Goal: Task Accomplishment & Management: Manage account settings

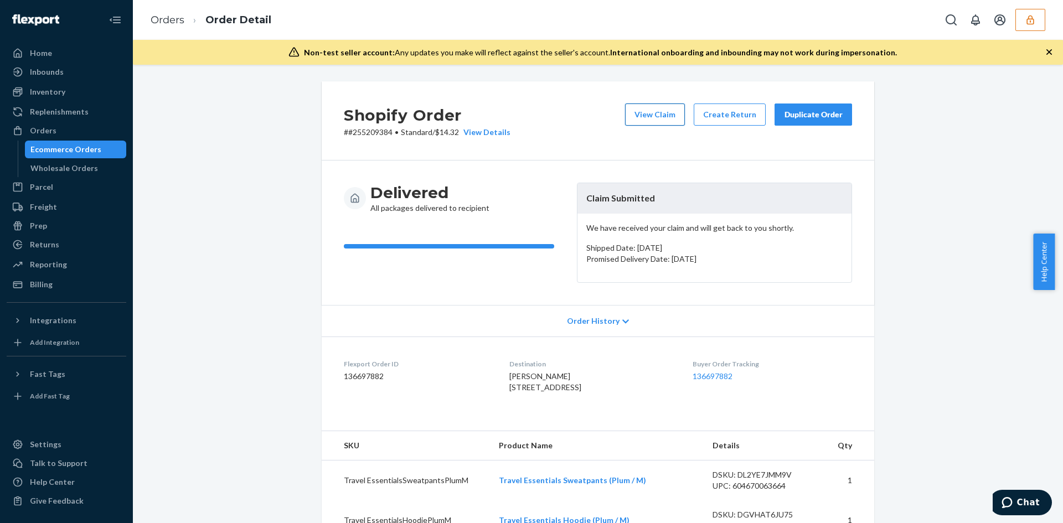
click at [641, 109] on button "View Claim" at bounding box center [655, 115] width 60 height 22
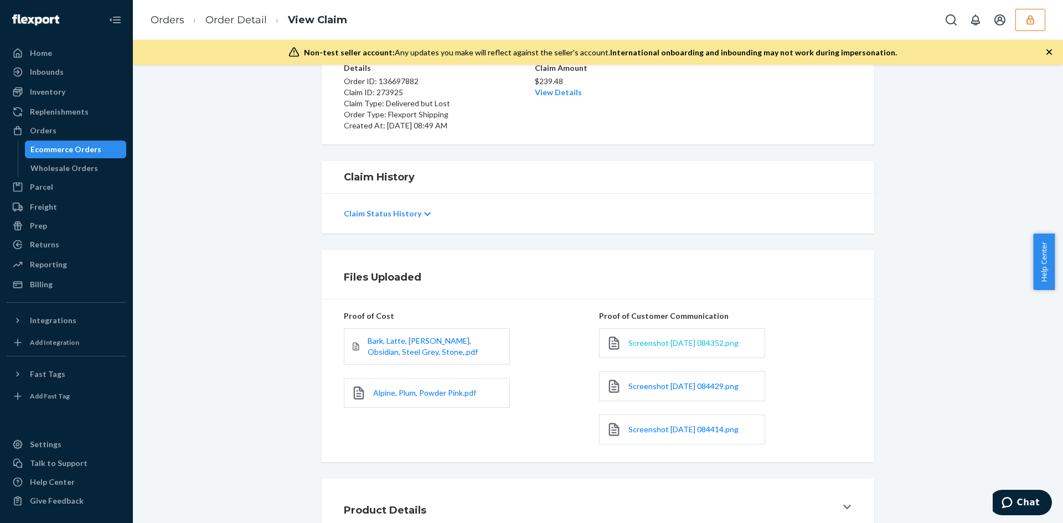
scroll to position [175, 0]
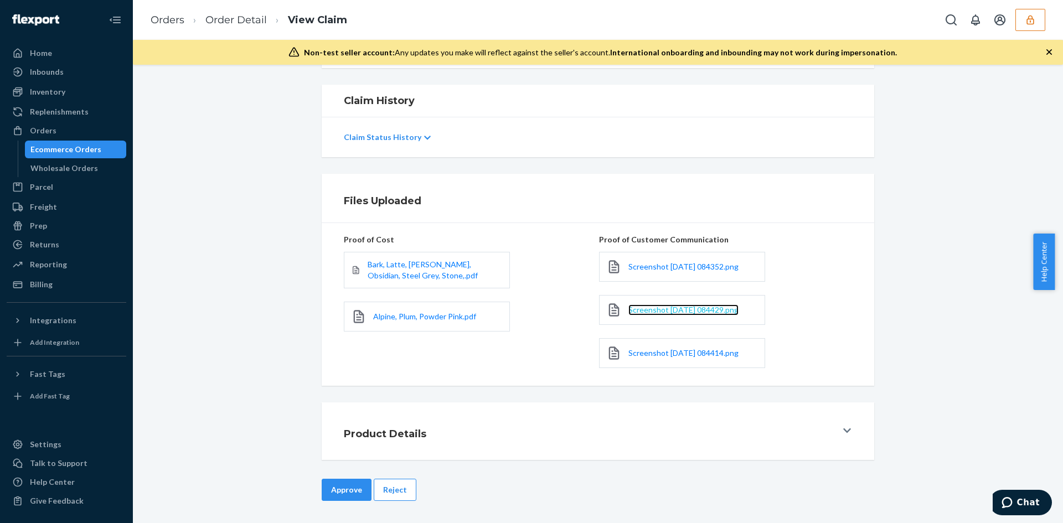
drag, startPoint x: 650, startPoint y: 319, endPoint x: 636, endPoint y: 313, distance: 14.6
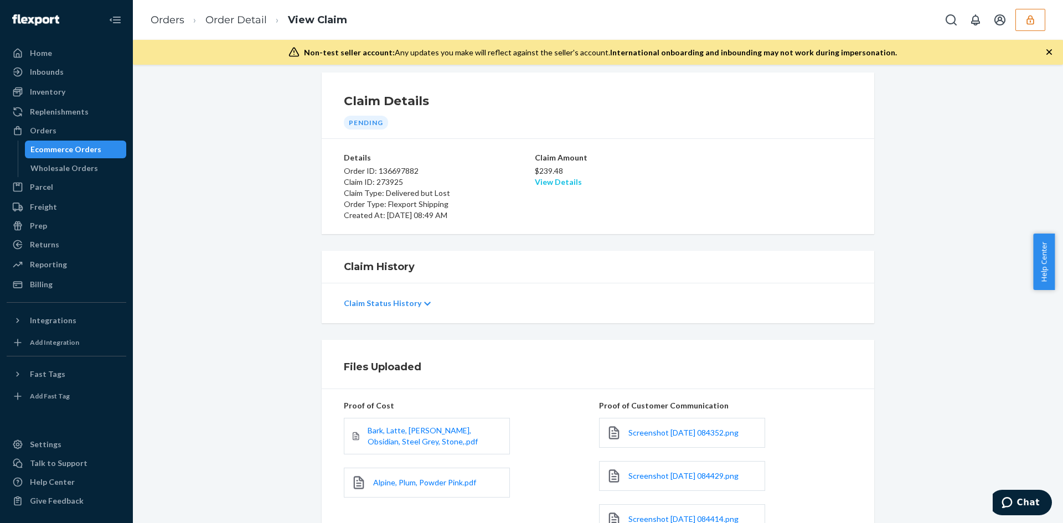
click at [562, 177] on div "$239.48 View Details" at bounding box center [598, 175] width 126 height 24
click at [562, 178] on link "View Details" at bounding box center [558, 181] width 47 height 9
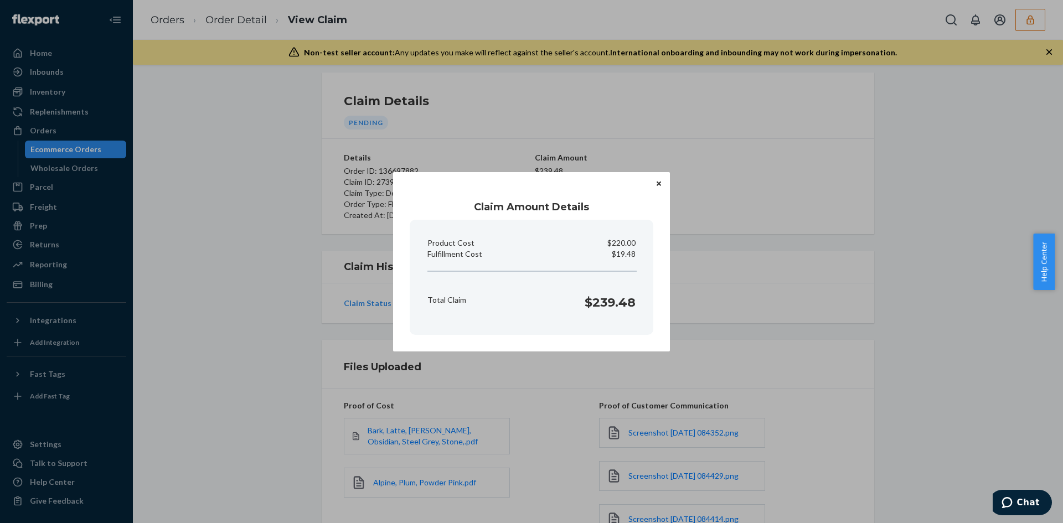
drag, startPoint x: 721, startPoint y: 416, endPoint x: 562, endPoint y: 390, distance: 161.1
click at [721, 416] on div "Claim Amount Details Product Cost $220.00 Fulfillment Cost $19.48 Total Claim $…" at bounding box center [531, 261] width 1063 height 523
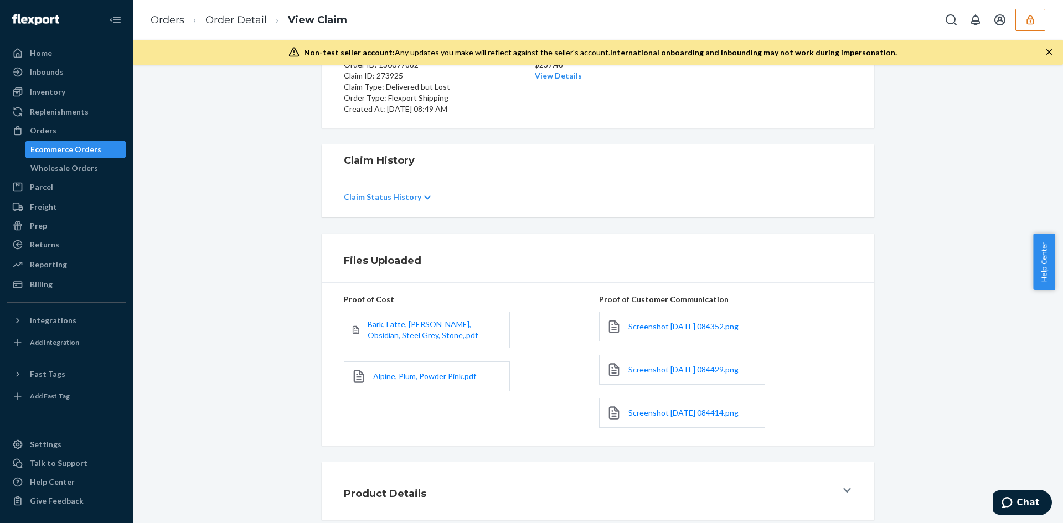
scroll to position [175, 0]
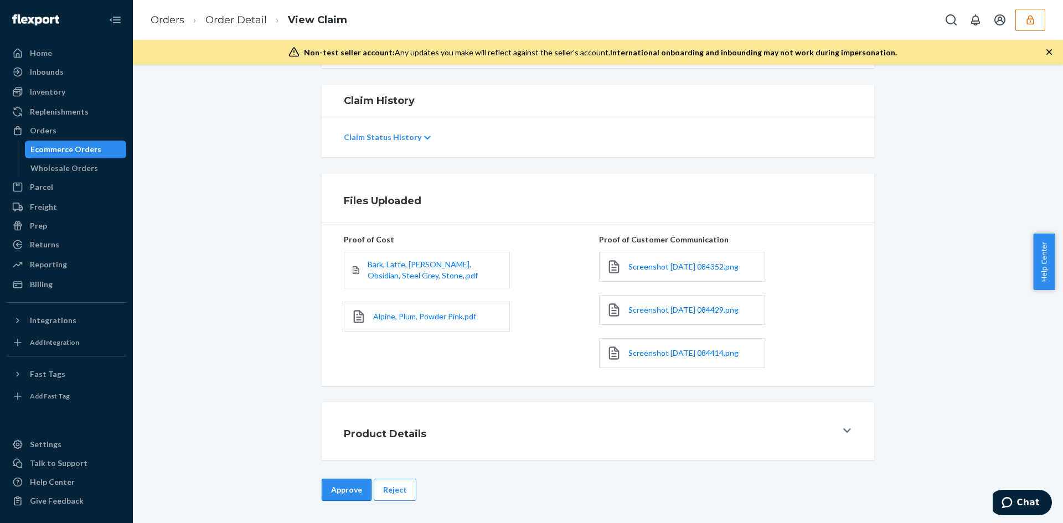
click at [345, 487] on button "Approve" at bounding box center [347, 490] width 50 height 22
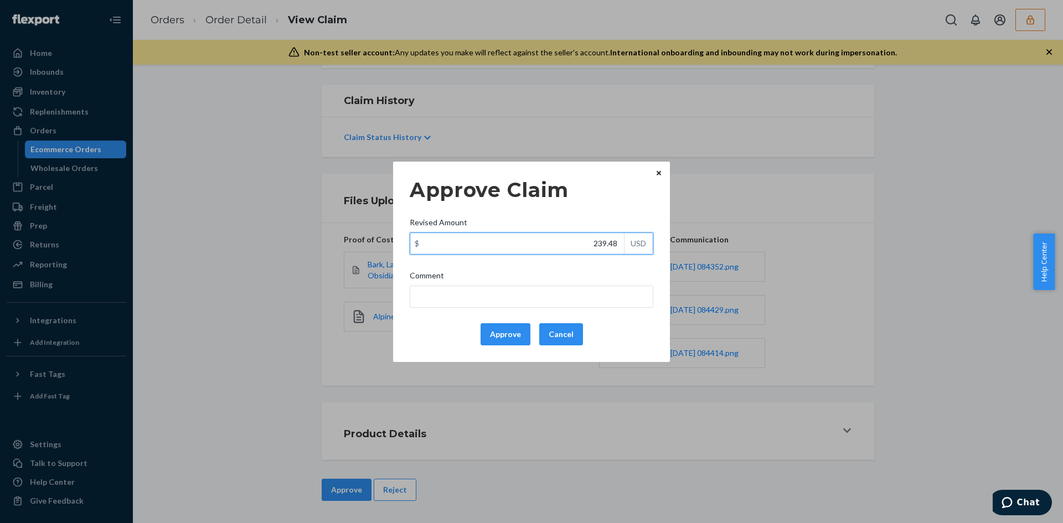
click at [601, 244] on input "239.48" at bounding box center [517, 243] width 214 height 21
paste input "110.6"
type input "110.68"
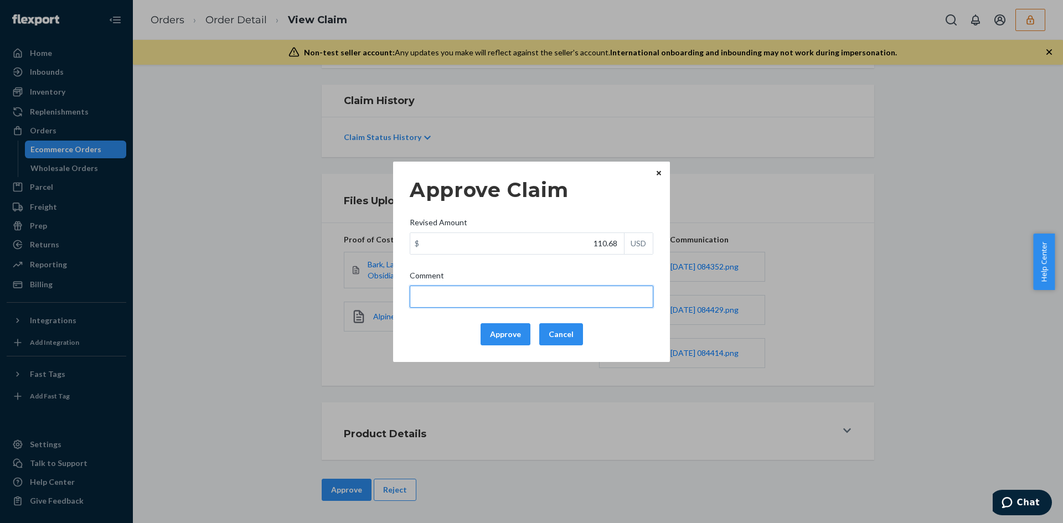
click at [579, 293] on input "Comment" at bounding box center [532, 297] width 244 height 22
type input "Adjusted total cost."
click at [504, 330] on button "Approve" at bounding box center [506, 334] width 50 height 22
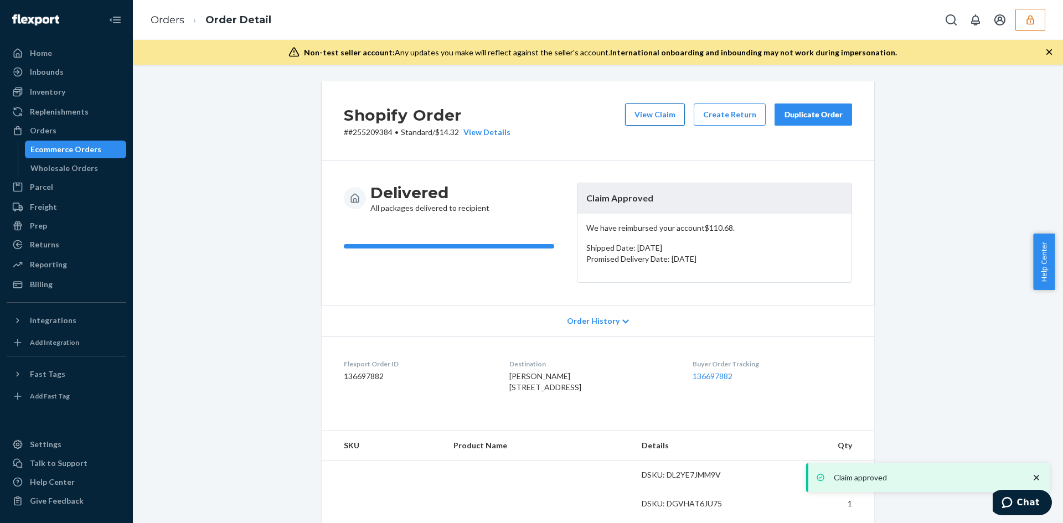
click at [640, 105] on button "View Claim" at bounding box center [655, 115] width 60 height 22
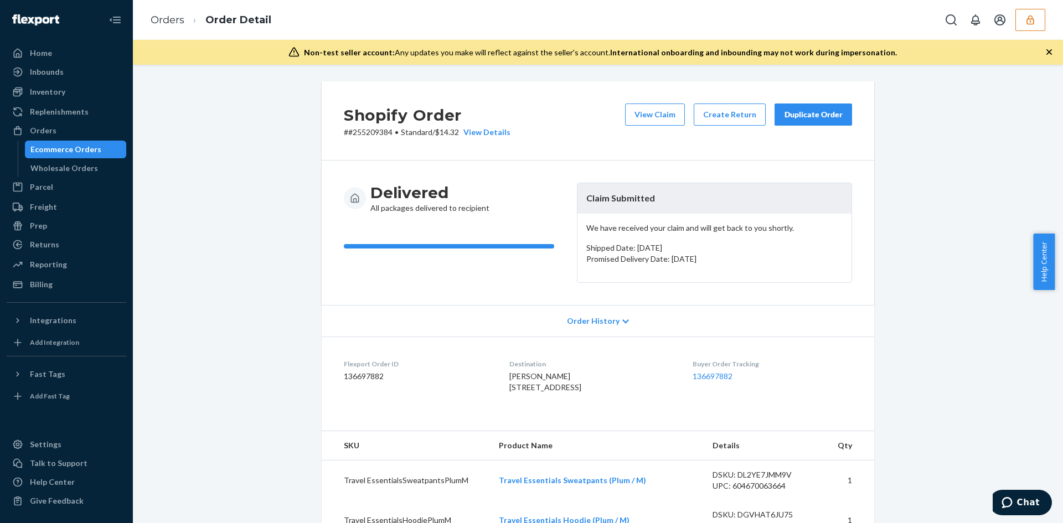
scroll to position [277, 0]
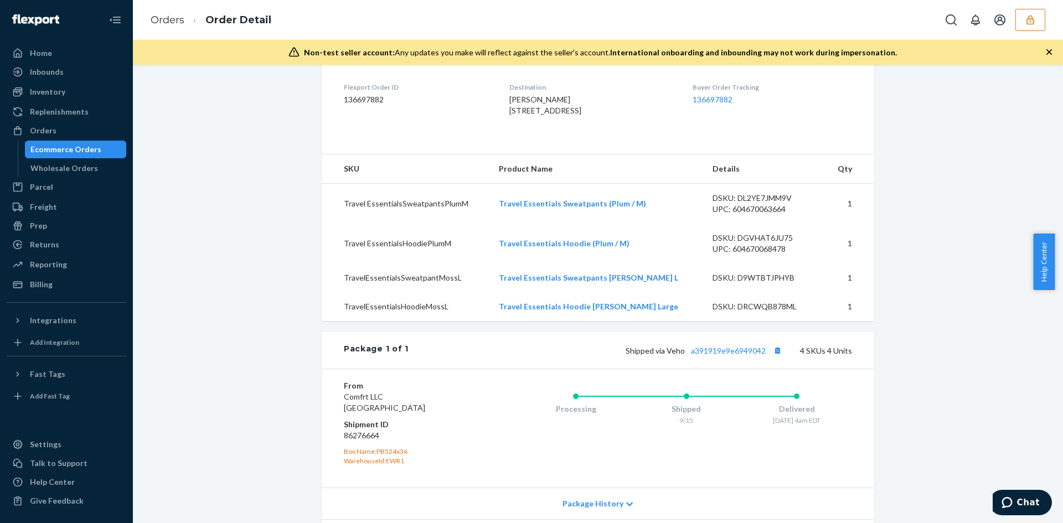
click at [748, 369] on div "Package 1 of 1 Shipped via Veho a391919e9e6949042 4 SKUs 4 Units" at bounding box center [598, 350] width 553 height 37
click at [750, 356] on link "a391919e9e6949042" at bounding box center [728, 350] width 75 height 9
drag, startPoint x: 497, startPoint y: 111, endPoint x: 558, endPoint y: 123, distance: 62.2
click at [558, 123] on dl "Flexport Order ID 136697882 Destination Brittany Brown 1701 Parkview Ave Apt 2B…" at bounding box center [598, 101] width 553 height 83
copy span "1701 Parkview Ave Apt 2B Bronx, NY 10461"
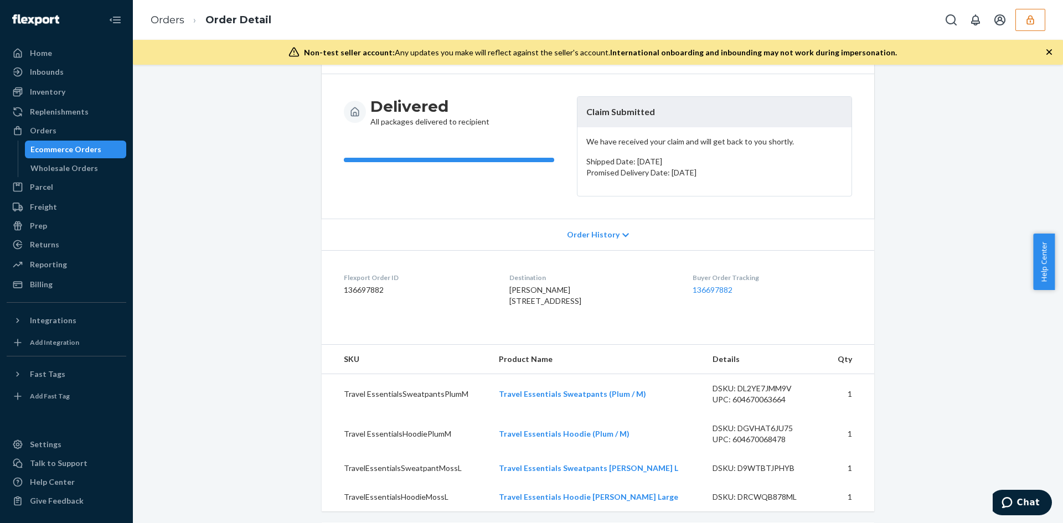
scroll to position [253, 0]
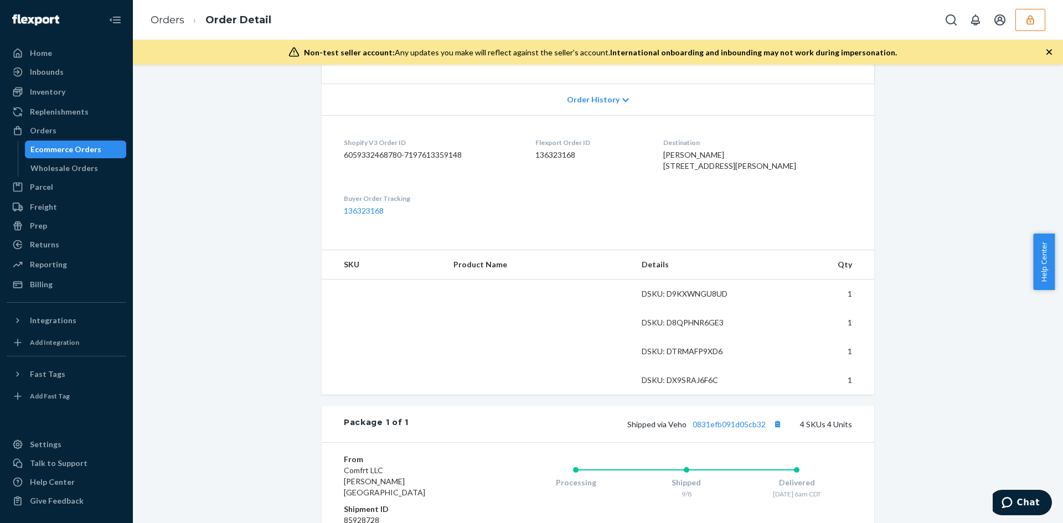
scroll to position [332, 0]
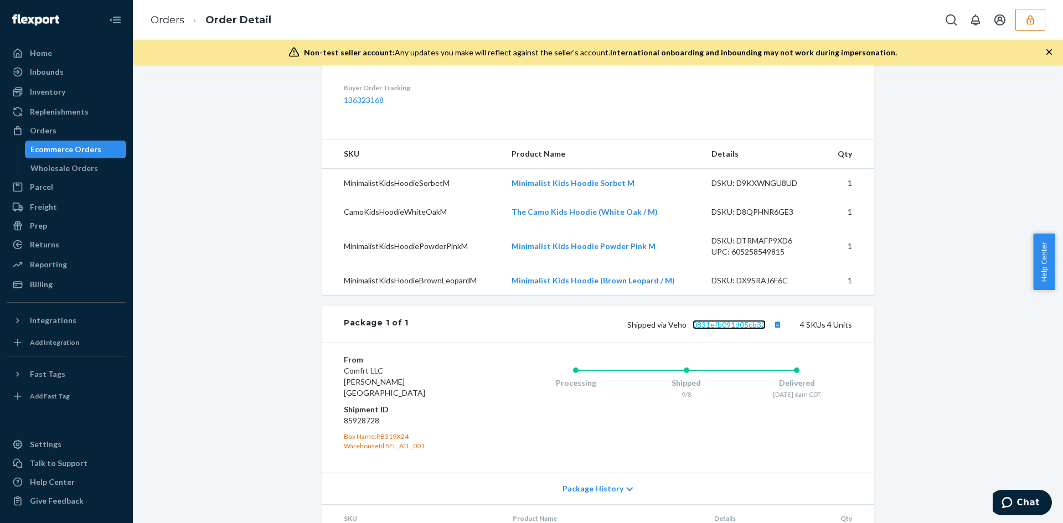
click at [717, 330] on link "0831efb091d05cb32" at bounding box center [729, 324] width 73 height 9
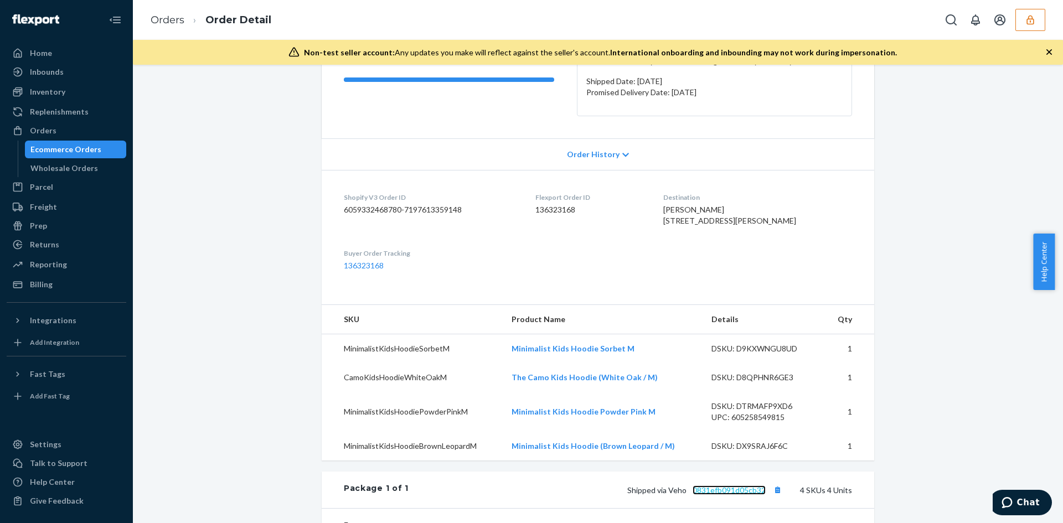
scroll to position [166, 0]
drag, startPoint x: 674, startPoint y: 219, endPoint x: 760, endPoint y: 228, distance: 86.3
click at [760, 228] on dl "Shopify V3 Order ID 6059332468780-7197613359148 Flexport Order ID 136323168 Des…" at bounding box center [598, 232] width 553 height 123
click at [720, 226] on div "[PERSON_NAME] [STREET_ADDRESS][PERSON_NAME]" at bounding box center [757, 216] width 189 height 22
drag, startPoint x: 673, startPoint y: 220, endPoint x: 764, endPoint y: 228, distance: 91.2
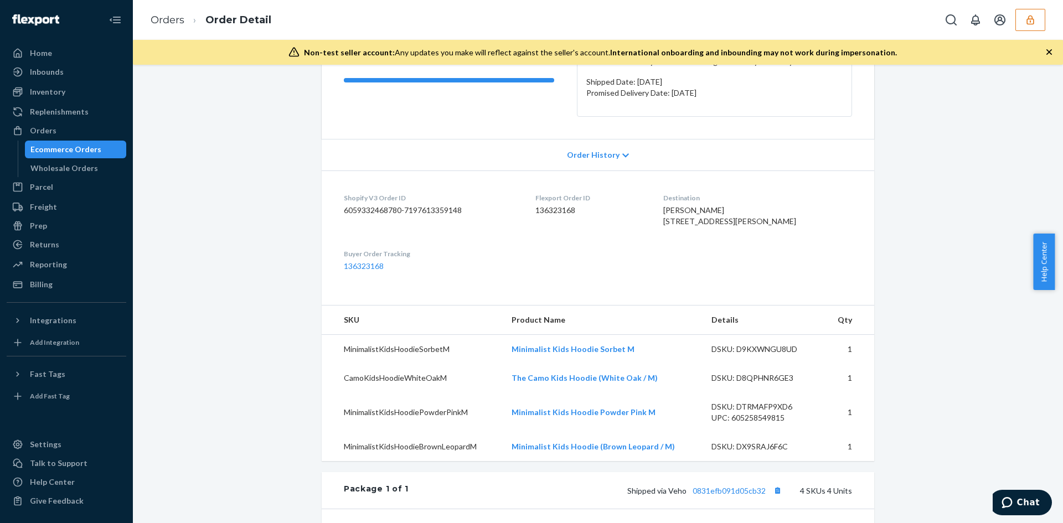
click at [764, 228] on dl "Shopify V3 Order ID 6059332468780-7197613359148 Flexport Order ID 136323168 Des…" at bounding box center [598, 232] width 553 height 123
drag, startPoint x: 691, startPoint y: 228, endPoint x: 672, endPoint y: 219, distance: 20.3
click at [690, 226] on span "Stephanie Glenn 6890 Glenn Rd College Grove, TN 37046-9274 US" at bounding box center [729, 215] width 133 height 20
click at [672, 219] on dl "Shopify V3 Order ID 6059332468780-7197613359148 Flexport Order ID 136323168 Des…" at bounding box center [598, 232] width 553 height 123
drag, startPoint x: 696, startPoint y: 227, endPoint x: 763, endPoint y: 233, distance: 67.8
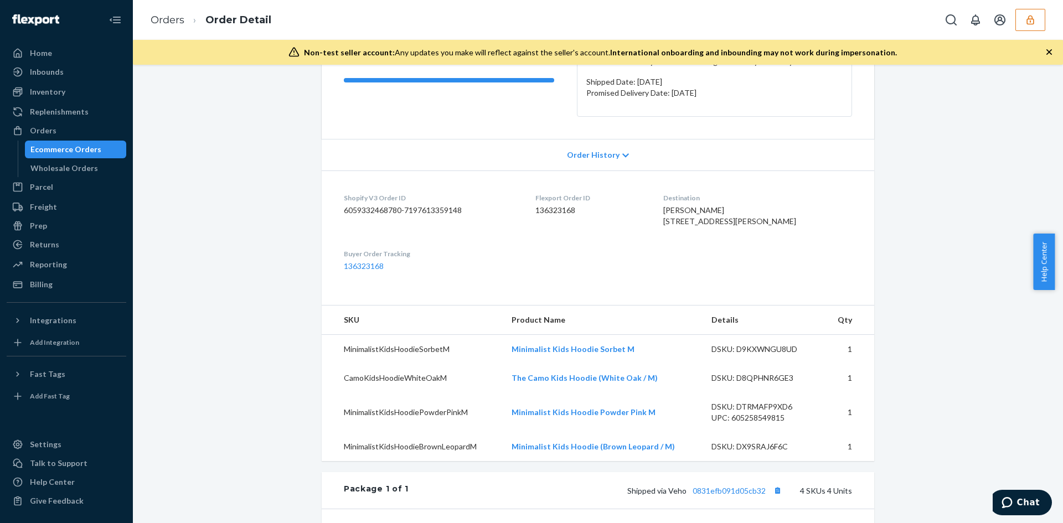
click at [763, 233] on dl "Shopify V3 Order ID 6059332468780-7197613359148 Flexport Order ID 136323168 Des…" at bounding box center [598, 232] width 553 height 123
copy span "6890 Glenn Rd College Grove, TN 37046"
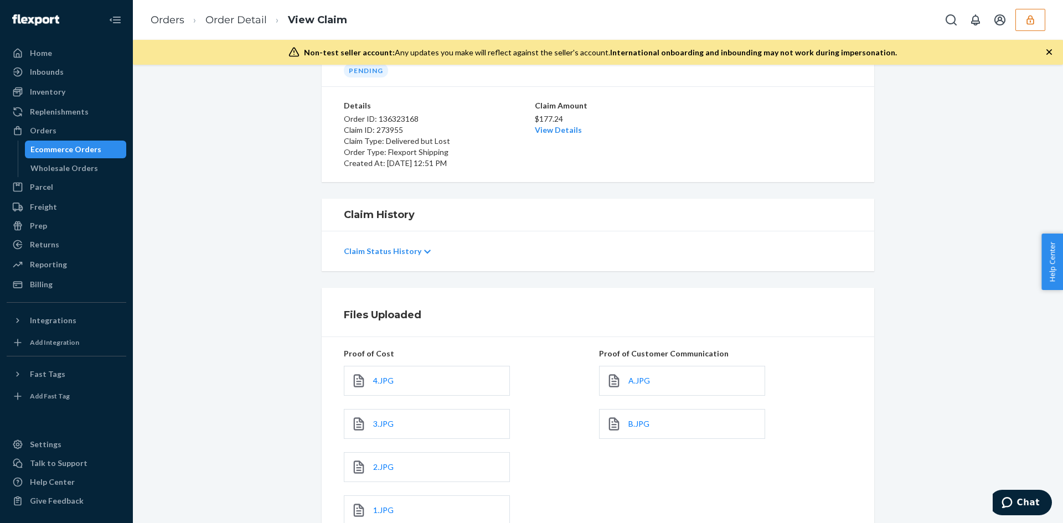
scroll to position [218, 0]
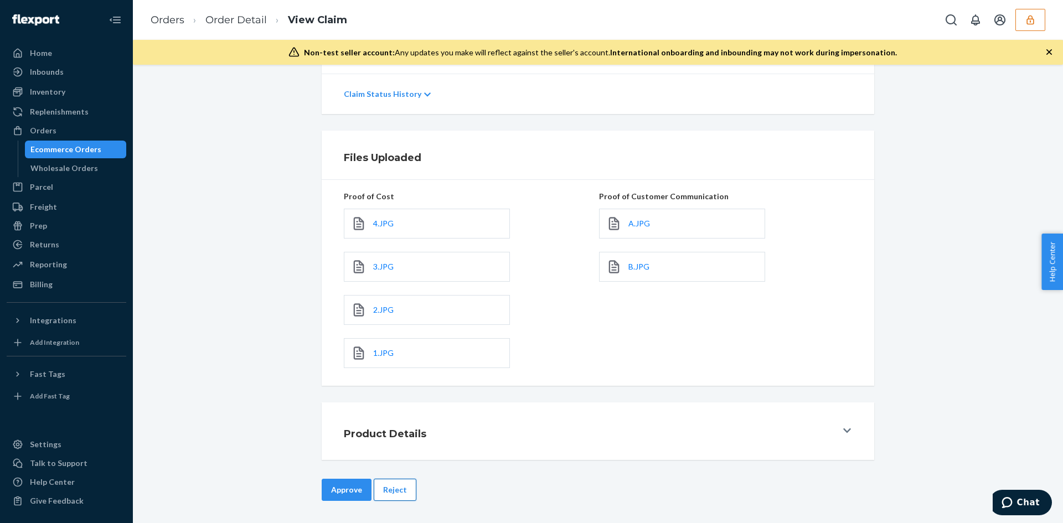
click at [387, 490] on button "Reject" at bounding box center [395, 490] width 43 height 22
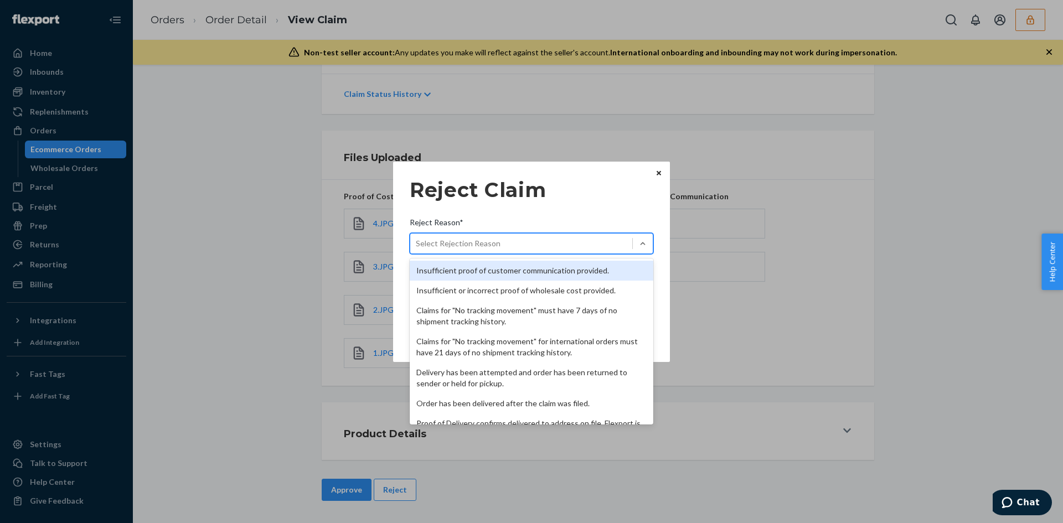
click at [505, 239] on div "Select Rejection Reason" at bounding box center [521, 244] width 222 height 18
click at [417, 239] on input "Reject Reason* option Insufficient proof of customer communication provided. fo…" at bounding box center [416, 243] width 1 height 11
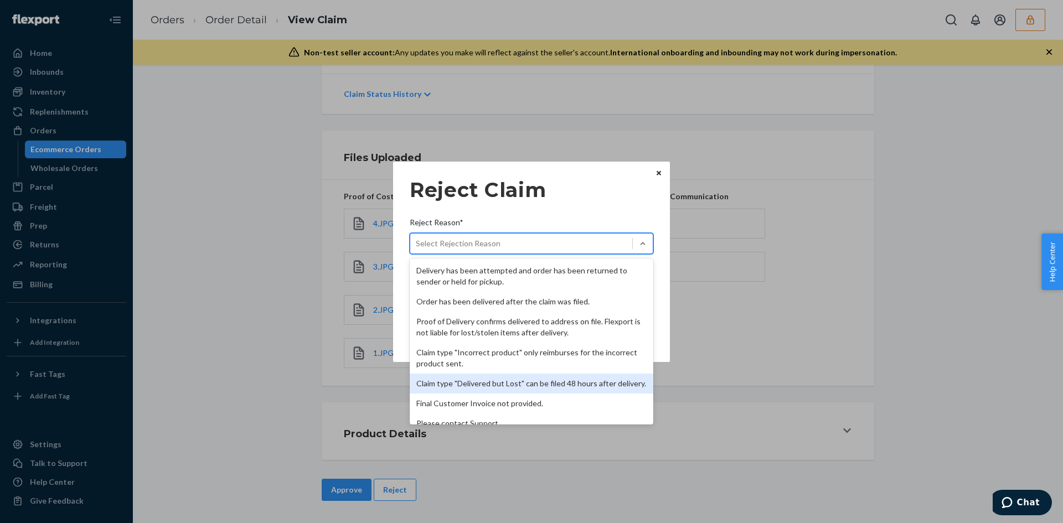
scroll to position [144, 0]
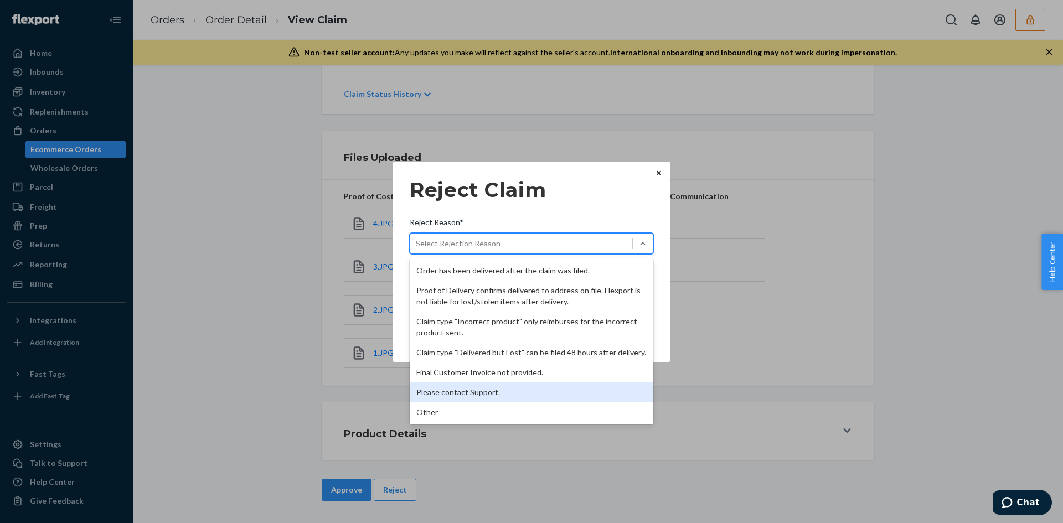
click at [444, 399] on div "Please contact Support." at bounding box center [532, 393] width 244 height 20
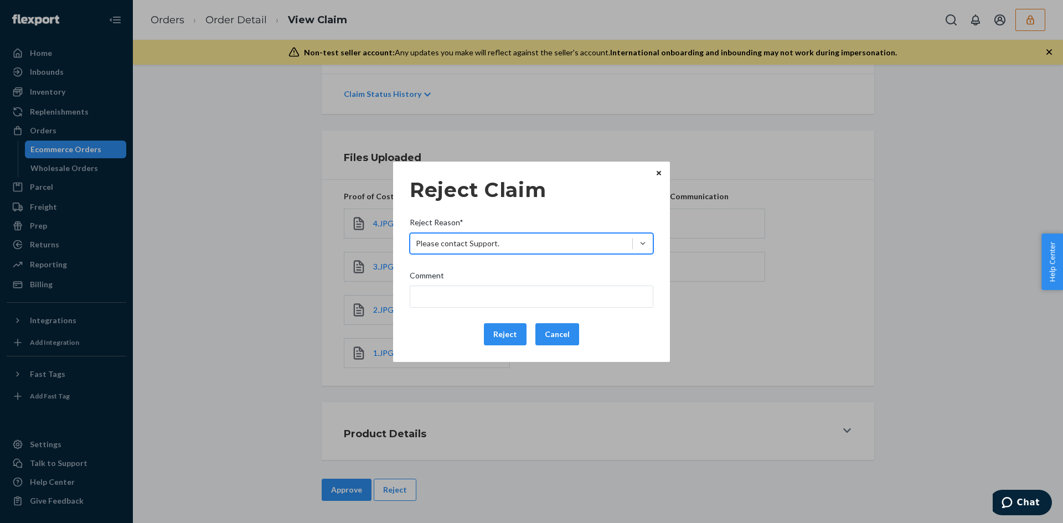
click at [468, 249] on div "Please contact Support." at bounding box center [521, 244] width 222 height 18
click at [417, 249] on input "Reject Reason* option Please contact Support., selected. 0 results available. S…" at bounding box center [416, 243] width 1 height 11
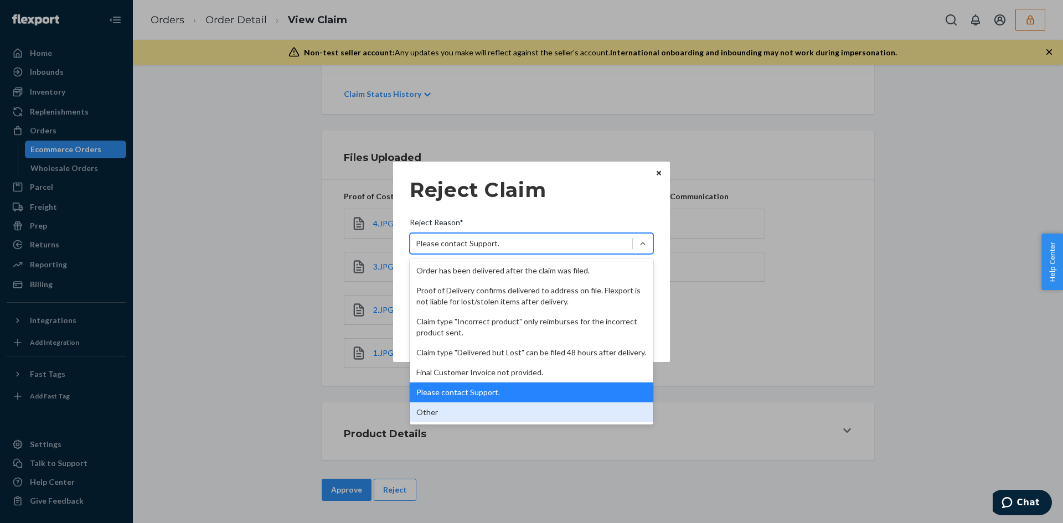
click at [442, 415] on div "Other" at bounding box center [532, 413] width 244 height 20
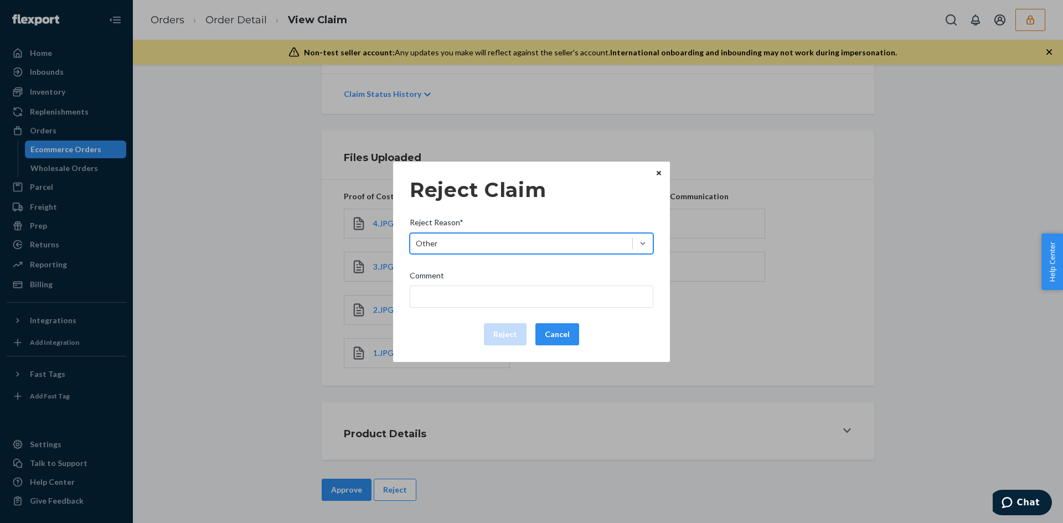
drag, startPoint x: 451, startPoint y: 311, endPoint x: 451, endPoint y: 296, distance: 14.4
click at [451, 304] on div "Reject Claim Reject Reason* option Other, selected. 0 results available. Select…" at bounding box center [532, 262] width 244 height 176
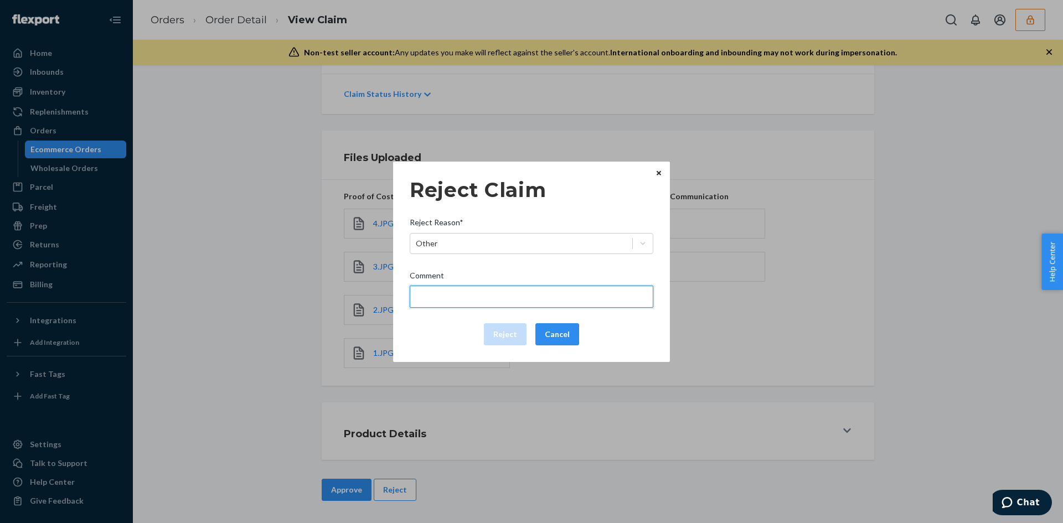
click at [451, 296] on input "Comment" at bounding box center [532, 297] width 244 height 22
type input "The package was confirmed to be delivered at the right location and flexport is…"
click at [513, 336] on button "Reject" at bounding box center [505, 334] width 43 height 22
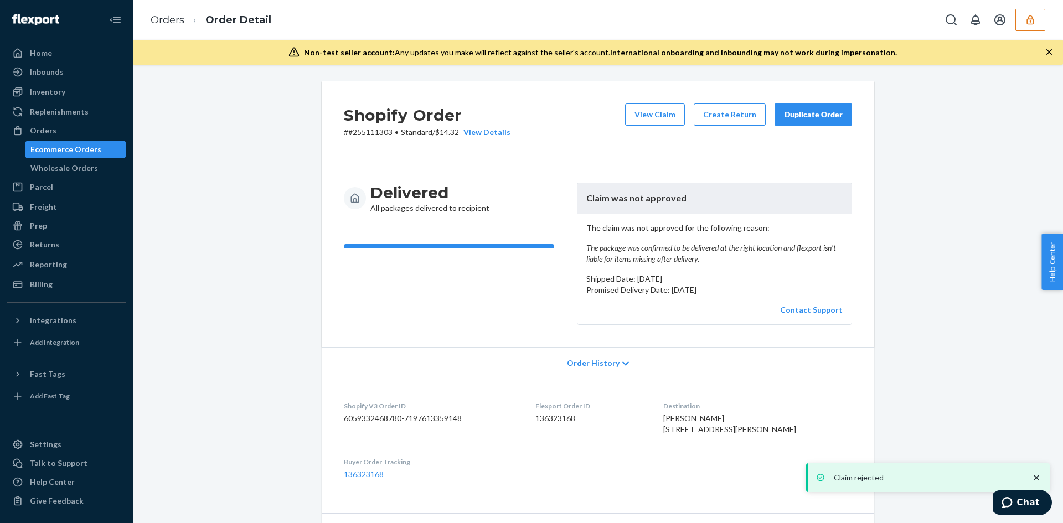
click at [651, 120] on button "View Claim" at bounding box center [655, 115] width 60 height 22
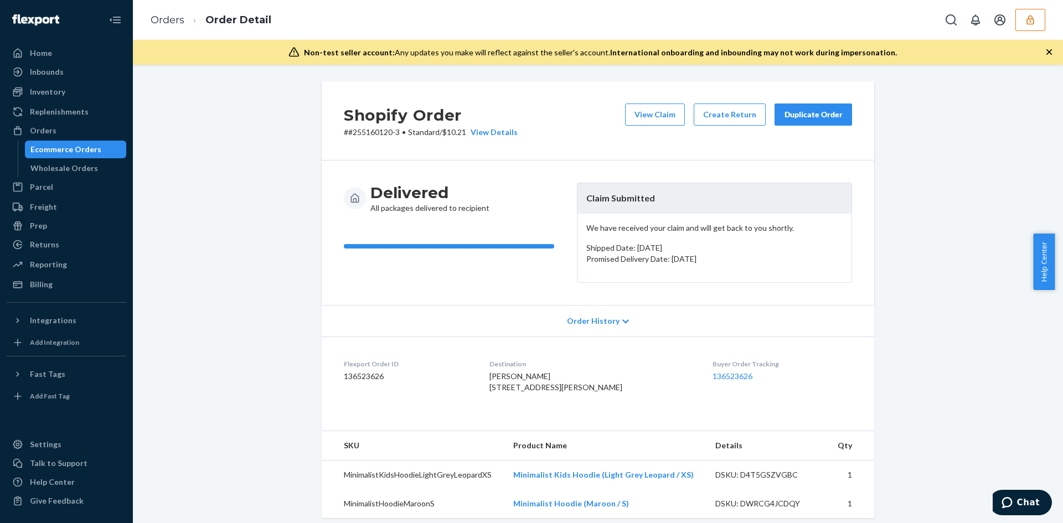
scroll to position [277, 0]
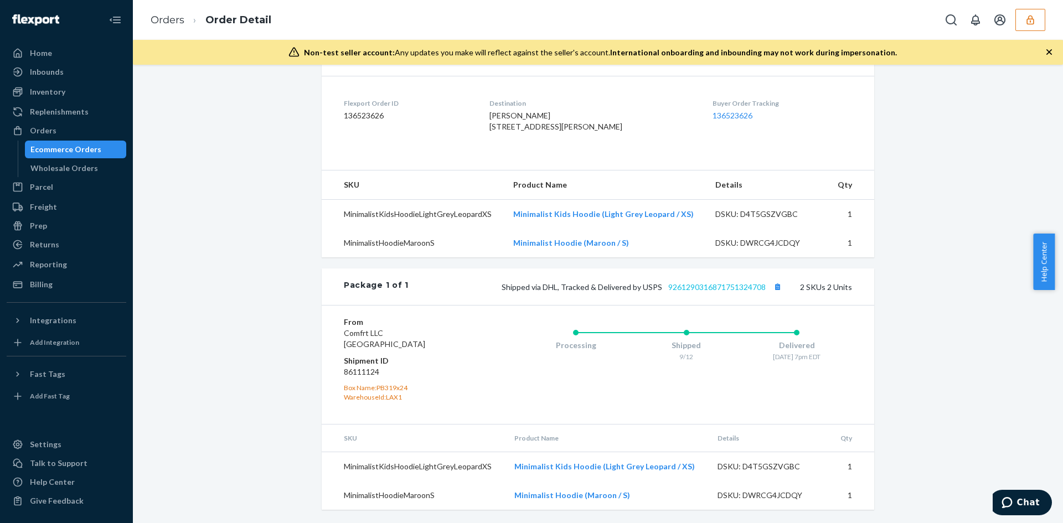
drag, startPoint x: 733, startPoint y: 298, endPoint x: 724, endPoint y: 293, distance: 10.2
click at [733, 294] on div "Shipped via DHL, Tracked & Delivered by USPS 9261290316871751324708 2 SKUs 2 Un…" at bounding box center [631, 287] width 444 height 14
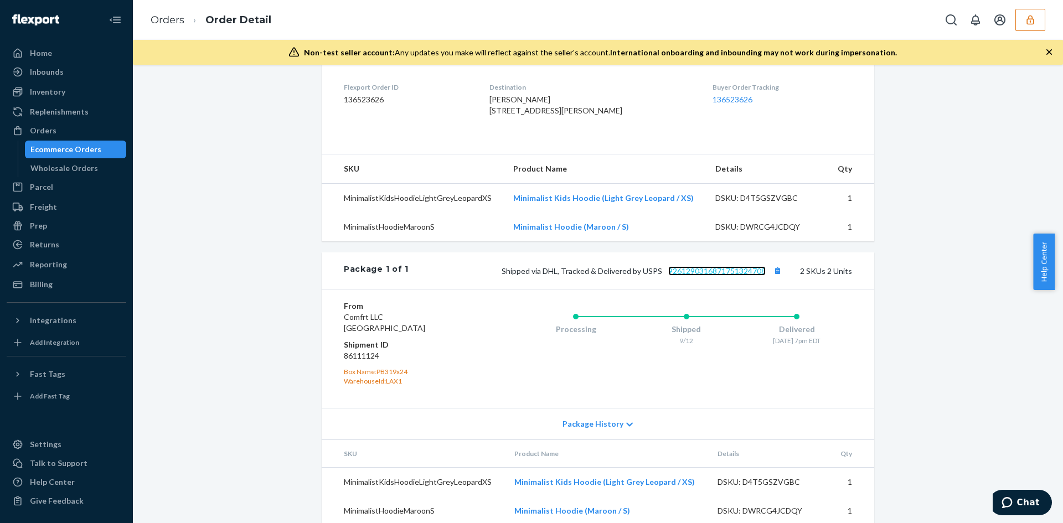
click at [716, 276] on link "9261290316871751324708" at bounding box center [716, 270] width 97 height 9
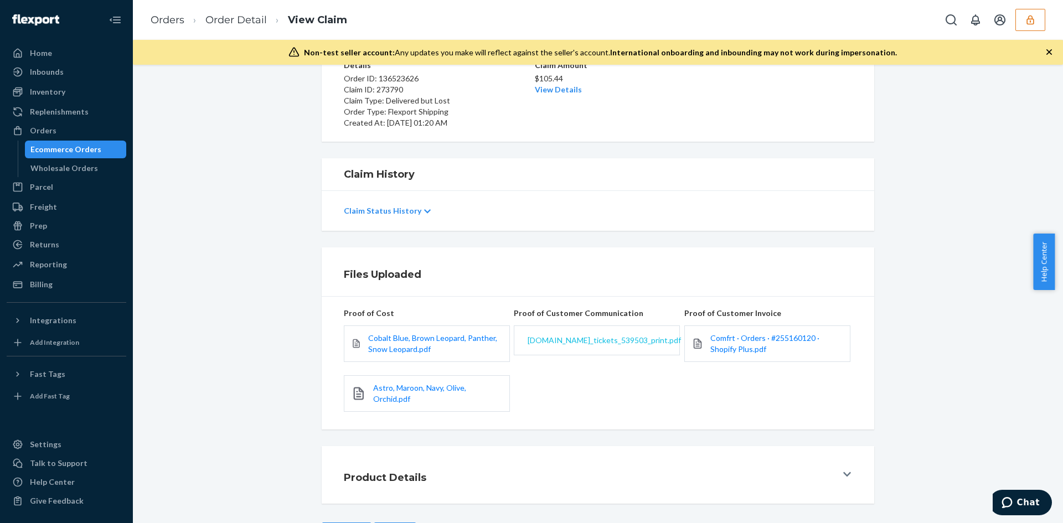
scroll to position [145, 0]
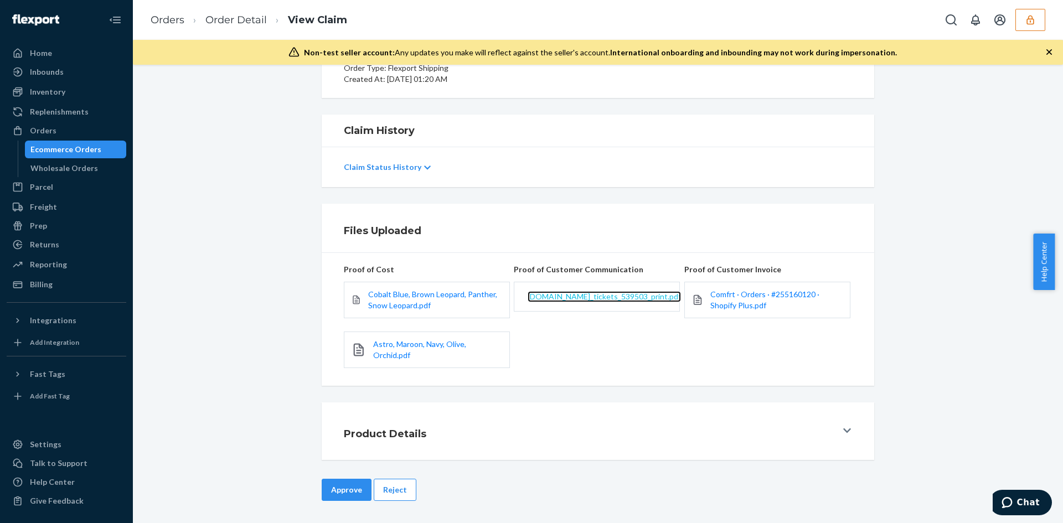
click at [595, 293] on span "comfrt.zendesk.com_tickets_539503_print.pdf" at bounding box center [604, 296] width 153 height 9
click at [395, 495] on button "Reject" at bounding box center [395, 490] width 43 height 22
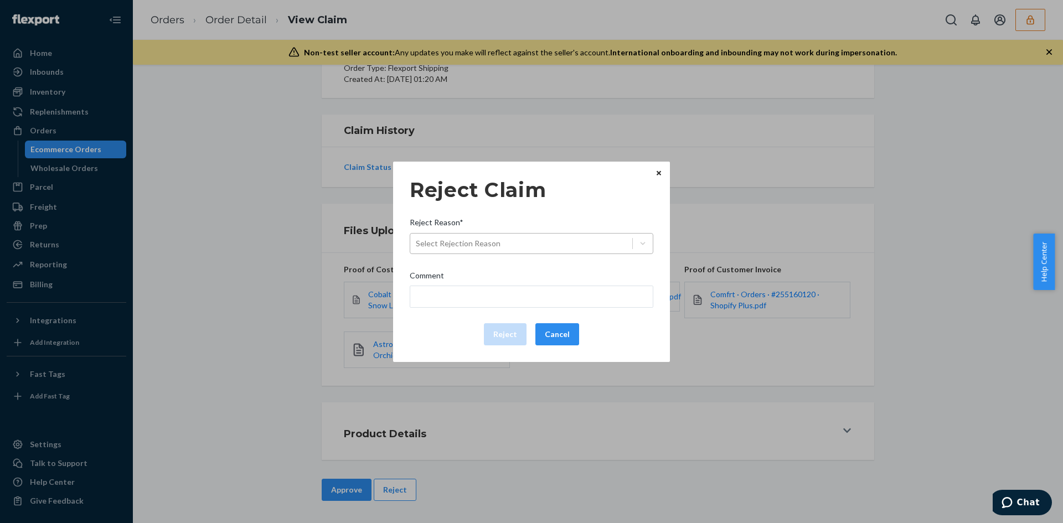
drag, startPoint x: 502, startPoint y: 229, endPoint x: 501, endPoint y: 237, distance: 8.5
click at [502, 228] on div "Reject Reason*" at bounding box center [532, 225] width 244 height 16
click at [417, 238] on input "Reject Reason* Select Rejection Reason" at bounding box center [416, 243] width 1 height 11
click at [501, 237] on div "Select Rejection Reason" at bounding box center [521, 244] width 222 height 18
click at [417, 238] on input "Reject Reason* 0 results available. Select is focused ,type to refine list, pre…" at bounding box center [416, 243] width 1 height 11
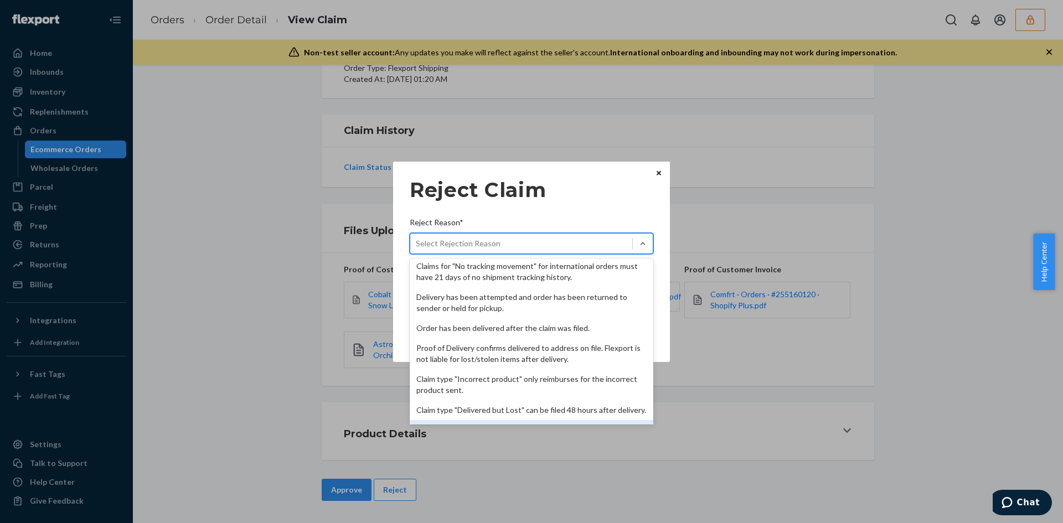
scroll to position [144, 0]
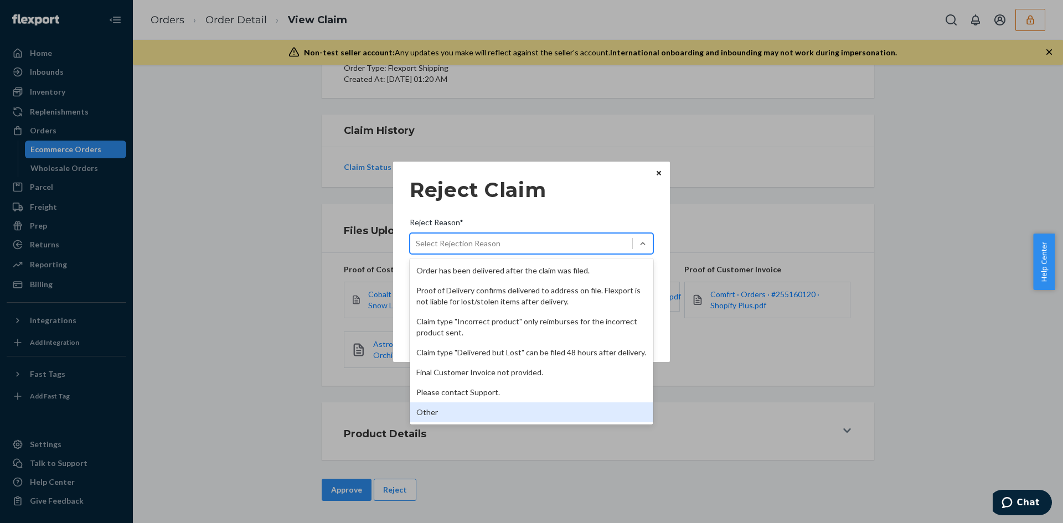
click at [437, 415] on div "Other" at bounding box center [532, 413] width 244 height 20
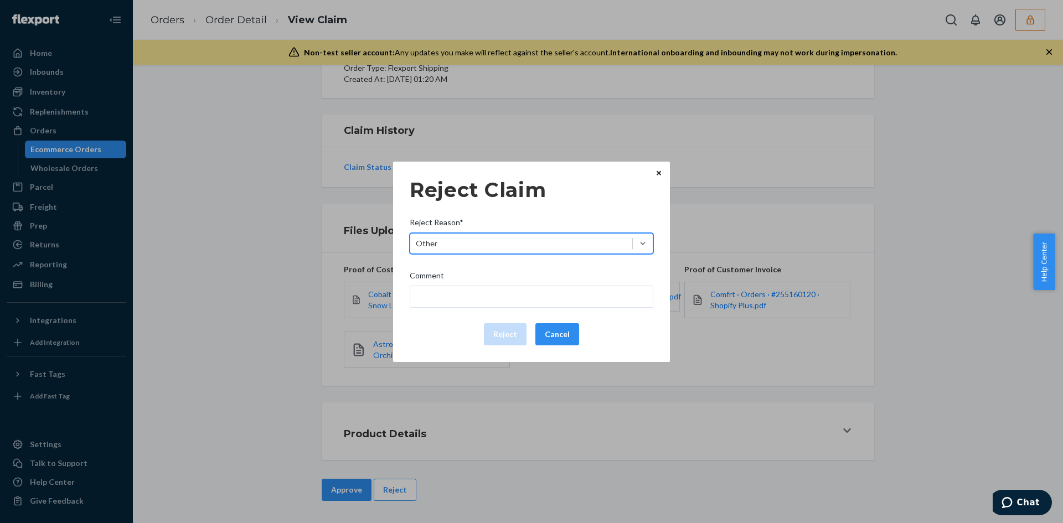
click at [452, 313] on div "Reject Claim Reject Reason* option Other, selected. 0 results available. Select…" at bounding box center [532, 262] width 244 height 176
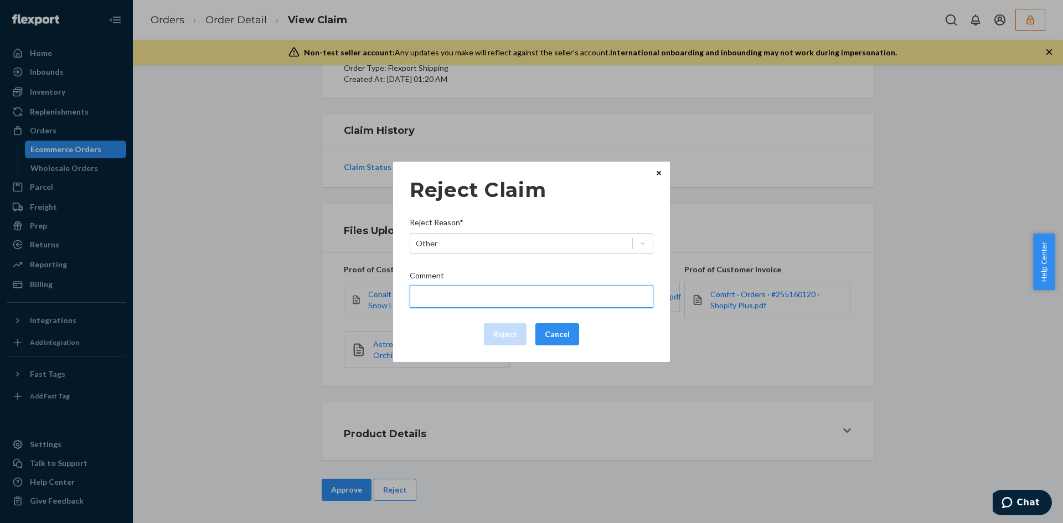
click at [454, 301] on input "Comment" at bounding box center [532, 297] width 244 height 22
type input "The package was confirmed to be delivered at the right location and flexport is…"
click at [501, 332] on button "Reject" at bounding box center [505, 334] width 43 height 22
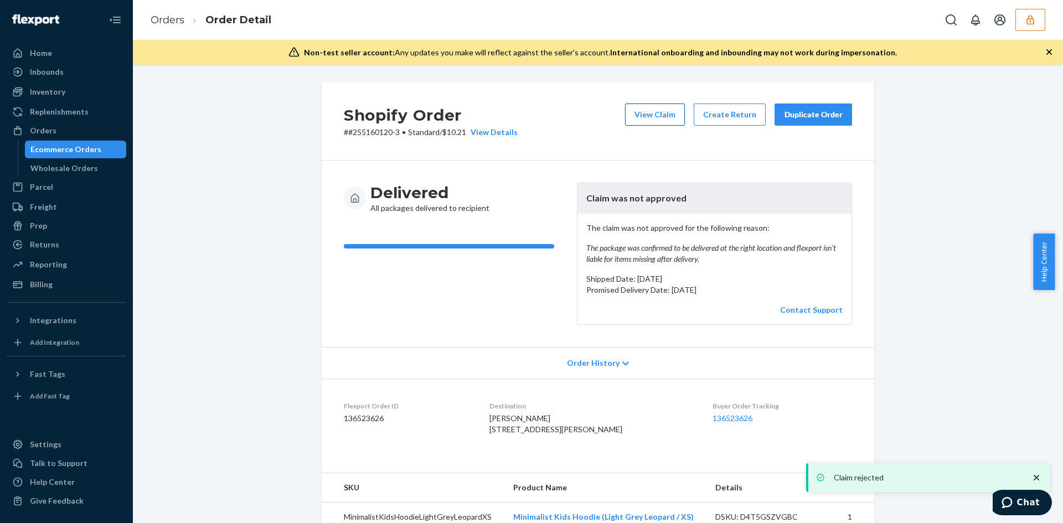
click at [673, 115] on button "View Claim" at bounding box center [655, 115] width 60 height 22
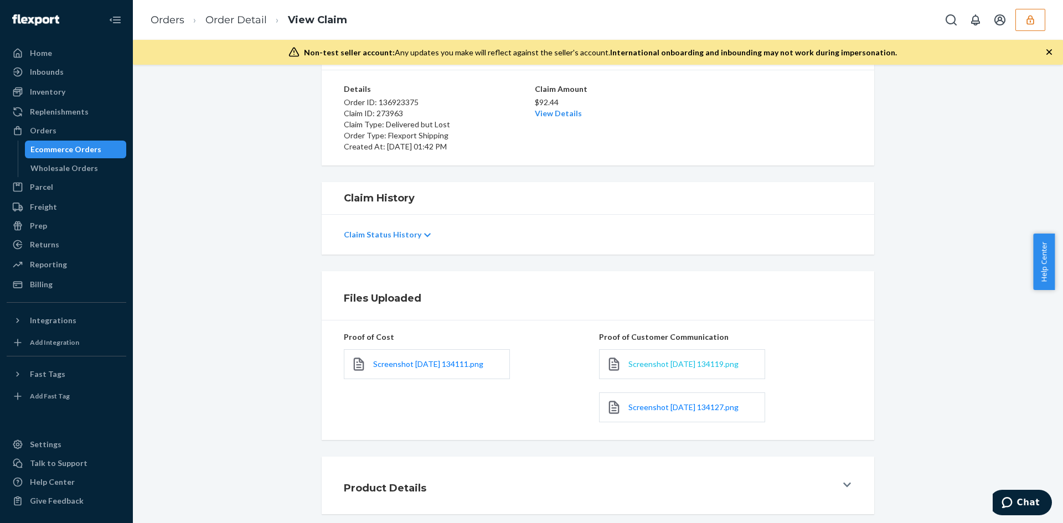
scroll to position [132, 0]
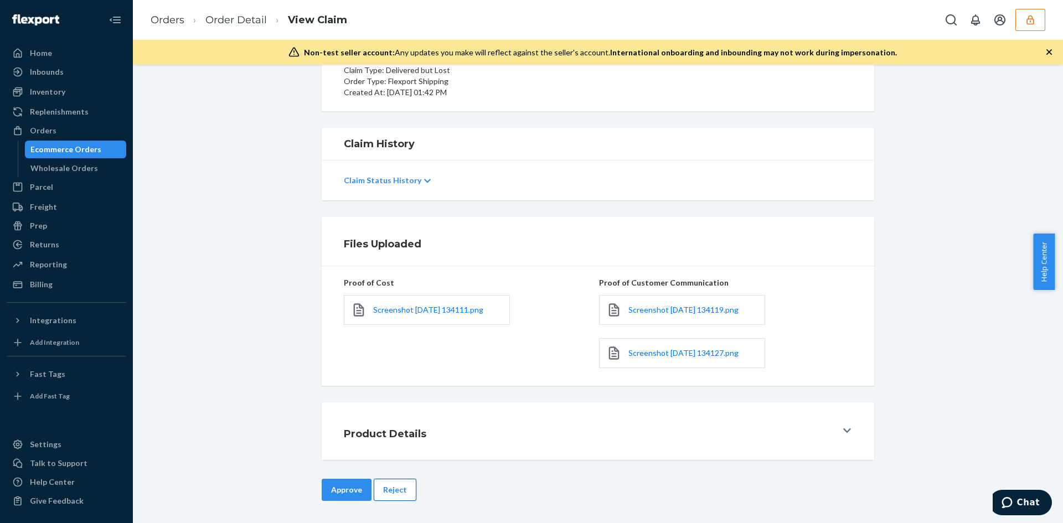
click at [394, 493] on button "Reject" at bounding box center [395, 490] width 43 height 22
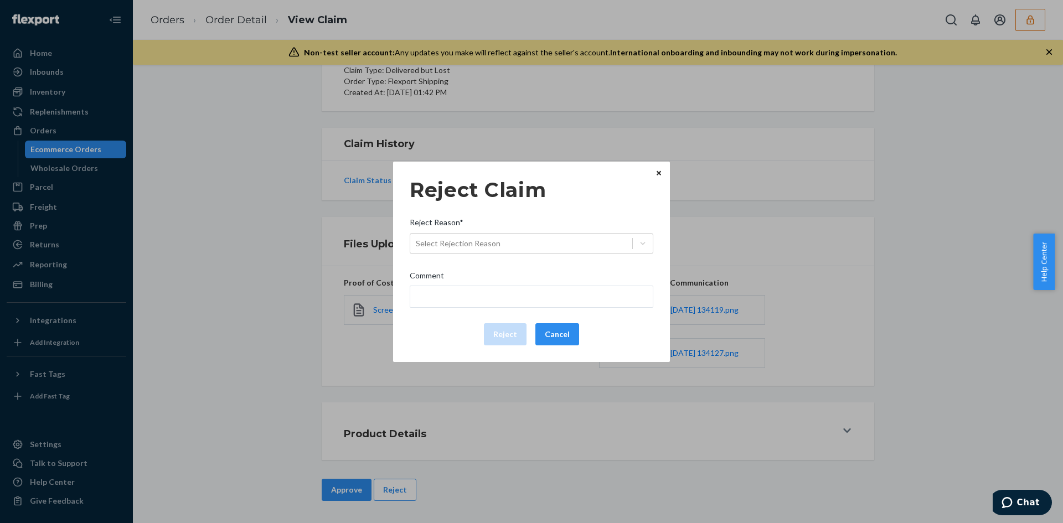
click at [462, 232] on div "Reject Reason*" at bounding box center [532, 225] width 244 height 16
click at [417, 238] on input "Reject Reason* Select Rejection Reason" at bounding box center [416, 243] width 1 height 11
click at [465, 241] on div "Select Rejection Reason" at bounding box center [458, 243] width 85 height 11
click at [417, 241] on input "Reject Reason* 0 results available. Select is focused ,type to refine list, pre…" at bounding box center [416, 243] width 1 height 11
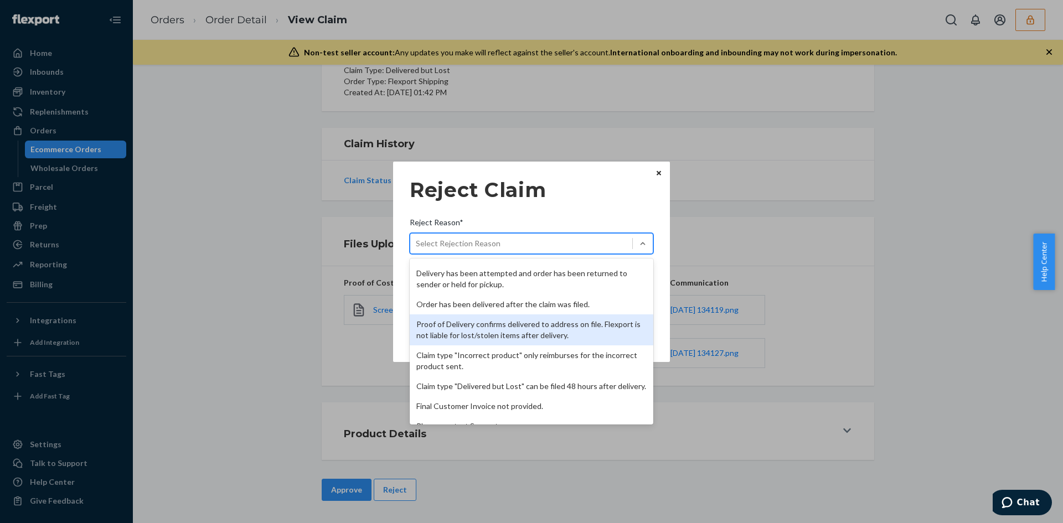
scroll to position [144, 0]
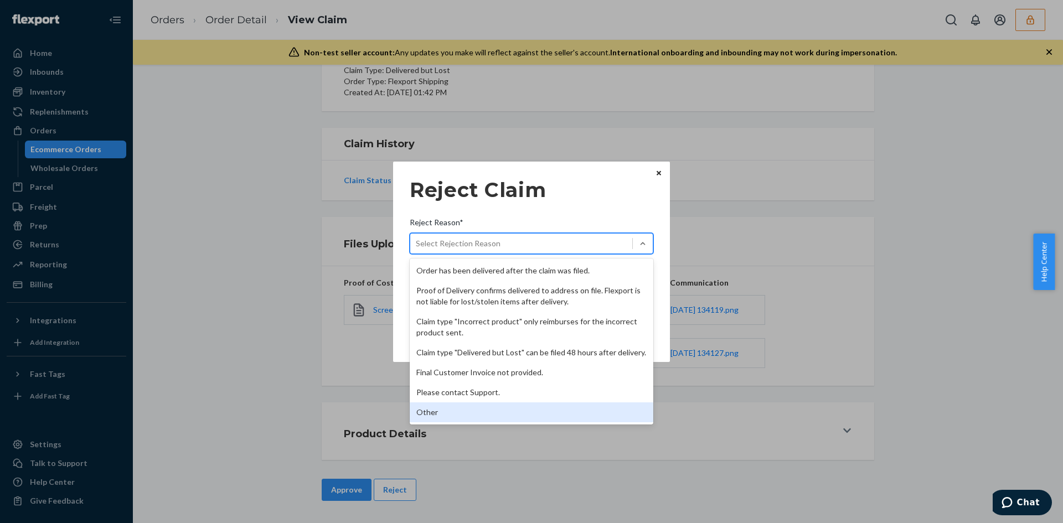
click at [444, 413] on div "Other" at bounding box center [532, 413] width 244 height 20
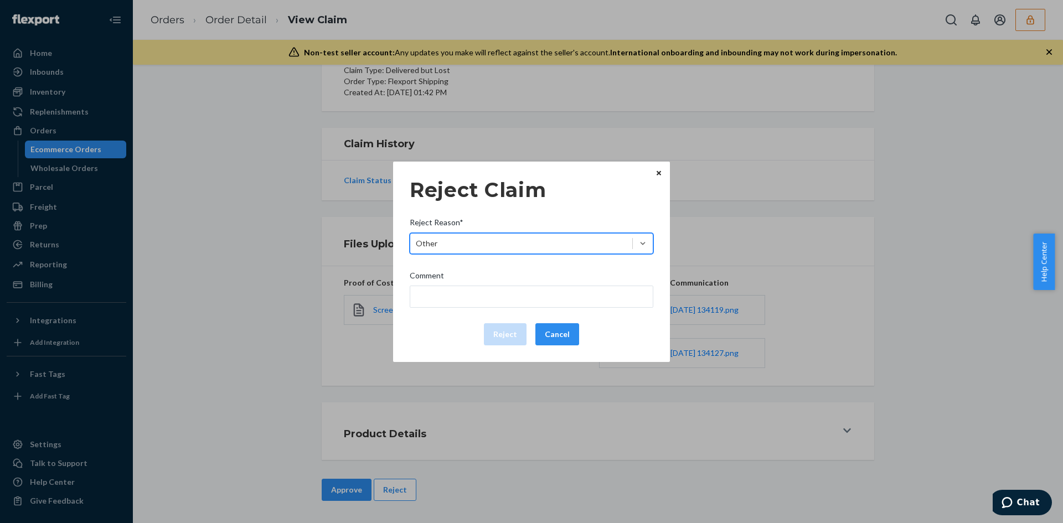
click at [445, 308] on div "Reject Claim Reject Reason* option Other, selected. 0 results available. Select…" at bounding box center [532, 262] width 244 height 176
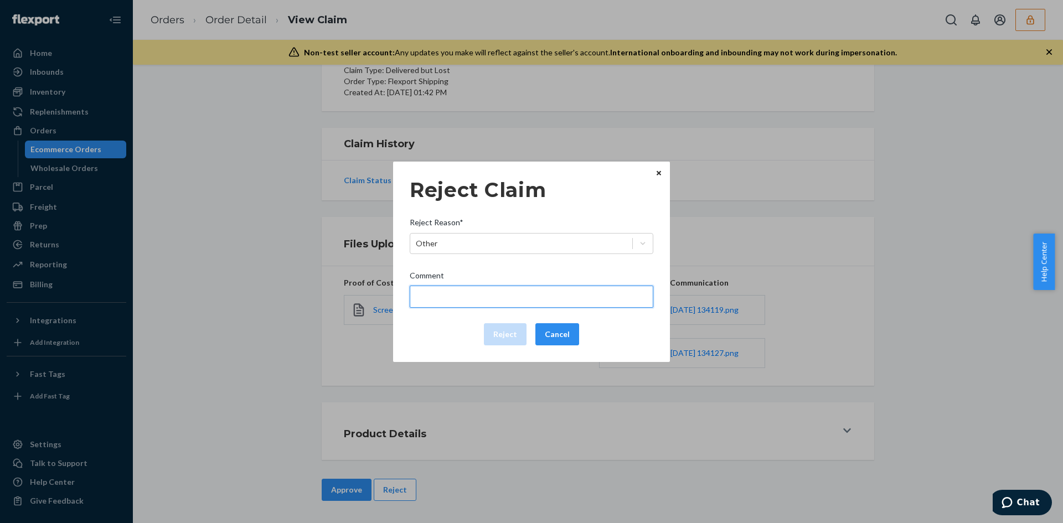
click at [444, 300] on input "Comment" at bounding box center [532, 297] width 244 height 22
type input "The package was confirmed to be delivered at the right location and flexport is…"
drag, startPoint x: 495, startPoint y: 331, endPoint x: 501, endPoint y: 323, distance: 10.2
click at [495, 331] on button "Reject" at bounding box center [505, 334] width 43 height 22
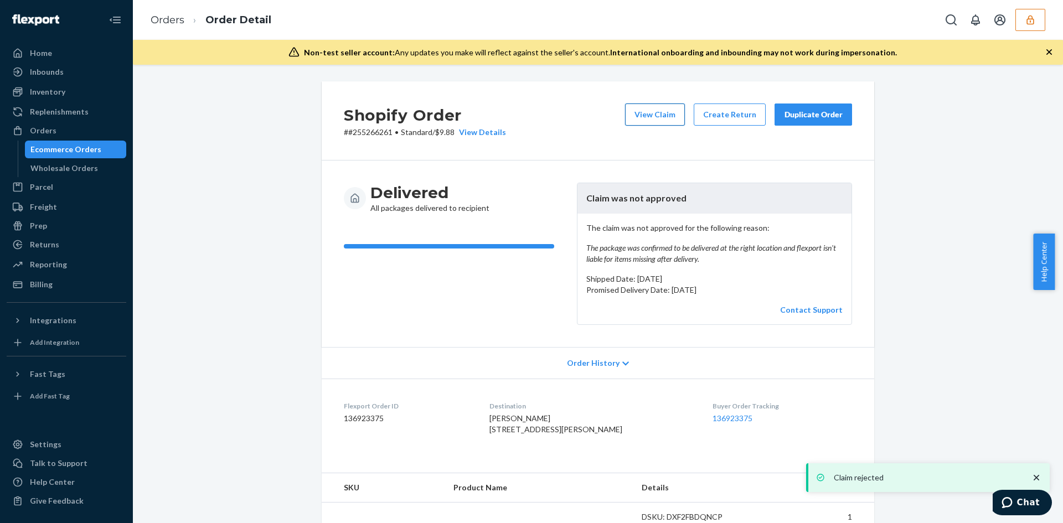
click at [647, 117] on button "View Claim" at bounding box center [655, 115] width 60 height 22
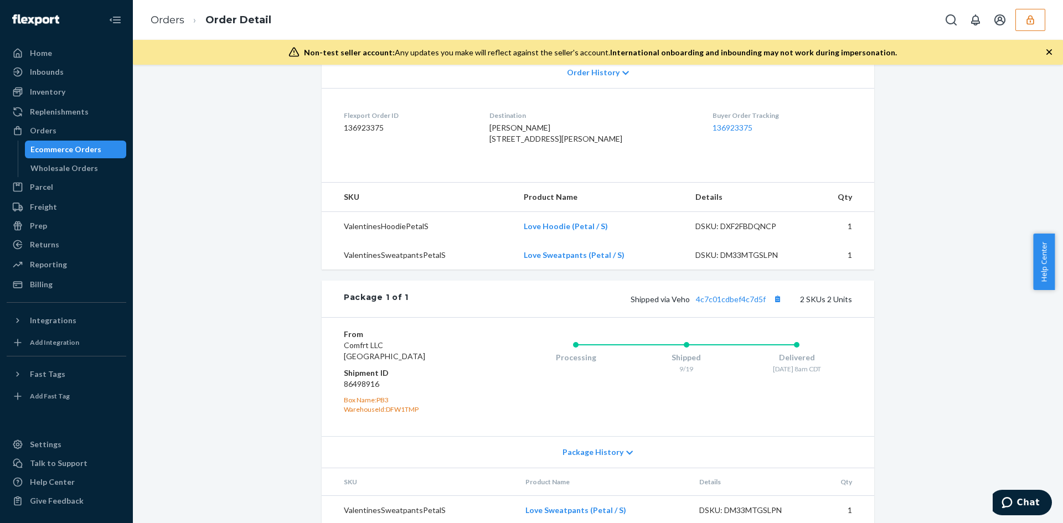
scroll to position [315, 0]
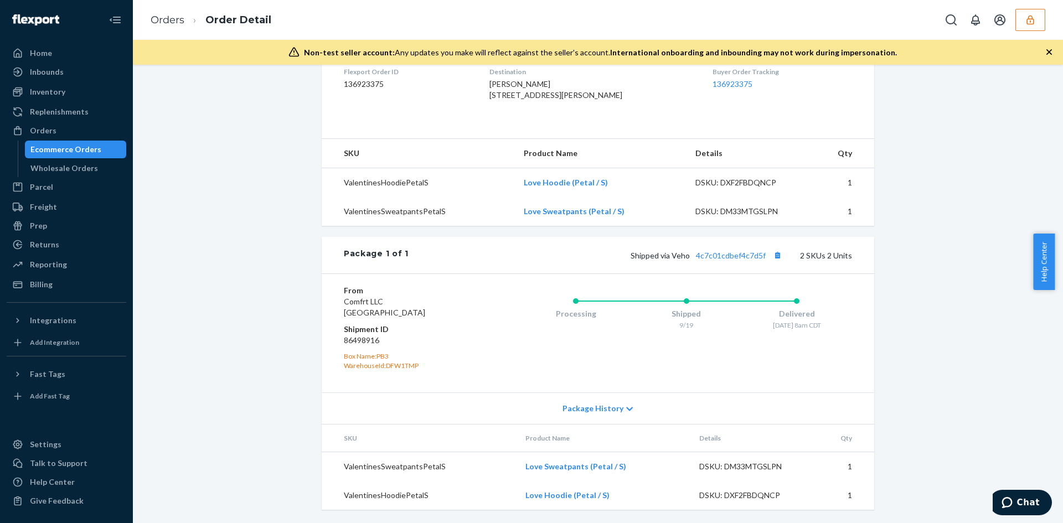
click at [714, 260] on div "Shipped via Veho 4c7c01cdbef4c7d5f 2 SKUs 2 Units" at bounding box center [631, 255] width 444 height 14
click at [725, 252] on link "4c7c01cdbef4c7d5f" at bounding box center [731, 255] width 70 height 9
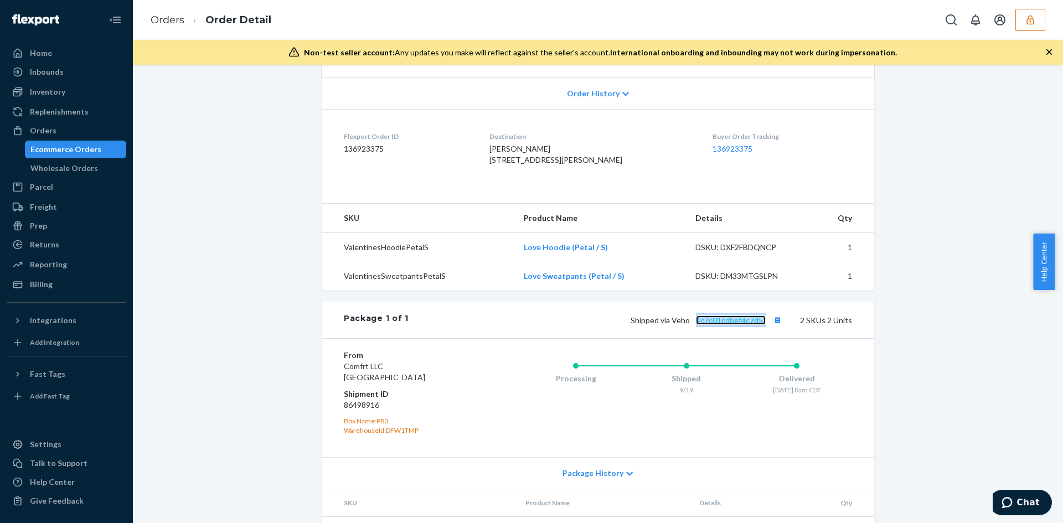
scroll to position [148, 0]
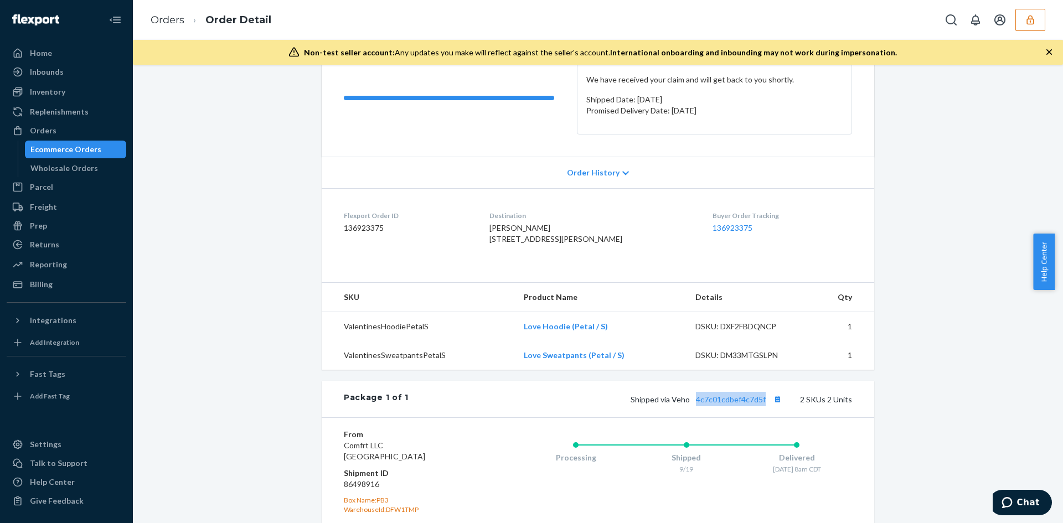
drag, startPoint x: 503, startPoint y: 237, endPoint x: 554, endPoint y: 251, distance: 52.8
click at [554, 251] on dl "Flexport Order ID 136923375 Destination Fatima Sepulveda 515 E Slaughter Ln Apt…" at bounding box center [598, 229] width 553 height 83
copy span "515 E Slaughter Ln Apt 4225 Austin, TX 78744"
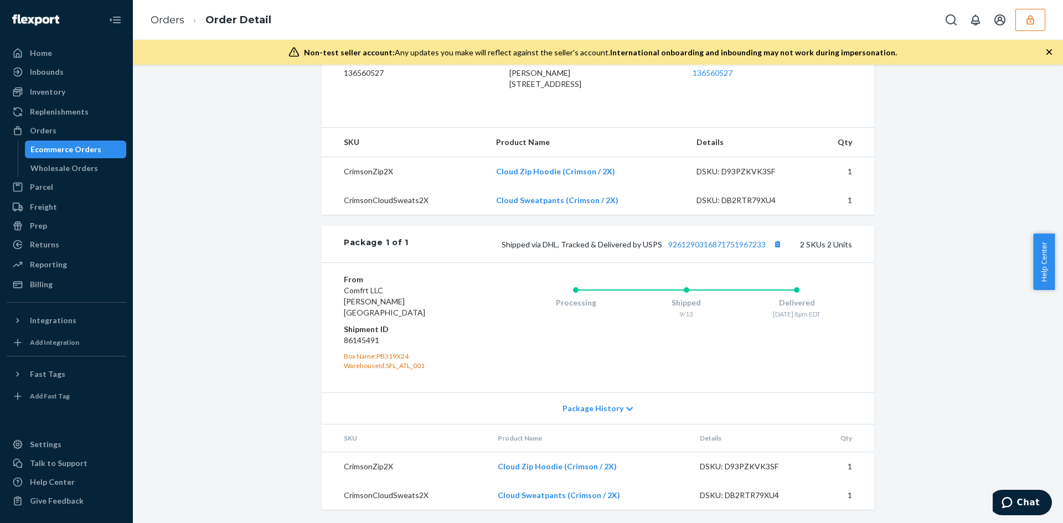
scroll to position [315, 0]
click at [702, 250] on div "Shipped via DHL, Tracked & Delivered by USPS 9261290316871751967233 2 SKUs 2 Un…" at bounding box center [631, 244] width 444 height 14
click at [703, 249] on link "9261290316871751967233" at bounding box center [716, 244] width 97 height 9
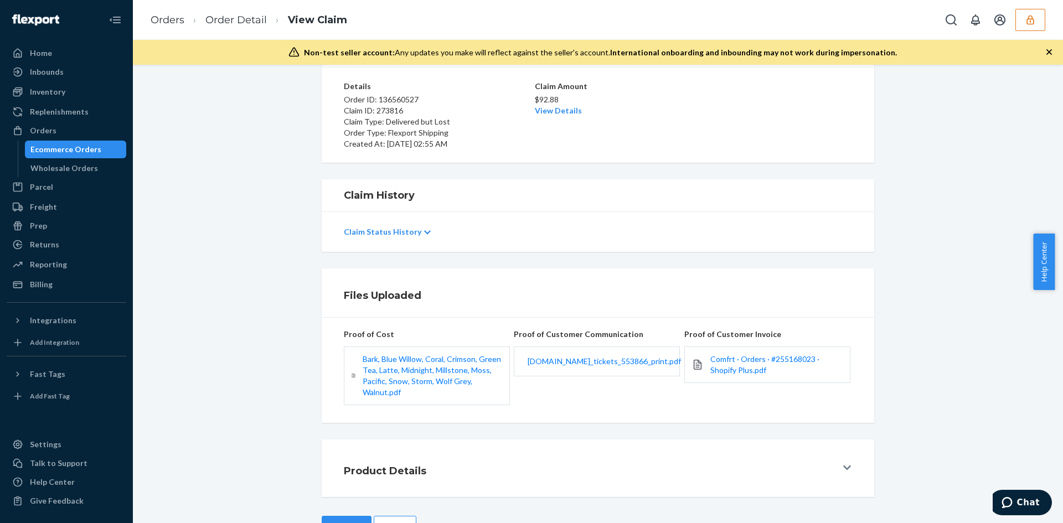
scroll to position [117, 0]
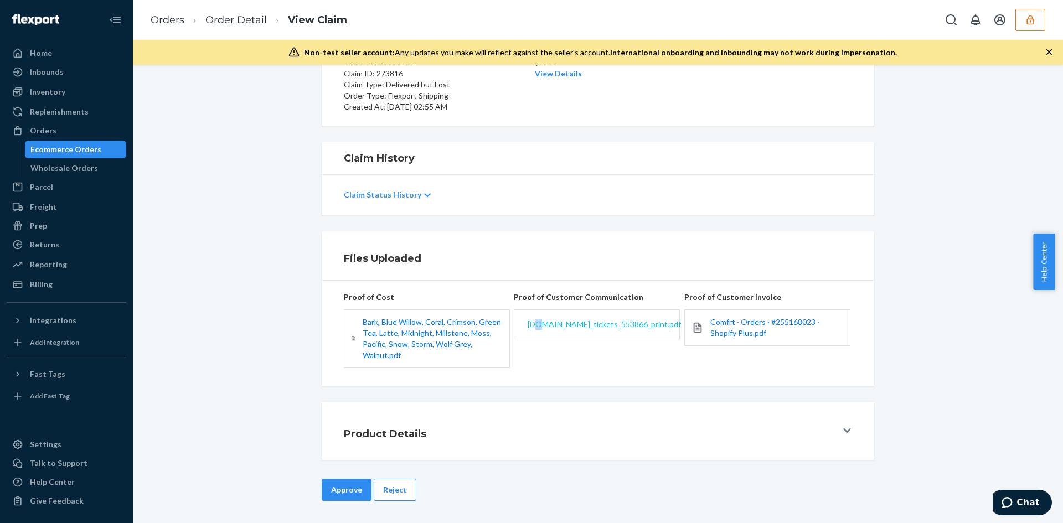
drag, startPoint x: 534, startPoint y: 312, endPoint x: 539, endPoint y: 325, distance: 13.2
click at [537, 321] on div "[DOMAIN_NAME]_tickets_553866_print.pdf" at bounding box center [597, 325] width 166 height 30
click at [541, 327] on span "comfrt.zendesk.com_tickets_553866_print.pdf" at bounding box center [604, 324] width 153 height 9
click at [392, 490] on button "Reject" at bounding box center [395, 490] width 43 height 22
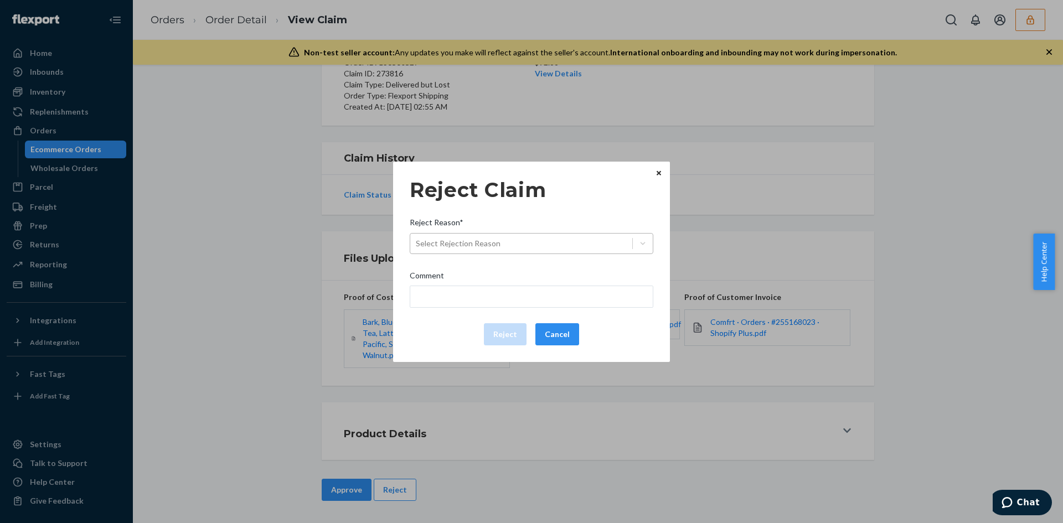
click at [493, 245] on div "Select Rejection Reason" at bounding box center [458, 243] width 85 height 11
click at [417, 245] on input "Reject Reason* Select Rejection Reason" at bounding box center [416, 243] width 1 height 11
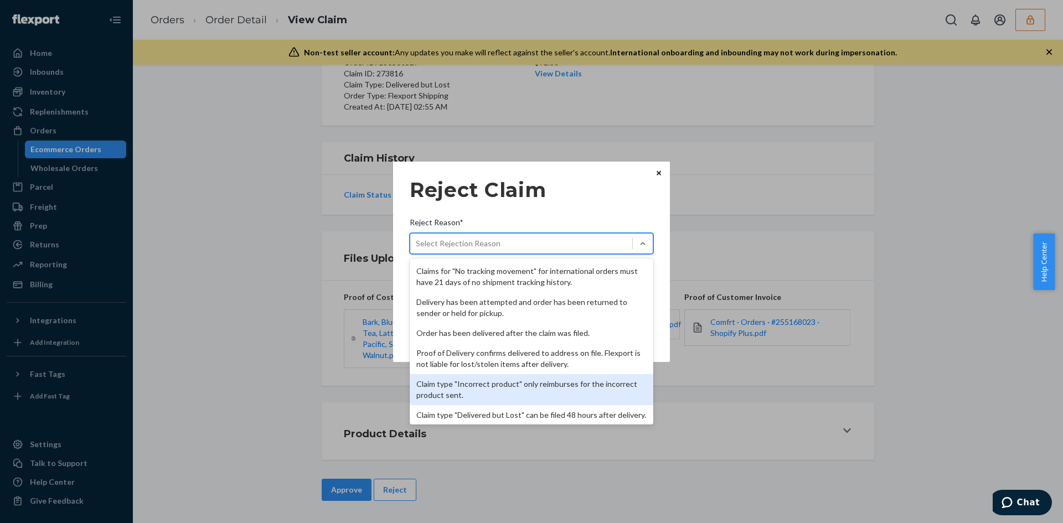
scroll to position [0, 0]
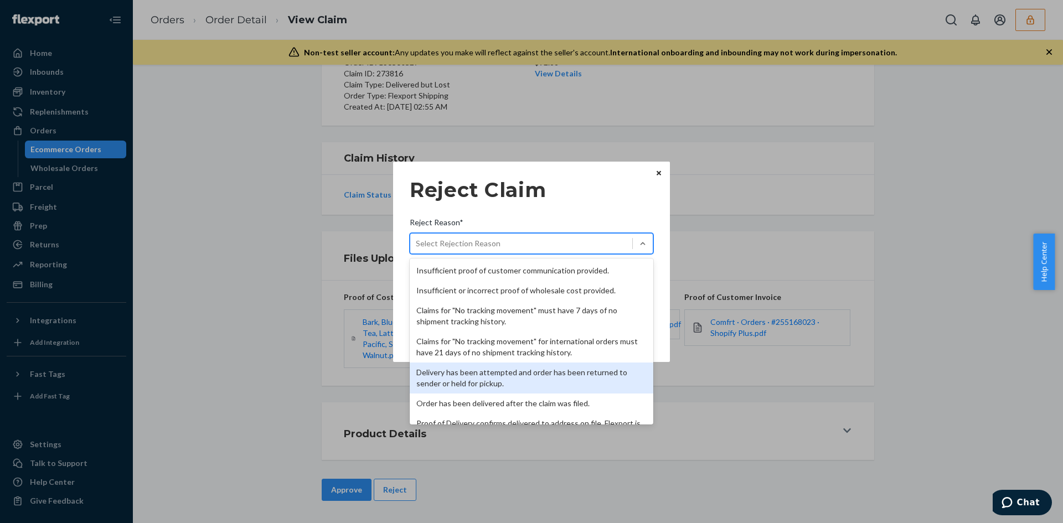
click at [498, 374] on div "Delivery has been attempted and order has been returned to sender or held for p…" at bounding box center [532, 378] width 244 height 31
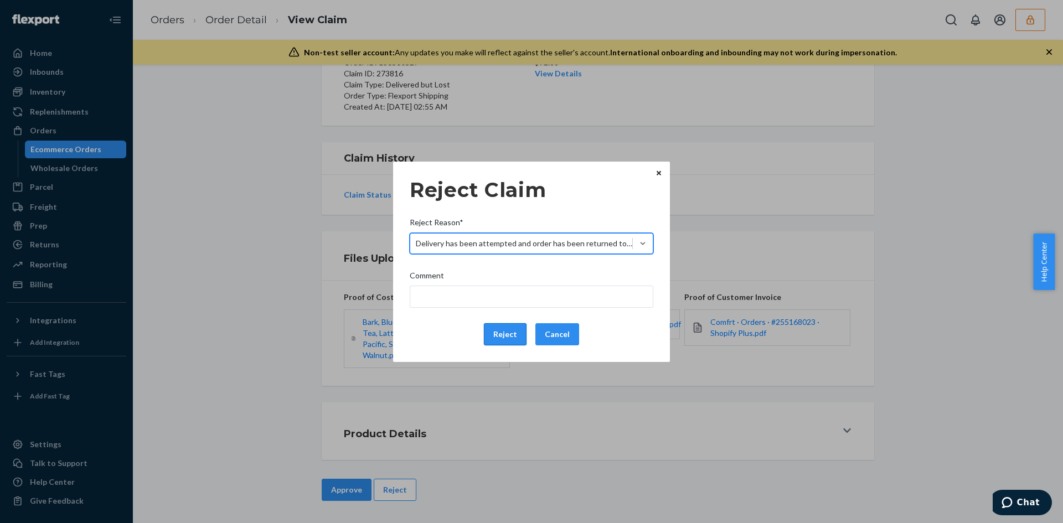
click at [490, 344] on button "Reject" at bounding box center [505, 334] width 43 height 22
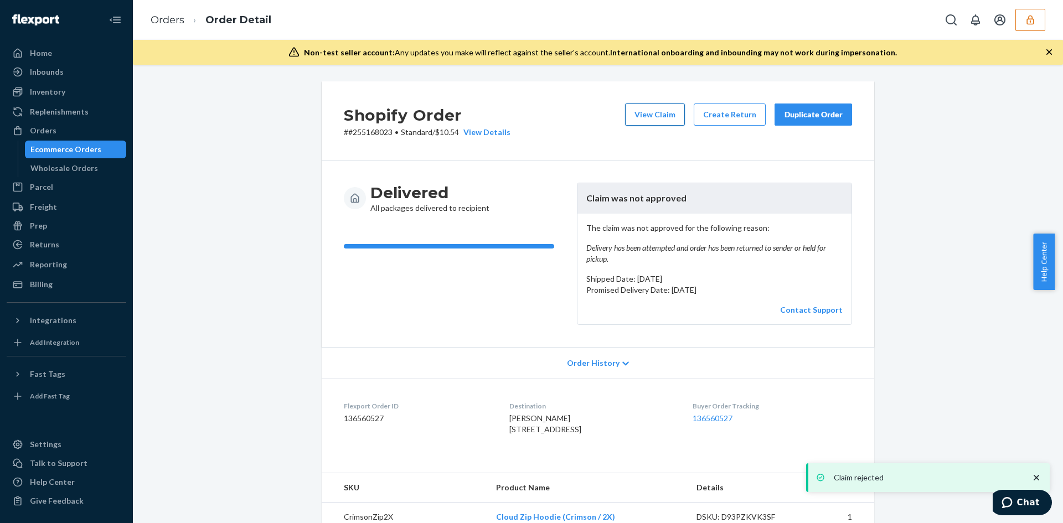
click at [634, 114] on button "View Claim" at bounding box center [655, 115] width 60 height 22
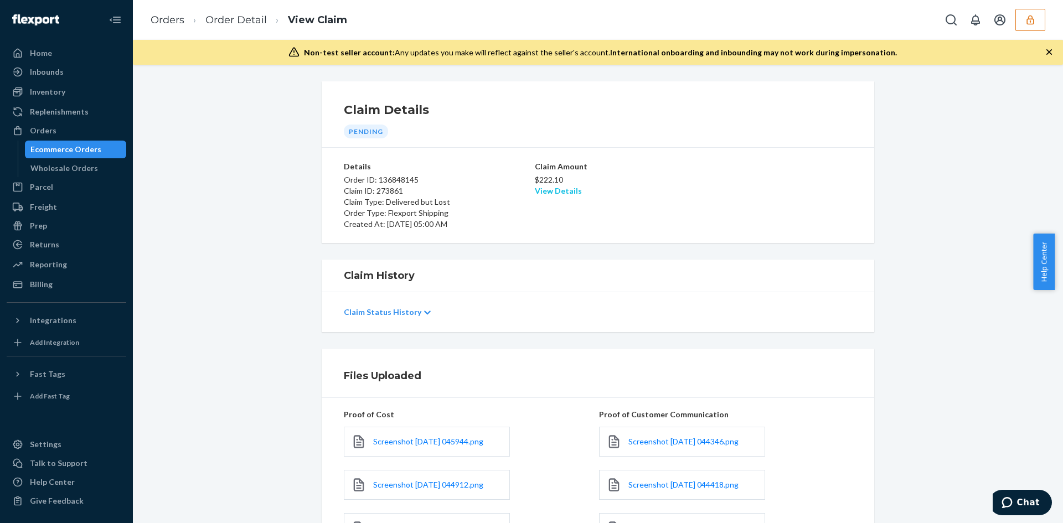
click at [565, 189] on link "View Details" at bounding box center [558, 190] width 47 height 9
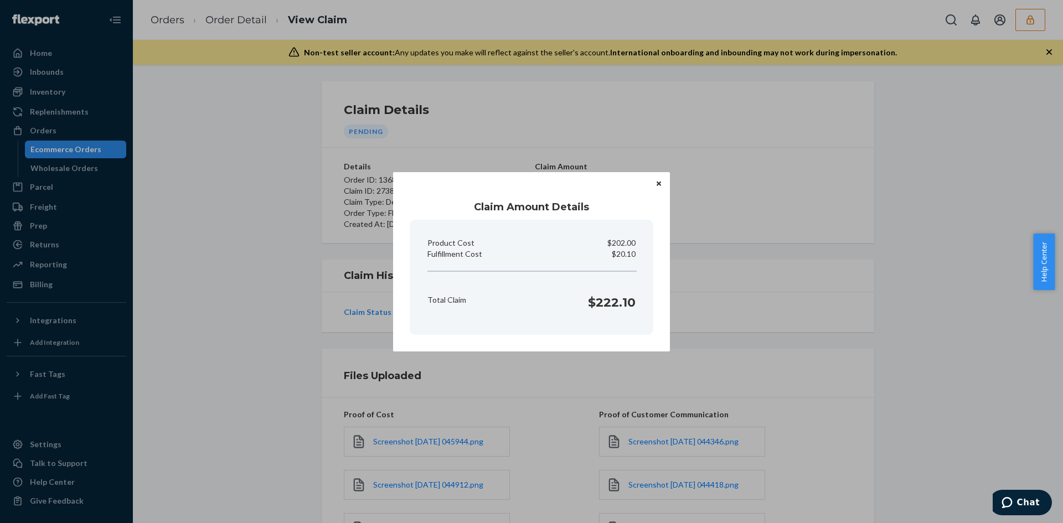
drag, startPoint x: 824, startPoint y: 333, endPoint x: 507, endPoint y: 352, distance: 316.8
click at [808, 334] on div "Claim Amount Details Product Cost $202.00 Fulfillment Cost $20.10 Total Claim $…" at bounding box center [531, 261] width 1063 height 523
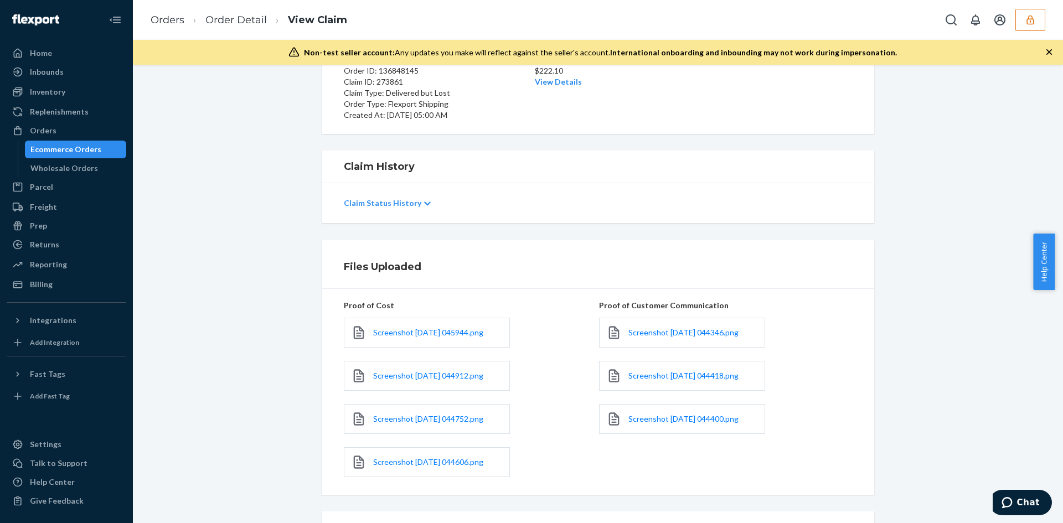
scroll to position [218, 0]
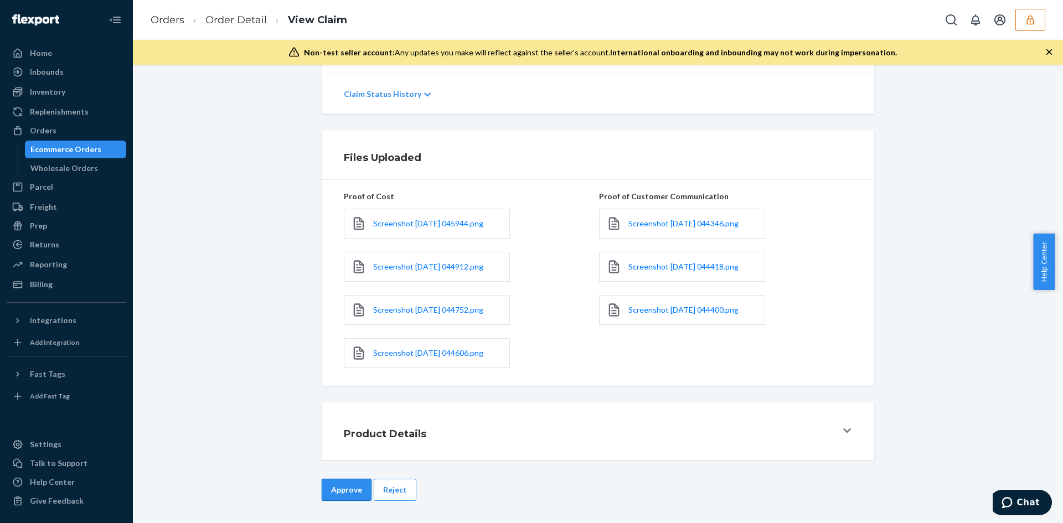
click at [342, 485] on button "Approve" at bounding box center [347, 490] width 50 height 22
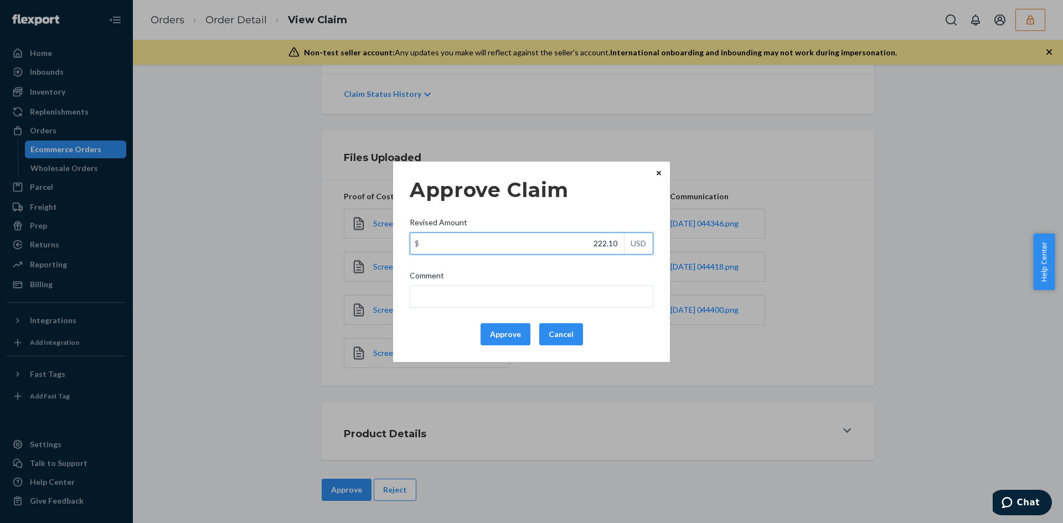
click at [603, 248] on input "222.10" at bounding box center [517, 243] width 214 height 21
paste input "111.3"
type input "111.30"
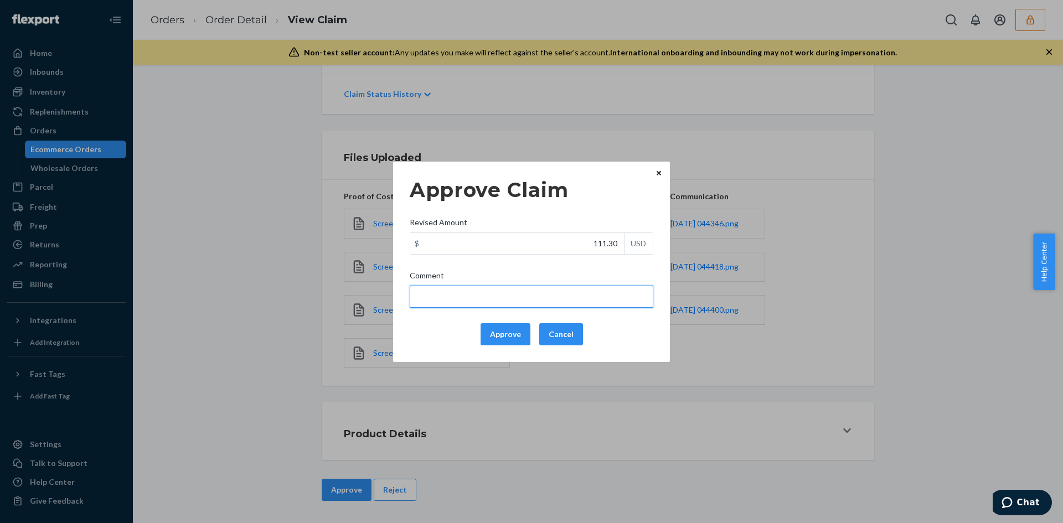
drag, startPoint x: 568, startPoint y: 294, endPoint x: 560, endPoint y: 294, distance: 7.2
click at [568, 294] on input "Comment" at bounding box center [532, 297] width 244 height 22
type input "Adjusted total cost."
click at [498, 330] on button "Approve" at bounding box center [506, 334] width 50 height 22
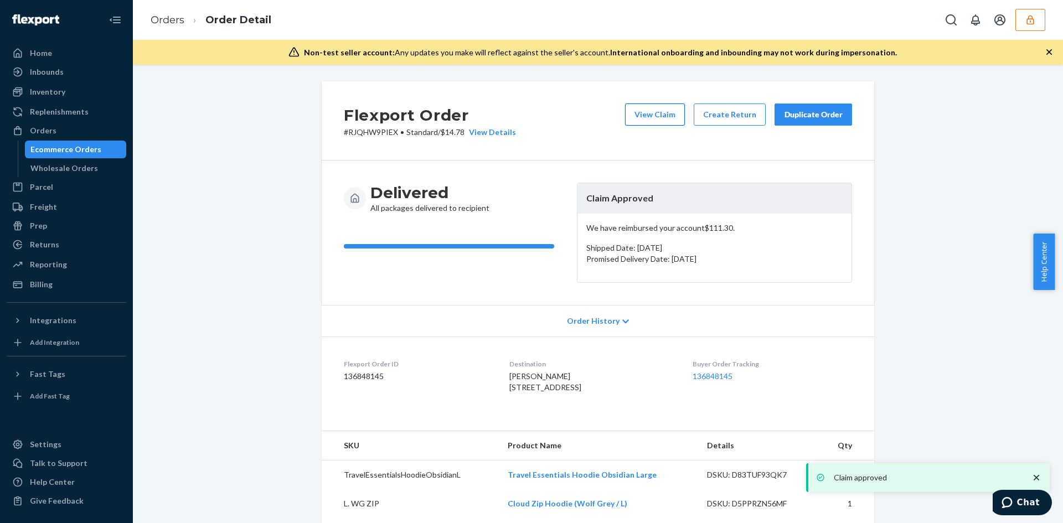
click at [636, 111] on button "View Claim" at bounding box center [655, 115] width 60 height 22
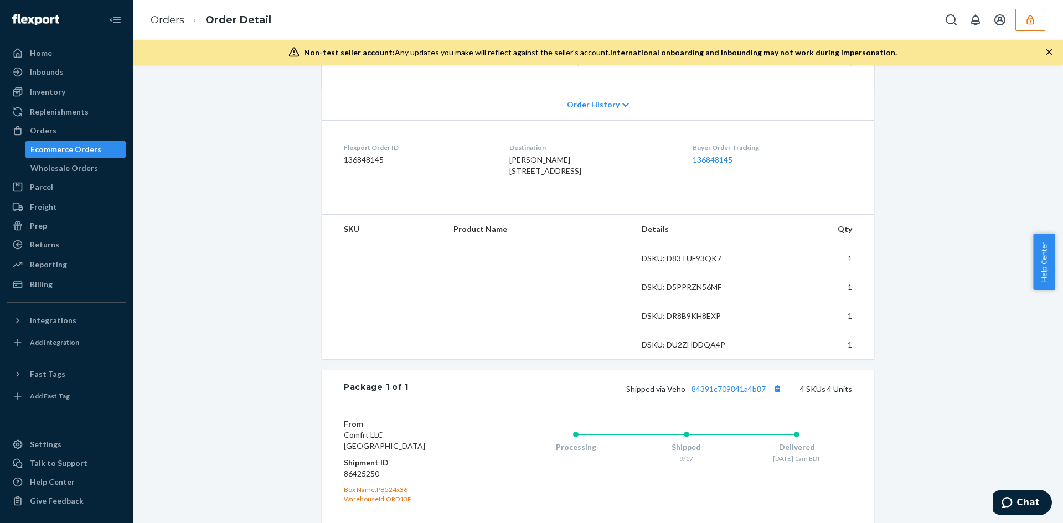
scroll to position [277, 0]
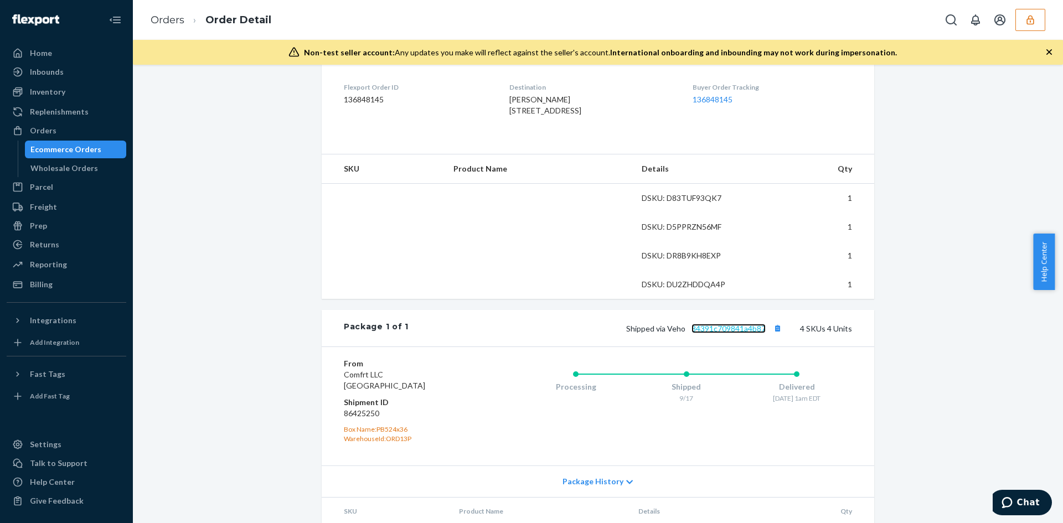
click at [716, 333] on link "84391c709841a4b87" at bounding box center [729, 328] width 74 height 9
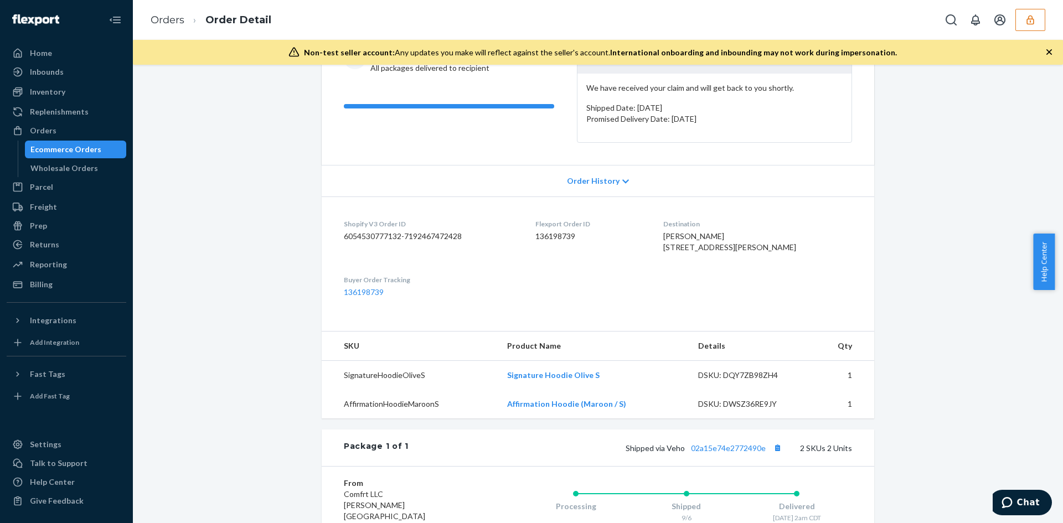
scroll to position [277, 0]
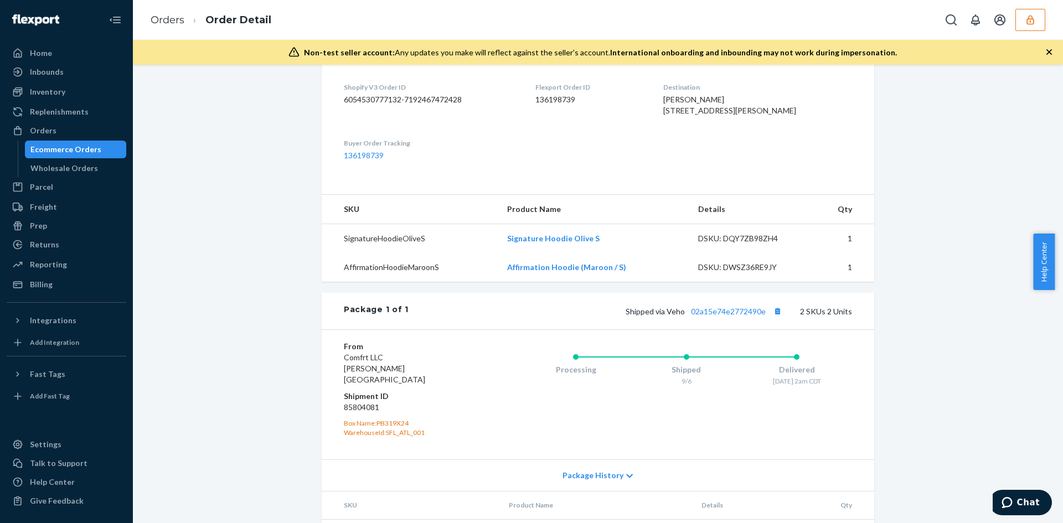
click at [716, 318] on div "Shipped via Veho 02a15e74e2772490e 2 SKUs 2 Units" at bounding box center [631, 311] width 444 height 14
click at [717, 316] on link "02a15e74e2772490e" at bounding box center [728, 311] width 75 height 9
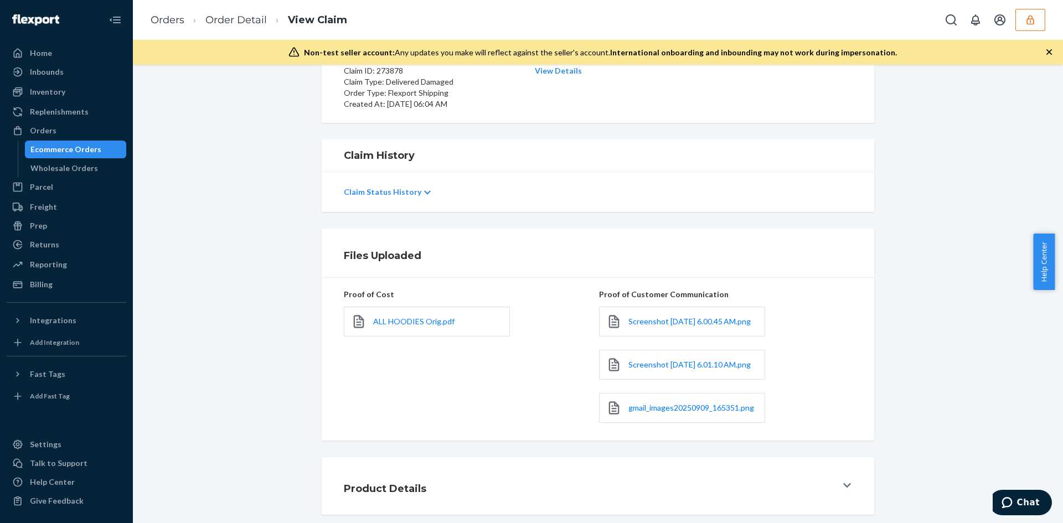
scroll to position [188, 0]
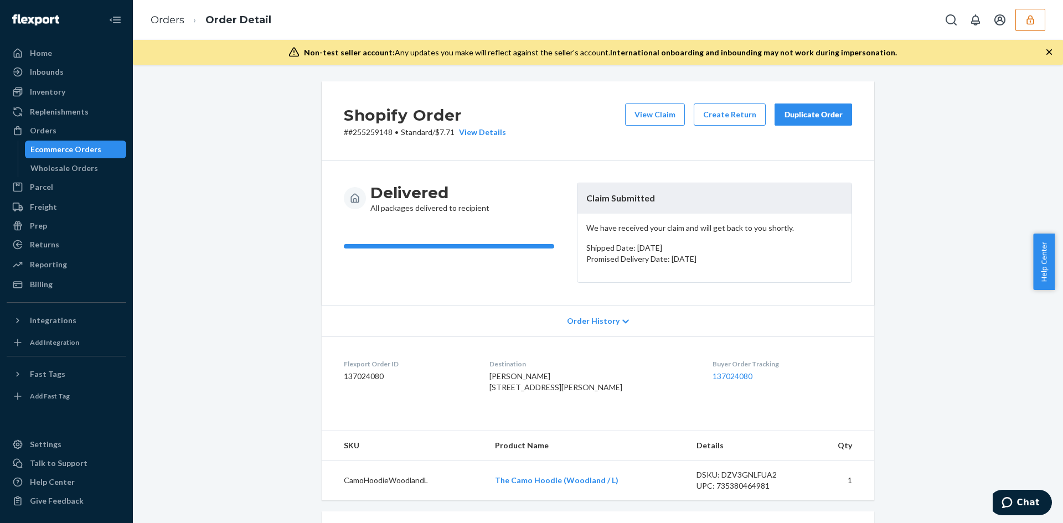
scroll to position [279, 0]
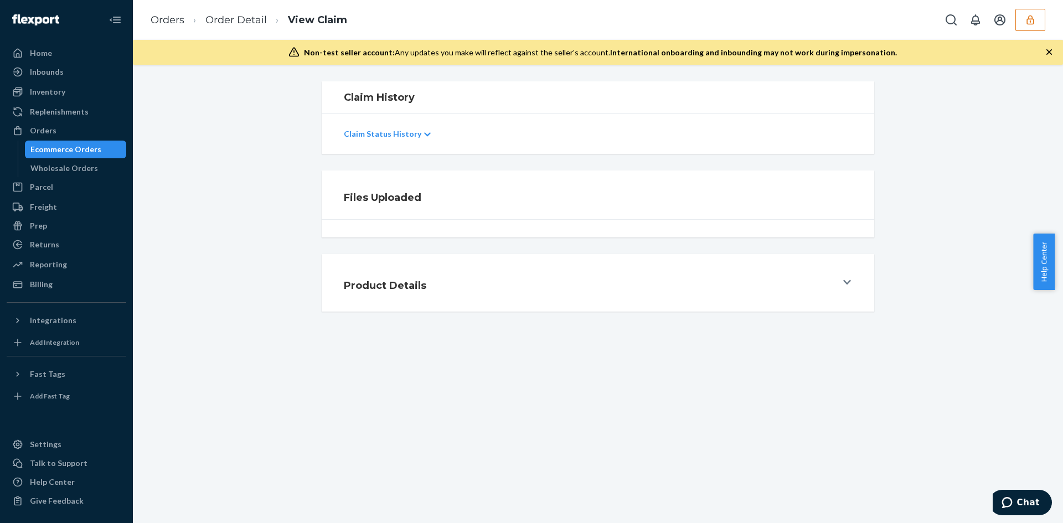
click at [919, 191] on div "Files Uploaded" at bounding box center [598, 204] width 914 height 67
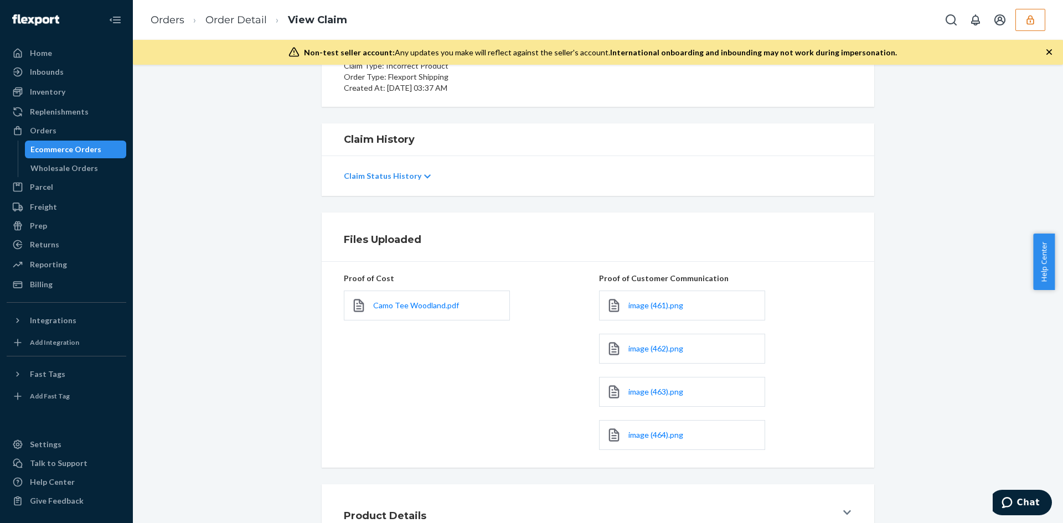
scroll to position [218, 0]
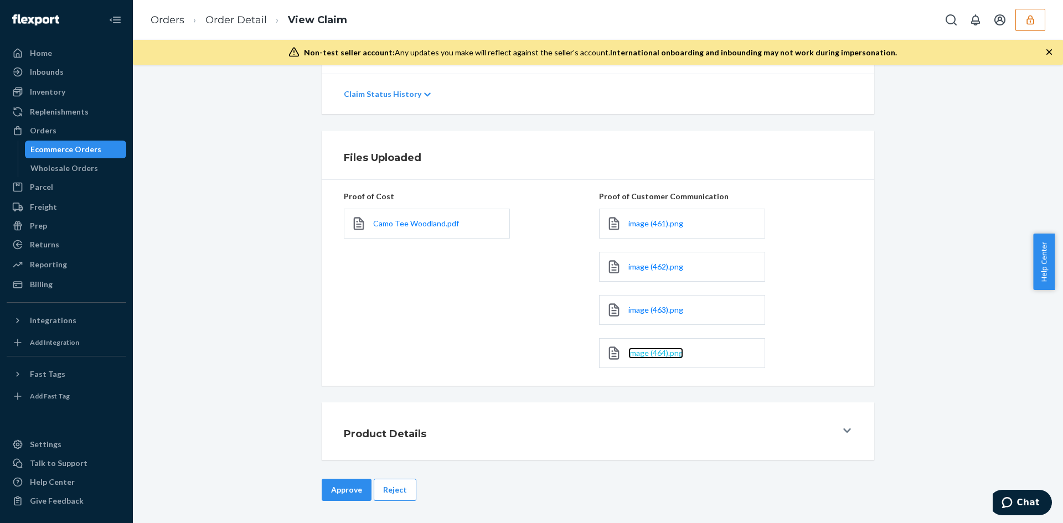
drag, startPoint x: 658, startPoint y: 347, endPoint x: 647, endPoint y: 353, distance: 12.9
click at [391, 227] on span "Camo Tee Woodland.pdf" at bounding box center [416, 223] width 86 height 9
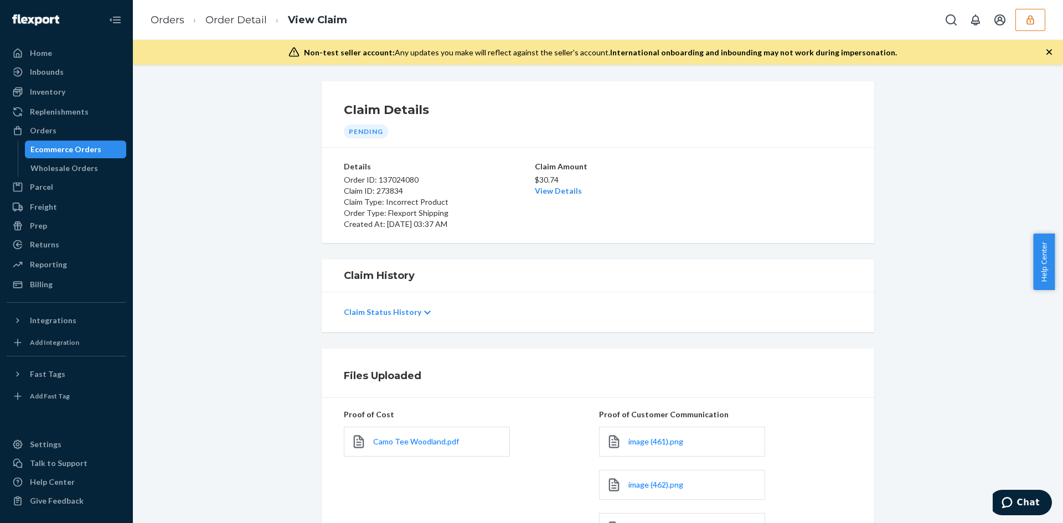
click at [575, 188] on div "$30.74 View Details" at bounding box center [598, 184] width 126 height 24
click at [567, 189] on link "View Details" at bounding box center [558, 190] width 47 height 9
drag, startPoint x: 894, startPoint y: 349, endPoint x: 795, endPoint y: 369, distance: 101.0
click at [892, 350] on div "Home Inbounds Shipping Plans Problems Inventory Products Branded Packaging Repl…" at bounding box center [531, 261] width 1063 height 523
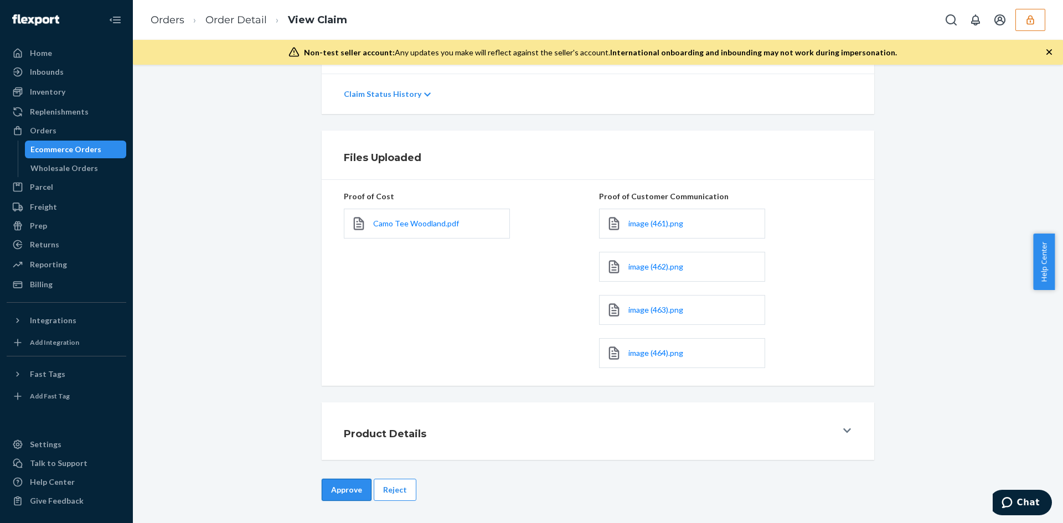
click at [354, 482] on button "Approve" at bounding box center [347, 490] width 50 height 22
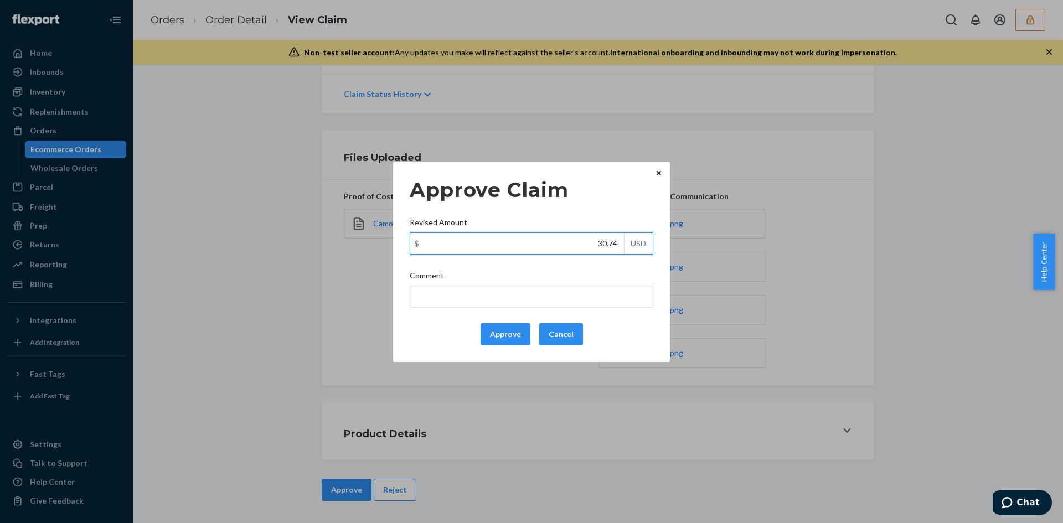
click at [614, 249] on input "30.74" at bounding box center [517, 243] width 214 height 21
paste input "2"
type input "32.74"
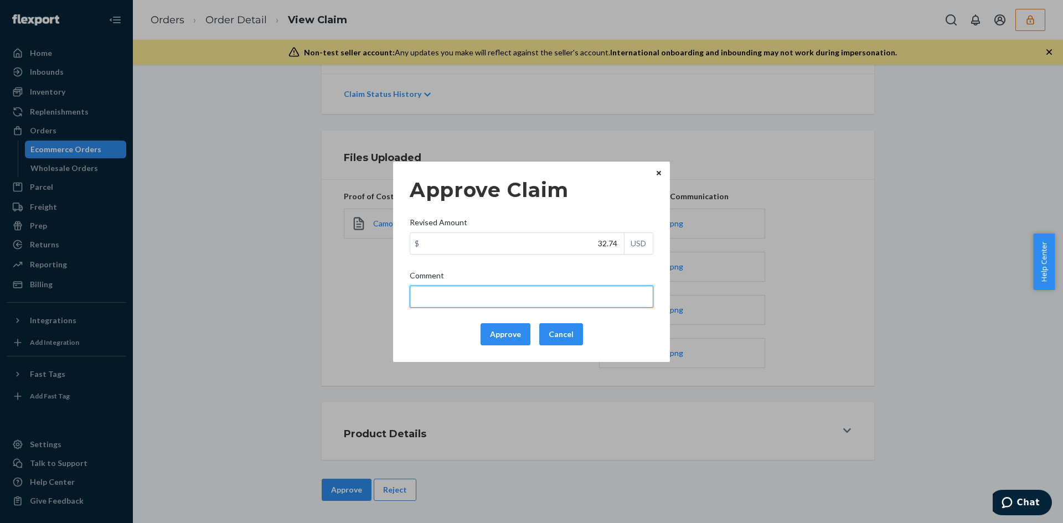
click at [588, 295] on input "Comment" at bounding box center [532, 297] width 244 height 22
type input "Adjusted total cost."
drag, startPoint x: 496, startPoint y: 328, endPoint x: 470, endPoint y: 328, distance: 25.5
click at [496, 328] on button "Approve" at bounding box center [506, 334] width 50 height 22
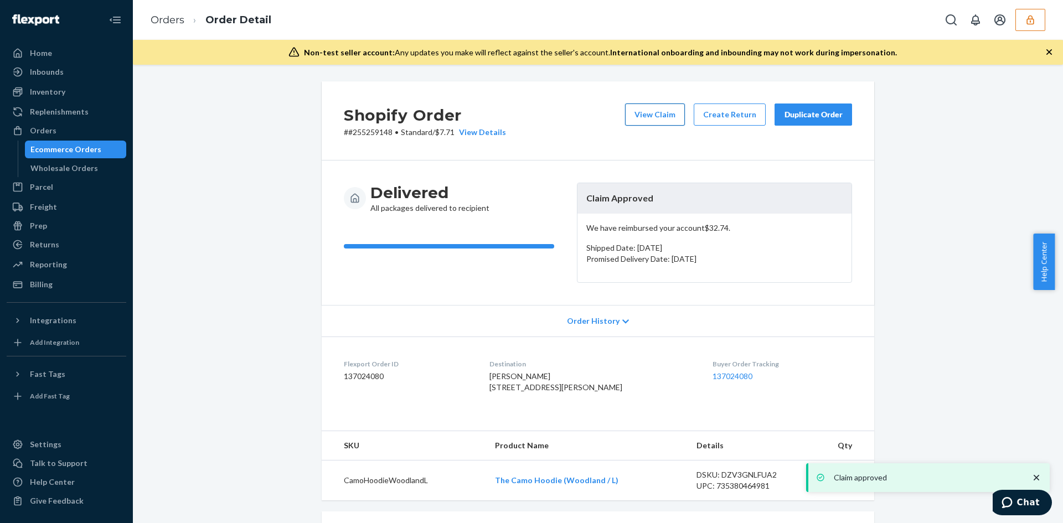
click at [647, 114] on button "View Claim" at bounding box center [655, 115] width 60 height 22
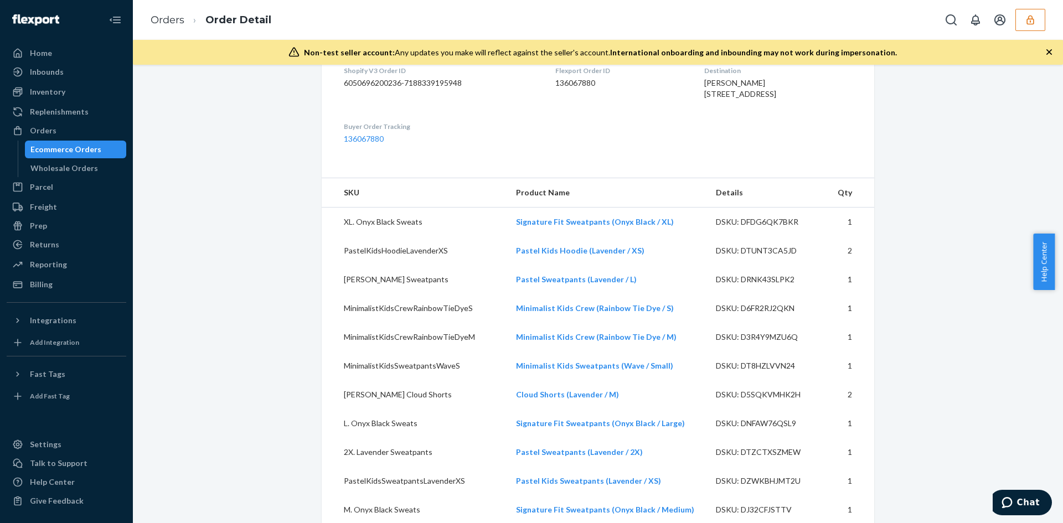
scroll to position [17, 0]
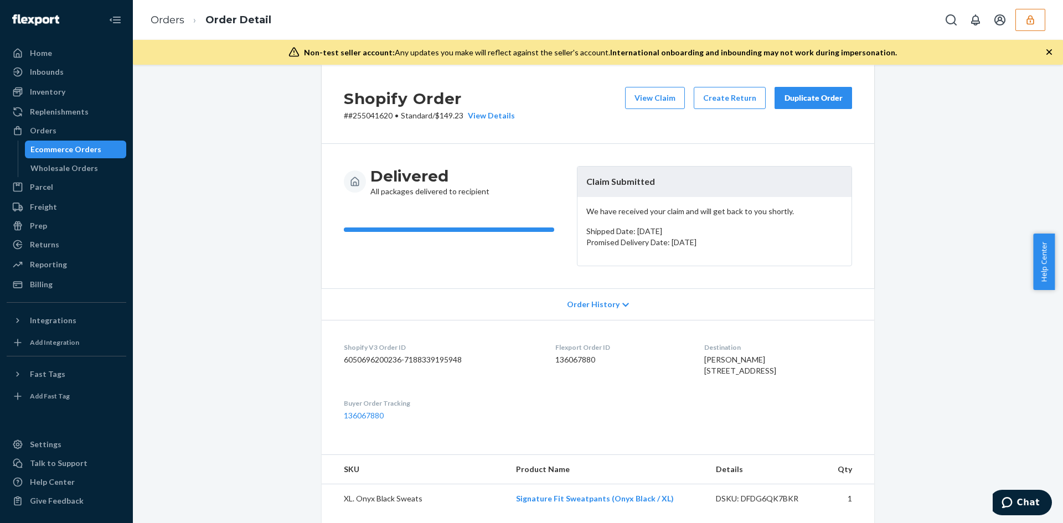
drag, startPoint x: 682, startPoint y: 368, endPoint x: 758, endPoint y: 384, distance: 77.6
click at [758, 384] on dl "Shopify V3 Order ID 6050696200236-7188339195948 Flexport Order ID 136067880 Des…" at bounding box center [598, 381] width 553 height 123
copy span "[STREET_ADDRESS]"
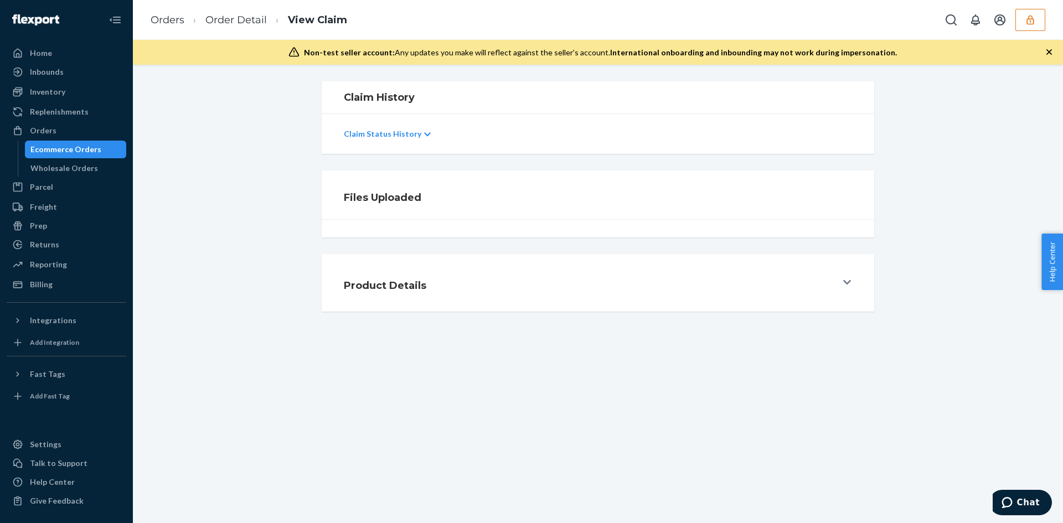
click at [991, 270] on div "Product Details" at bounding box center [598, 283] width 914 height 58
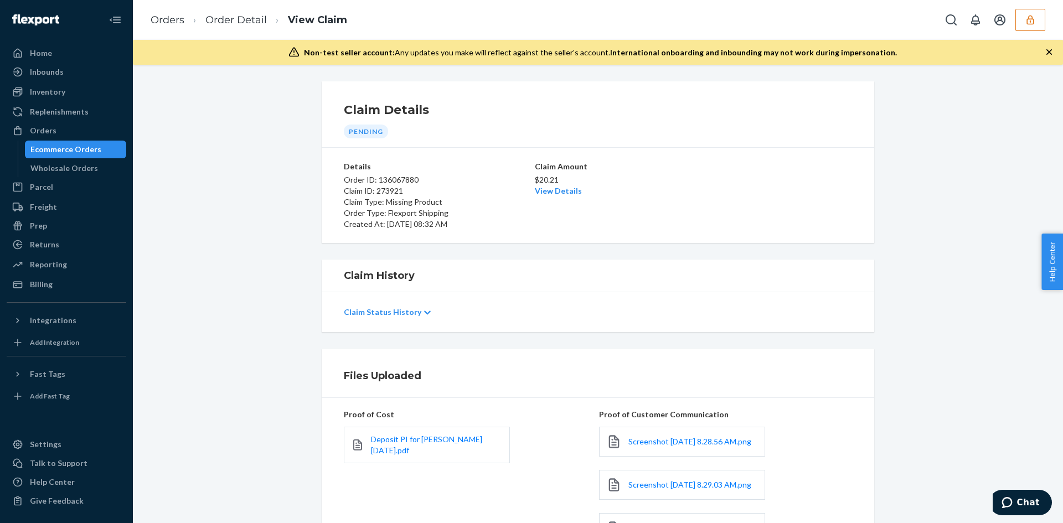
scroll to position [277, 0]
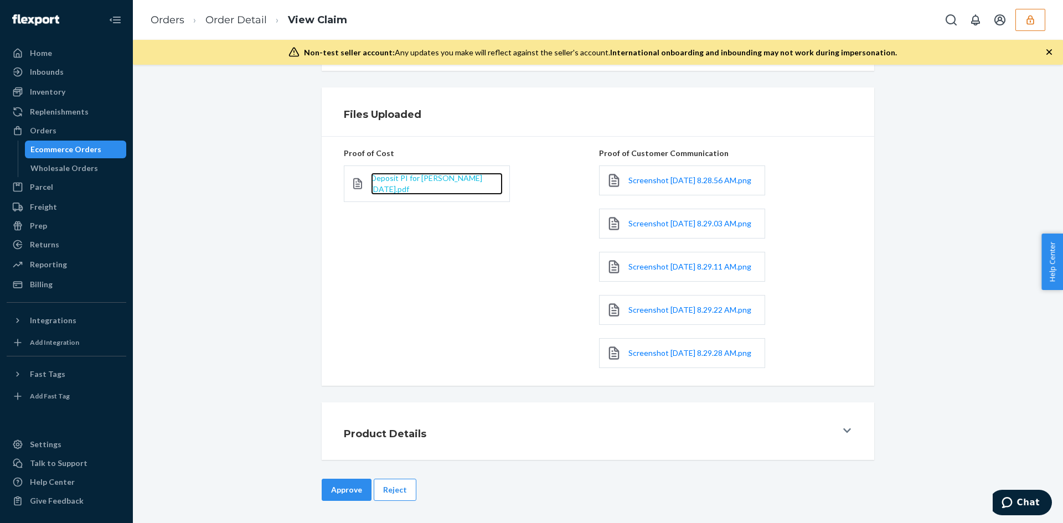
click at [447, 173] on span "Deposit PI for Hudson 2024-10-4.pdf" at bounding box center [426, 183] width 111 height 20
click at [392, 501] on button "Reject" at bounding box center [395, 490] width 43 height 22
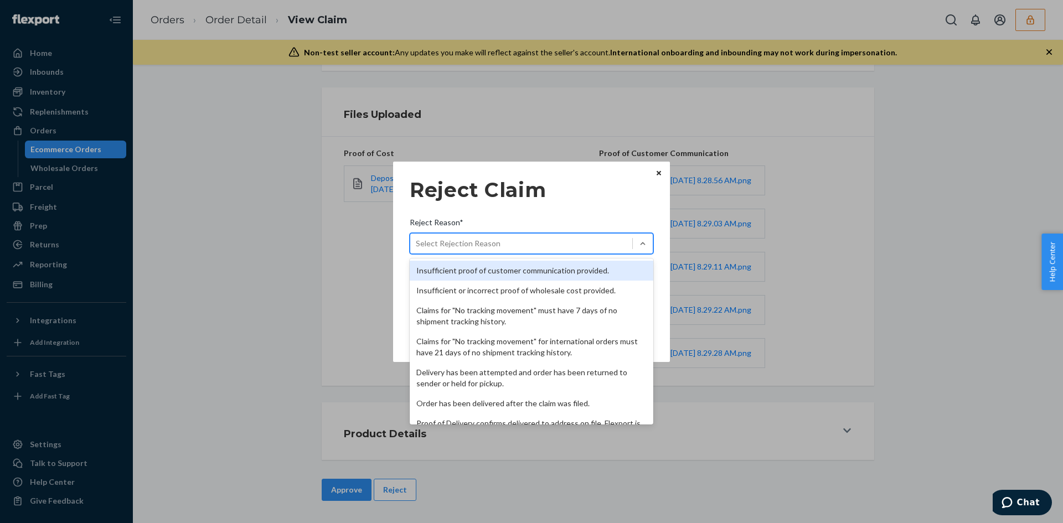
click at [471, 239] on div "Select Rejection Reason" at bounding box center [458, 243] width 85 height 11
click at [417, 239] on input "Reject Reason* option Insufficient proof of customer communication provided. fo…" at bounding box center [416, 243] width 1 height 11
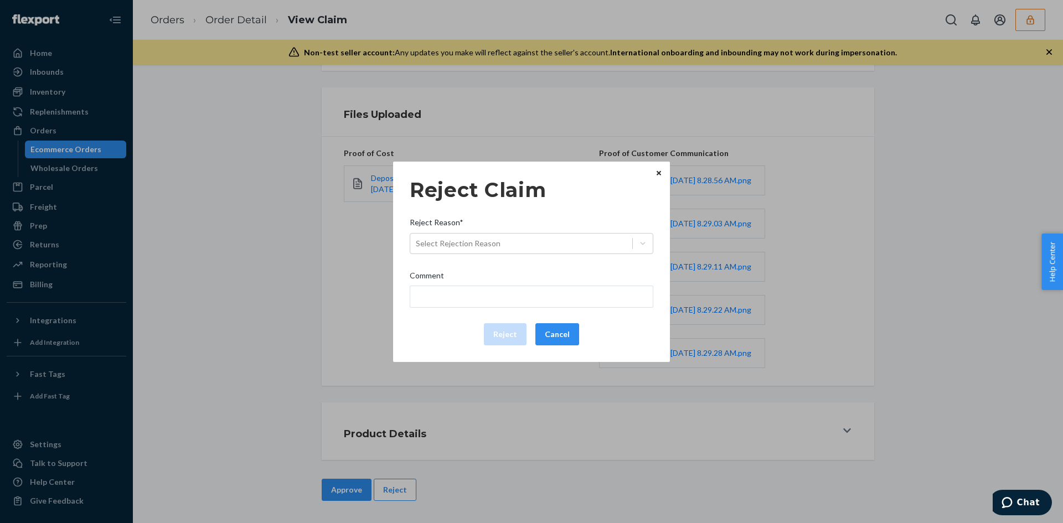
drag, startPoint x: 474, startPoint y: 255, endPoint x: 477, endPoint y: 261, distance: 7.2
click at [475, 255] on div "Reject Claim Reject Reason* Select Rejection Reason Comment Reject Cancel" at bounding box center [532, 262] width 244 height 176
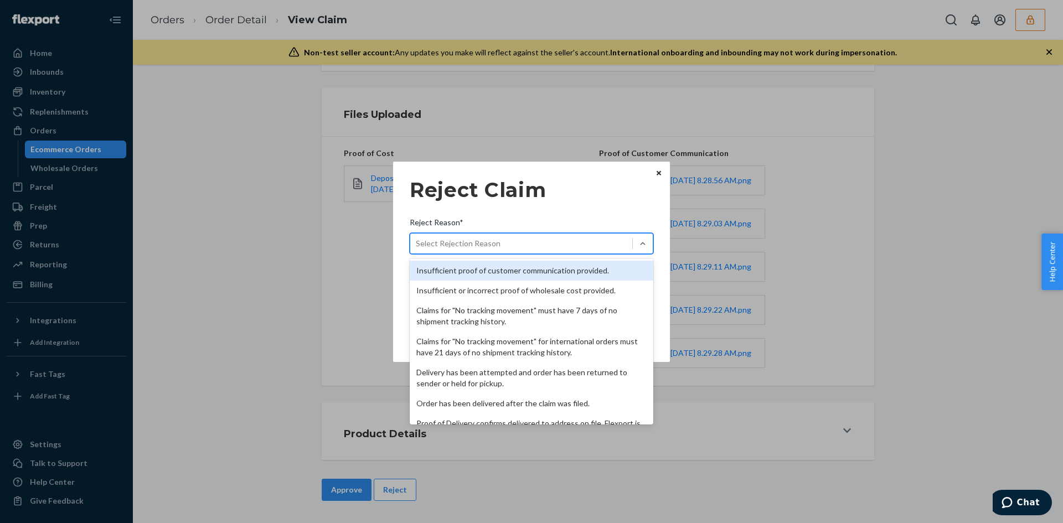
drag, startPoint x: 476, startPoint y: 236, endPoint x: 473, endPoint y: 271, distance: 35.6
click at [476, 240] on div "Select Rejection Reason" at bounding box center [521, 244] width 222 height 18
click at [417, 240] on input "Reject Reason* option Insufficient proof of customer communication provided. fo…" at bounding box center [416, 243] width 1 height 11
click at [473, 271] on div "Insufficient proof of customer communication provided." at bounding box center [532, 271] width 244 height 20
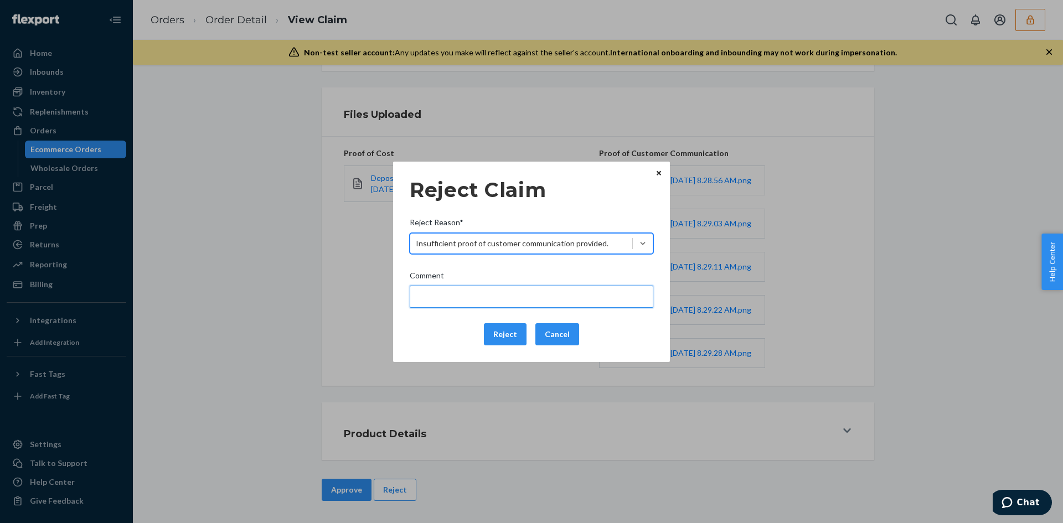
click at [478, 304] on input "Comment" at bounding box center [532, 297] width 244 height 22
type input "Please"
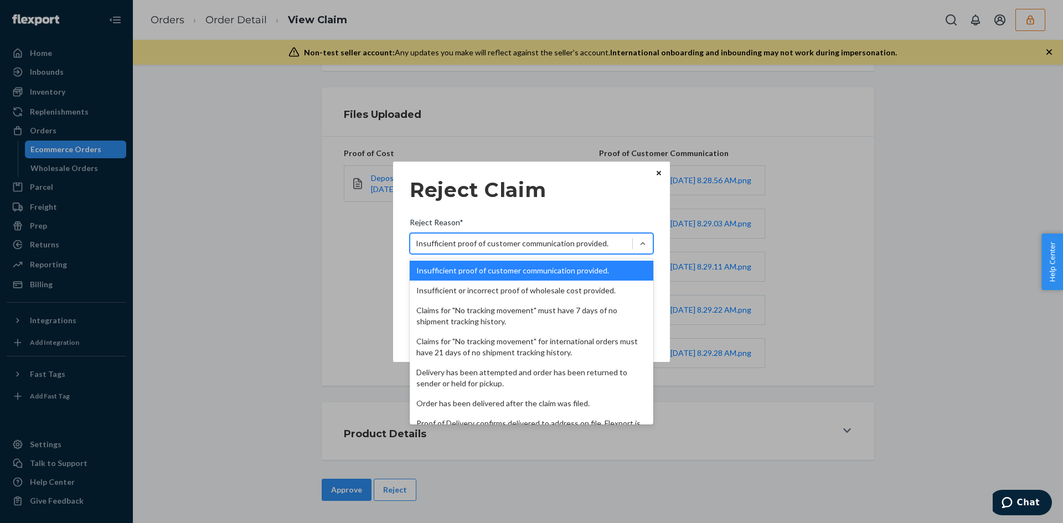
click at [474, 244] on div "Insufficient proof of customer communication provided." at bounding box center [512, 243] width 193 height 11
click at [417, 244] on input "Reject Reason* option Insufficient proof of customer communication provided., s…" at bounding box center [416, 243] width 1 height 11
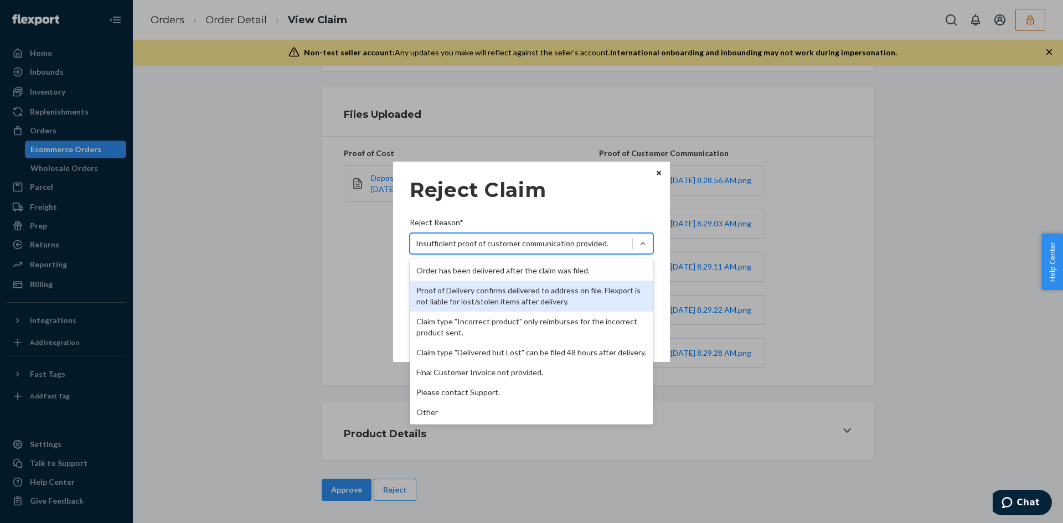
click at [482, 286] on div "Proof of Delivery confirms delivered to address on file. Flexport is not liable…" at bounding box center [532, 296] width 244 height 31
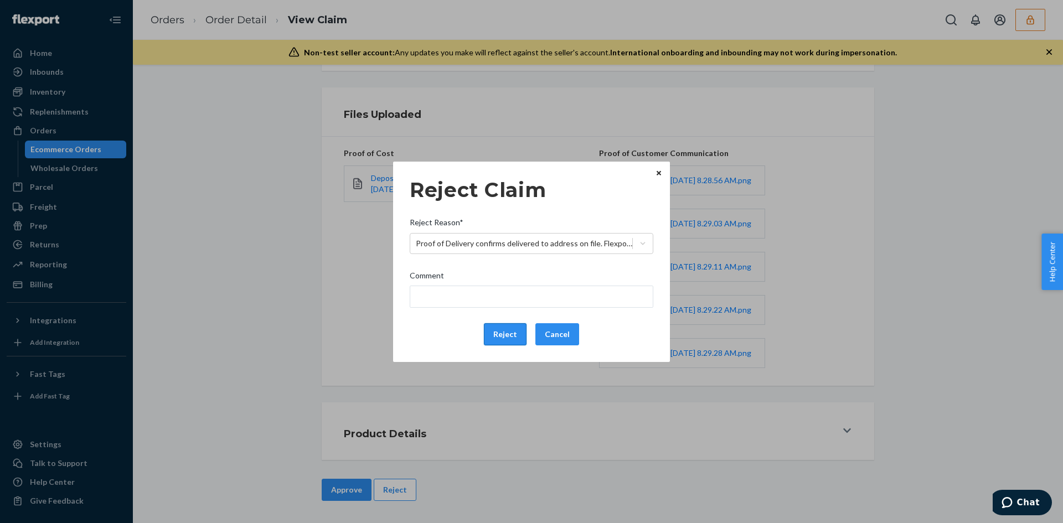
click at [503, 331] on button "Reject" at bounding box center [505, 334] width 43 height 22
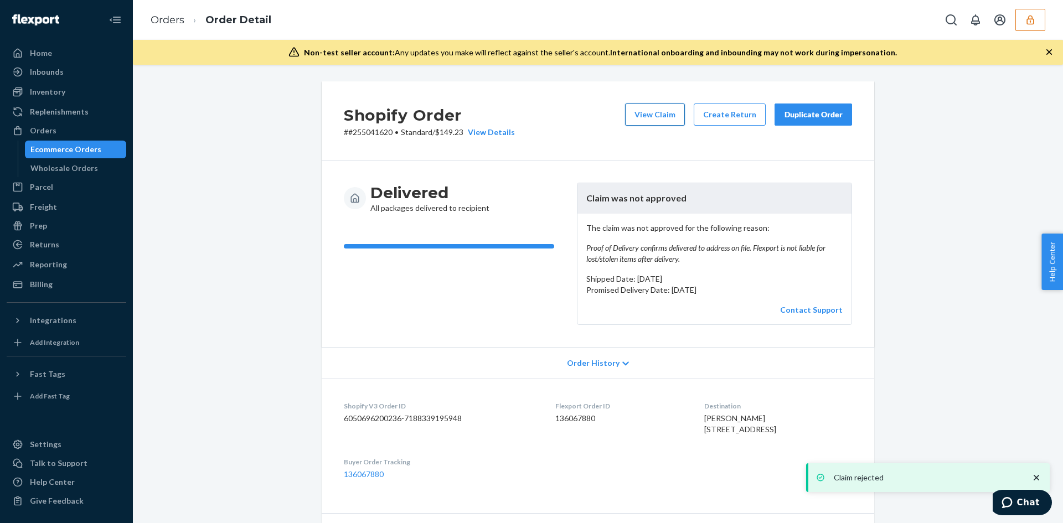
click at [640, 106] on button "View Claim" at bounding box center [655, 115] width 60 height 22
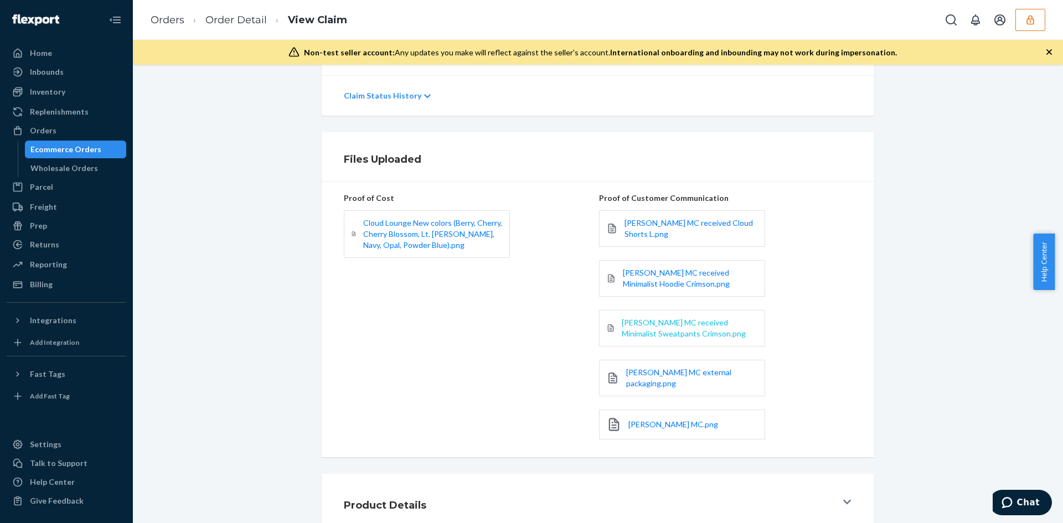
scroll to position [281, 0]
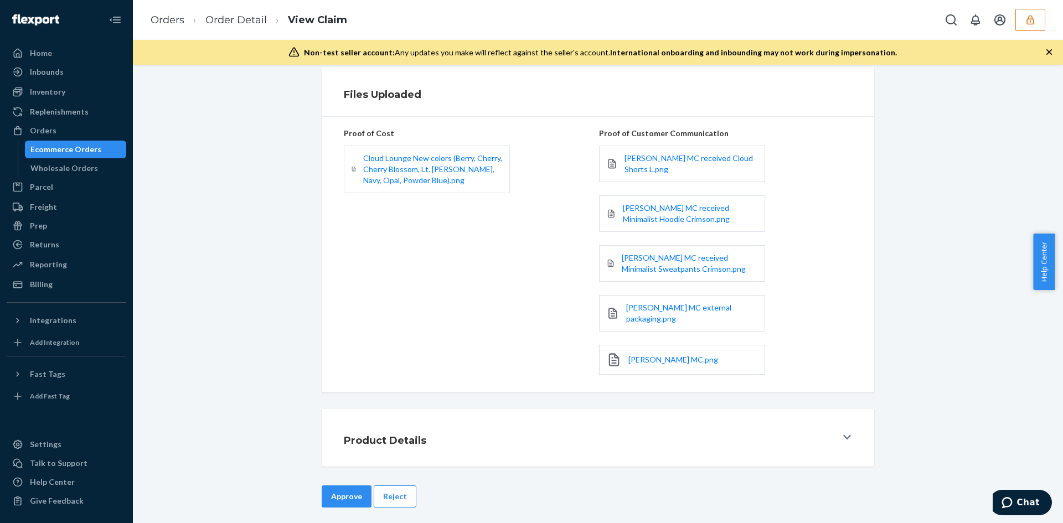
click at [388, 195] on div "Cloud Lounge New colors (Berry, Cherry, Cherry Blossom, Lt. Heather Grey, Navy,…" at bounding box center [470, 169] width 253 height 61
click at [388, 181] on span "Cloud Lounge New colors (Berry, Cherry, Cherry Blossom, Lt. Heather Grey, Navy,…" at bounding box center [432, 169] width 139 height 32
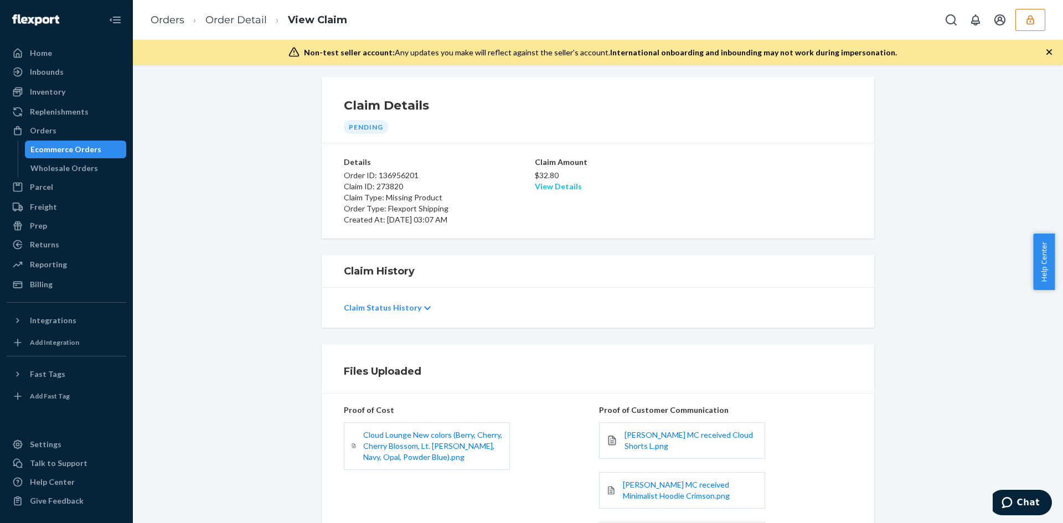
click at [570, 186] on link "View Details" at bounding box center [558, 186] width 47 height 9
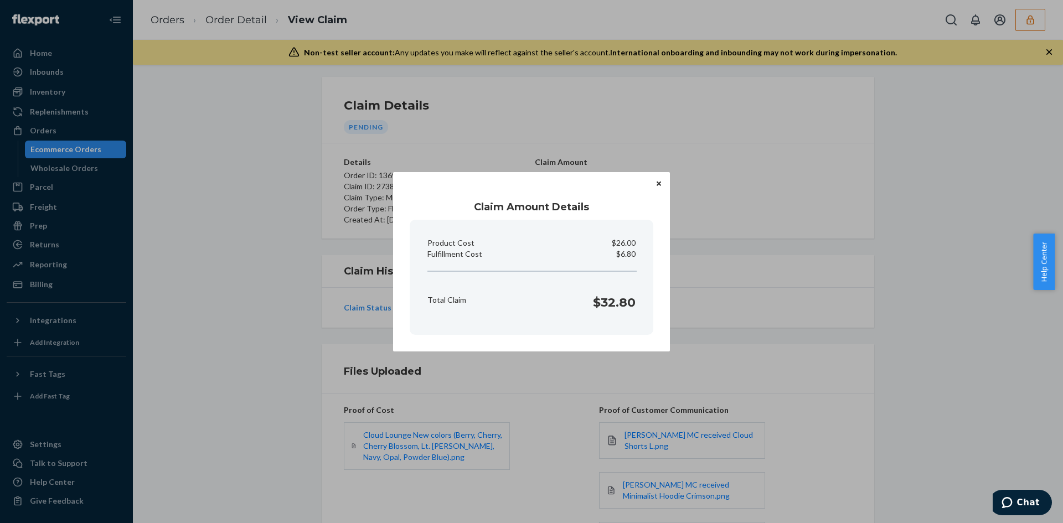
click at [598, 335] on div "Claim Amount Details Product Cost $26.00 Fulfillment Cost $6.80 Total Claim $32…" at bounding box center [531, 261] width 277 height 179
click at [461, 415] on div "Claim Amount Details Product Cost $26.00 Fulfillment Cost $6.80 Total Claim $32…" at bounding box center [531, 261] width 1063 height 523
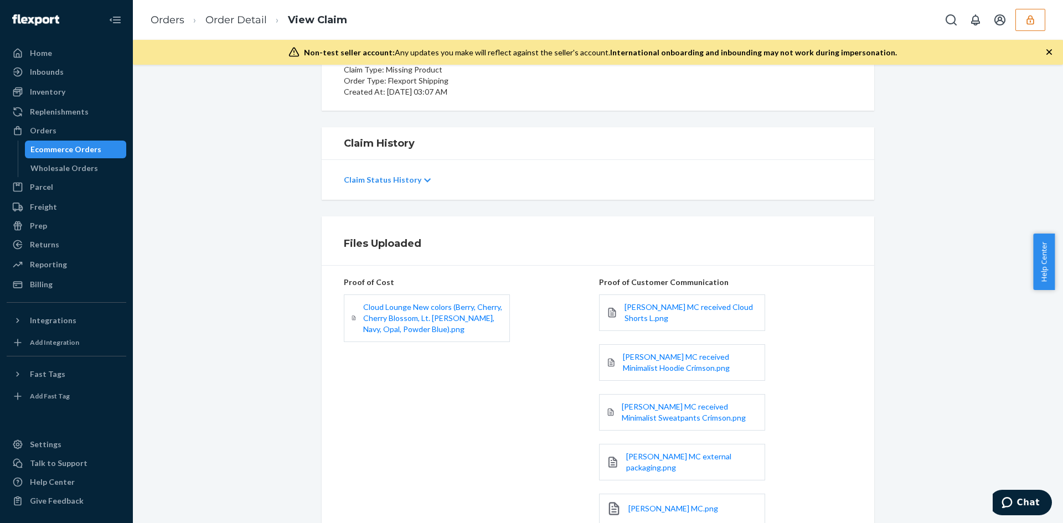
scroll to position [281, 0]
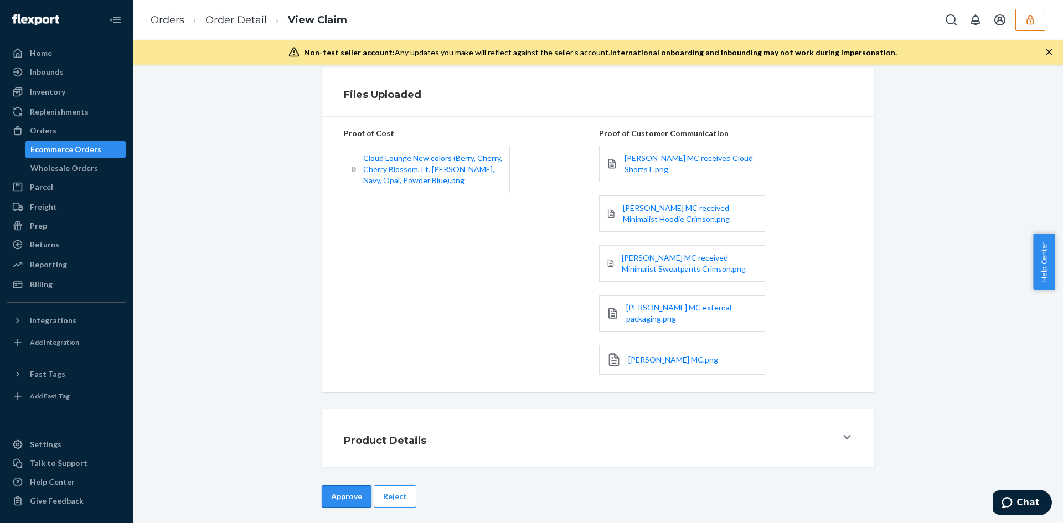
drag, startPoint x: 368, startPoint y: 506, endPoint x: 358, endPoint y: 498, distance: 12.2
click at [367, 507] on div "Approve Reject" at bounding box center [598, 508] width 553 height 44
click at [355, 496] on button "Approve" at bounding box center [347, 497] width 50 height 22
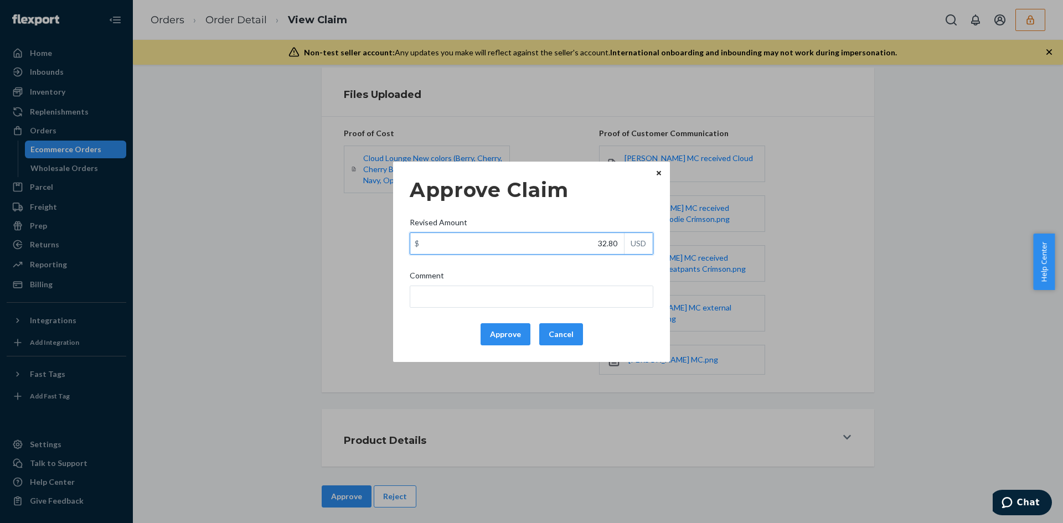
click at [614, 239] on input "32.80" at bounding box center [517, 243] width 214 height 21
paste input "16"
type input "16.80"
click at [596, 281] on div "Comment" at bounding box center [532, 278] width 244 height 16
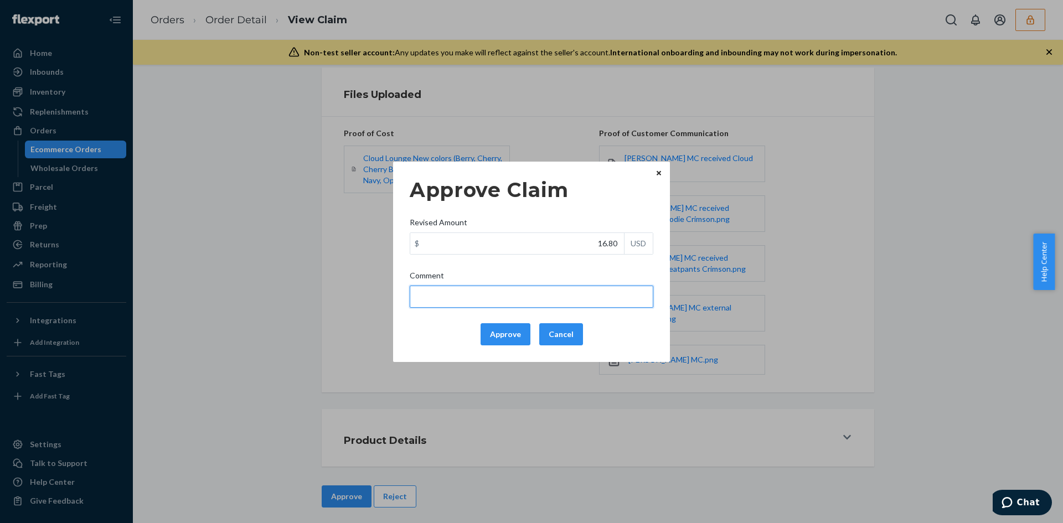
click at [596, 286] on input "Comment" at bounding box center [532, 297] width 244 height 22
type input "Adjusted total cost."
click at [494, 335] on button "Approve" at bounding box center [506, 334] width 50 height 22
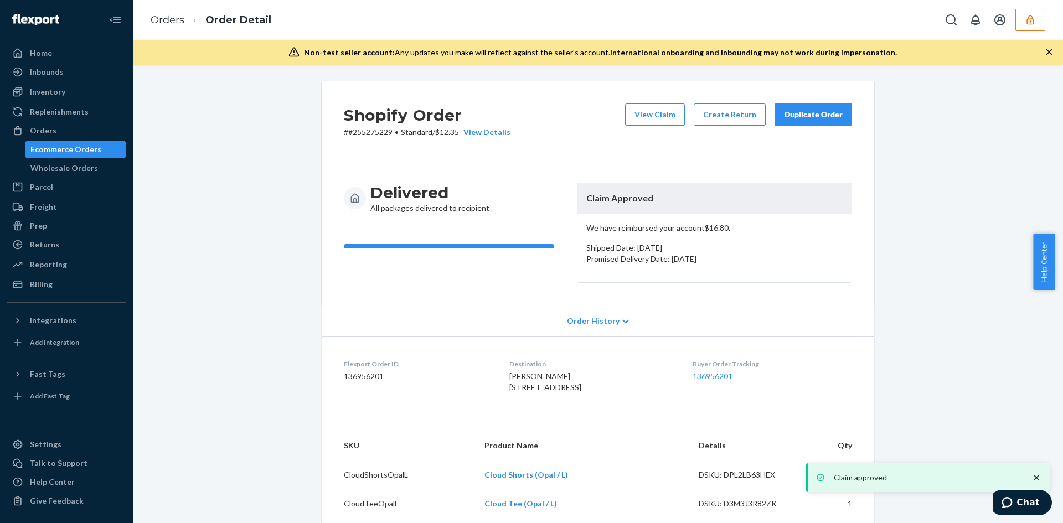
drag, startPoint x: 675, startPoint y: 109, endPoint x: 422, endPoint y: 64, distance: 257.0
click at [673, 109] on button "View Claim" at bounding box center [655, 115] width 60 height 22
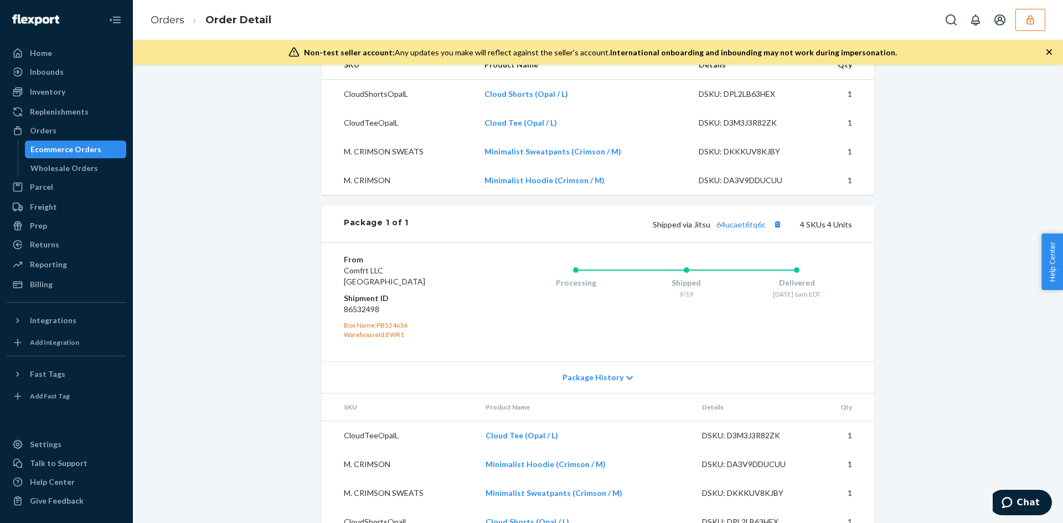
scroll to position [430, 0]
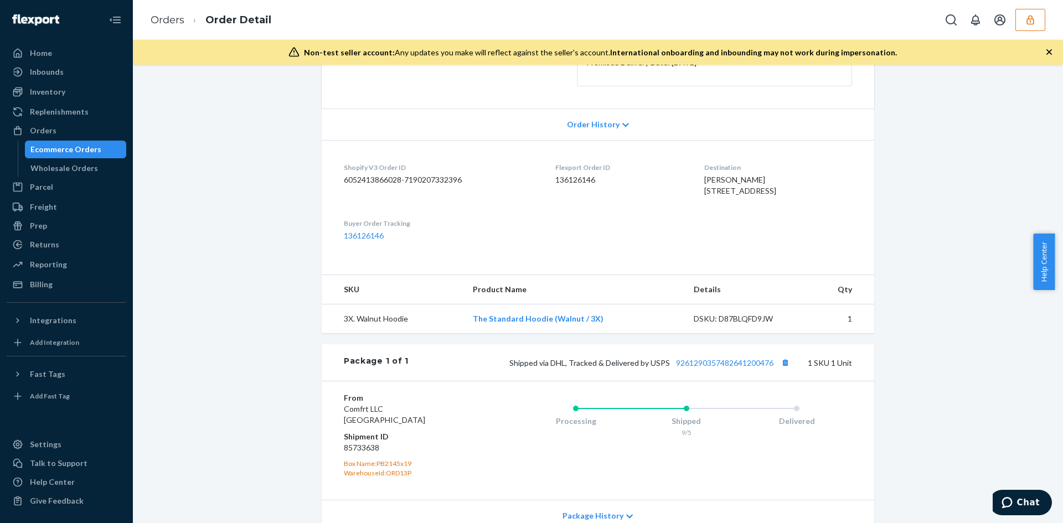
scroll to position [298, 0]
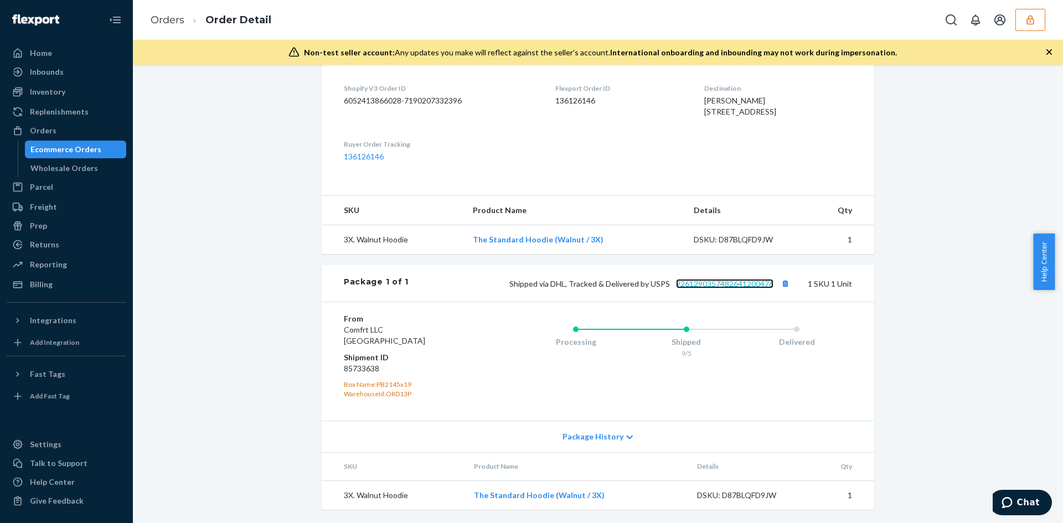
click at [714, 282] on link "9261290357482641200476" at bounding box center [724, 283] width 97 height 9
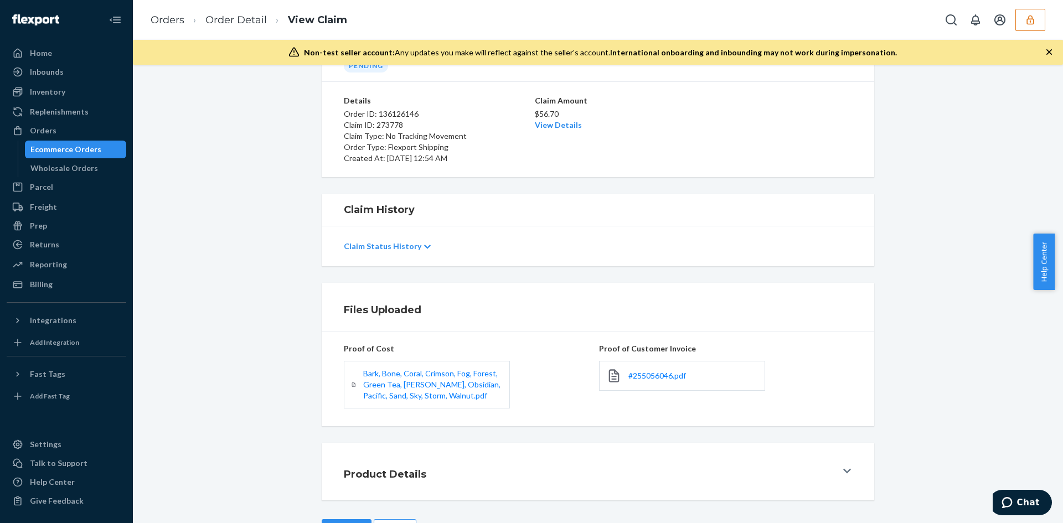
scroll to position [106, 0]
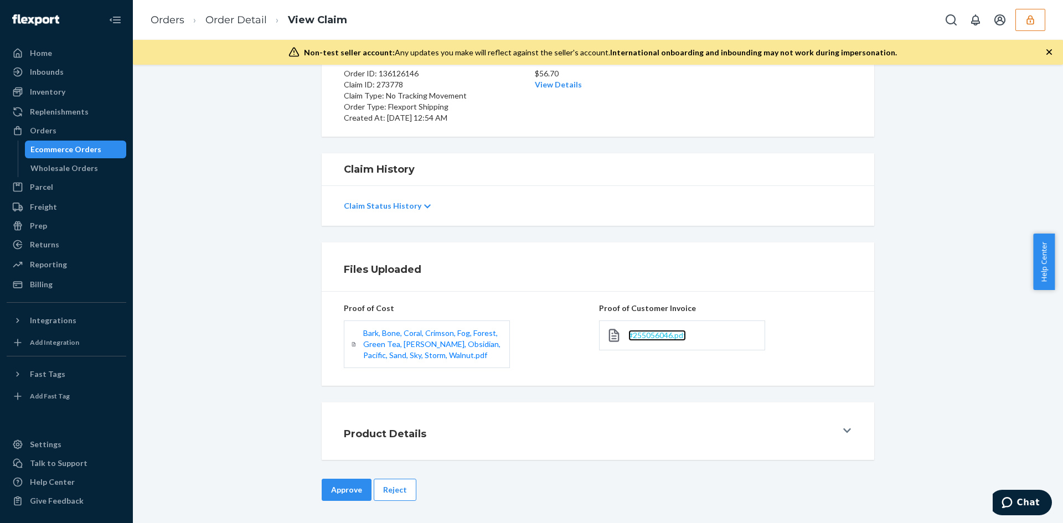
drag, startPoint x: 646, startPoint y: 329, endPoint x: 645, endPoint y: 336, distance: 6.7
drag, startPoint x: 400, startPoint y: 486, endPoint x: 426, endPoint y: 466, distance: 32.9
click at [400, 490] on button "Reject" at bounding box center [395, 490] width 43 height 22
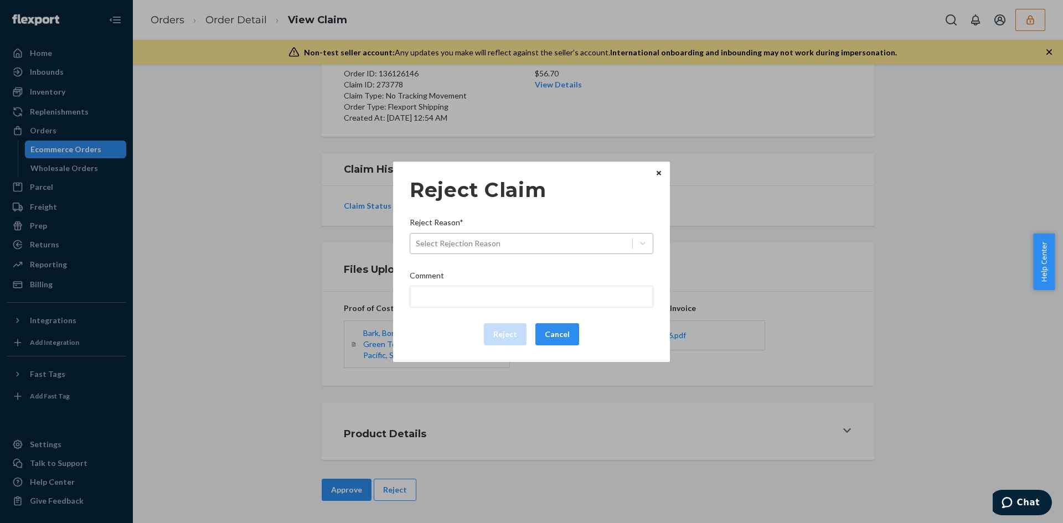
click at [491, 234] on div "Select Rejection Reason" at bounding box center [532, 243] width 244 height 21
click at [417, 238] on input "Reject Reason* Select Rejection Reason" at bounding box center [416, 243] width 1 height 11
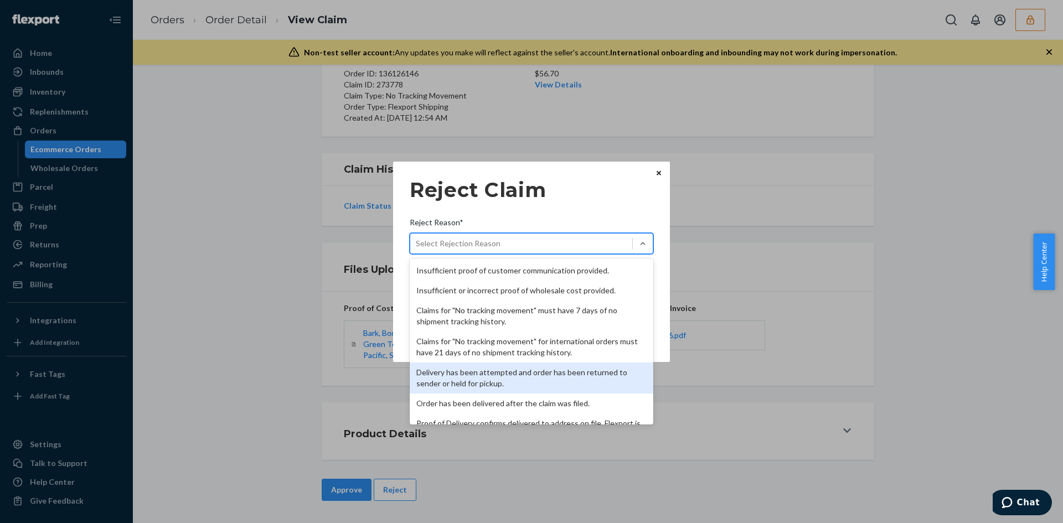
click at [509, 371] on div "Delivery has been attempted and order has been returned to sender or held for p…" at bounding box center [532, 378] width 244 height 31
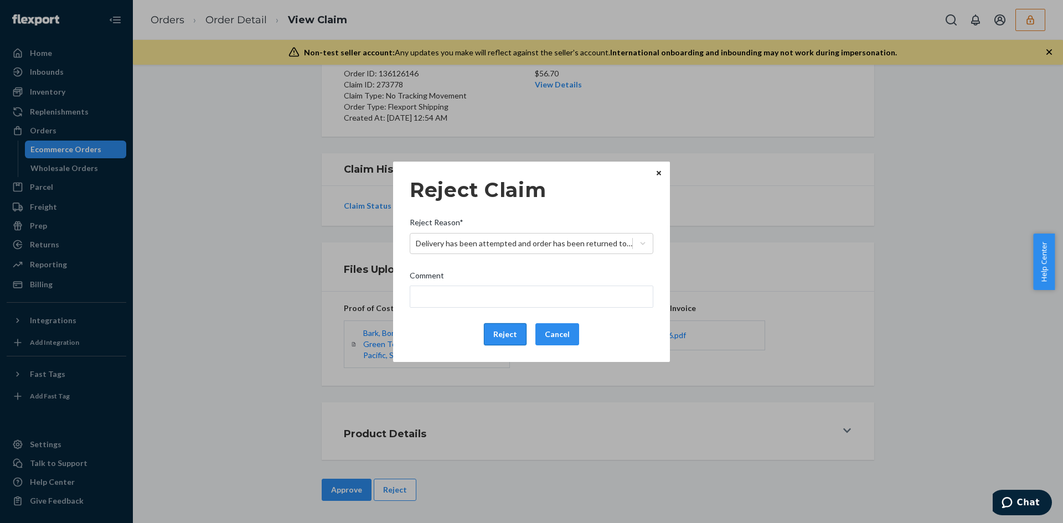
click at [504, 324] on button "Reject" at bounding box center [505, 334] width 43 height 22
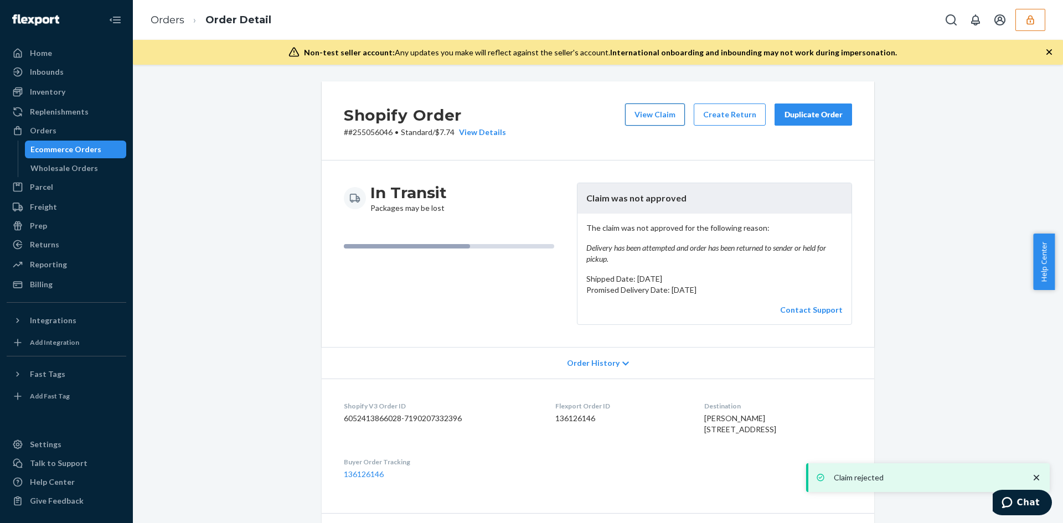
click at [639, 119] on button "View Claim" at bounding box center [655, 115] width 60 height 22
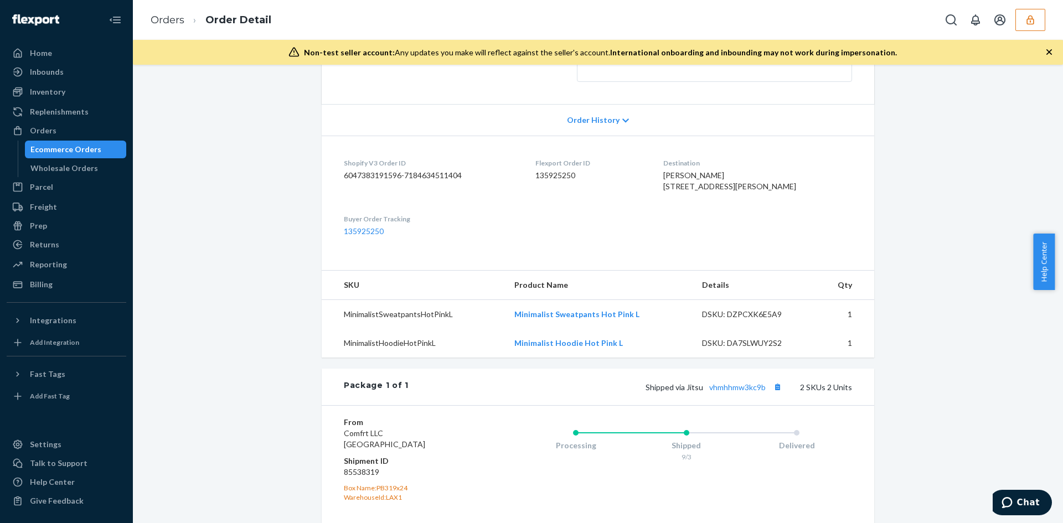
scroll to position [277, 0]
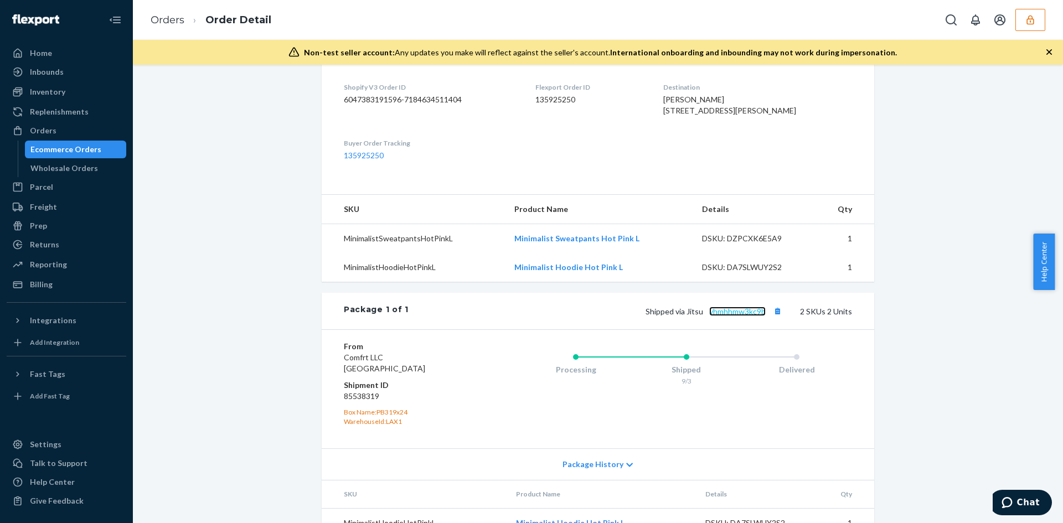
click at [714, 316] on link "vhmhhmw3kc9b" at bounding box center [737, 311] width 56 height 9
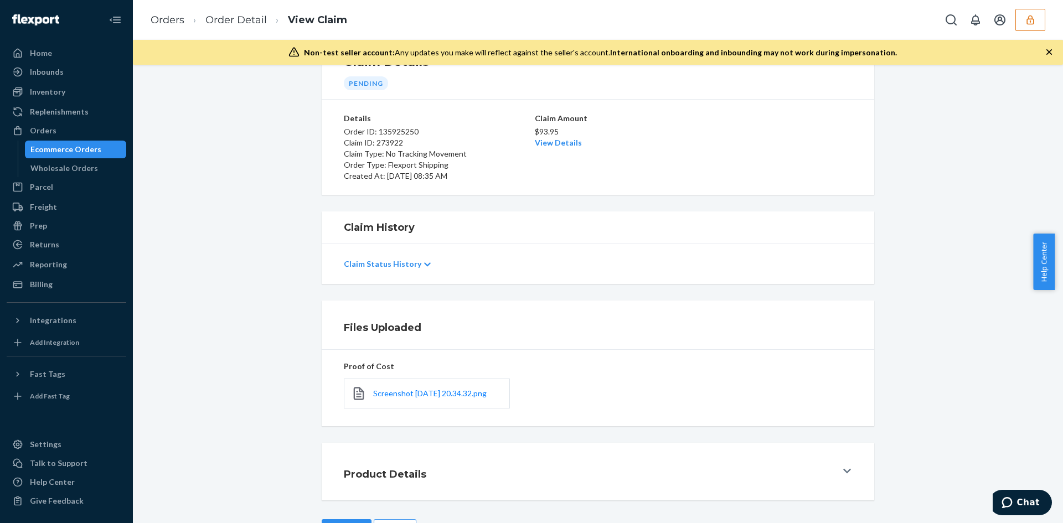
scroll to position [95, 0]
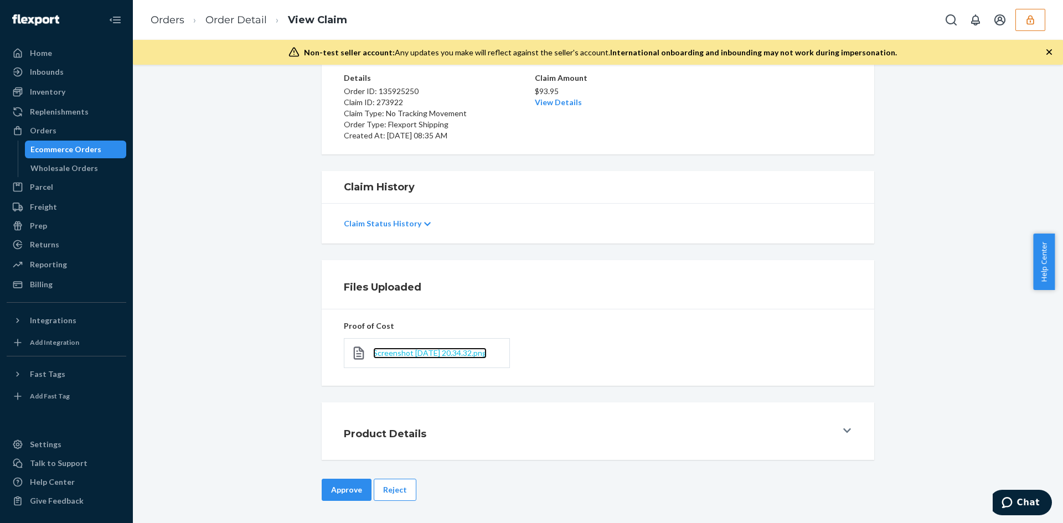
click at [408, 351] on span "Screenshot [DATE] 20.34.32.png" at bounding box center [430, 352] width 114 height 9
click at [408, 348] on span "Screenshot [DATE] 20.34.32.png" at bounding box center [430, 352] width 114 height 9
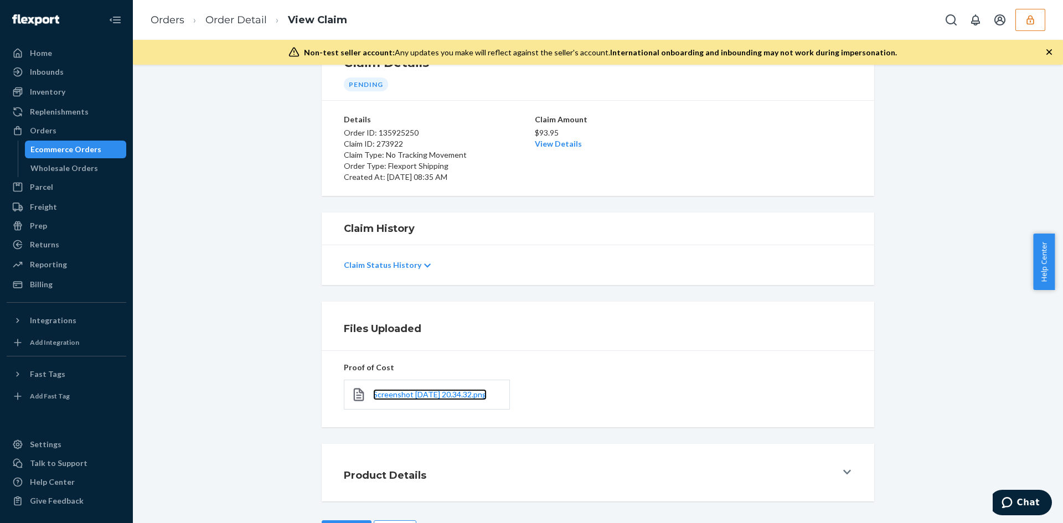
scroll to position [0, 0]
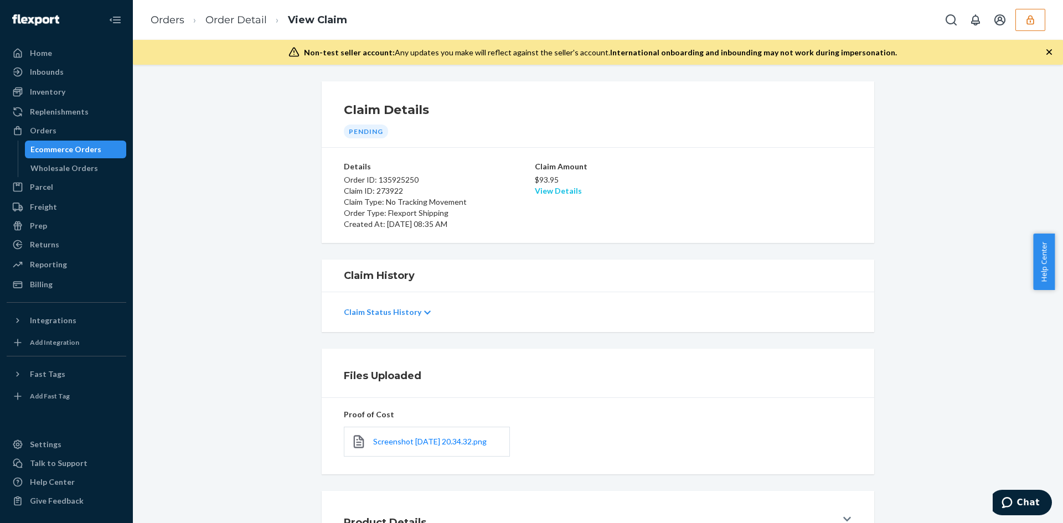
click at [548, 194] on link "View Details" at bounding box center [558, 190] width 47 height 9
drag, startPoint x: 827, startPoint y: 366, endPoint x: 531, endPoint y: 425, distance: 301.6
click at [811, 367] on div "Home Inbounds Shipping Plans Problems Inventory Products Branded Packaging Repl…" at bounding box center [531, 261] width 1063 height 523
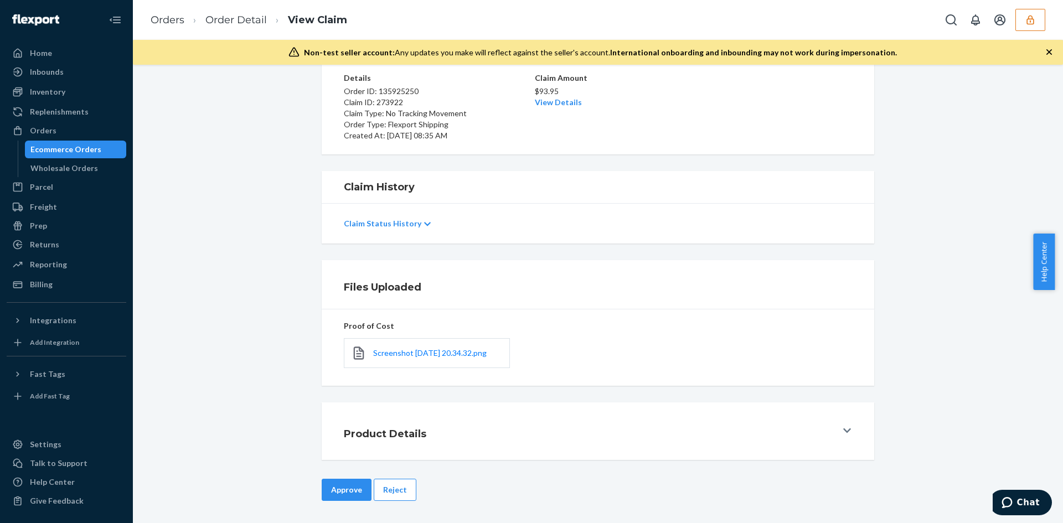
drag, startPoint x: 336, startPoint y: 490, endPoint x: 454, endPoint y: 383, distance: 159.6
click at [337, 490] on button "Approve" at bounding box center [347, 490] width 50 height 22
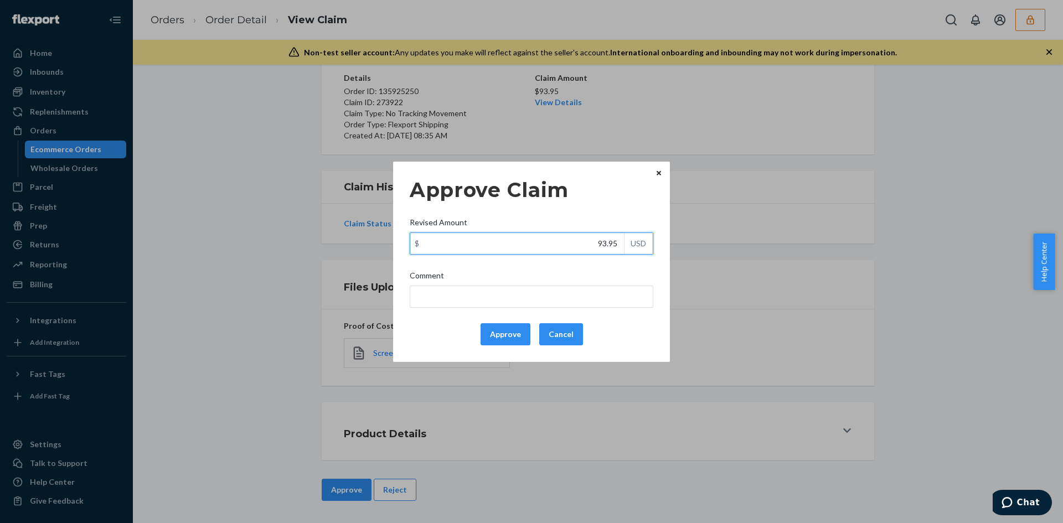
click at [610, 251] on input "93.95" at bounding box center [517, 243] width 214 height 21
paste input "42.1"
type input "42.15"
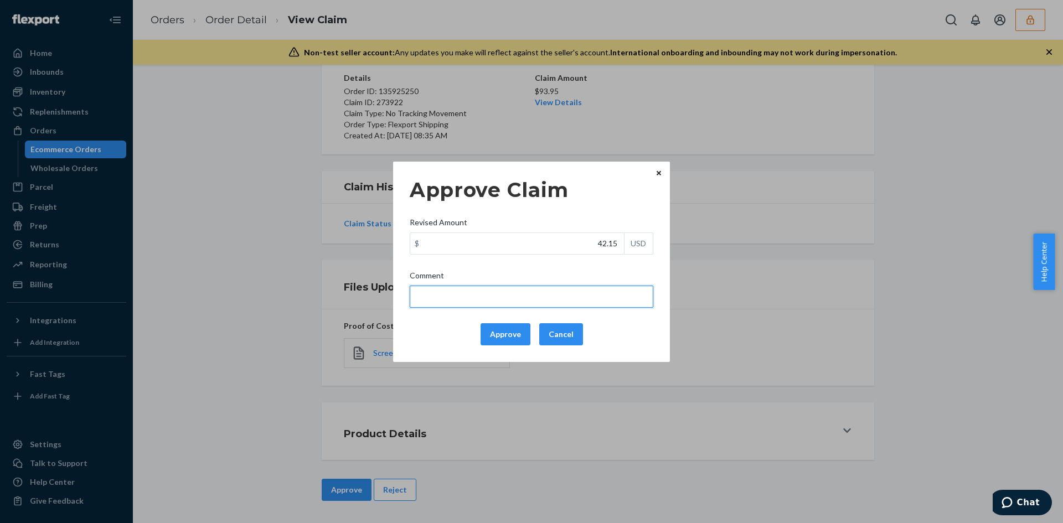
click at [595, 292] on input "Comment" at bounding box center [532, 297] width 244 height 22
type input "Adjusted total cost."
drag, startPoint x: 509, startPoint y: 307, endPoint x: 497, endPoint y: 328, distance: 24.3
click at [497, 328] on button "Approve" at bounding box center [506, 334] width 50 height 22
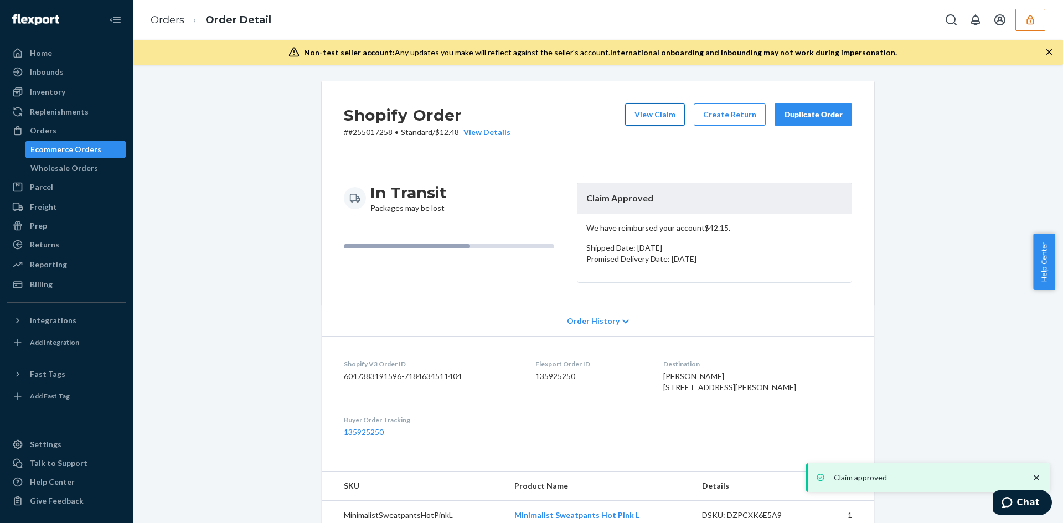
click at [666, 109] on button "View Claim" at bounding box center [655, 115] width 60 height 22
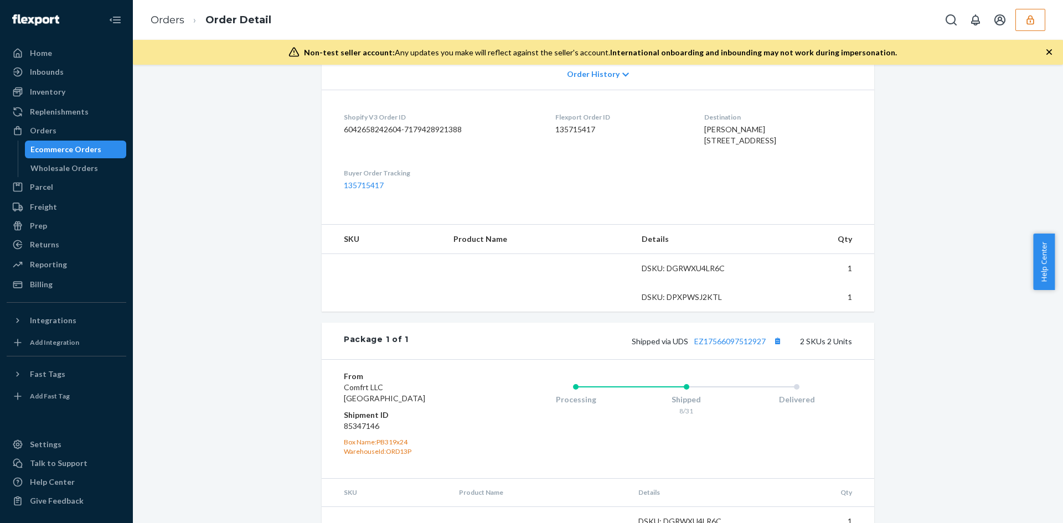
scroll to position [324, 0]
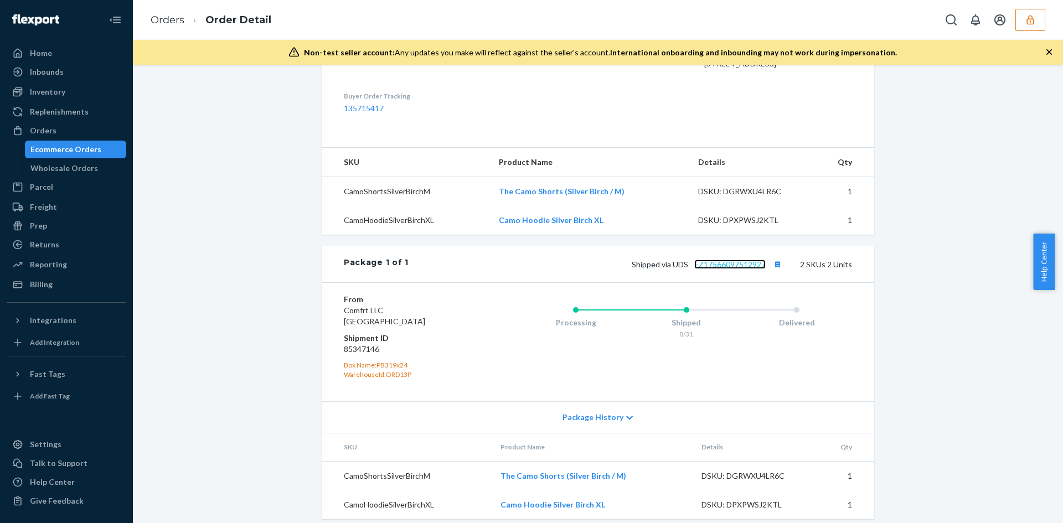
click at [720, 269] on link "EZ17566097512927" at bounding box center [729, 264] width 71 height 9
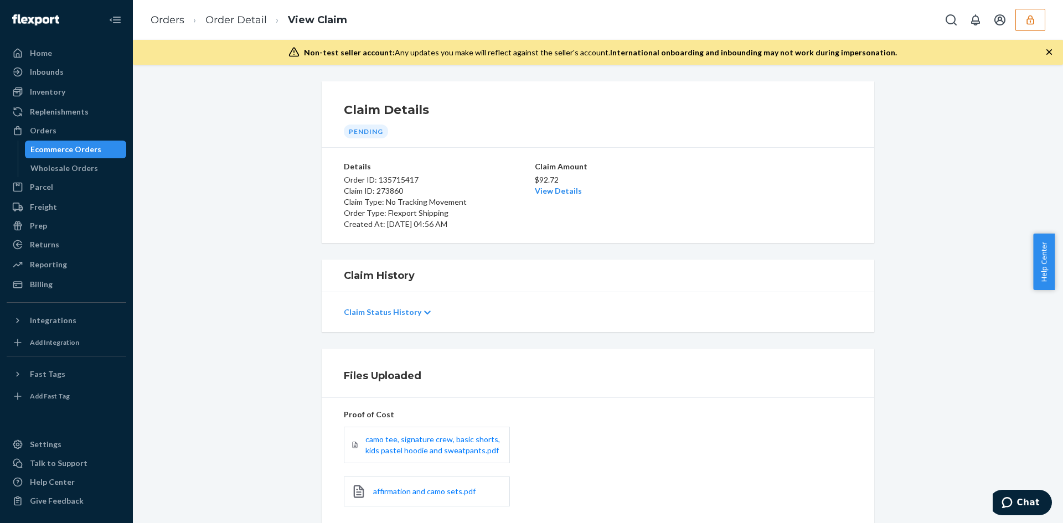
click at [565, 185] on p "$92.72" at bounding box center [598, 179] width 126 height 11
click at [563, 192] on link "View Details" at bounding box center [558, 190] width 47 height 9
click at [810, 272] on div "Home Inbounds Shipping Plans Problems Inventory Products Branded Packaging Repl…" at bounding box center [531, 261] width 1063 height 523
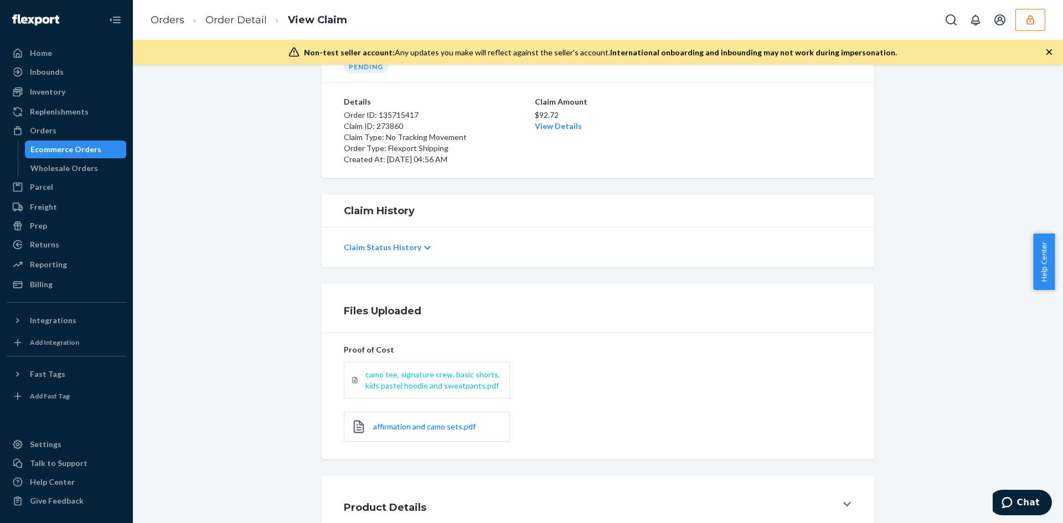
scroll to position [138, 0]
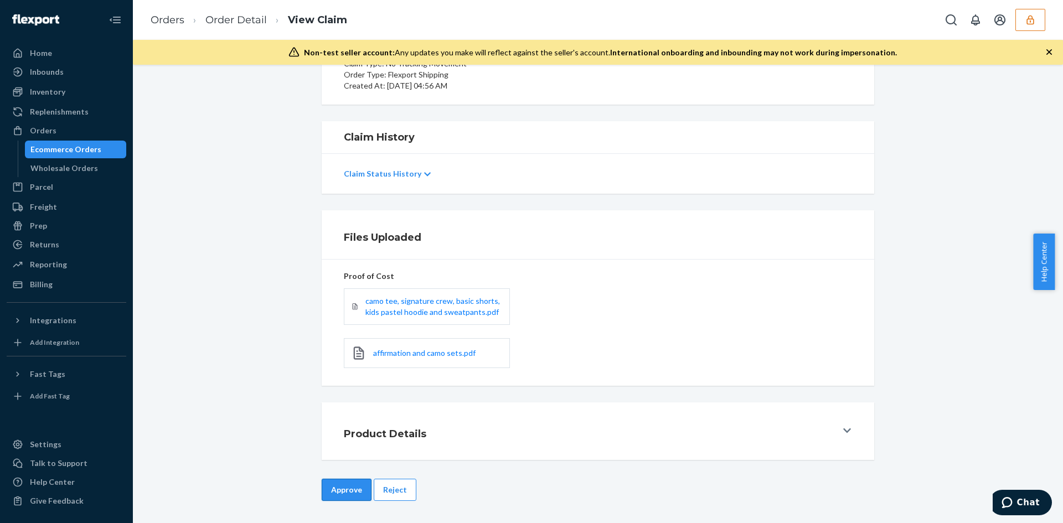
drag, startPoint x: 346, startPoint y: 475, endPoint x: 338, endPoint y: 483, distance: 11.4
click at [338, 483] on div "Claim Details Pending Details Order ID: 135715417 Claim ID: 273860 Claim Type: …" at bounding box center [598, 294] width 930 height 459
click at [338, 484] on button "Approve" at bounding box center [347, 490] width 50 height 22
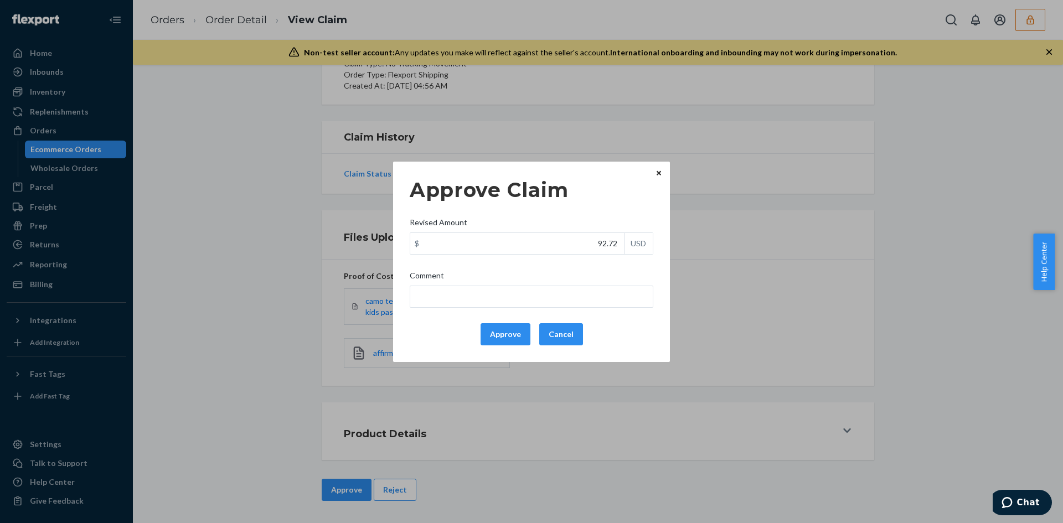
click at [558, 147] on div "Approve Claim Revised Amount $ 92.72 USD Comment Approve Cancel Home Inbounds S…" at bounding box center [531, 261] width 1063 height 523
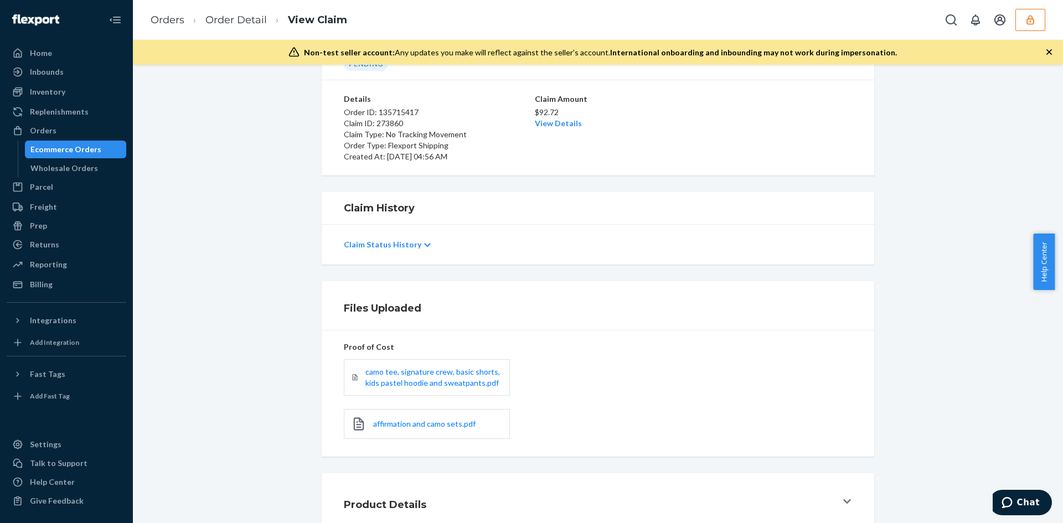
scroll to position [0, 0]
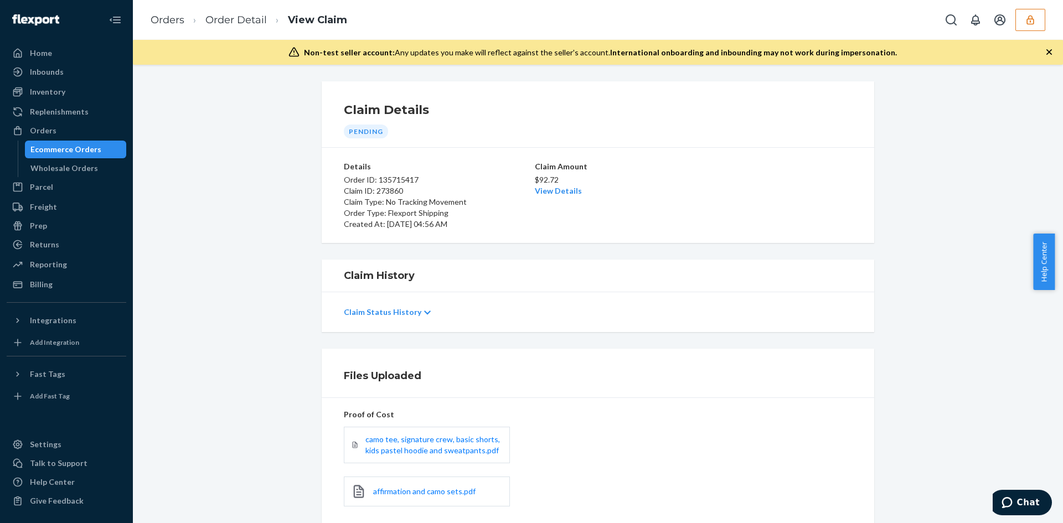
click at [557, 197] on div "$92.72 View Details" at bounding box center [598, 184] width 126 height 24
click at [570, 195] on link "View Details" at bounding box center [558, 190] width 47 height 9
drag, startPoint x: 714, startPoint y: 394, endPoint x: 506, endPoint y: 417, distance: 209.5
click at [712, 394] on div "Home Inbounds Shipping Plans Problems Inventory Products Branded Packaging Repl…" at bounding box center [531, 261] width 1063 height 523
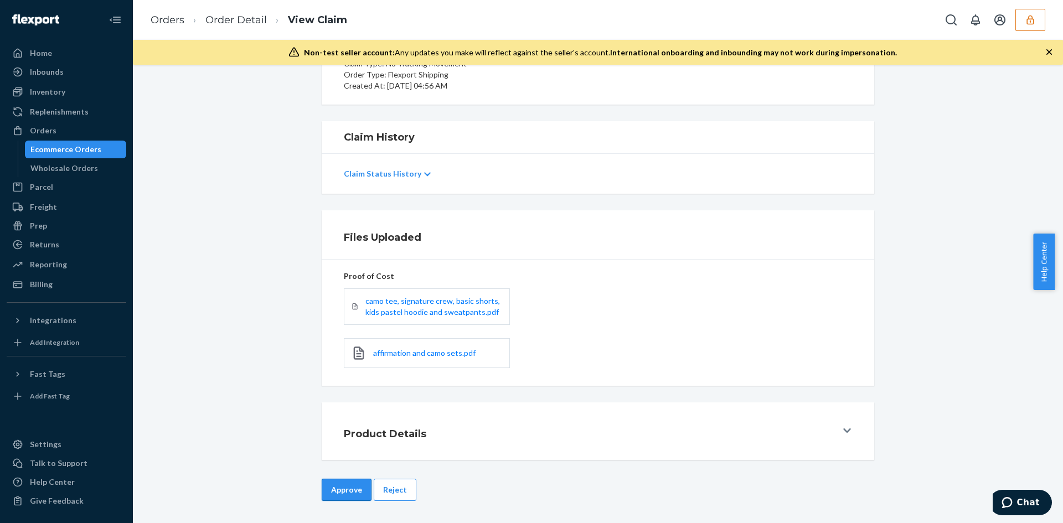
click at [344, 483] on button "Approve" at bounding box center [347, 490] width 50 height 22
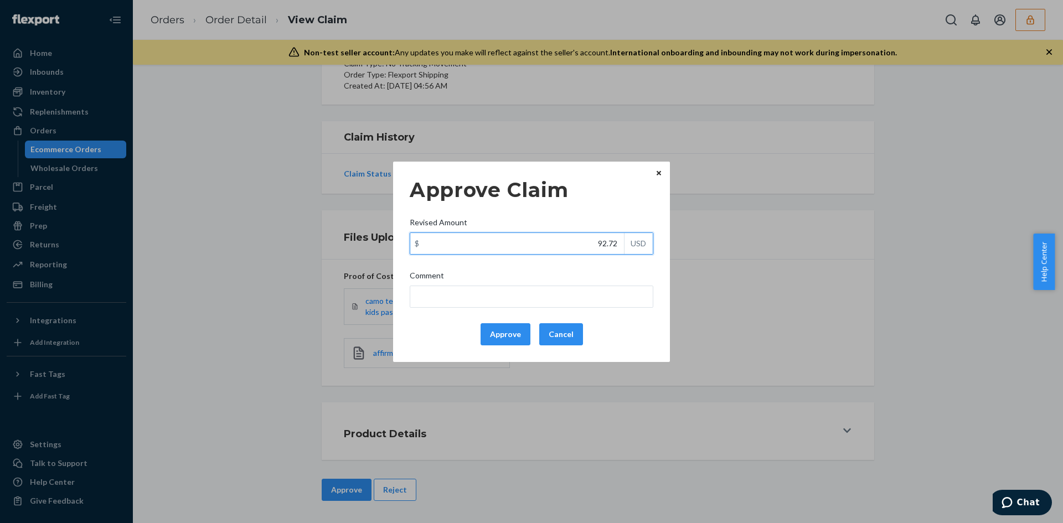
click at [610, 249] on input "92.72" at bounding box center [517, 243] width 214 height 21
paste input "60.74"
type input "60.74"
click at [583, 301] on input "Comment" at bounding box center [532, 297] width 244 height 22
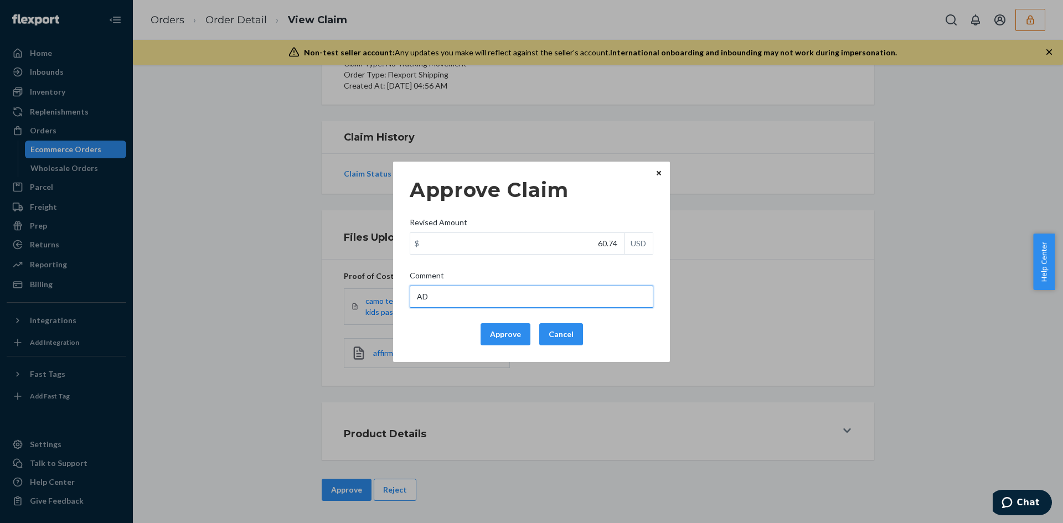
type input "Adjusted total cost."
click at [510, 336] on button "Approve" at bounding box center [506, 334] width 50 height 22
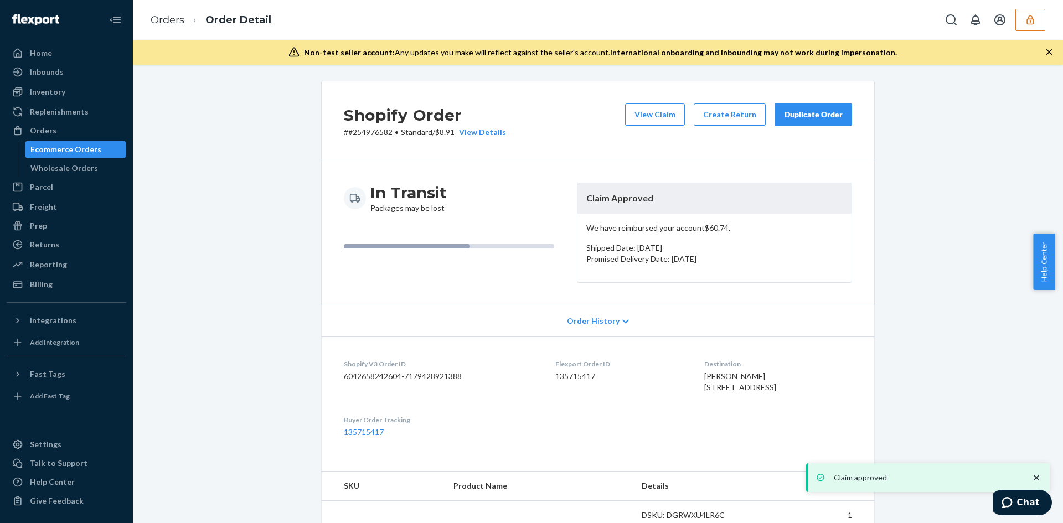
click at [669, 127] on div "View Claim Create Return Duplicate Order" at bounding box center [739, 121] width 236 height 34
drag, startPoint x: 662, startPoint y: 121, endPoint x: 401, endPoint y: 42, distance: 272.4
click at [661, 121] on button "View Claim" at bounding box center [655, 115] width 60 height 22
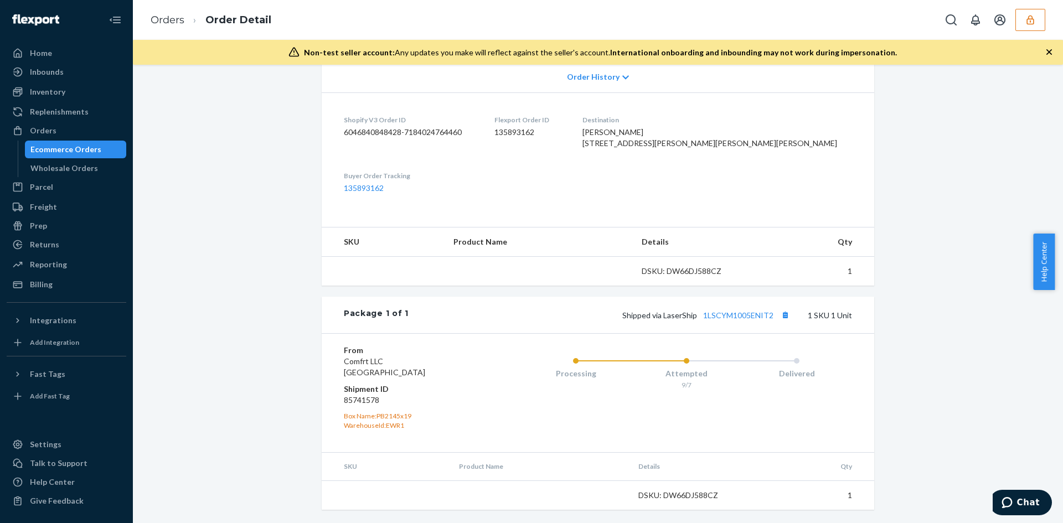
scroll to position [277, 0]
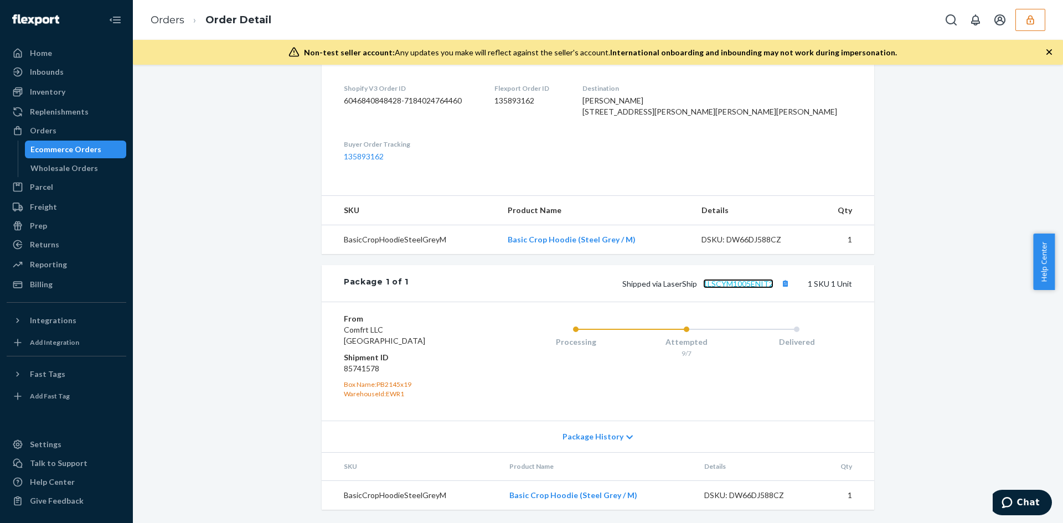
click at [725, 289] on link "1LSCYM1005ENIT2" at bounding box center [738, 283] width 70 height 9
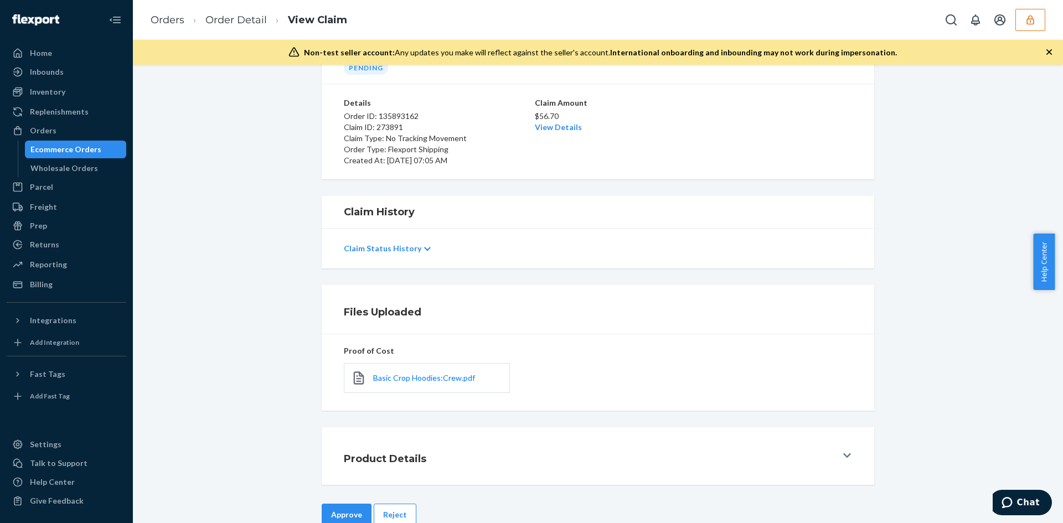
scroll to position [89, 0]
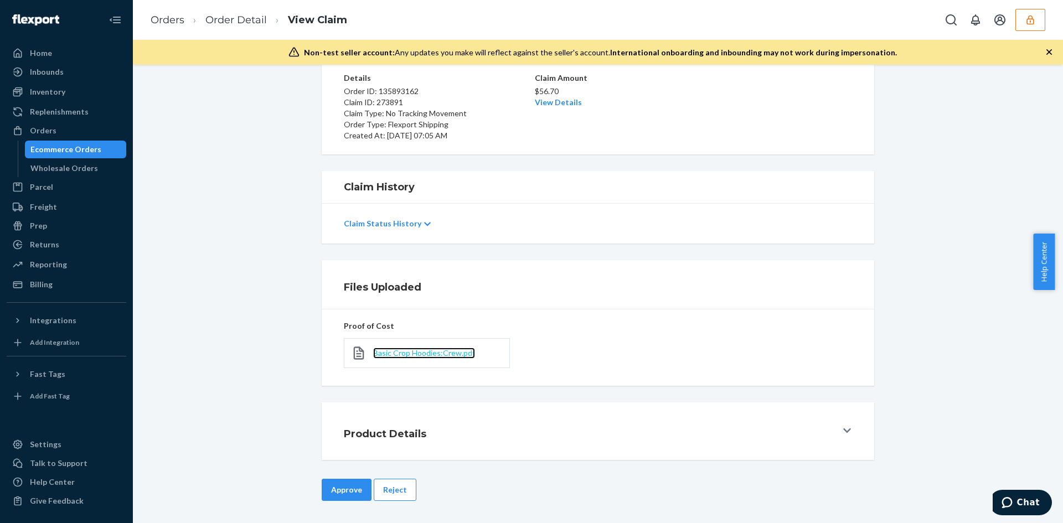
click at [418, 350] on span "Basic Crop Hoodies:Crew.pdf" at bounding box center [424, 352] width 102 height 9
click at [403, 489] on button "Reject" at bounding box center [395, 490] width 43 height 22
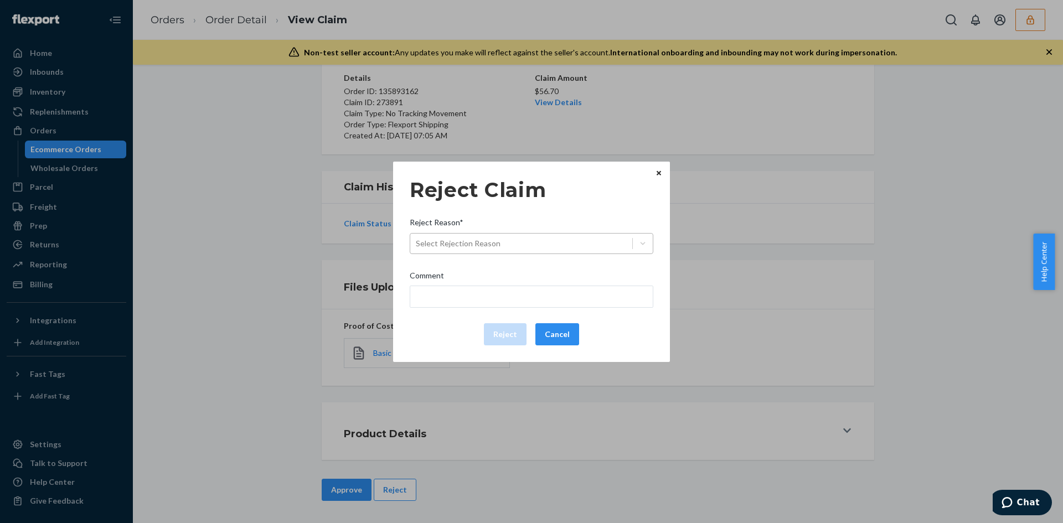
click at [469, 239] on div "Select Rejection Reason" at bounding box center [458, 243] width 85 height 11
click at [417, 239] on input "Reject Reason* Select Rejection Reason" at bounding box center [416, 243] width 1 height 11
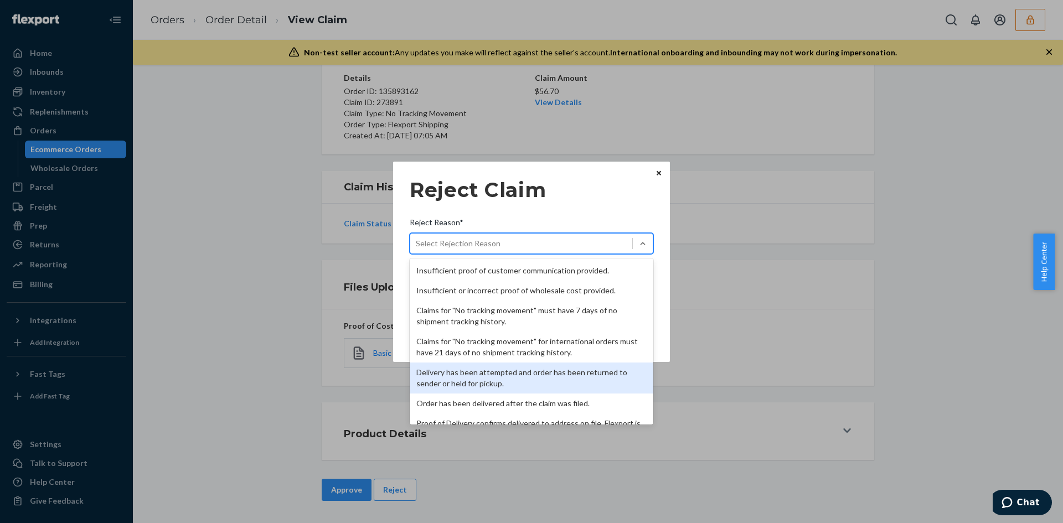
click at [505, 368] on div "Delivery has been attempted and order has been returned to sender or held for p…" at bounding box center [532, 378] width 244 height 31
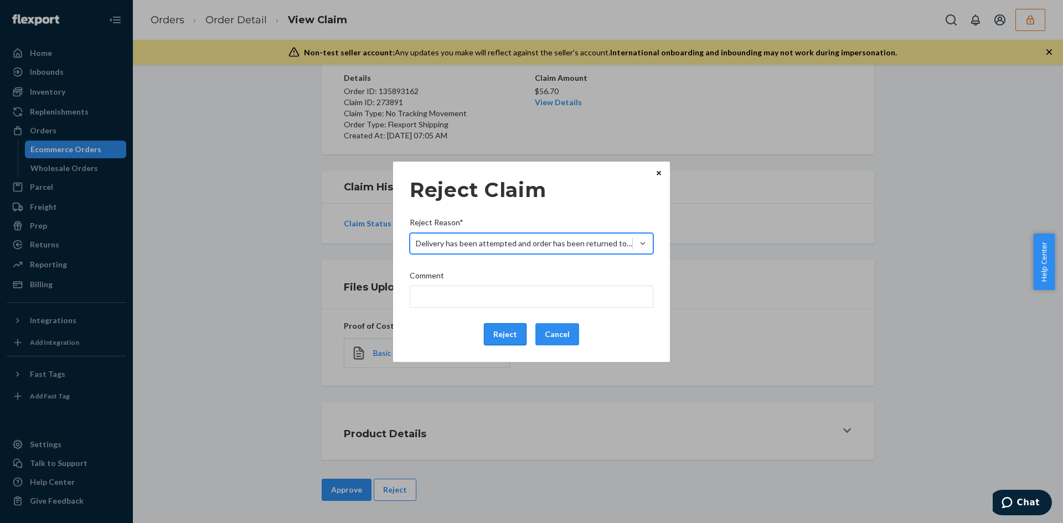
click at [497, 338] on button "Reject" at bounding box center [505, 334] width 43 height 22
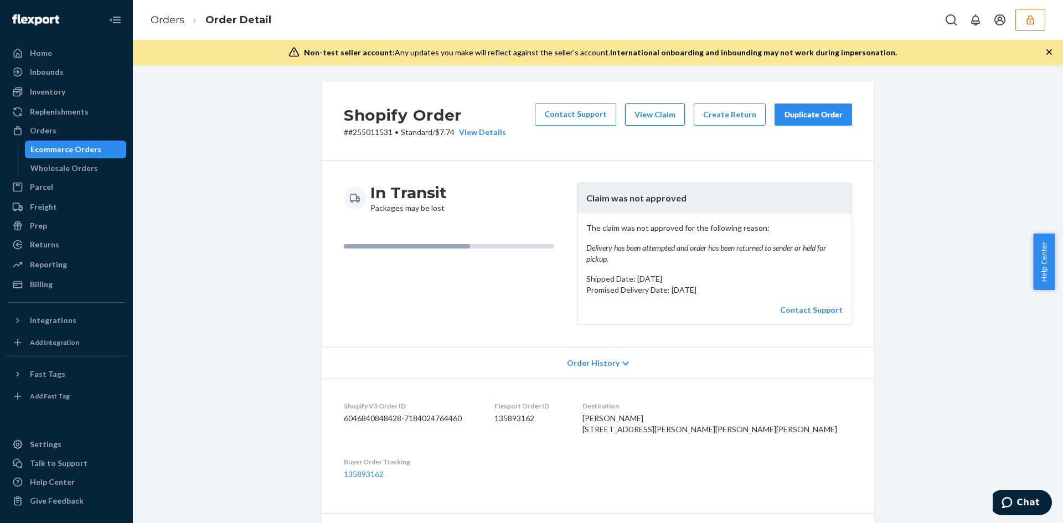
click at [650, 114] on button "View Claim" at bounding box center [655, 115] width 60 height 22
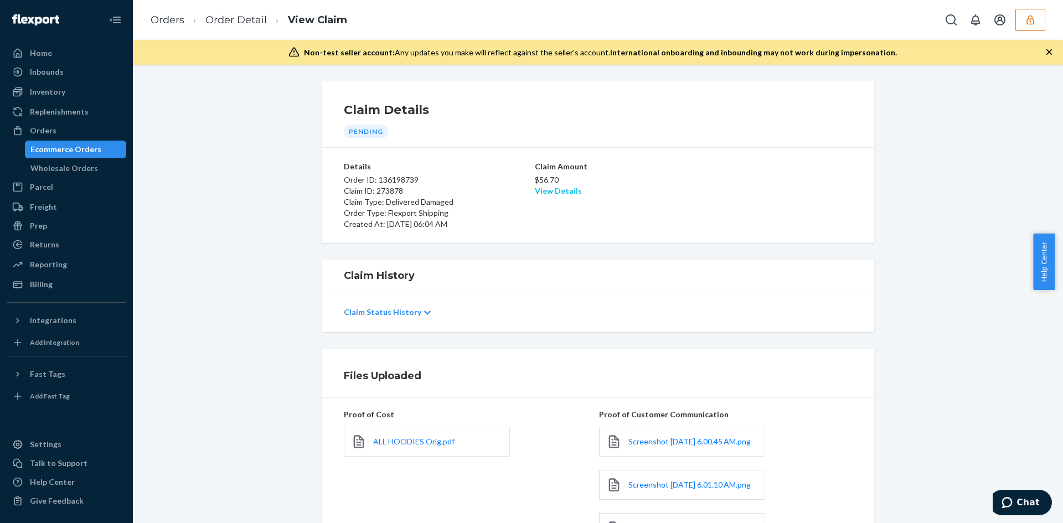
click at [539, 189] on link "View Details" at bounding box center [558, 190] width 47 height 9
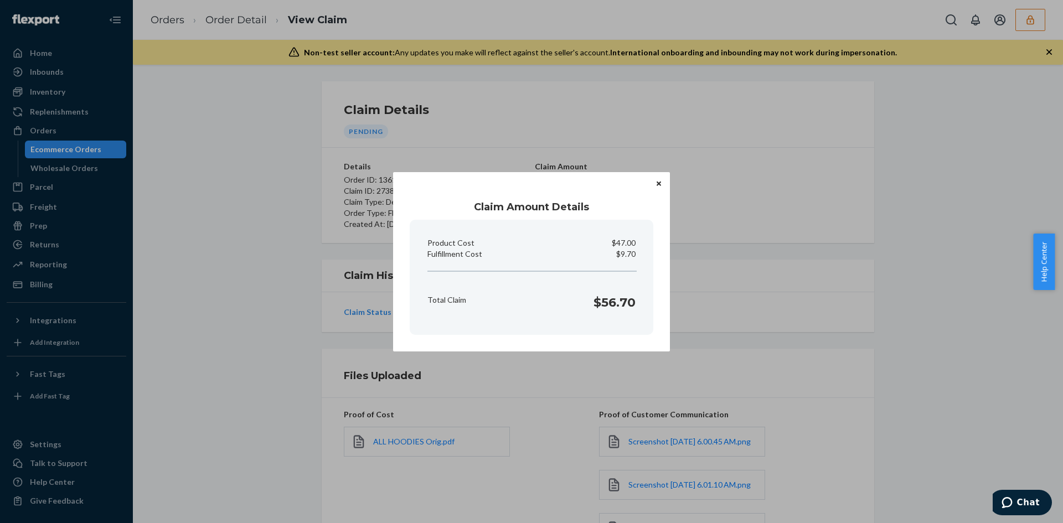
drag, startPoint x: 954, startPoint y: 342, endPoint x: 891, endPoint y: 343, distance: 63.7
click at [950, 342] on div "Claim Amount Details Product Cost $47.00 Fulfillment Cost $9.70 Total Claim $56…" at bounding box center [531, 261] width 1063 height 523
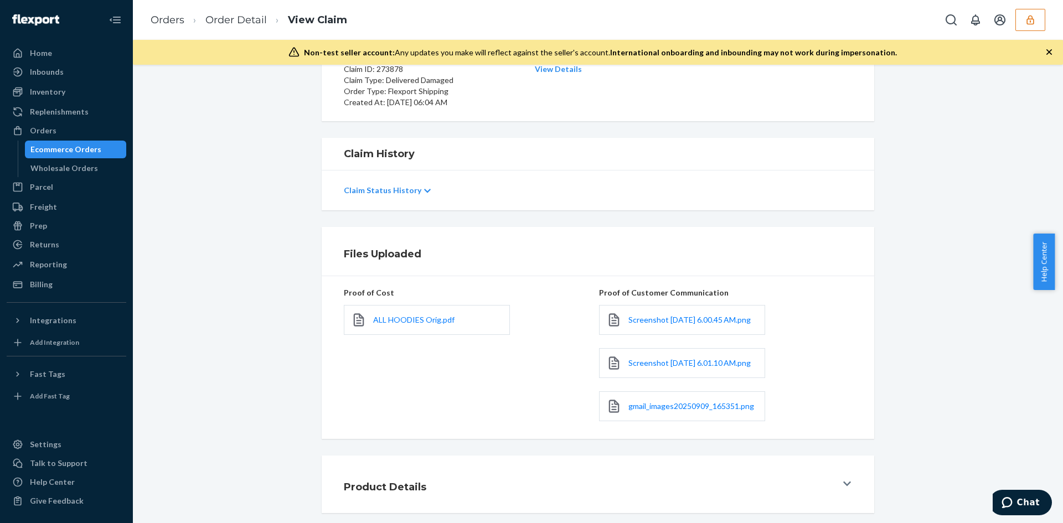
scroll to position [188, 0]
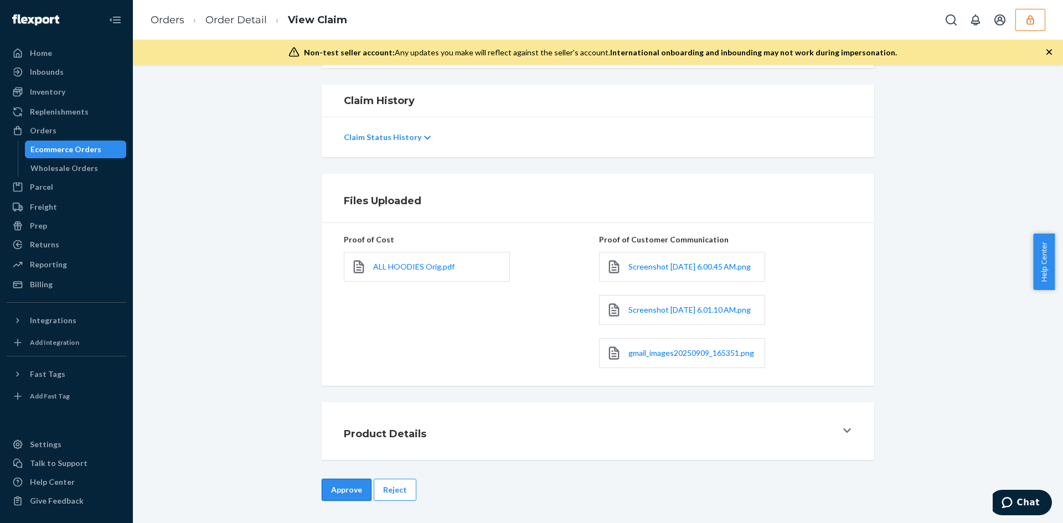
click at [322, 489] on button "Approve" at bounding box center [347, 490] width 50 height 22
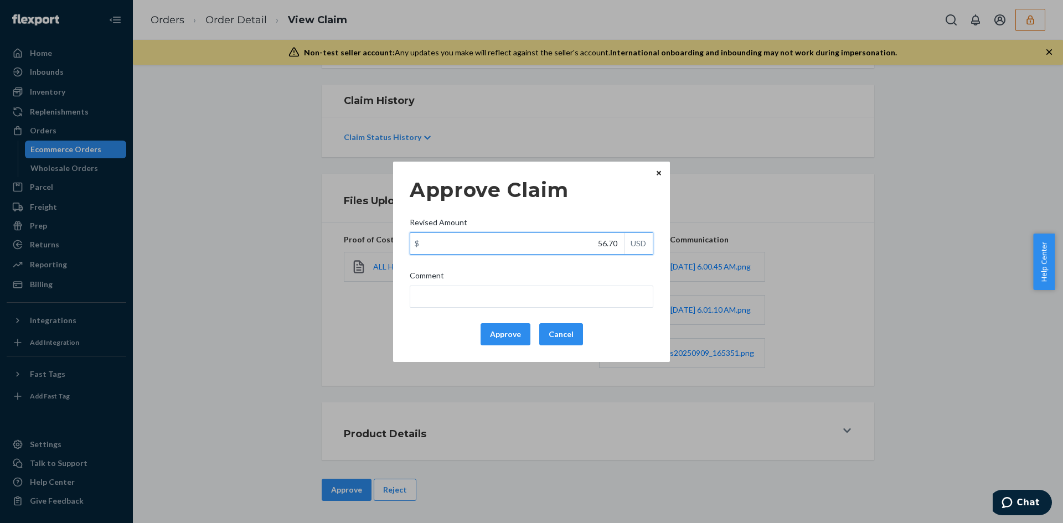
click at [614, 251] on input "56.70" at bounding box center [517, 243] width 214 height 21
paste input "25.3"
type input "25.30"
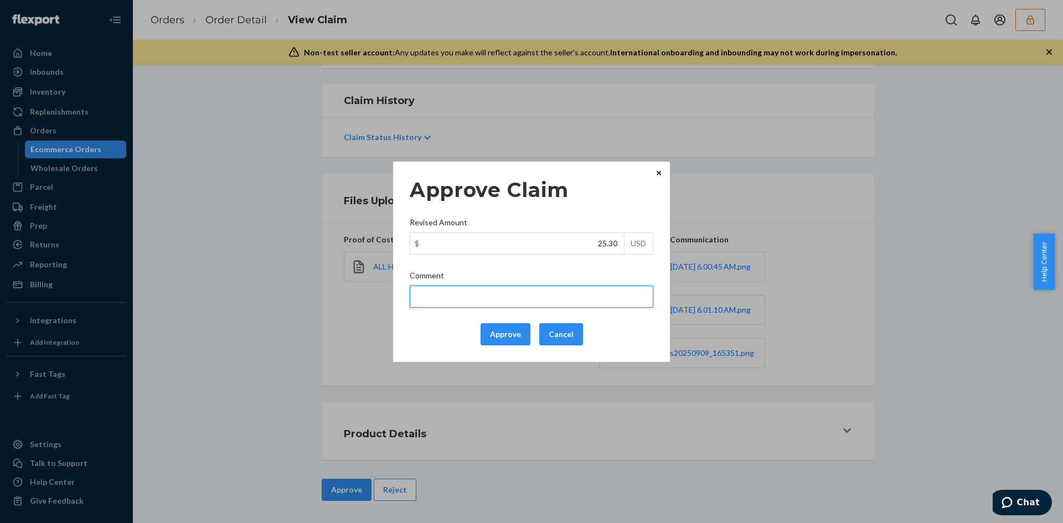
click at [586, 290] on input "Comment" at bounding box center [532, 297] width 244 height 22
type input "Adjusted total cost."
click at [498, 328] on button "Approve" at bounding box center [506, 334] width 50 height 22
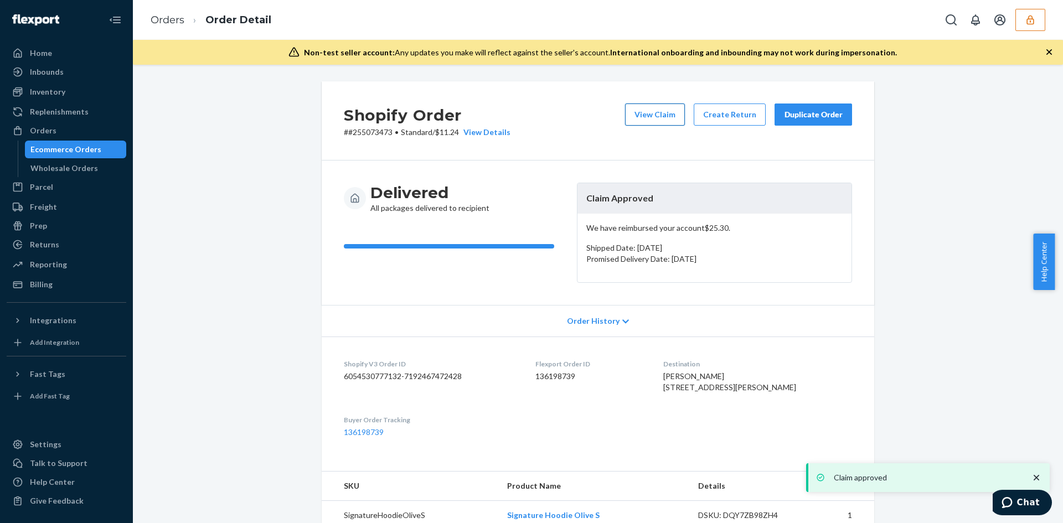
click at [650, 118] on button "View Claim" at bounding box center [655, 115] width 60 height 22
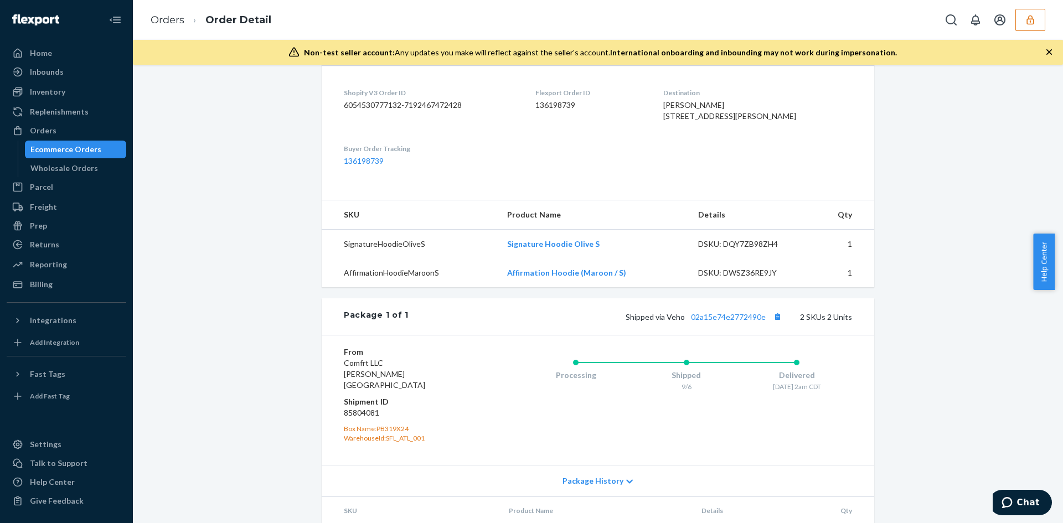
scroll to position [332, 0]
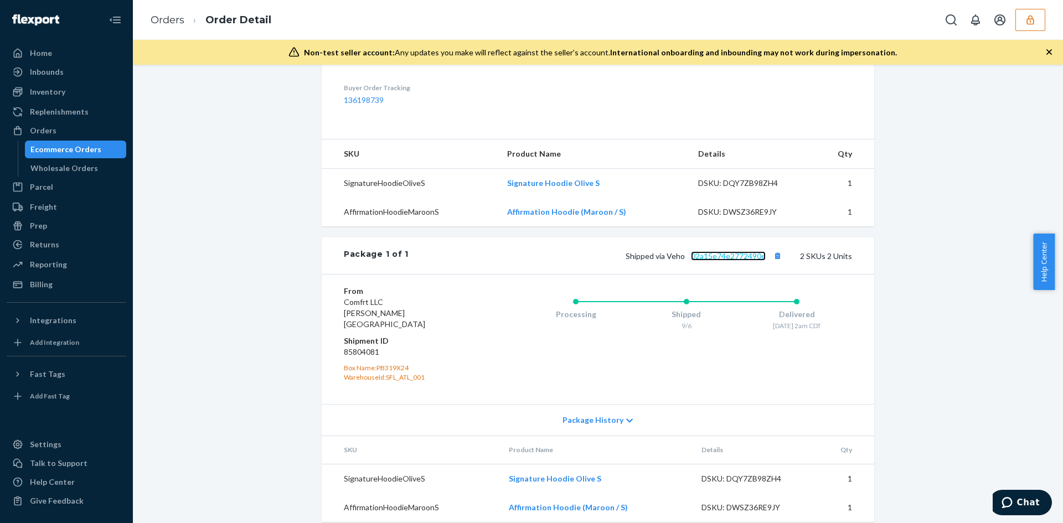
click at [714, 261] on link "02a15e74e2772490e" at bounding box center [728, 255] width 75 height 9
drag, startPoint x: 492, startPoint y: 214, endPoint x: 616, endPoint y: 204, distance: 124.4
click at [616, 198] on tr "SignatureHoodieOliveS Signature Hoodie Olive S DSKU: DQY7ZB98ZH4 1" at bounding box center [598, 183] width 553 height 29
click at [470, 198] on td "SignatureHoodieOliveS" at bounding box center [410, 183] width 177 height 29
drag, startPoint x: 477, startPoint y: 208, endPoint x: 603, endPoint y: 208, distance: 125.7
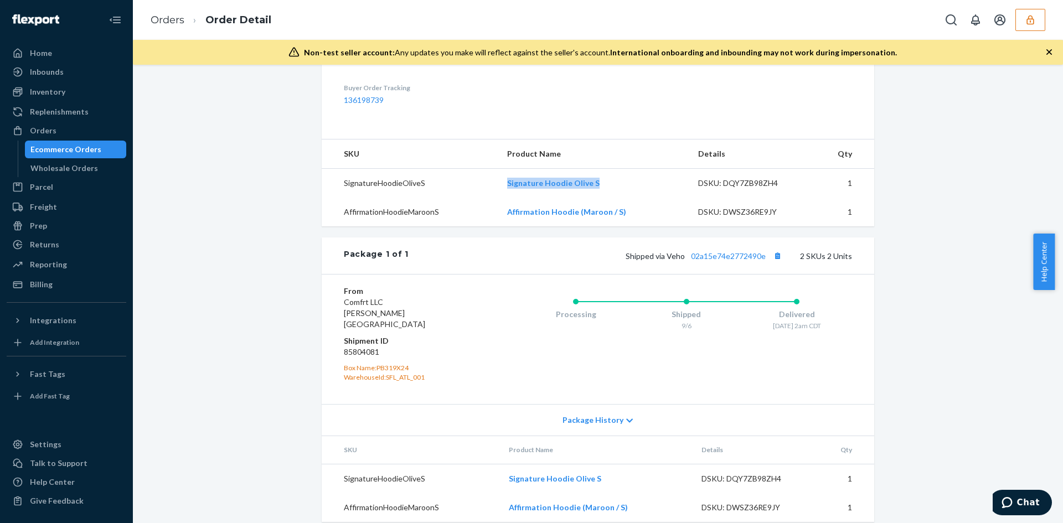
click at [603, 198] on tr "SignatureHoodieOliveS Signature Hoodie Olive S DSKU: DQY7ZB98ZH4 1" at bounding box center [598, 183] width 553 height 29
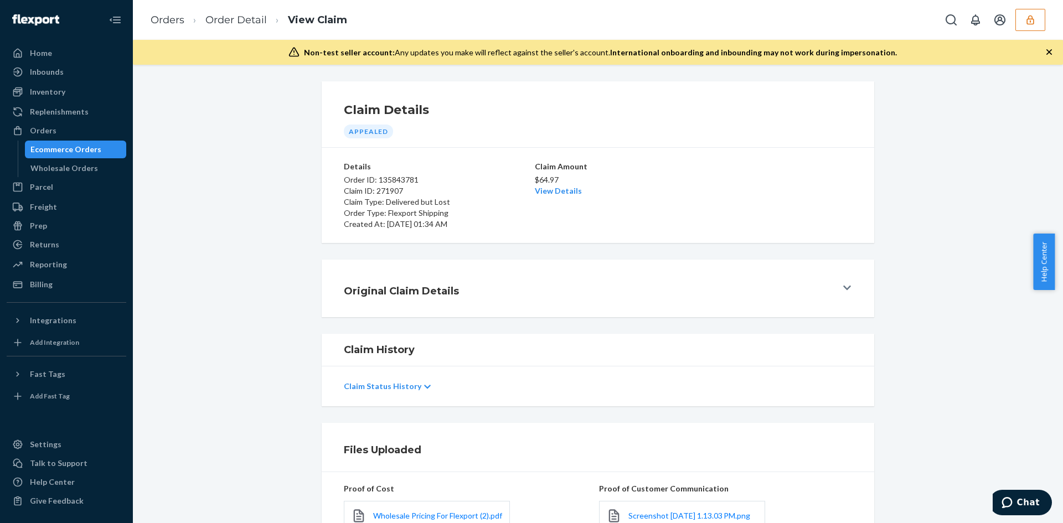
scroll to position [269, 0]
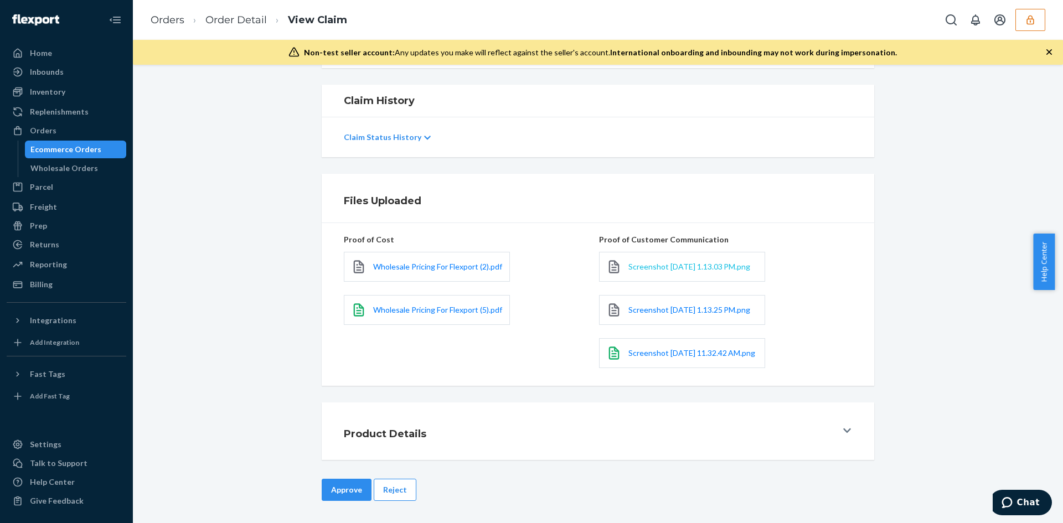
drag, startPoint x: 656, startPoint y: 262, endPoint x: 651, endPoint y: 256, distance: 8.2
drag, startPoint x: 651, startPoint y: 256, endPoint x: 642, endPoint y: 244, distance: 15.1
drag, startPoint x: 653, startPoint y: 286, endPoint x: 644, endPoint y: 297, distance: 14.1
click at [403, 497] on button "Reject" at bounding box center [395, 490] width 43 height 22
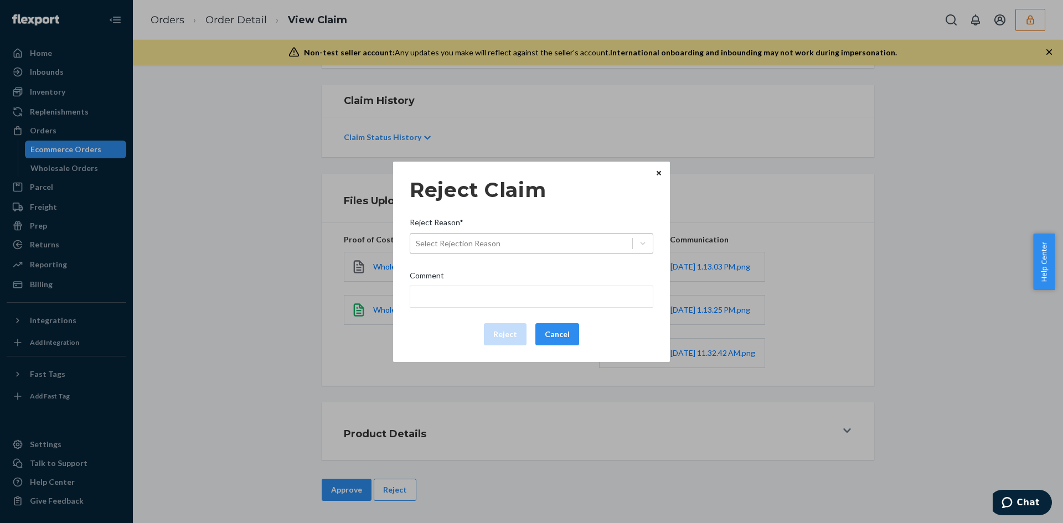
click at [541, 233] on div "Select Rejection Reason" at bounding box center [532, 243] width 244 height 21
click at [417, 238] on input "Reject Reason* Select Rejection Reason" at bounding box center [416, 243] width 1 height 11
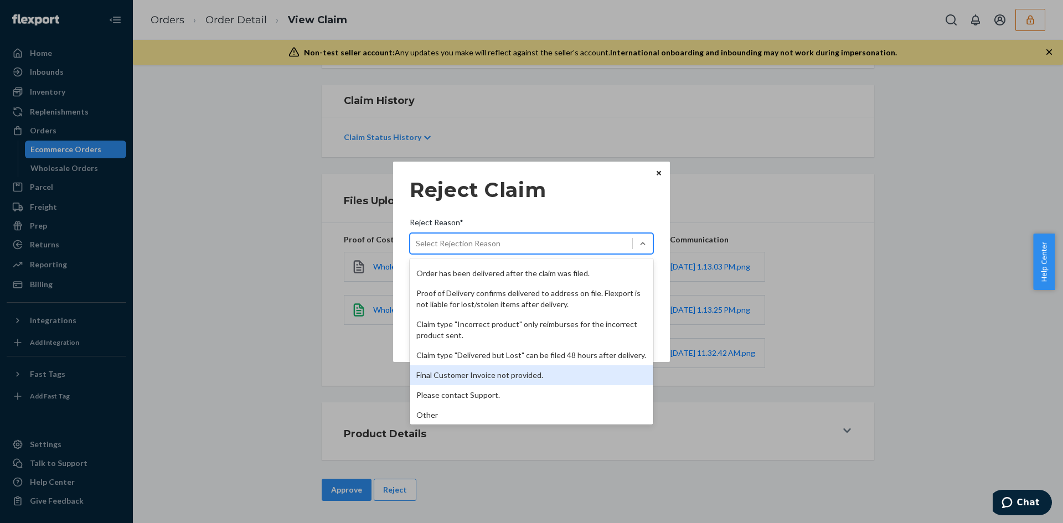
scroll to position [144, 0]
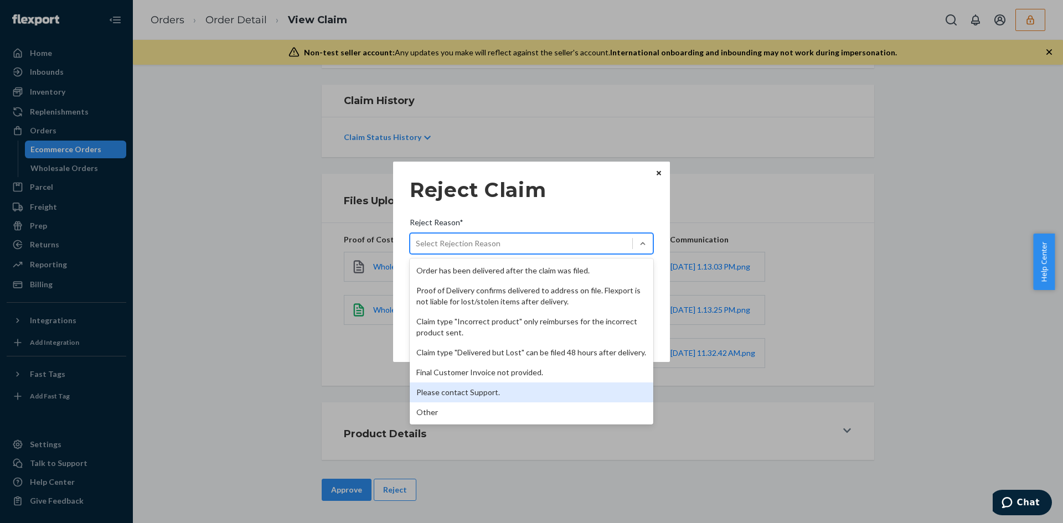
click at [458, 402] on div "Please contact Support." at bounding box center [532, 393] width 244 height 20
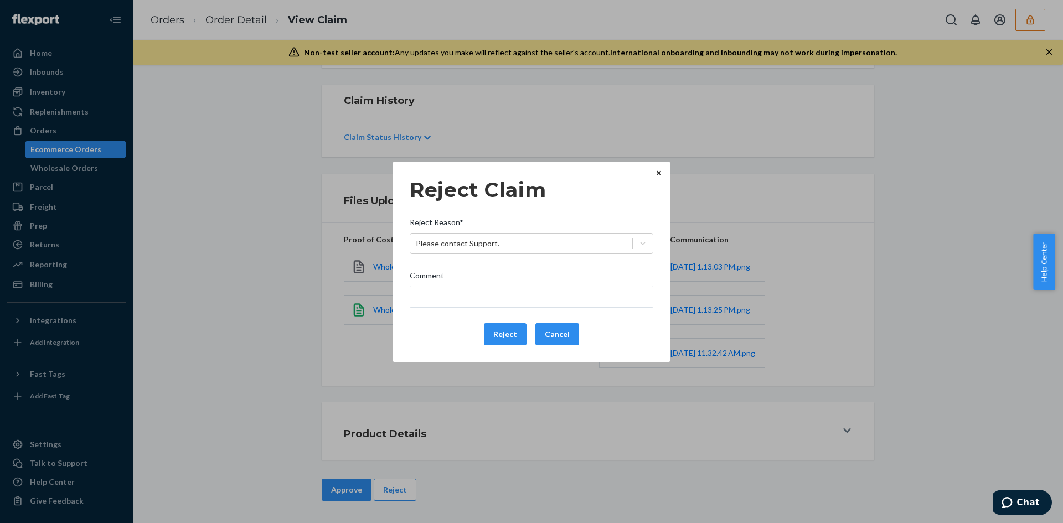
click at [457, 227] on span "Reject Reason*" at bounding box center [437, 225] width 54 height 16
click at [417, 238] on input "Reject Reason* Please contact Support." at bounding box center [416, 243] width 1 height 11
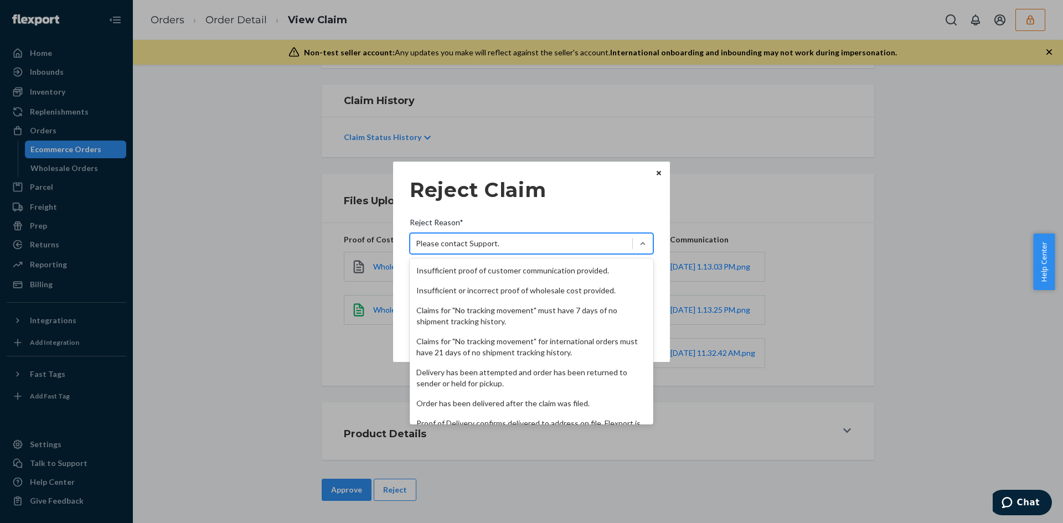
click at [457, 238] on div "Please contact Support." at bounding box center [458, 243] width 84 height 11
click at [417, 238] on input "Reject Reason* option Please contact Support., selected. option Please contact …" at bounding box center [416, 243] width 1 height 11
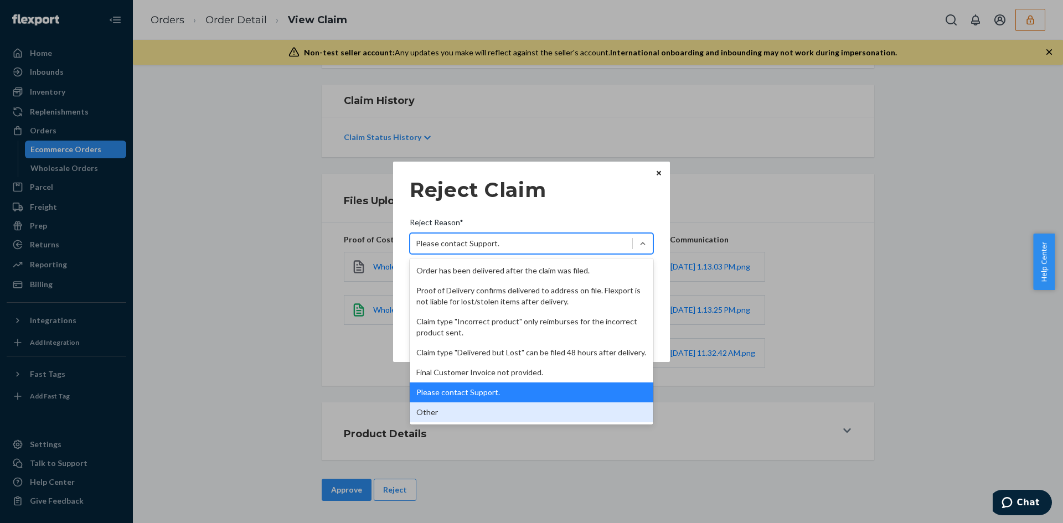
click at [446, 413] on div "Other" at bounding box center [532, 413] width 244 height 20
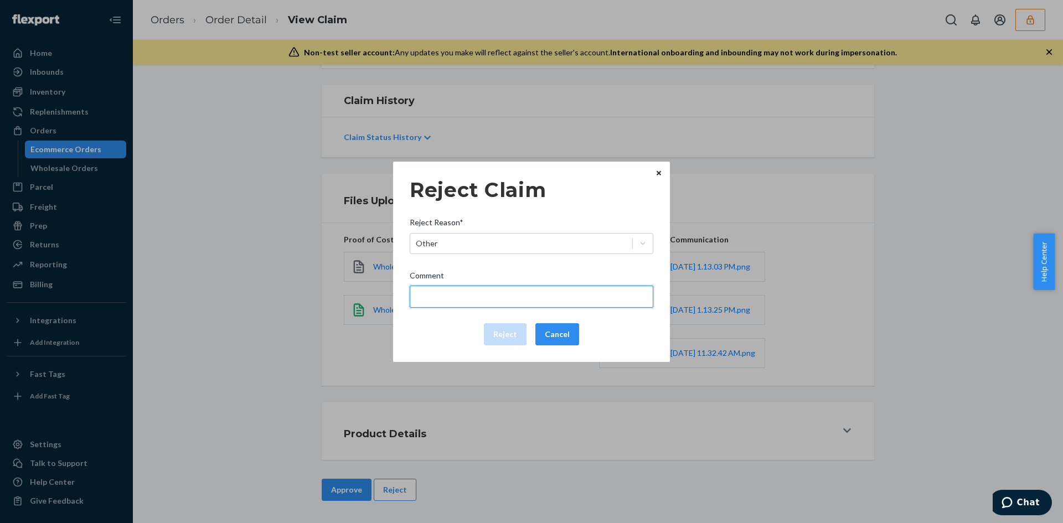
click at [459, 289] on input "Comment" at bounding box center [532, 297] width 244 height 22
type input "The package was confirmed to be delivered at the right location and flexport is…"
click at [506, 338] on button "Reject" at bounding box center [505, 334] width 43 height 22
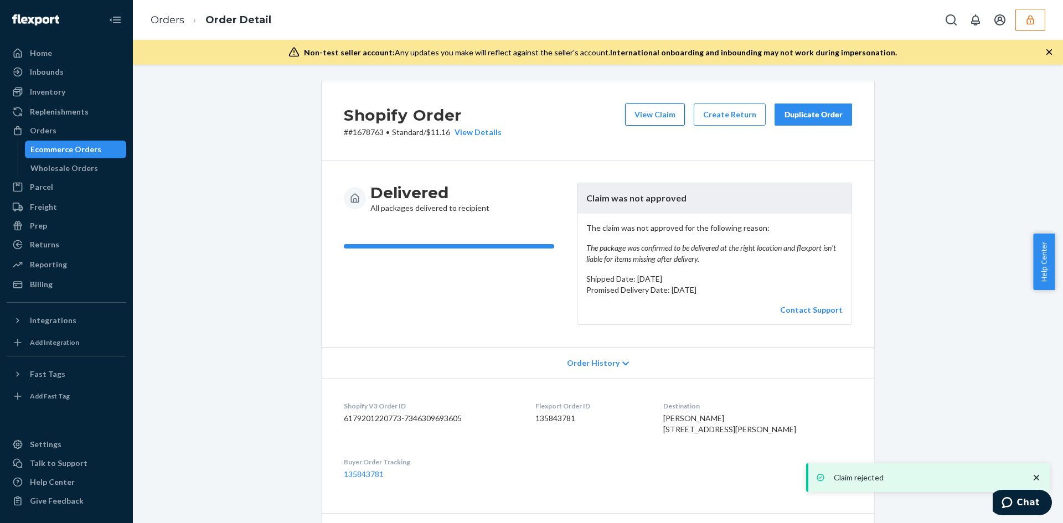
click at [671, 122] on button "View Claim" at bounding box center [655, 115] width 60 height 22
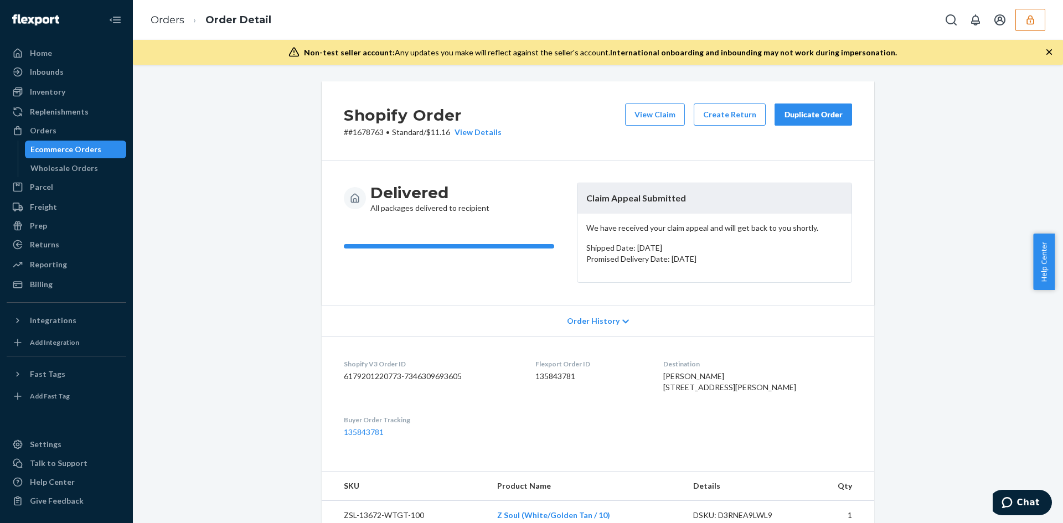
scroll to position [277, 0]
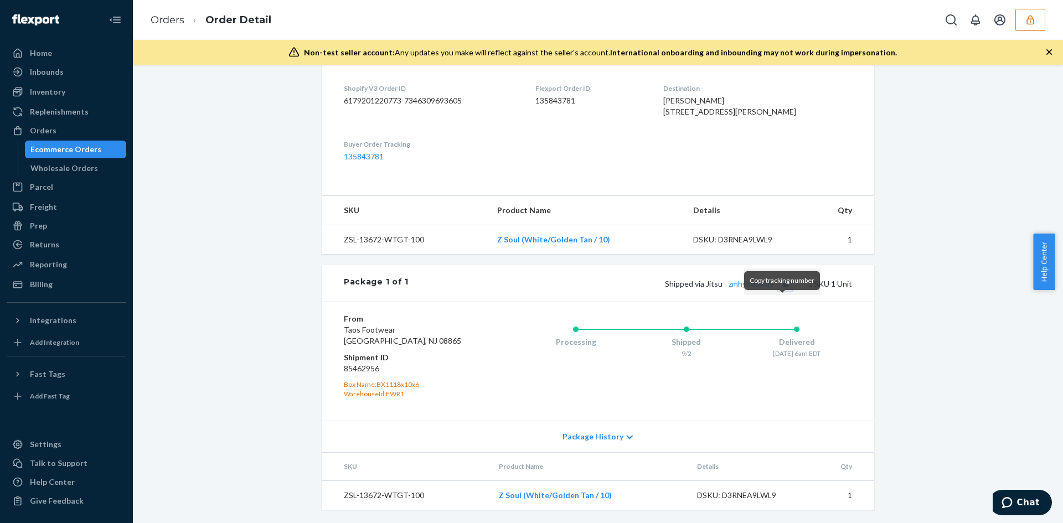
click at [780, 291] on button "Copy tracking number" at bounding box center [785, 283] width 14 height 14
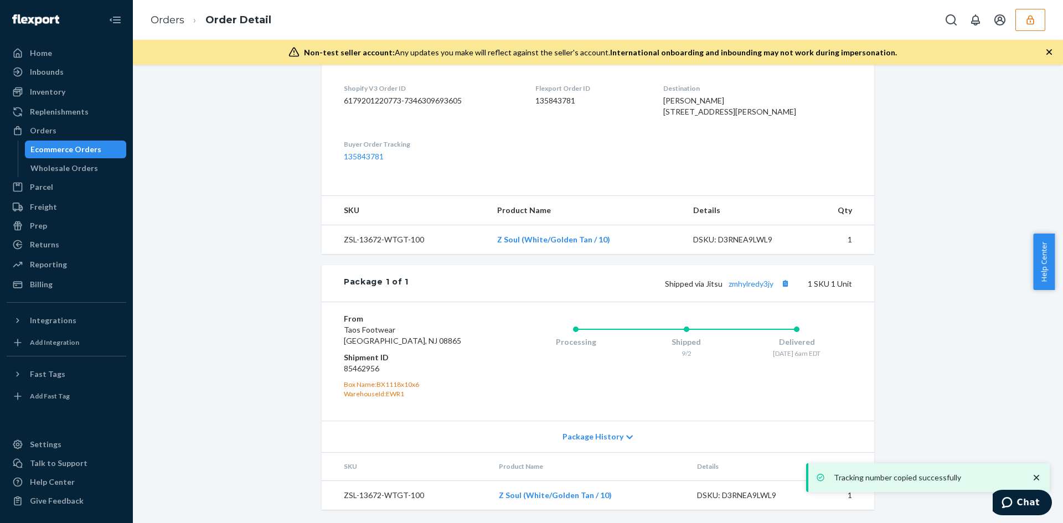
drag, startPoint x: 666, startPoint y: 109, endPoint x: 728, endPoint y: 126, distance: 65.0
click at [728, 126] on dl "Shopify V3 Order ID 6179201220773-7346309693605 Flexport Order ID 135843781 Des…" at bounding box center [598, 122] width 553 height 123
copy span "[STREET_ADDRESS][PERSON_NAME]"
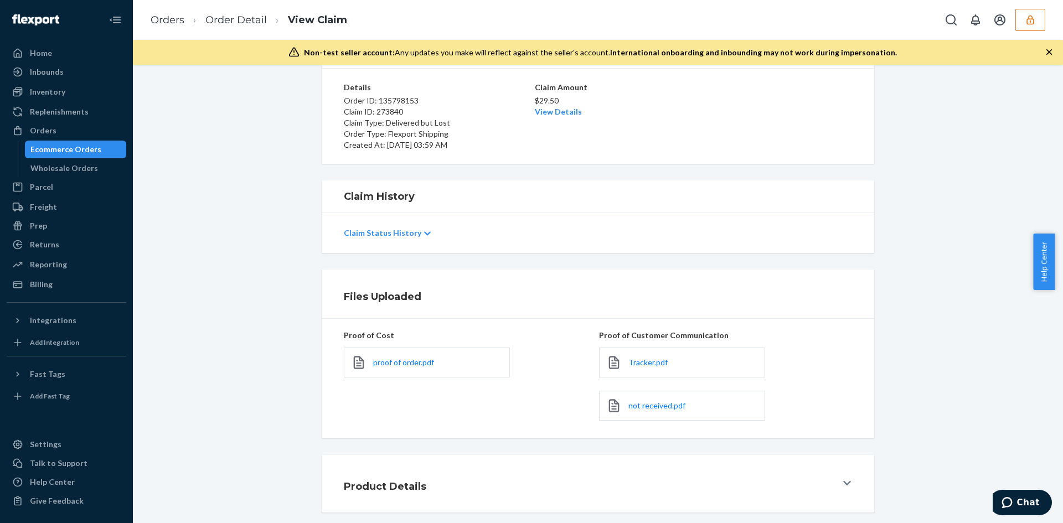
scroll to position [132, 0]
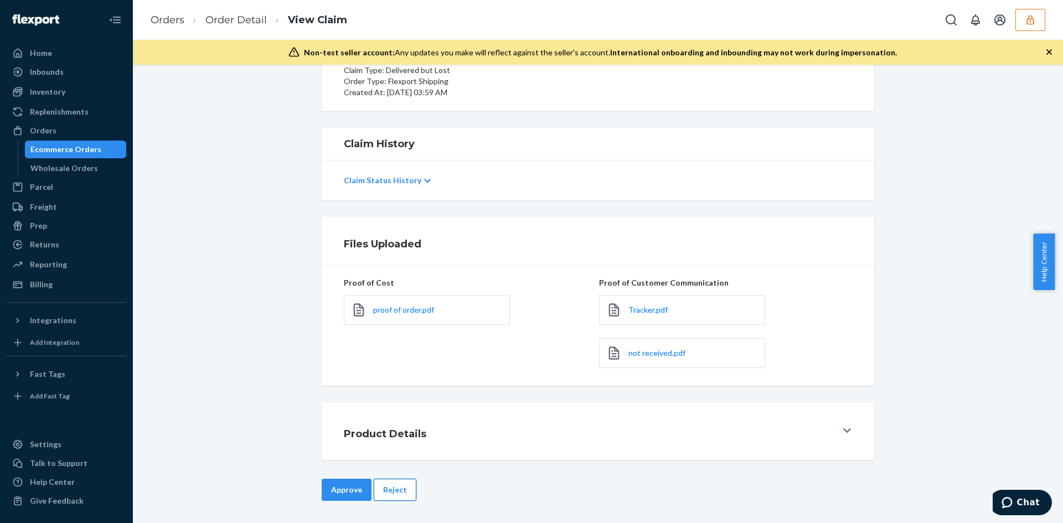
click at [395, 489] on button "Reject" at bounding box center [395, 490] width 43 height 22
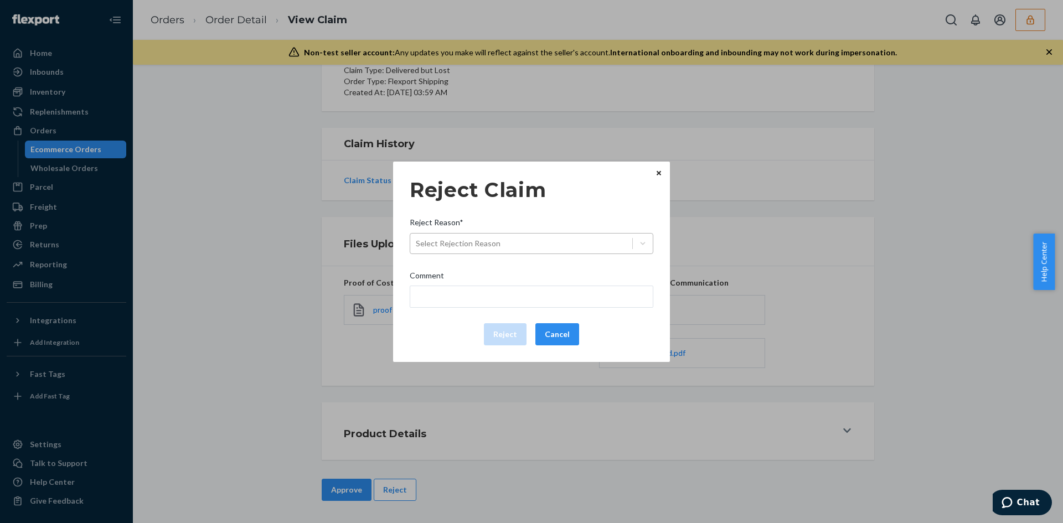
click at [476, 235] on div "Select Rejection Reason" at bounding box center [521, 244] width 222 height 18
click at [417, 238] on input "Reject Reason* Select Rejection Reason" at bounding box center [416, 243] width 1 height 11
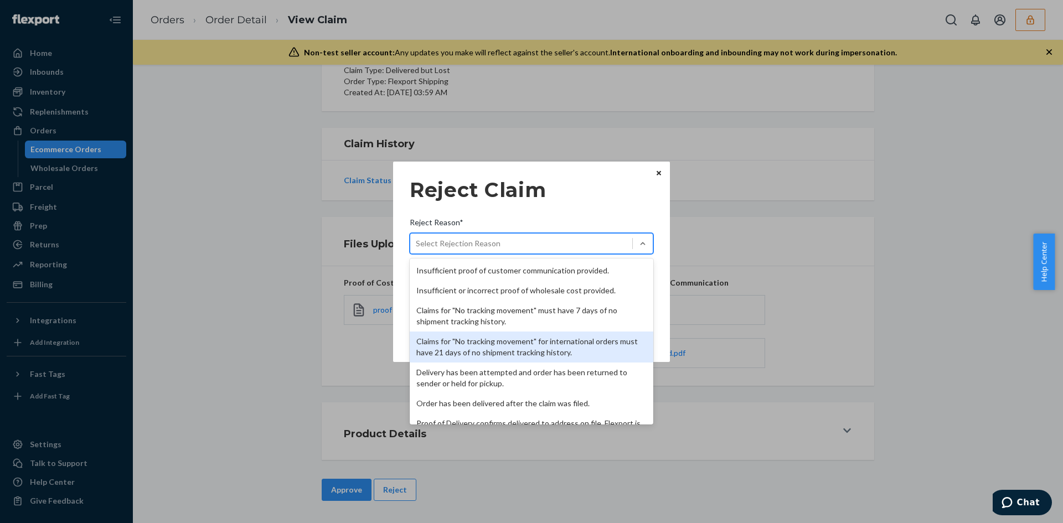
scroll to position [144, 0]
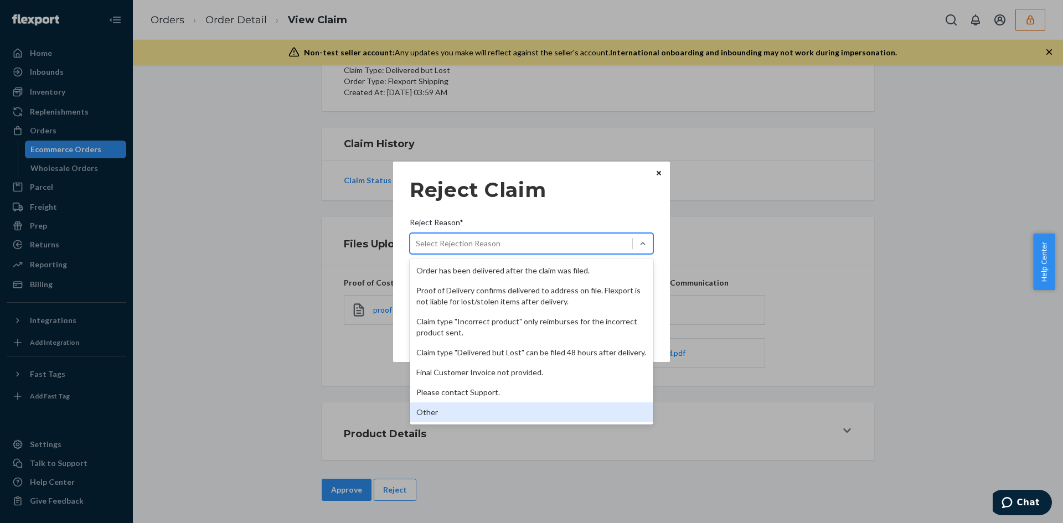
click at [451, 413] on div "Other" at bounding box center [532, 413] width 244 height 20
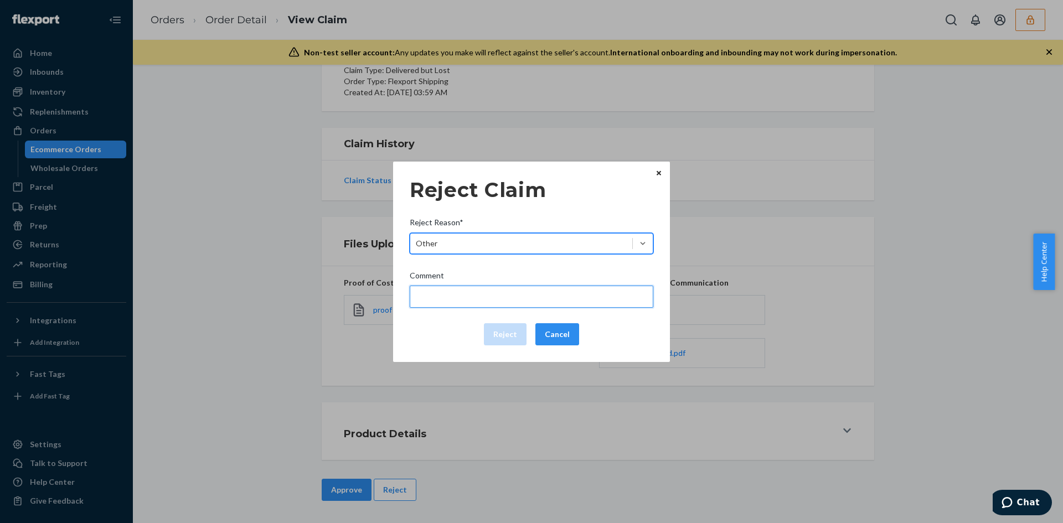
click at [460, 302] on input "Comment" at bounding box center [532, 297] width 244 height 22
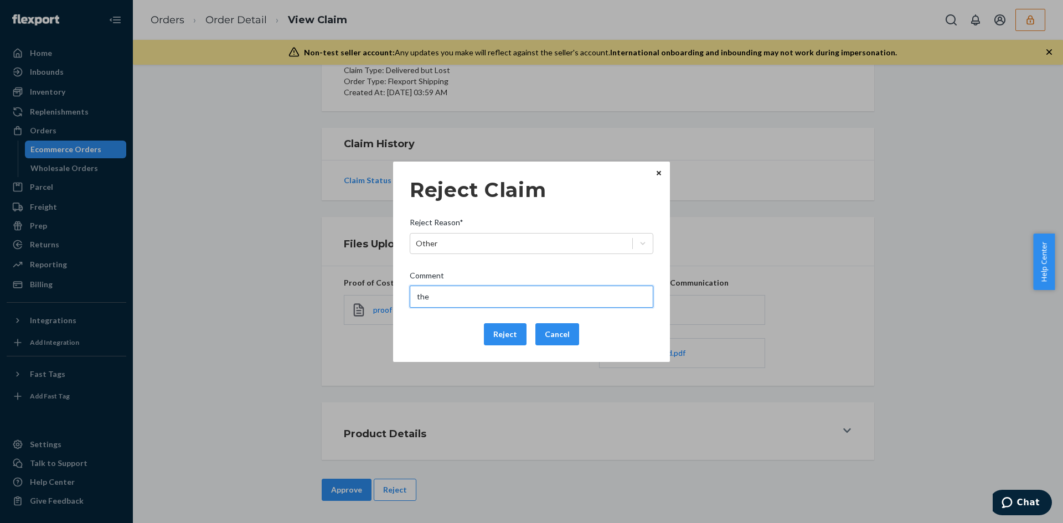
type input "The package was confirmed to be delivered at the right location and flexport is…"
click at [507, 334] on button "Reject" at bounding box center [505, 334] width 43 height 22
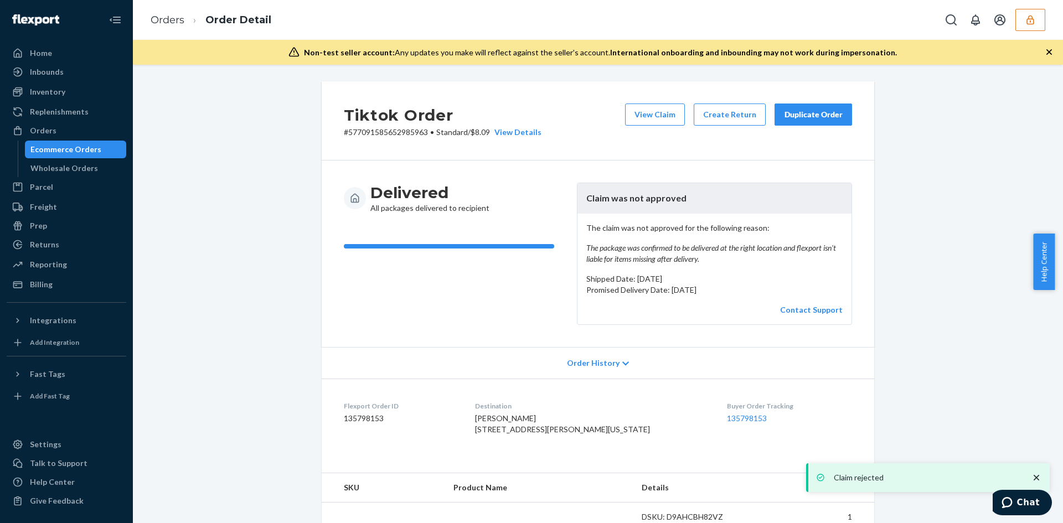
click at [645, 126] on div "View Claim Create Return Duplicate Order" at bounding box center [739, 121] width 236 height 34
click at [644, 116] on button "View Claim" at bounding box center [655, 115] width 60 height 22
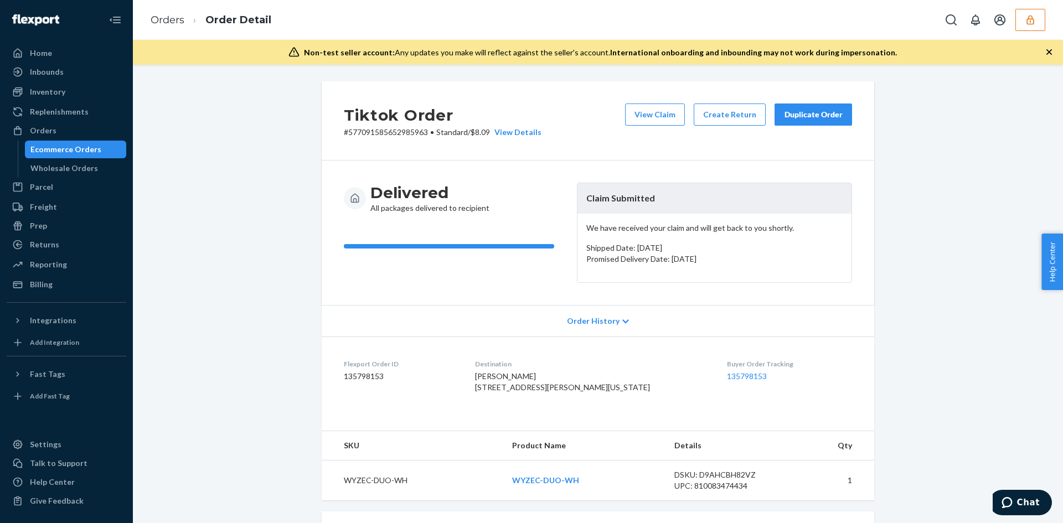
scroll to position [279, 0]
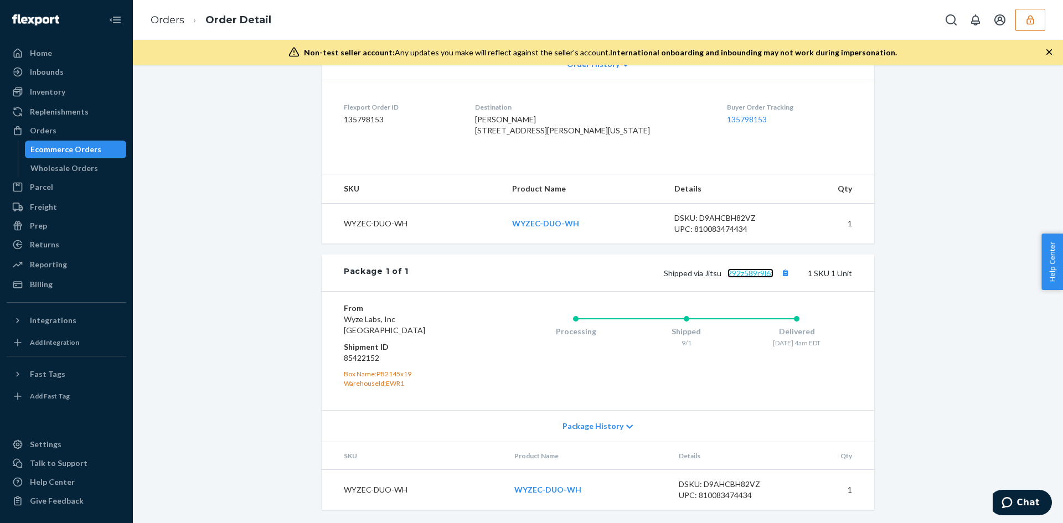
click at [740, 277] on link "292z589r9l6f" at bounding box center [751, 273] width 46 height 9
click at [778, 271] on button "Copy tracking number" at bounding box center [785, 273] width 14 height 14
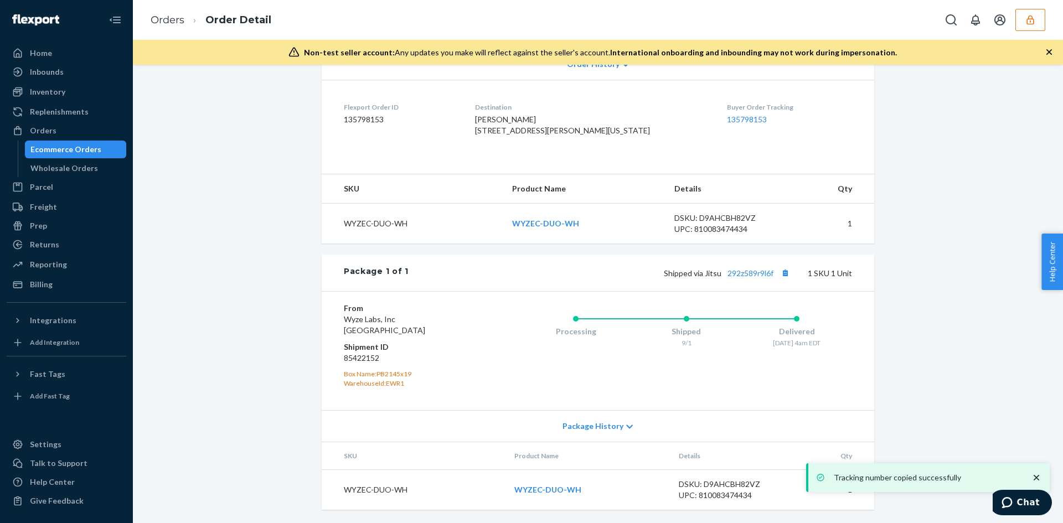
drag, startPoint x: 496, startPoint y: 107, endPoint x: 570, endPoint y: 122, distance: 75.0
click at [570, 122] on dl "Flexport Order ID 135798153 Destination [PERSON_NAME] [STREET_ADDRESS][PERSON_N…" at bounding box center [598, 121] width 553 height 83
copy span "[STREET_ADDRESS][US_STATE]"
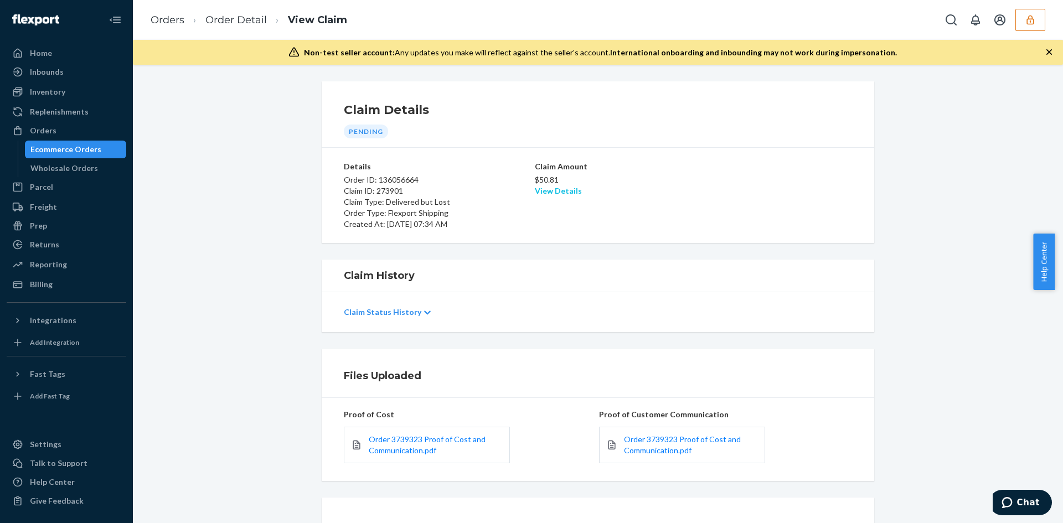
click at [555, 189] on link "View Details" at bounding box center [558, 190] width 47 height 9
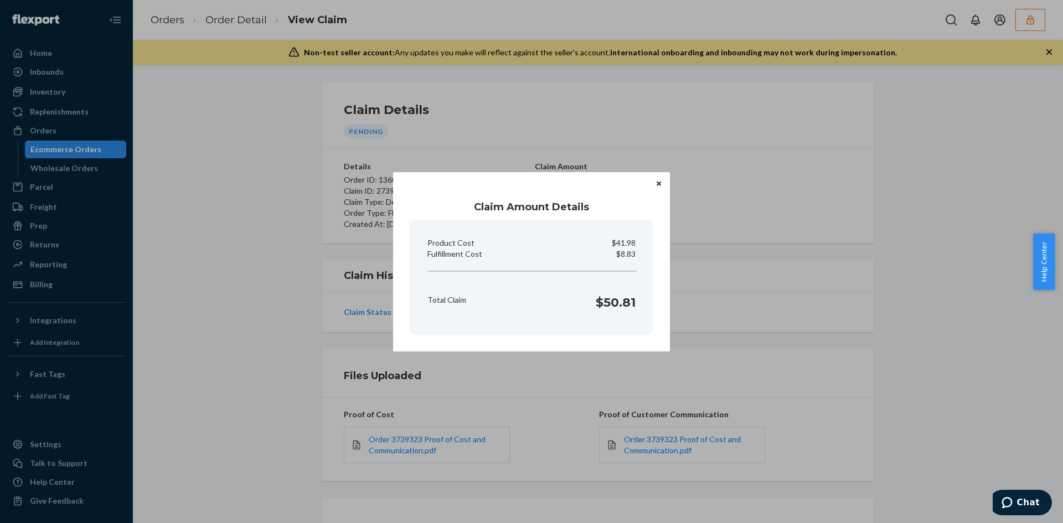
click at [685, 340] on div "Claim Amount Details Product Cost $41.98 Fulfillment Cost $8.83 Total Claim $50…" at bounding box center [531, 261] width 1063 height 523
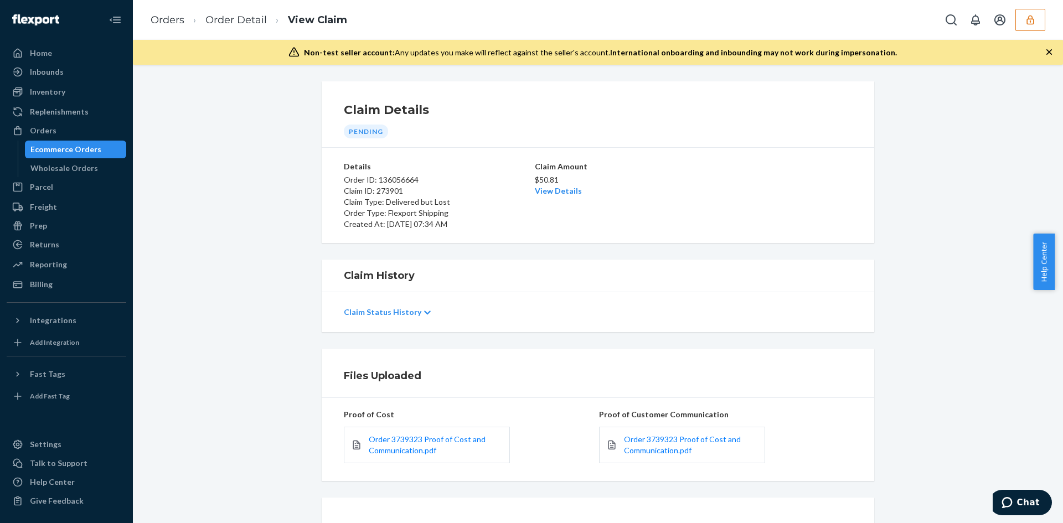
scroll to position [95, 0]
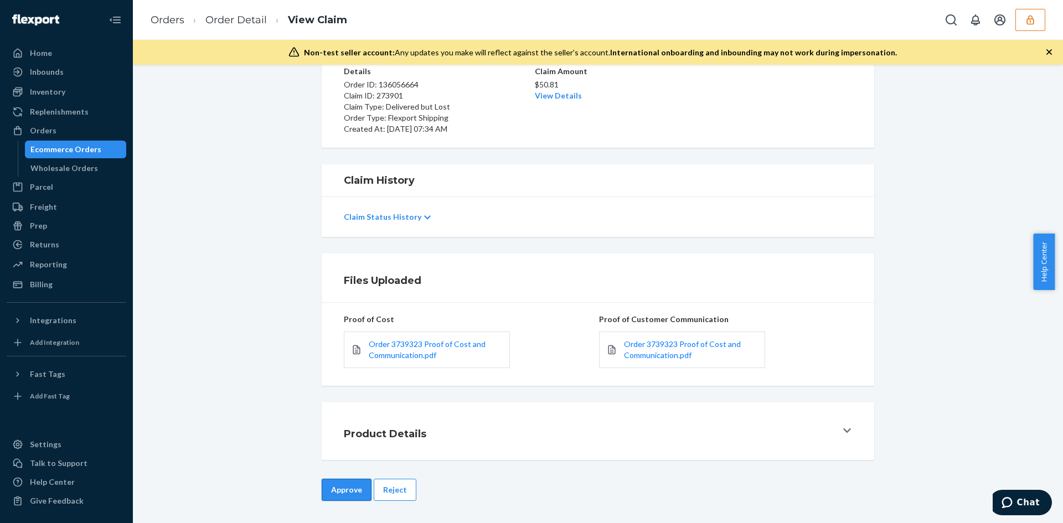
click at [334, 491] on button "Approve" at bounding box center [347, 490] width 50 height 22
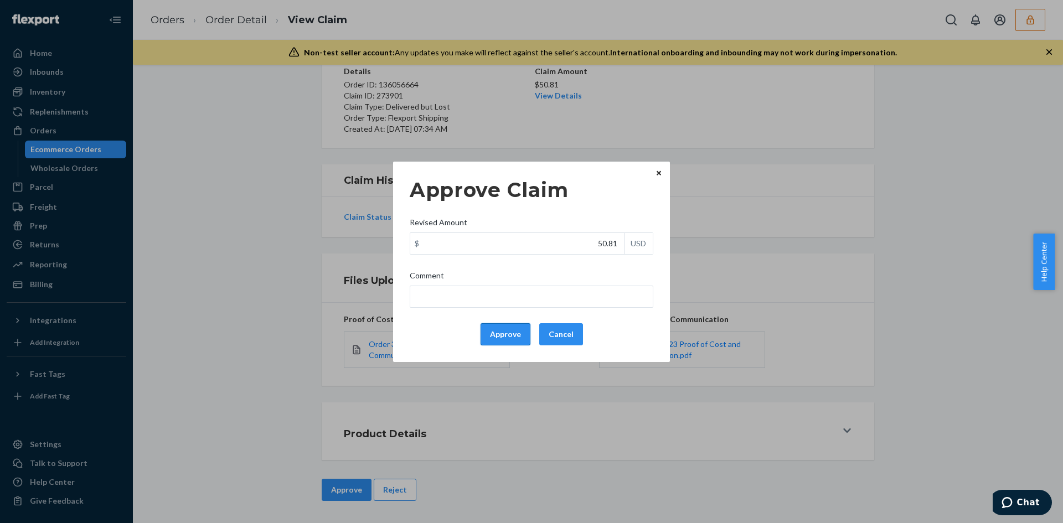
click at [495, 331] on button "Approve" at bounding box center [506, 334] width 50 height 22
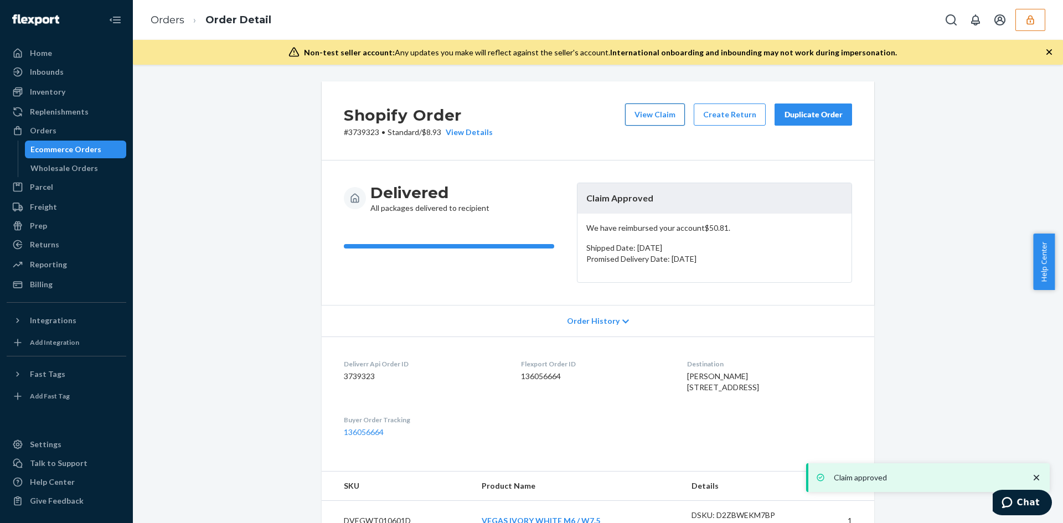
click at [665, 125] on button "View Claim" at bounding box center [655, 115] width 60 height 22
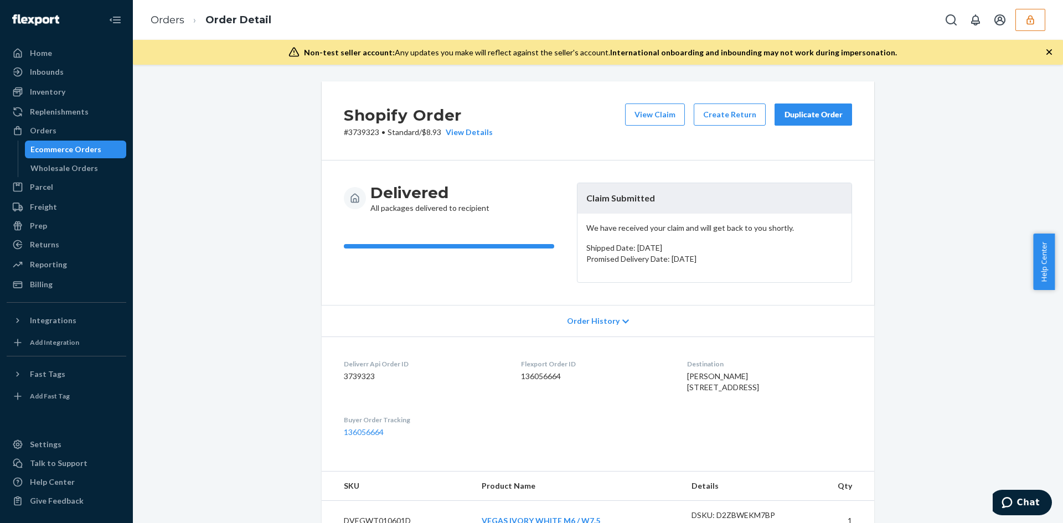
scroll to position [320, 0]
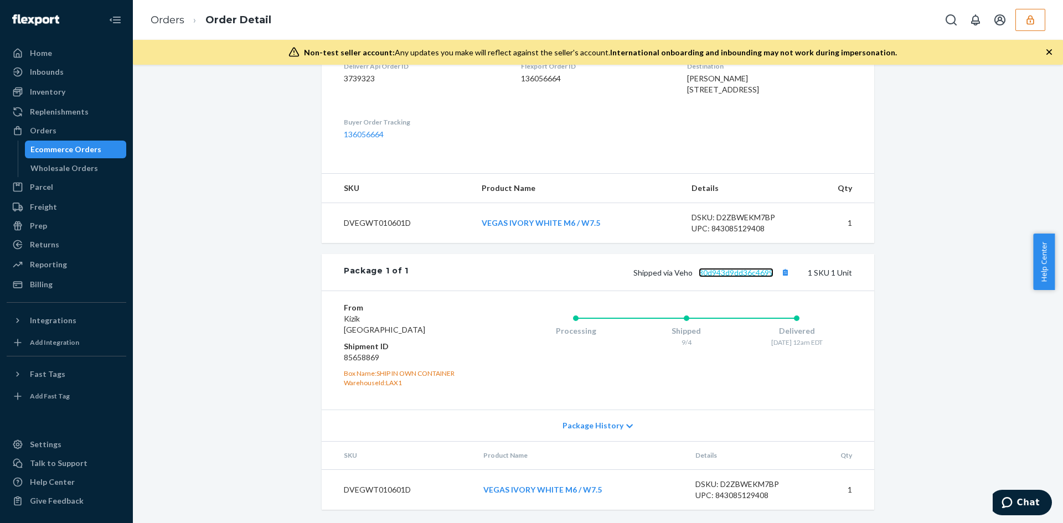
click at [734, 275] on link "30d943d9dd36c4699" at bounding box center [736, 272] width 75 height 9
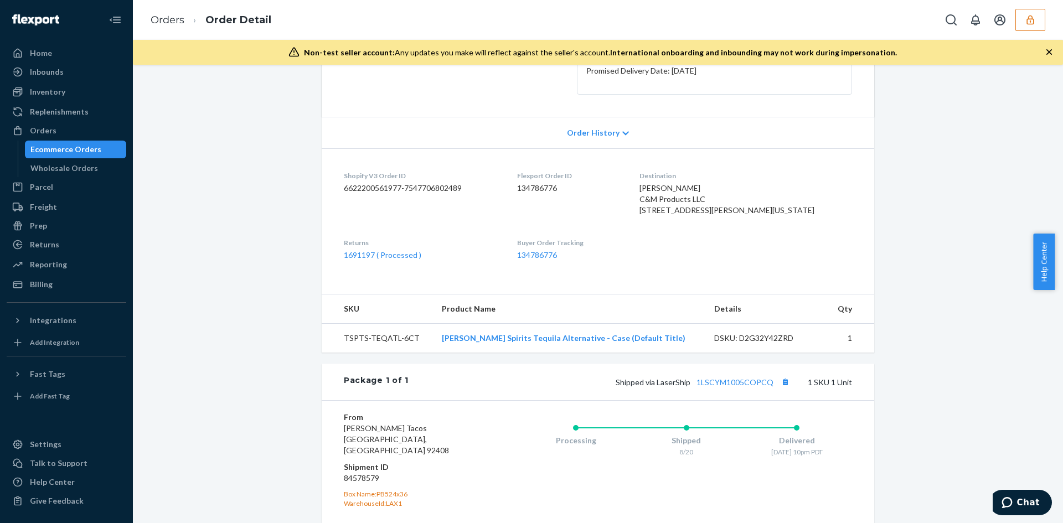
scroll to position [277, 0]
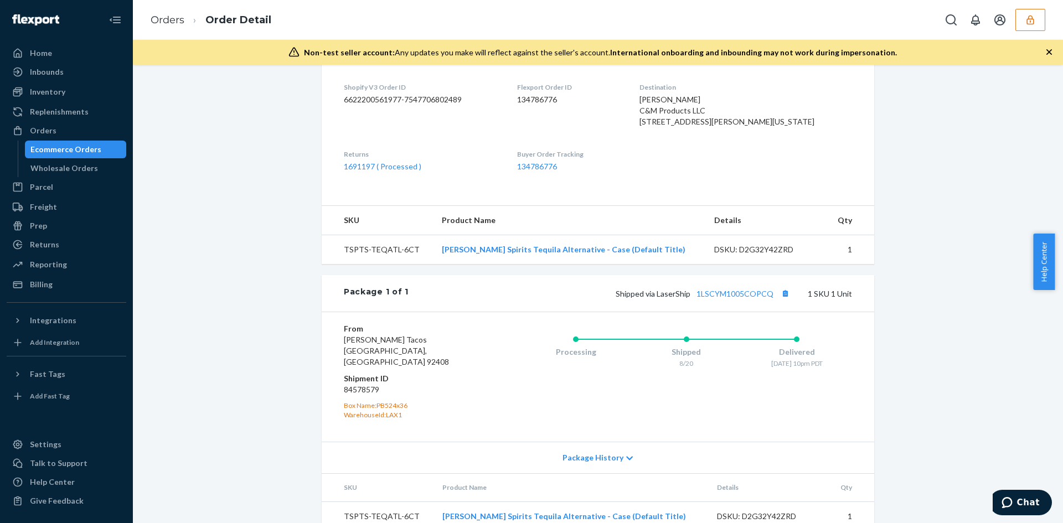
click at [724, 301] on div "Shipped via LaserShip 1LSCYM1005COPCQ 1 SKU 1 Unit" at bounding box center [631, 293] width 444 height 14
click at [727, 298] on link "1LSCYM1005COPCQ" at bounding box center [735, 293] width 77 height 9
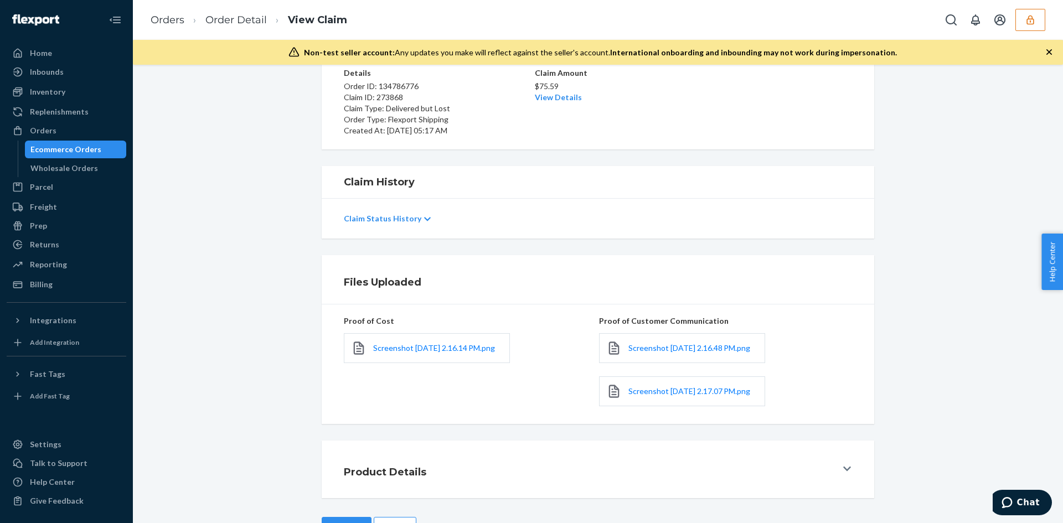
scroll to position [145, 0]
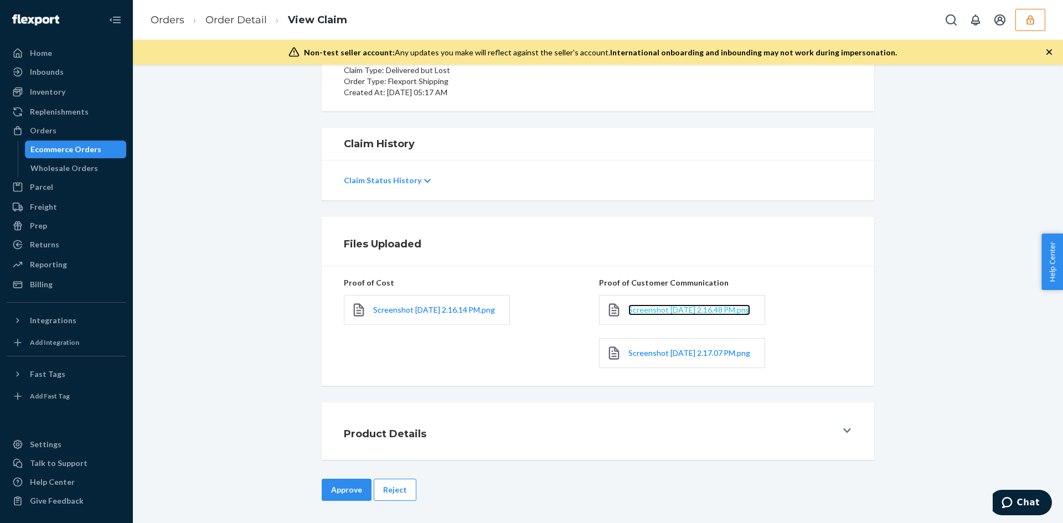
drag, startPoint x: 645, startPoint y: 311, endPoint x: 640, endPoint y: 302, distance: 9.7
click at [394, 489] on button "Reject" at bounding box center [395, 490] width 43 height 22
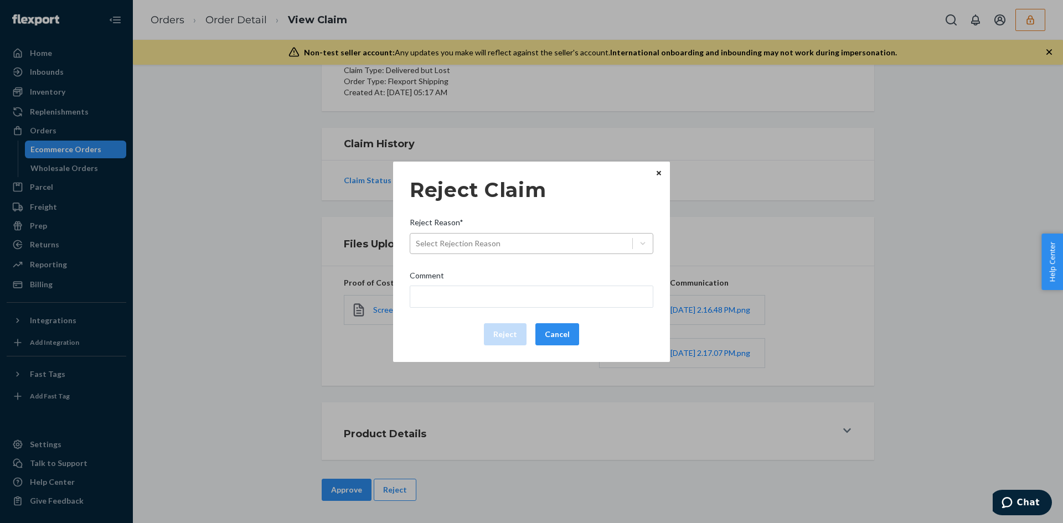
click at [448, 244] on div "Select Rejection Reason" at bounding box center [458, 243] width 85 height 11
click at [417, 244] on input "Reject Reason* Select Rejection Reason" at bounding box center [416, 243] width 1 height 11
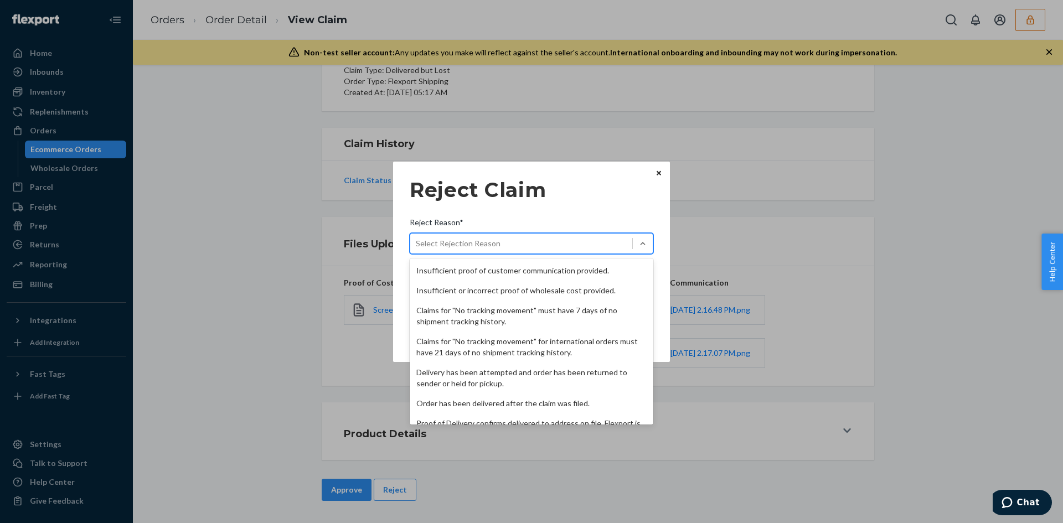
scroll to position [144, 0]
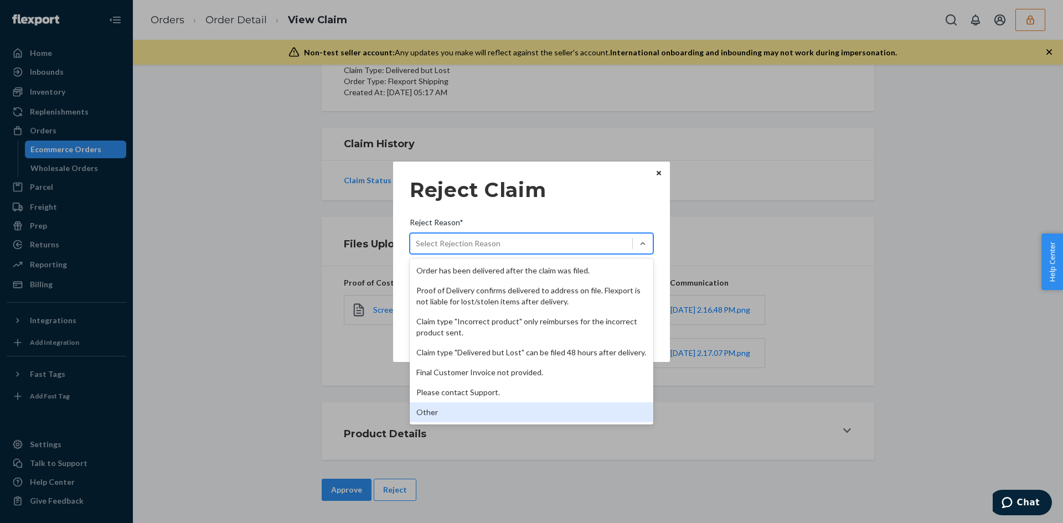
click at [419, 418] on div "Other" at bounding box center [532, 413] width 244 height 20
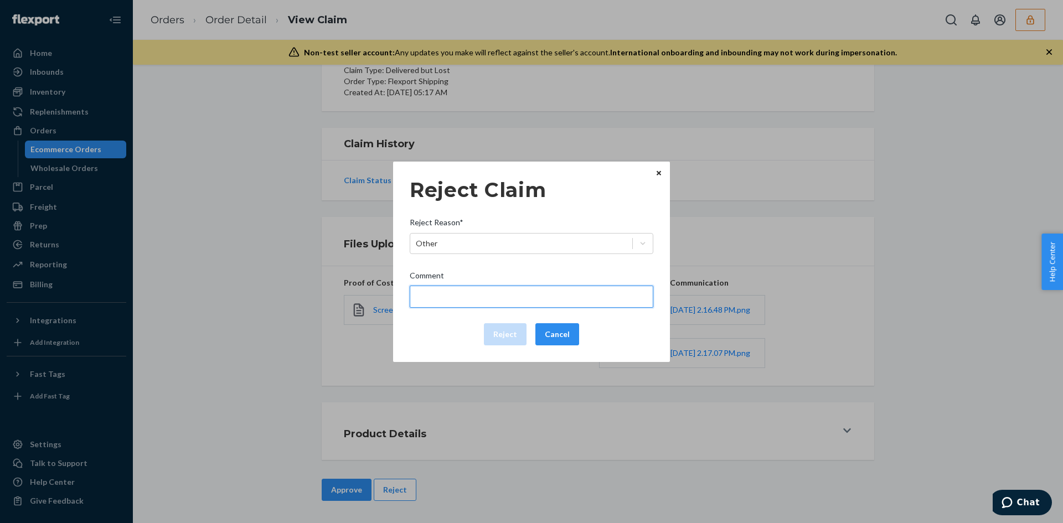
click at [478, 298] on input "Comment" at bounding box center [532, 297] width 244 height 22
type input "The package was confirmed to be delivered at the right location and flexport is…"
click at [502, 332] on button "Reject" at bounding box center [505, 334] width 43 height 22
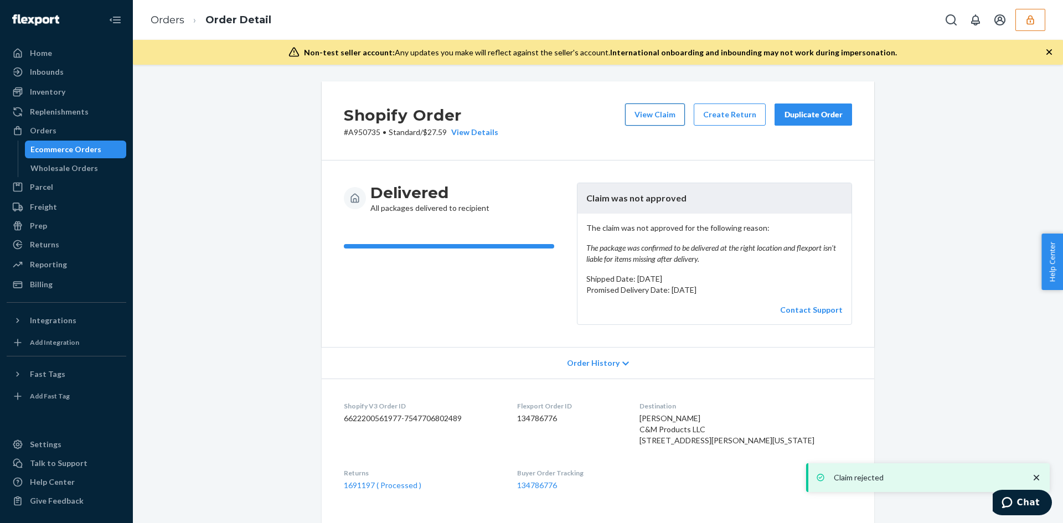
click at [667, 107] on button "View Claim" at bounding box center [655, 115] width 60 height 22
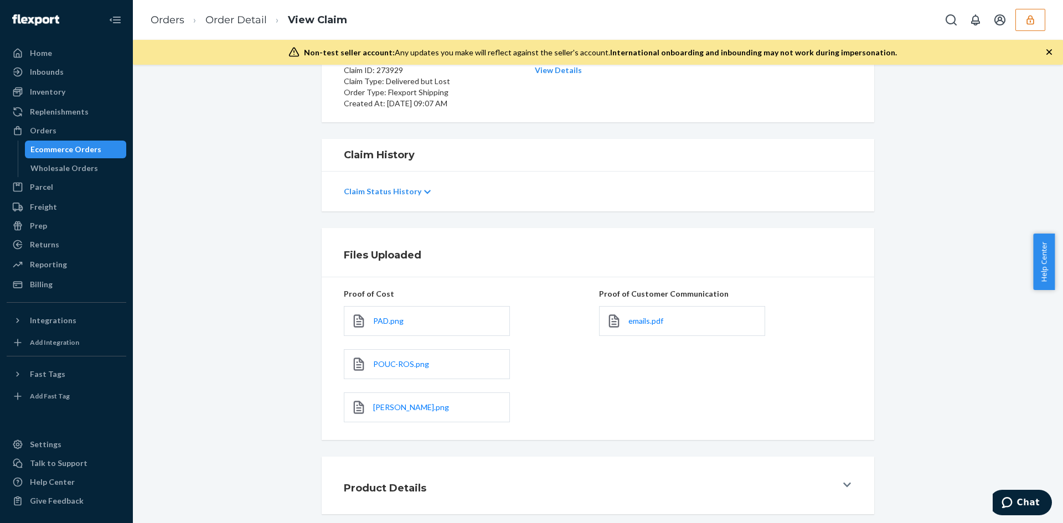
scroll to position [175, 0]
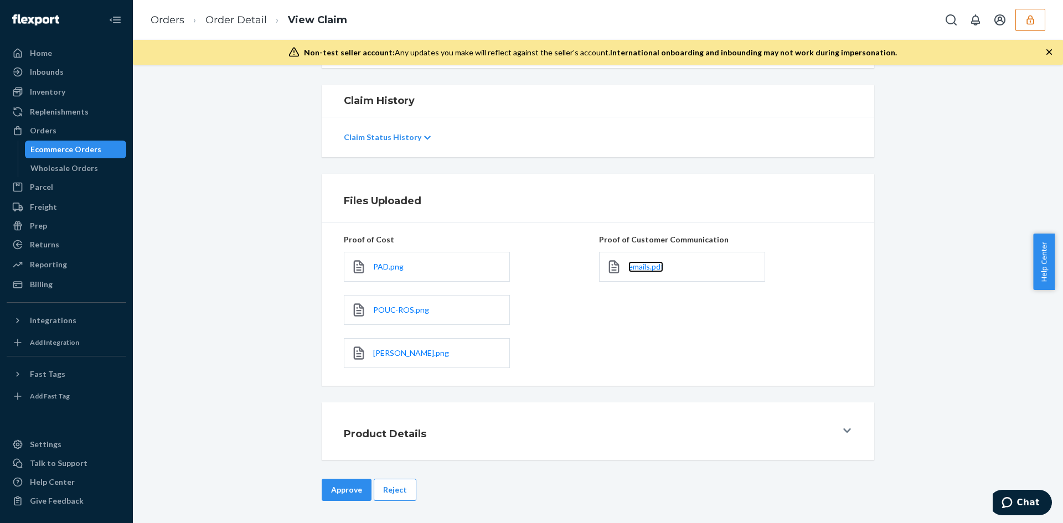
drag, startPoint x: 651, startPoint y: 270, endPoint x: 568, endPoint y: 246, distance: 86.3
click at [651, 270] on span "emails.pdf" at bounding box center [646, 266] width 35 height 9
click at [399, 490] on button "Reject" at bounding box center [395, 490] width 43 height 22
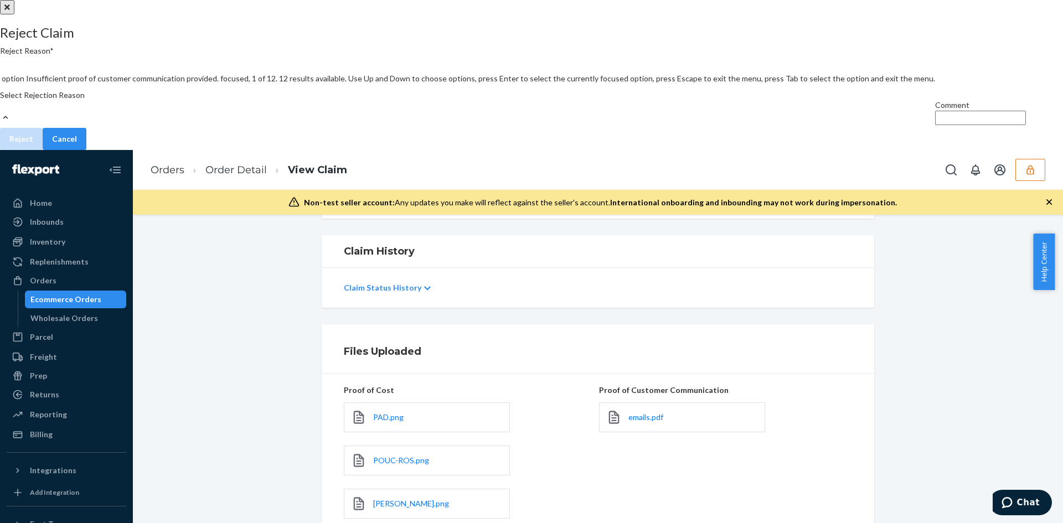
click at [535, 123] on div "Select Rejection Reason" at bounding box center [467, 107] width 935 height 34
click at [1, 112] on input "Reject Reason* option Insufficient proof of customer communication provided. fo…" at bounding box center [0, 106] width 1 height 11
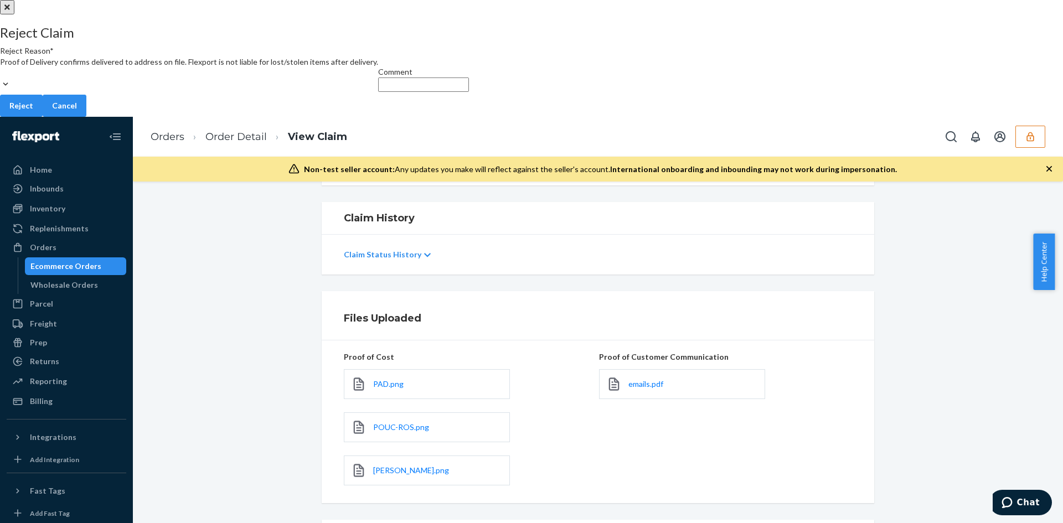
click at [503, 117] on div "Reject Claim Reject Reason* Proof of Delivery confirms delivered to address on …" at bounding box center [531, 70] width 1063 height 91
click at [43, 117] on button "Reject" at bounding box center [21, 106] width 43 height 22
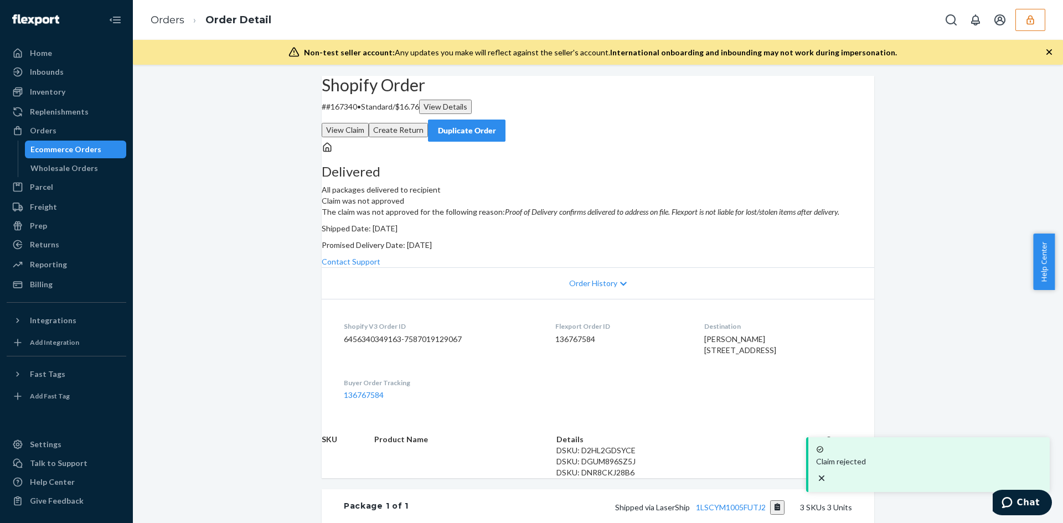
click at [369, 123] on button "View Claim" at bounding box center [345, 130] width 47 height 14
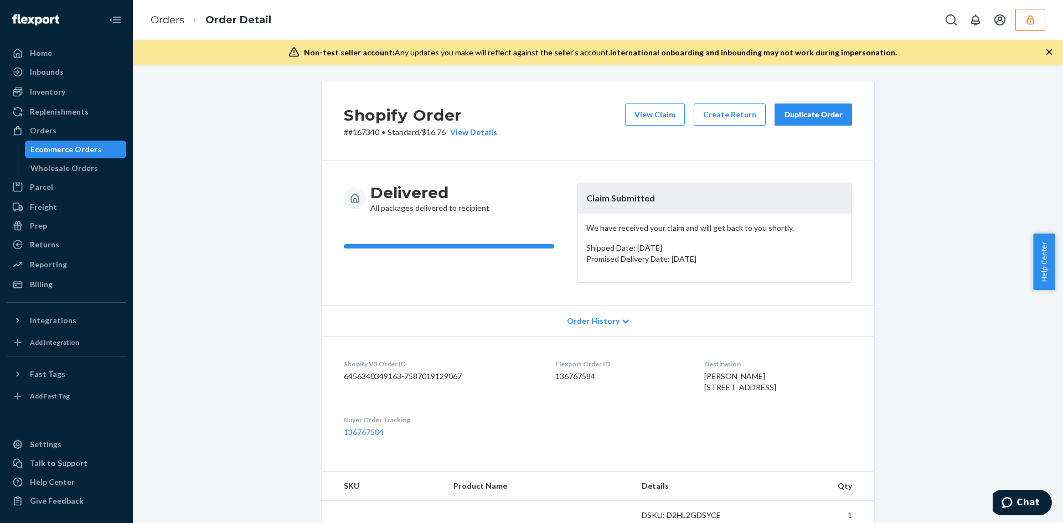
scroll to position [277, 0]
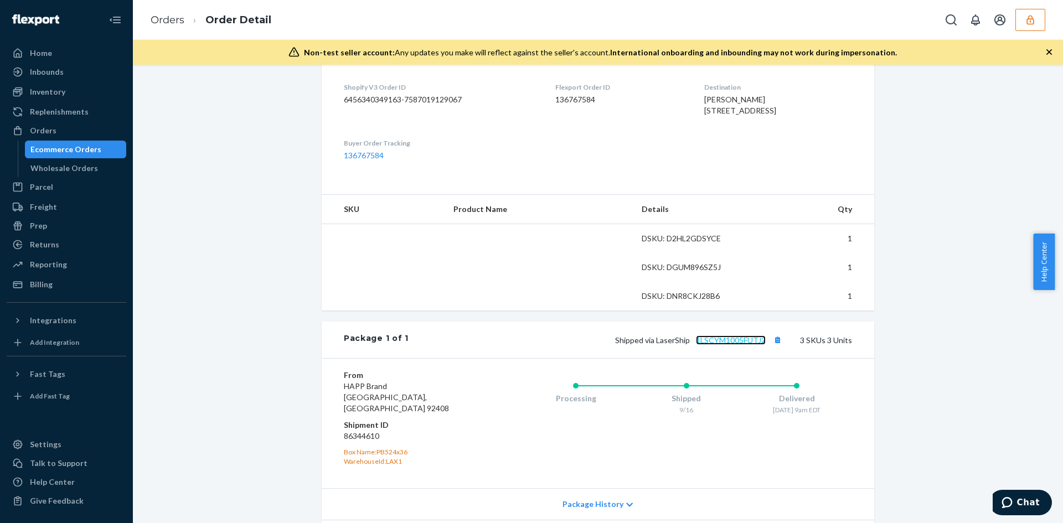
click at [737, 345] on link "1LSCYM1005FUTJ2" at bounding box center [731, 340] width 70 height 9
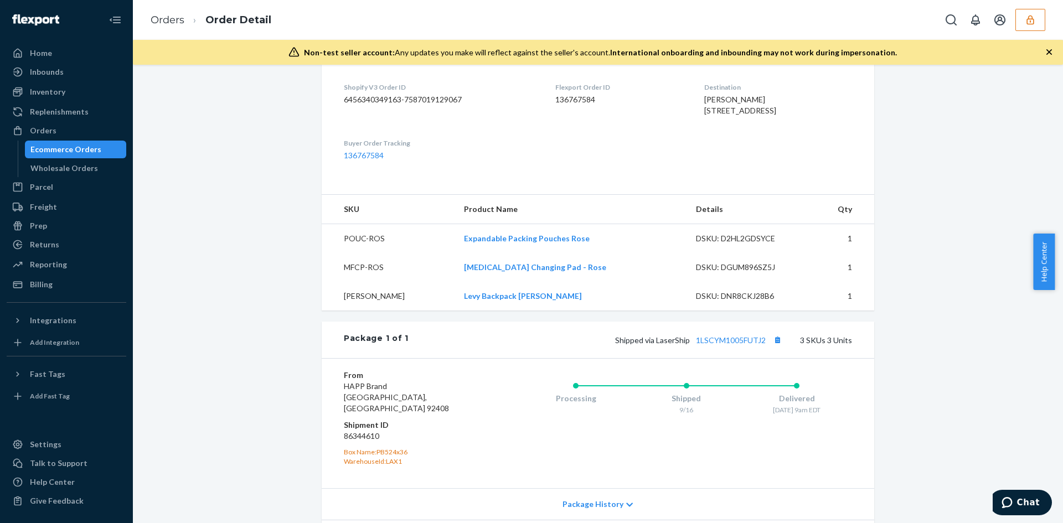
drag, startPoint x: 704, startPoint y: 112, endPoint x: 756, endPoint y: 126, distance: 53.9
click at [756, 126] on dl "Shopify V3 Order ID 6456340349163-7587019129067 Flexport Order ID 136767584 Des…" at bounding box center [598, 121] width 553 height 123
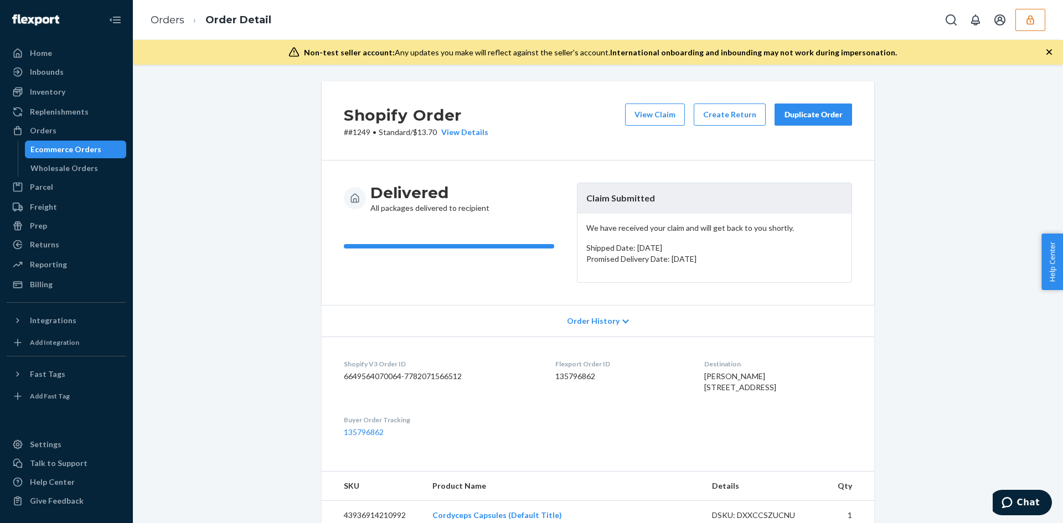
scroll to position [277, 0]
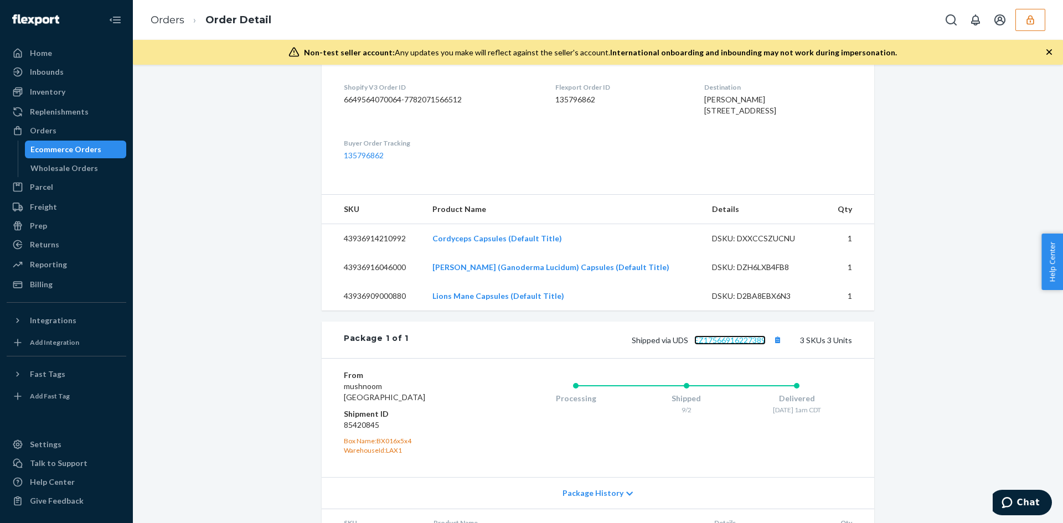
click at [727, 345] on link "EZ17566916227389" at bounding box center [729, 340] width 71 height 9
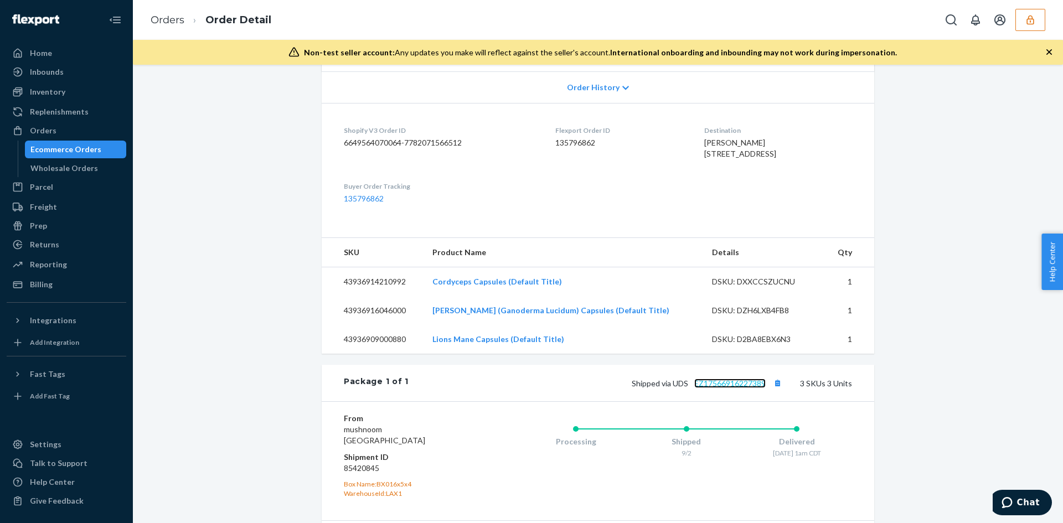
scroll to position [222, 0]
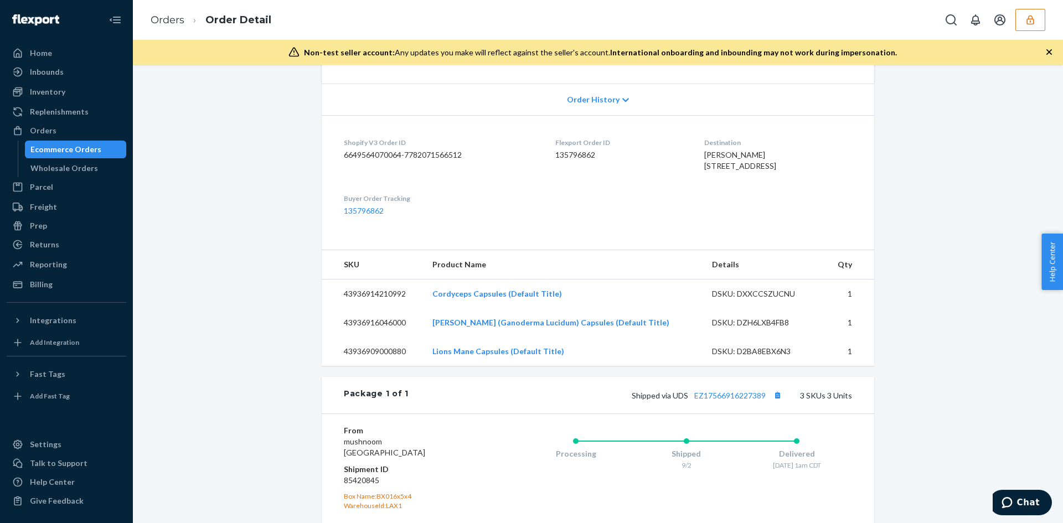
click at [745, 172] on div "[PERSON_NAME] [STREET_ADDRESS]" at bounding box center [778, 161] width 148 height 22
click at [745, 172] on div "LaWanna Audain 15751 East End Ave East End Avenue Dolton, IL 60419-3025 US" at bounding box center [778, 161] width 148 height 22
copy span "60419"
drag, startPoint x: 694, startPoint y: 162, endPoint x: 753, endPoint y: 186, distance: 63.3
click at [753, 186] on dl "Shopify V3 Order ID 6649564070064-7782071566512 Flexport Order ID 135796862 Des…" at bounding box center [598, 176] width 553 height 123
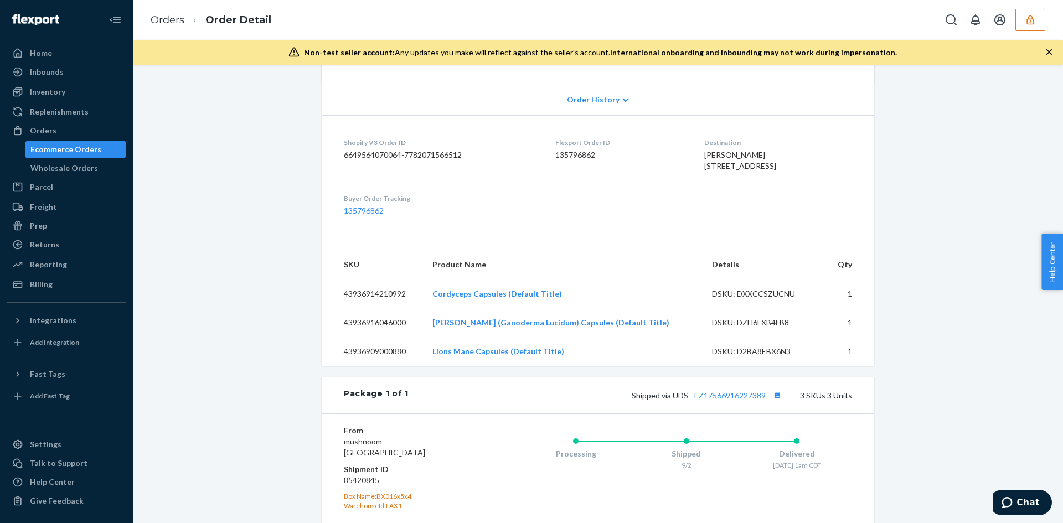
copy span "15751 East End Ave East End Avenue Dolton, IL 60419"
click at [693, 165] on dl "Shopify V3 Order ID 6649564070064-7782071566512 Flexport Order ID 135796862 Des…" at bounding box center [598, 176] width 553 height 123
drag, startPoint x: 693, startPoint y: 165, endPoint x: 726, endPoint y: 164, distance: 32.7
click at [726, 164] on dl "Shopify V3 Order ID 6649564070064-7782071566512 Flexport Order ID 135796862 Des…" at bounding box center [598, 176] width 553 height 123
click at [723, 171] on span "LaWanna Audain 15751 East End Ave East End Avenue Dolton, IL 60419-3025 US" at bounding box center [740, 160] width 72 height 20
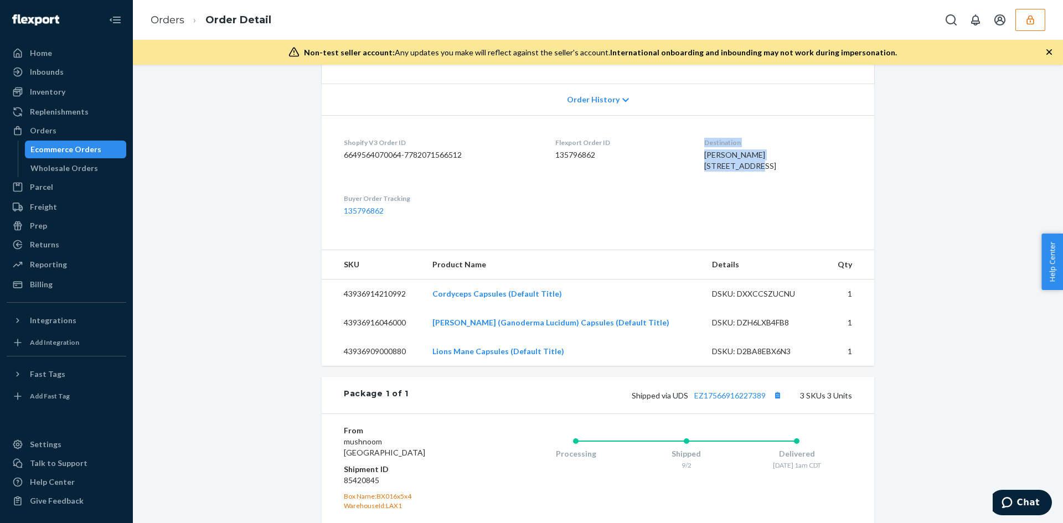
drag, startPoint x: 684, startPoint y: 164, endPoint x: 740, endPoint y: 166, distance: 55.4
click at [740, 166] on dl "Shopify V3 Order ID 6649564070064-7782071566512 Flexport Order ID 135796862 Des…" at bounding box center [598, 176] width 553 height 123
click at [758, 169] on span "LaWanna Audain 15751 East End Ave East End Avenue Dolton, IL 60419-3025 US" at bounding box center [740, 160] width 72 height 20
drag, startPoint x: 712, startPoint y: 166, endPoint x: 718, endPoint y: 166, distance: 6.1
click at [718, 166] on span "LaWanna Audain 15751 East End Ave East End Avenue Dolton, IL 60419-3025 US" at bounding box center [740, 160] width 72 height 20
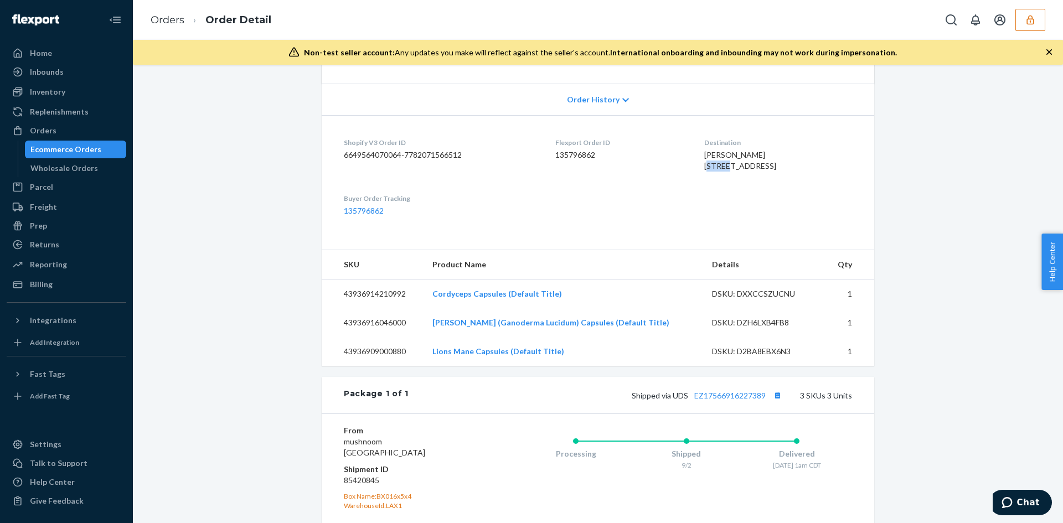
scroll to position [424, 0]
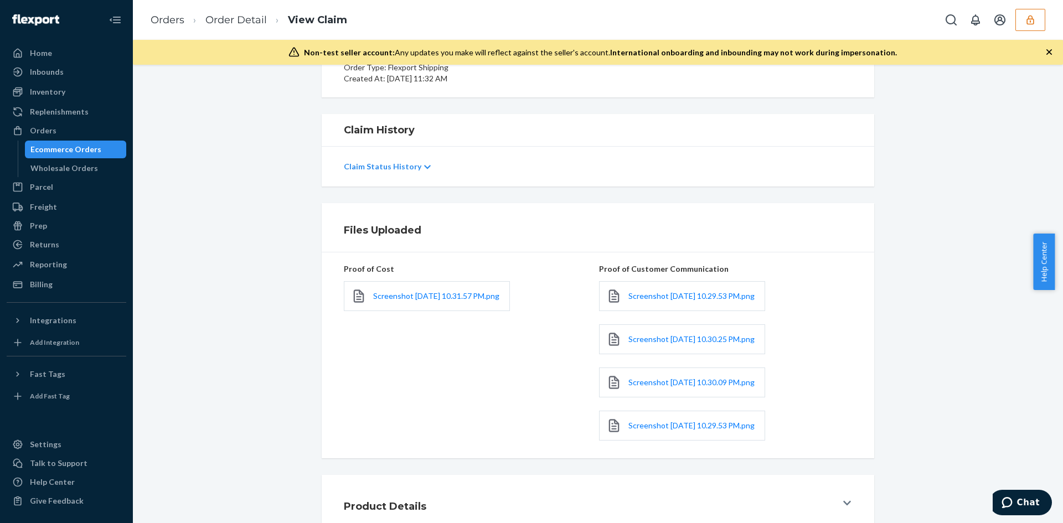
scroll to position [245, 0]
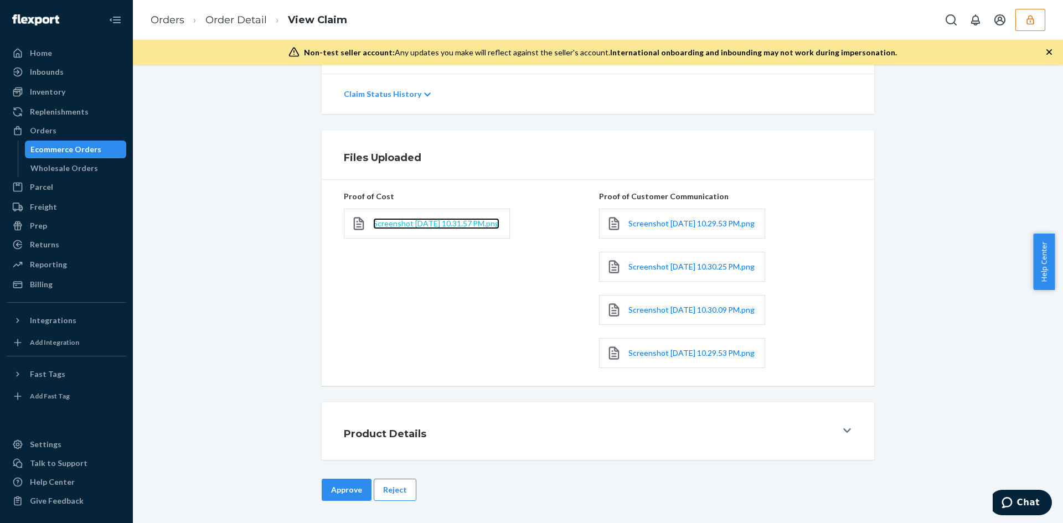
click at [410, 219] on span "Screenshot 2025-09-23 at 10.31.57 PM.png" at bounding box center [436, 223] width 126 height 9
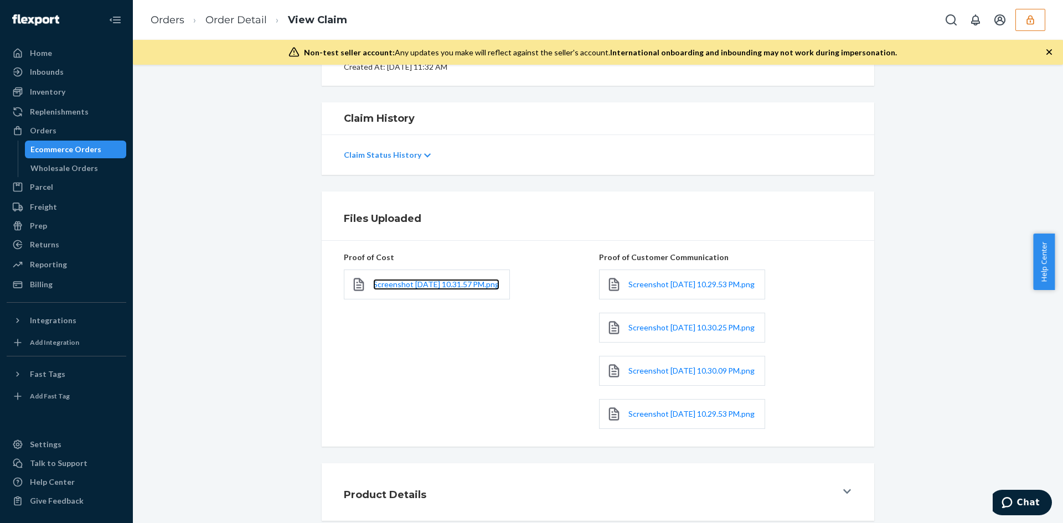
scroll to position [79, 0]
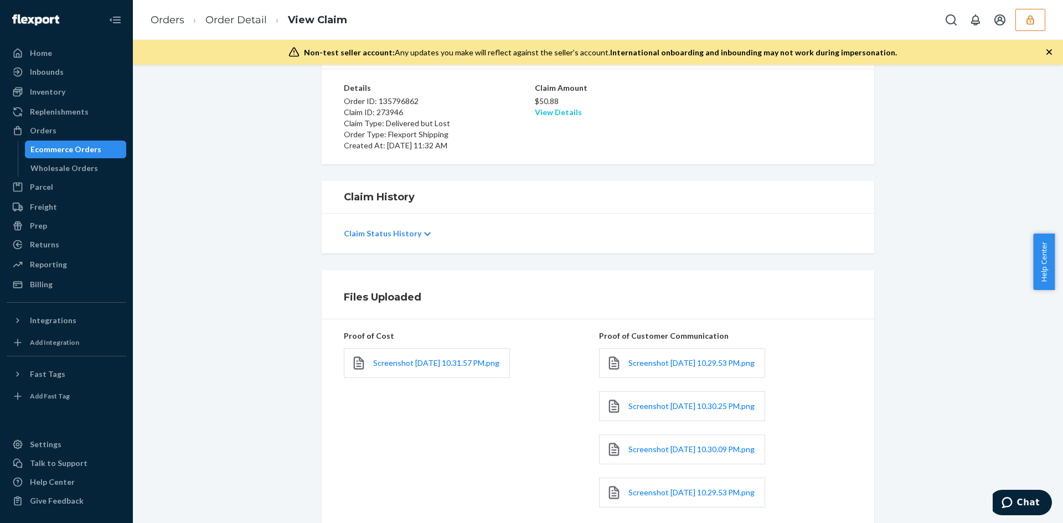
drag, startPoint x: 559, startPoint y: 120, endPoint x: 557, endPoint y: 114, distance: 6.3
click at [557, 114] on div "Claim Amount $50.88 View Details" at bounding box center [598, 117] width 126 height 69
click at [557, 114] on link "View Details" at bounding box center [558, 111] width 47 height 9
click at [733, 255] on div "Home Inbounds Shipping Plans Problems Inventory Products Branded Packaging Repl…" at bounding box center [531, 261] width 1063 height 523
click at [555, 110] on link "View Details" at bounding box center [558, 111] width 47 height 9
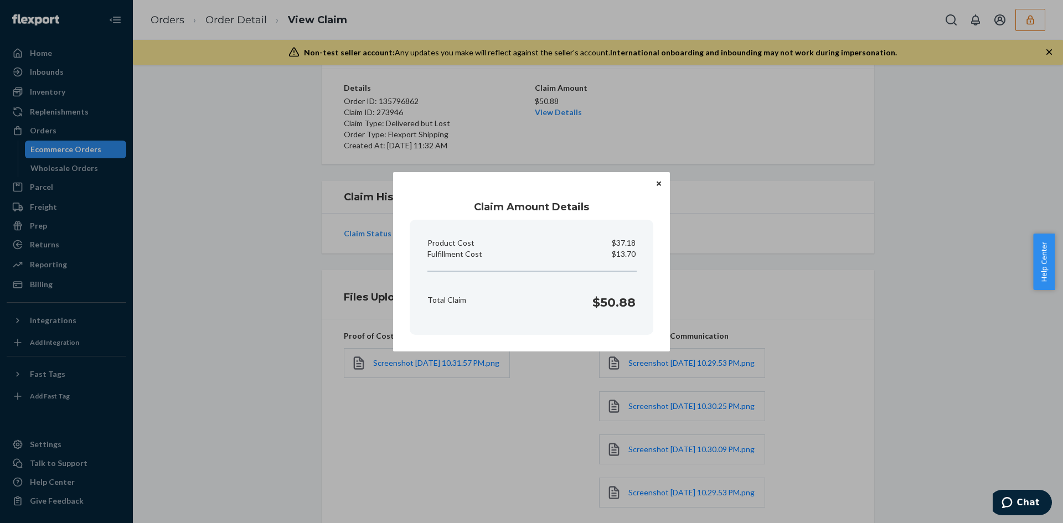
click at [920, 310] on div "Claim Amount Details Product Cost $37.18 Fulfillment Cost $13.70 Total Claim $5…" at bounding box center [531, 261] width 1063 height 523
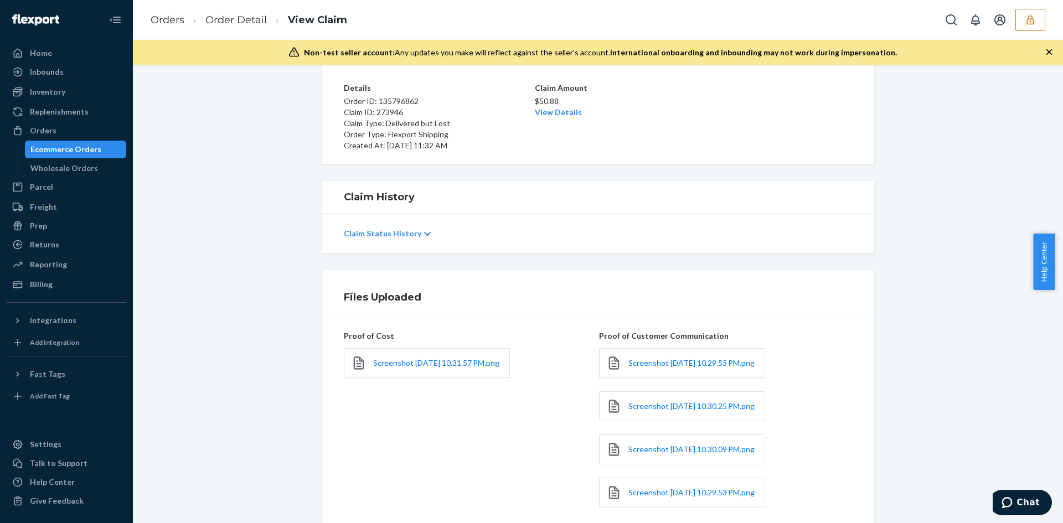
scroll to position [245, 0]
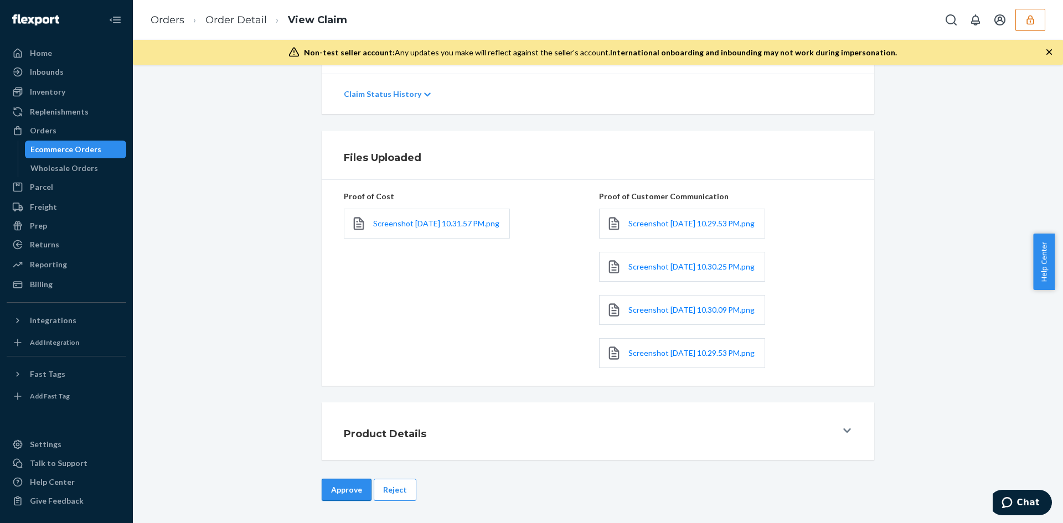
click at [348, 498] on button "Approve" at bounding box center [347, 490] width 50 height 22
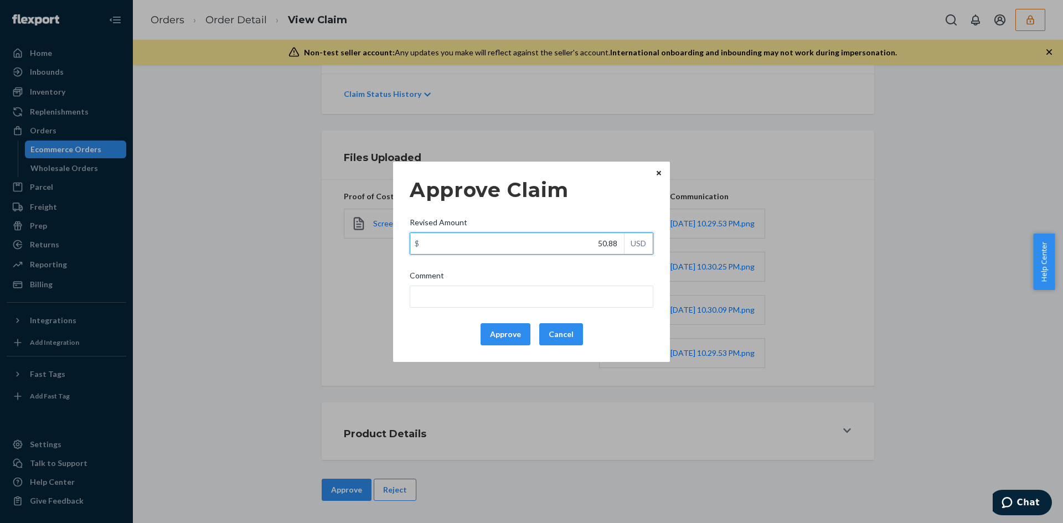
click at [617, 243] on input "50.88" at bounding box center [517, 243] width 214 height 21
paste input "47.30"
type input "47.30"
click at [593, 282] on div "Comment" at bounding box center [532, 278] width 244 height 16
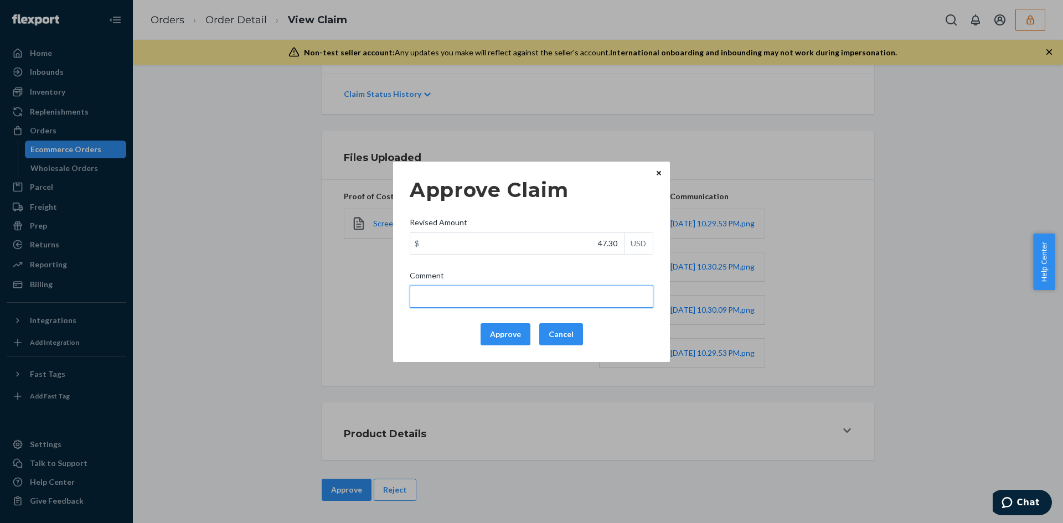
click at [593, 286] on input "Comment" at bounding box center [532, 297] width 244 height 22
type input "Adjusted total cost."
click at [513, 335] on button "Approve" at bounding box center [506, 334] width 50 height 22
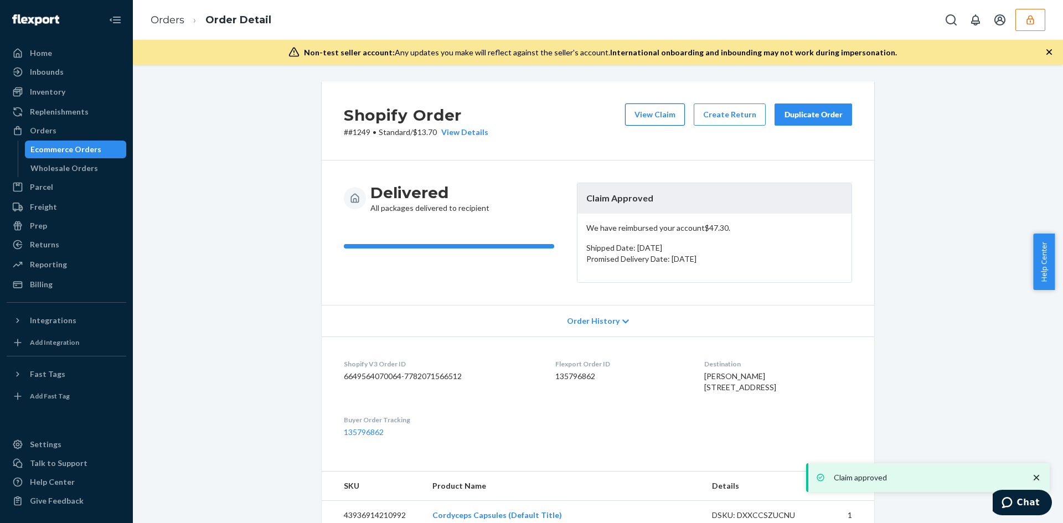
click at [640, 111] on button "View Claim" at bounding box center [655, 115] width 60 height 22
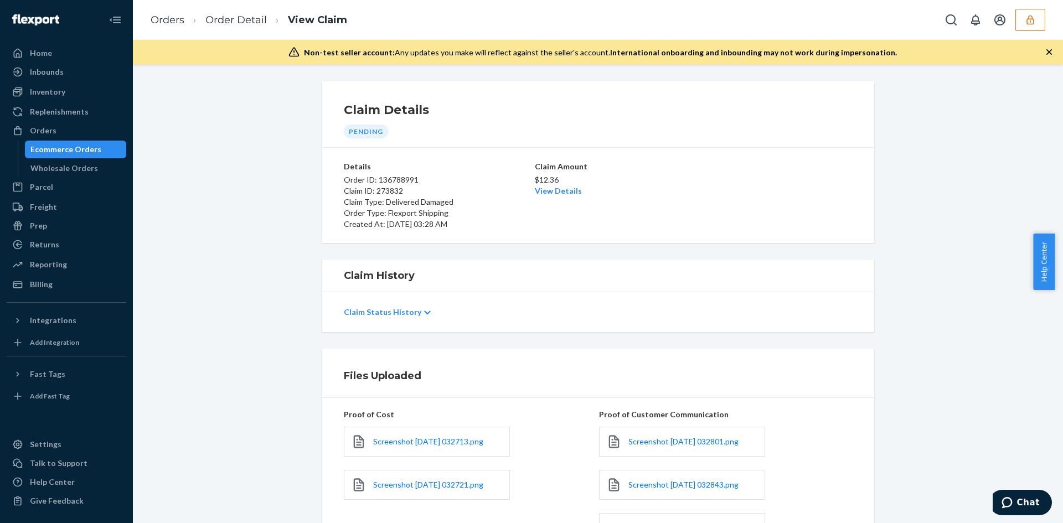
scroll to position [281, 0]
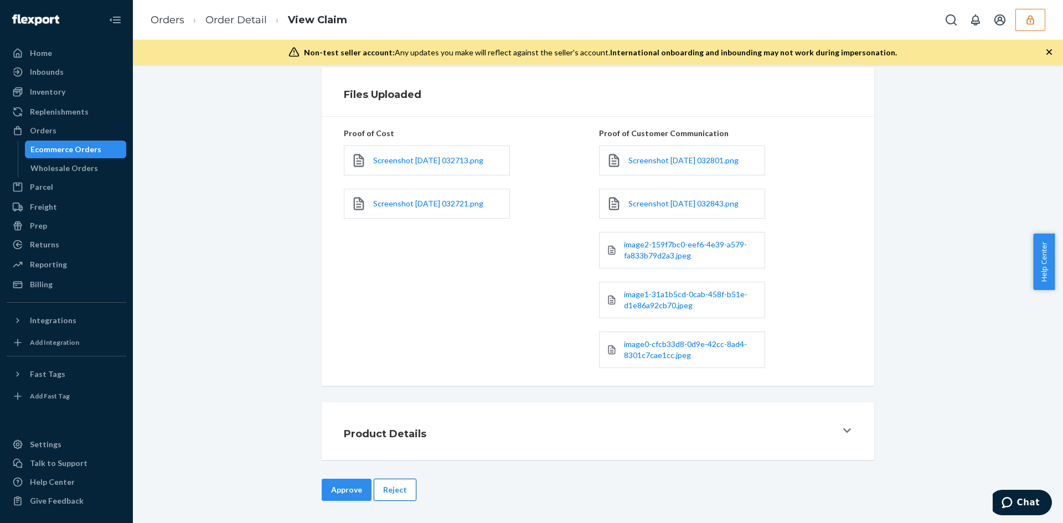
click at [396, 486] on button "Reject" at bounding box center [395, 490] width 43 height 22
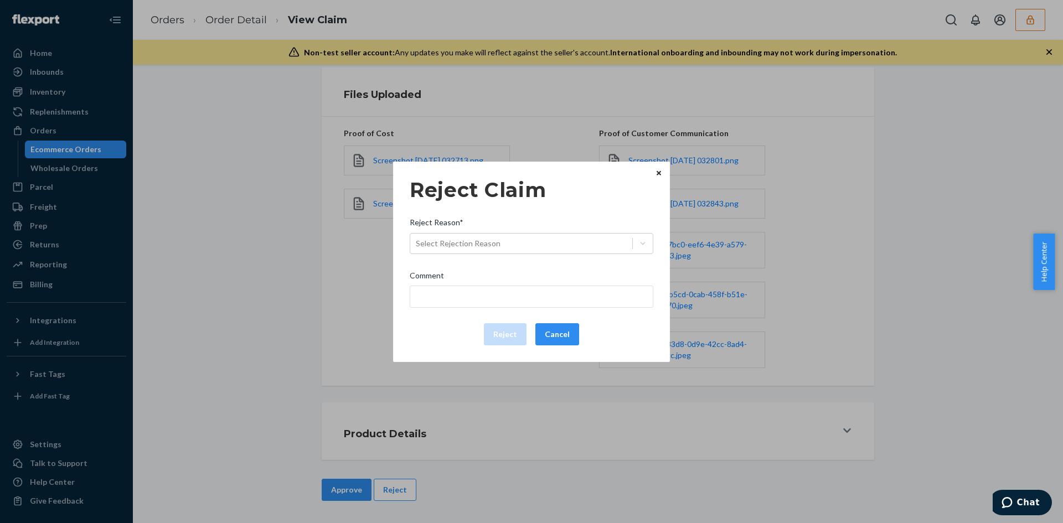
click at [485, 217] on div "Reject Reason*" at bounding box center [532, 225] width 244 height 16
click at [417, 238] on input "Reject Reason* Select Rejection Reason" at bounding box center [416, 243] width 1 height 11
click at [492, 247] on div "Select Rejection Reason" at bounding box center [458, 243] width 85 height 11
click at [417, 247] on input "Reject Reason* 0 results available. Select is focused ,type to refine list, pre…" at bounding box center [416, 243] width 1 height 11
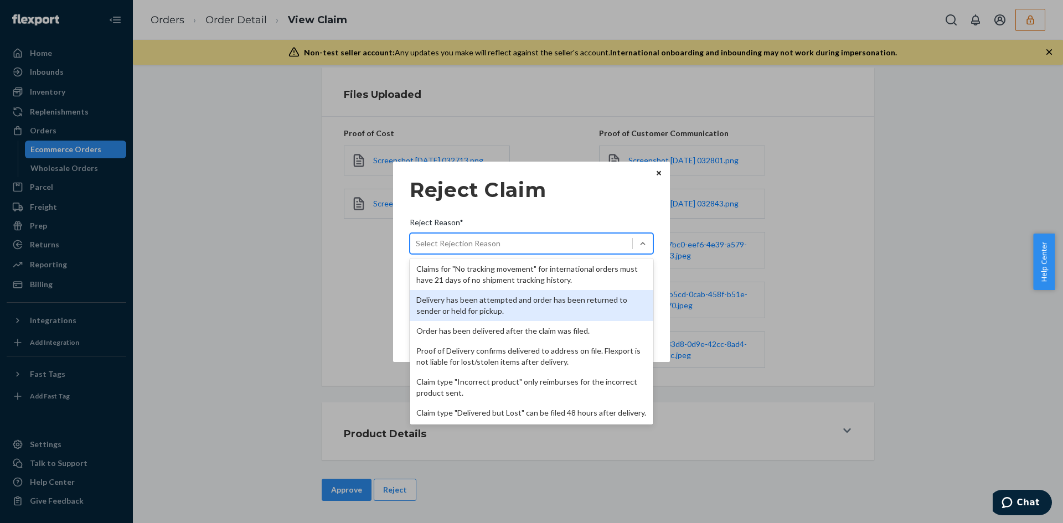
scroll to position [144, 0]
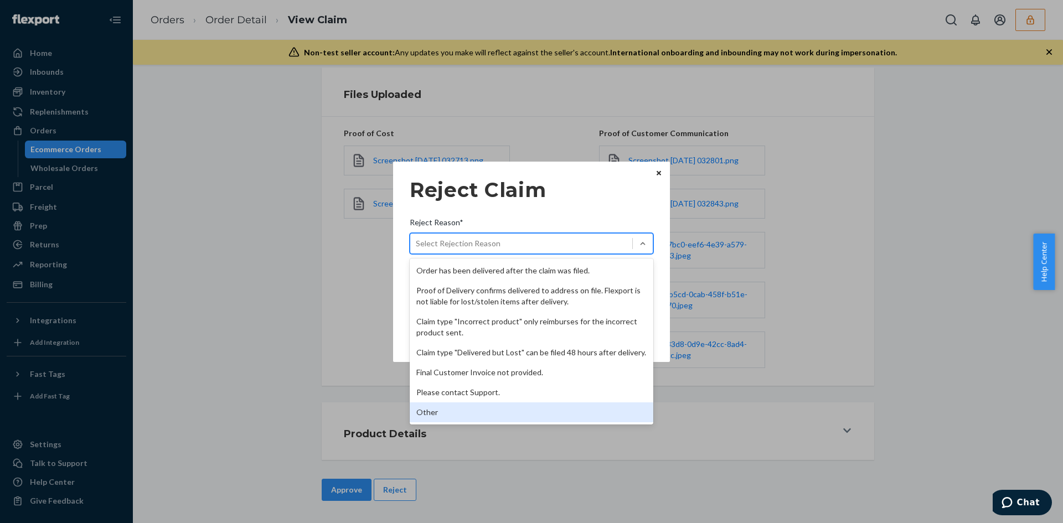
click at [457, 403] on div "Other" at bounding box center [532, 413] width 244 height 20
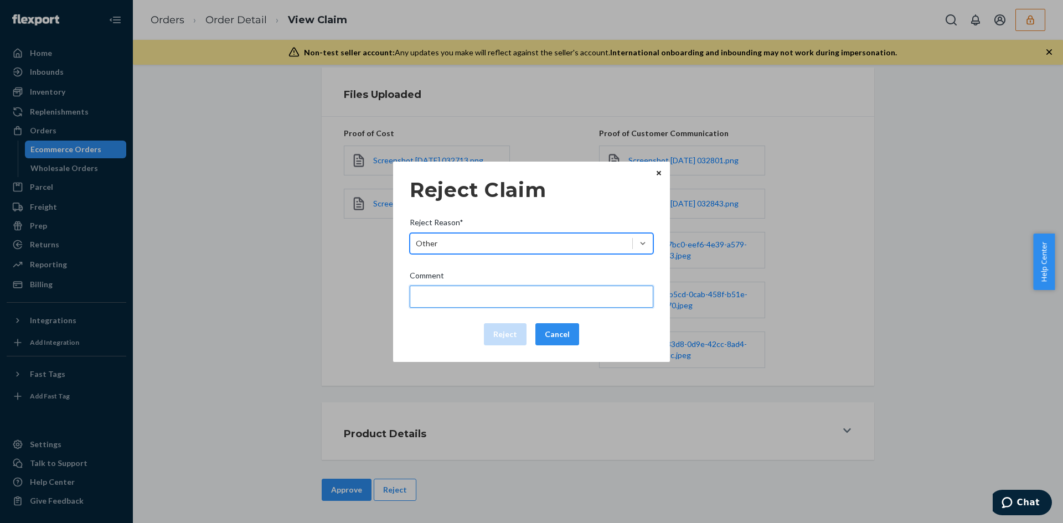
click at [456, 298] on input "Comment" at bounding box center [532, 297] width 244 height 22
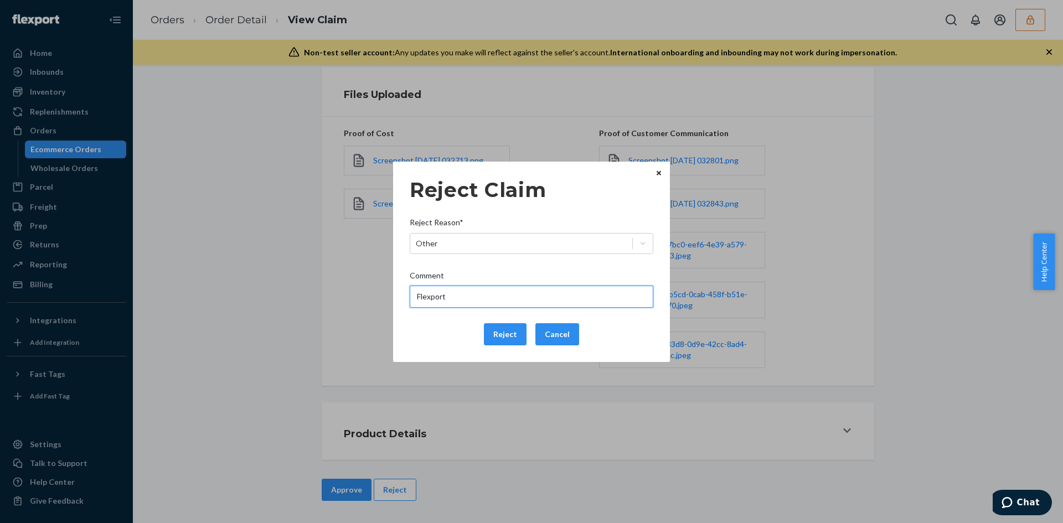
type input "Flexport is not liable for manufacturing issue."
click at [515, 332] on button "Reject" at bounding box center [505, 334] width 43 height 22
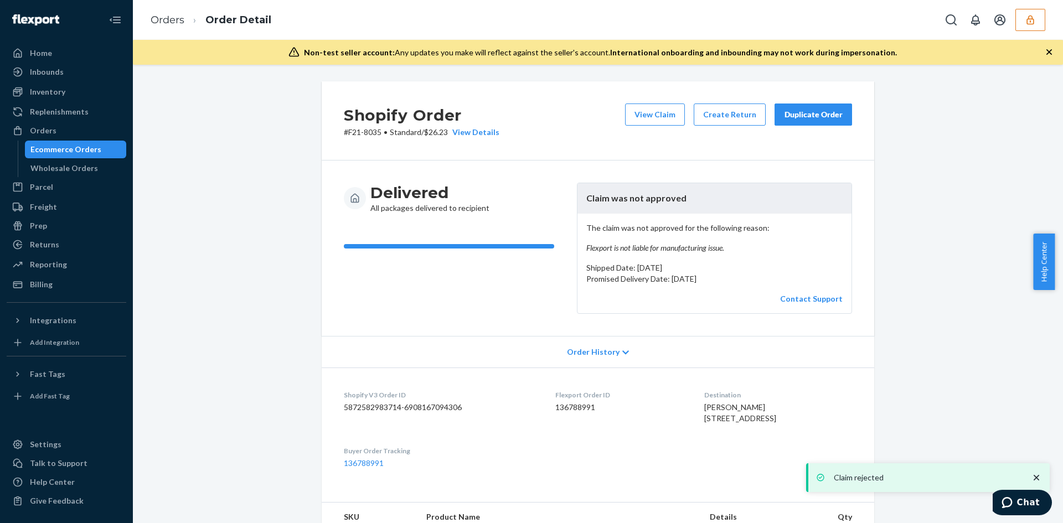
drag, startPoint x: 630, startPoint y: 111, endPoint x: 436, endPoint y: 71, distance: 198.3
click at [631, 111] on button "View Claim" at bounding box center [655, 115] width 60 height 22
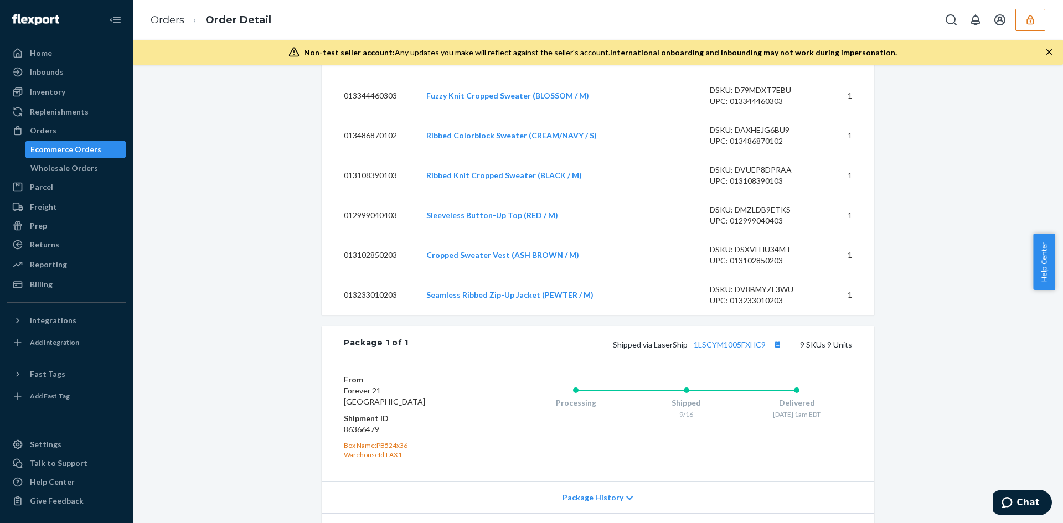
scroll to position [665, 0]
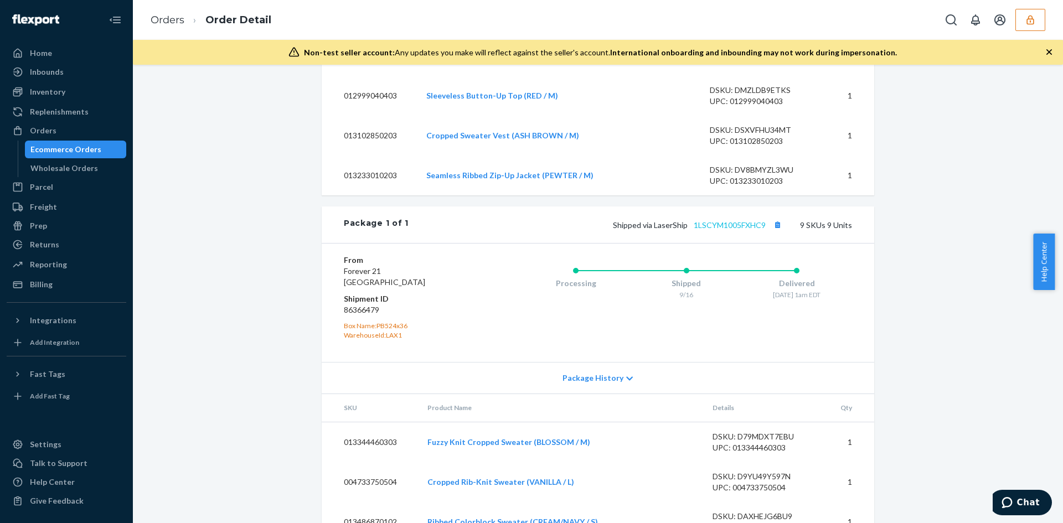
drag, startPoint x: 739, startPoint y: 258, endPoint x: 738, endPoint y: 250, distance: 7.3
click at [739, 243] on div "Package 1 of 1 Shipped via LaserShip 1LSCYM1005FXHC9 9 SKUs 9 Units" at bounding box center [598, 225] width 553 height 37
click at [738, 230] on link "1LSCYM1005FXHC9" at bounding box center [730, 224] width 72 height 9
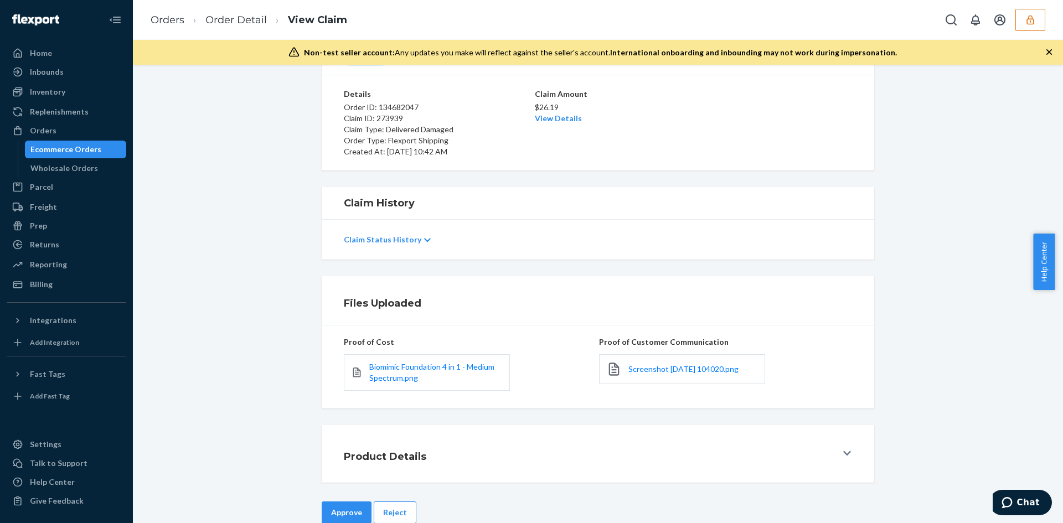
scroll to position [95, 0]
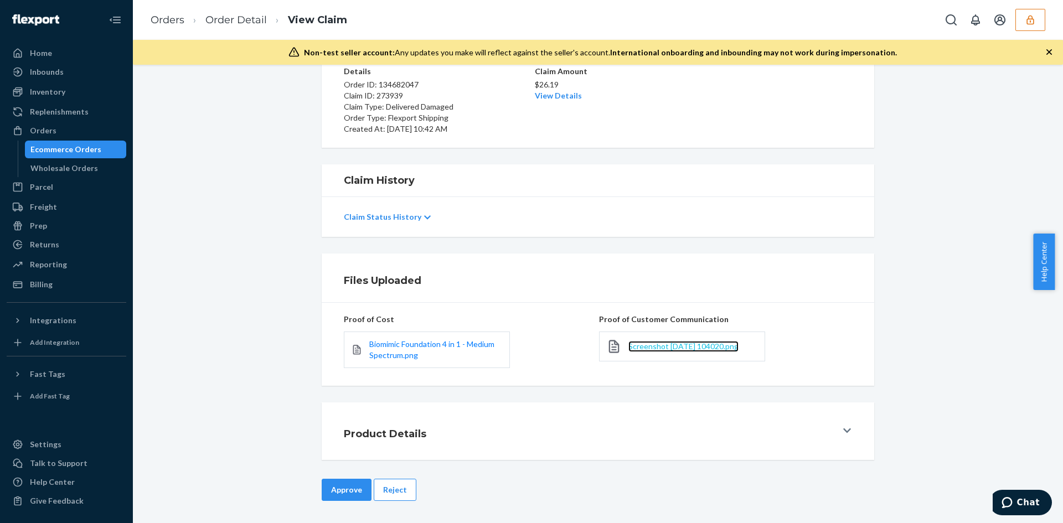
click at [646, 347] on span "Screenshot [DATE] 104020.png" at bounding box center [684, 346] width 110 height 9
click at [409, 349] on span "Biomimic Foundation 4 in 1 - Medium Spectrum.png" at bounding box center [431, 349] width 125 height 20
click at [402, 479] on button "Reject" at bounding box center [395, 490] width 43 height 22
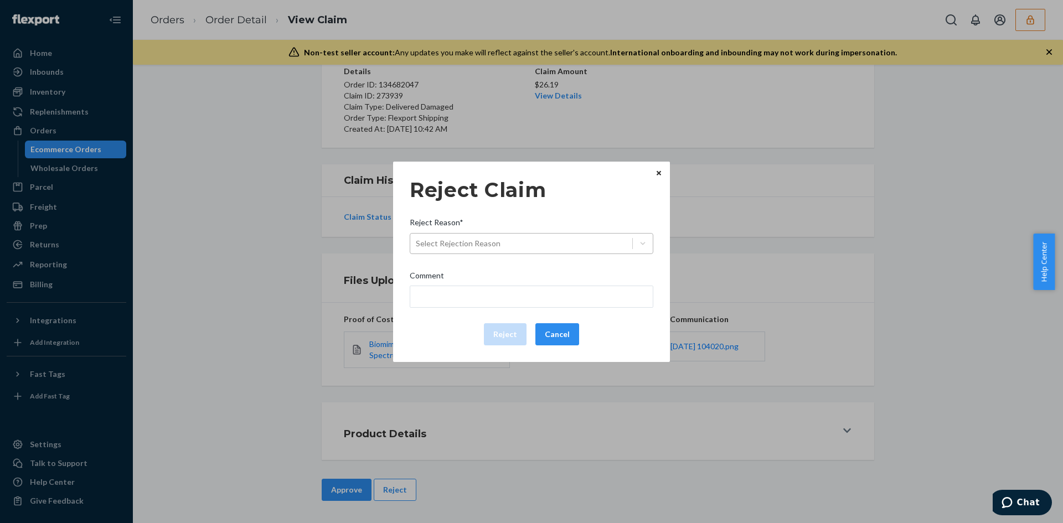
drag, startPoint x: 494, startPoint y: 222, endPoint x: 497, endPoint y: 249, distance: 27.9
click at [494, 227] on div "Reject Reason*" at bounding box center [532, 225] width 244 height 16
click at [417, 238] on input "Reject Reason* Select Rejection Reason" at bounding box center [416, 243] width 1 height 11
click at [497, 249] on div "Select Rejection Reason" at bounding box center [521, 244] width 222 height 18
click at [417, 249] on input "Reject Reason* 0 results available. Select is focused ,type to refine list, pre…" at bounding box center [416, 243] width 1 height 11
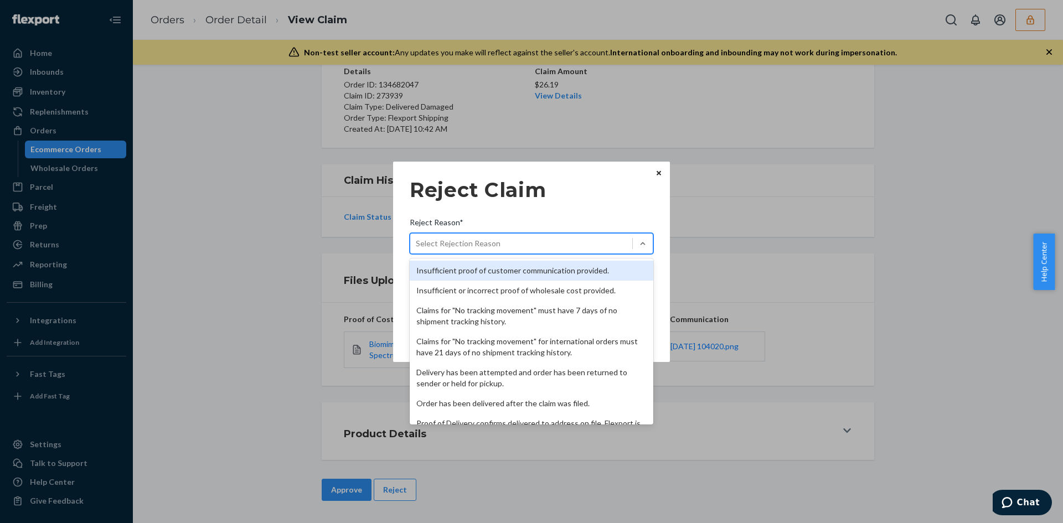
click at [499, 270] on div "Insufficient proof of customer communication provided." at bounding box center [532, 271] width 244 height 20
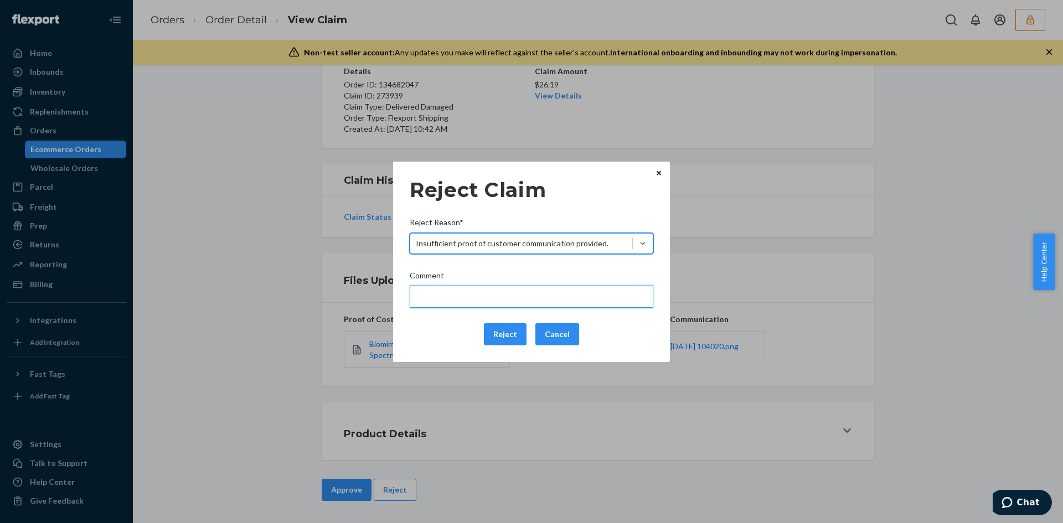
click at [497, 295] on input "Comment" at bounding box center [532, 297] width 244 height 22
type input "Please provide sufficient proof of customer communication."
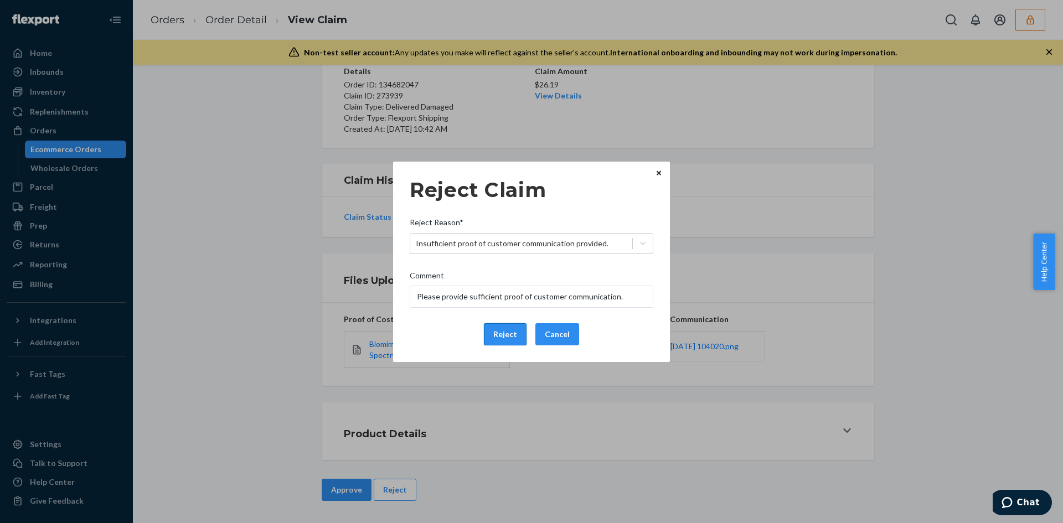
click at [499, 329] on button "Reject" at bounding box center [505, 334] width 43 height 22
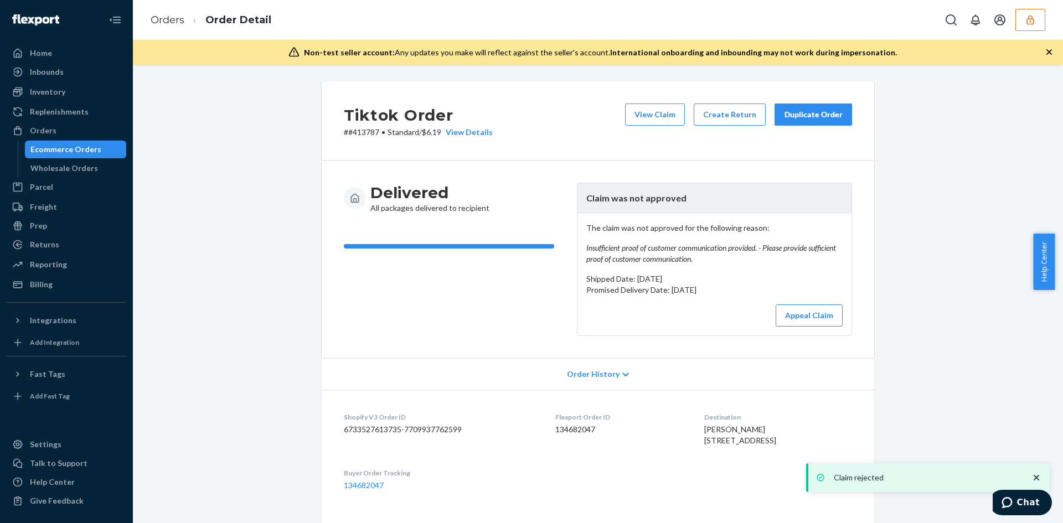
drag, startPoint x: 654, startPoint y: 92, endPoint x: 653, endPoint y: 101, distance: 8.3
click at [653, 97] on div "Tiktok Order # #413787 • Standard / $6.19 View Details View Claim Create Return…" at bounding box center [598, 120] width 553 height 79
drag, startPoint x: 653, startPoint y: 102, endPoint x: 642, endPoint y: 105, distance: 11.6
click at [653, 102] on div "Tiktok Order # #413787 • Standard / $6.19 View Details View Claim Create Return…" at bounding box center [598, 120] width 553 height 79
click at [640, 109] on button "View Claim" at bounding box center [655, 115] width 60 height 22
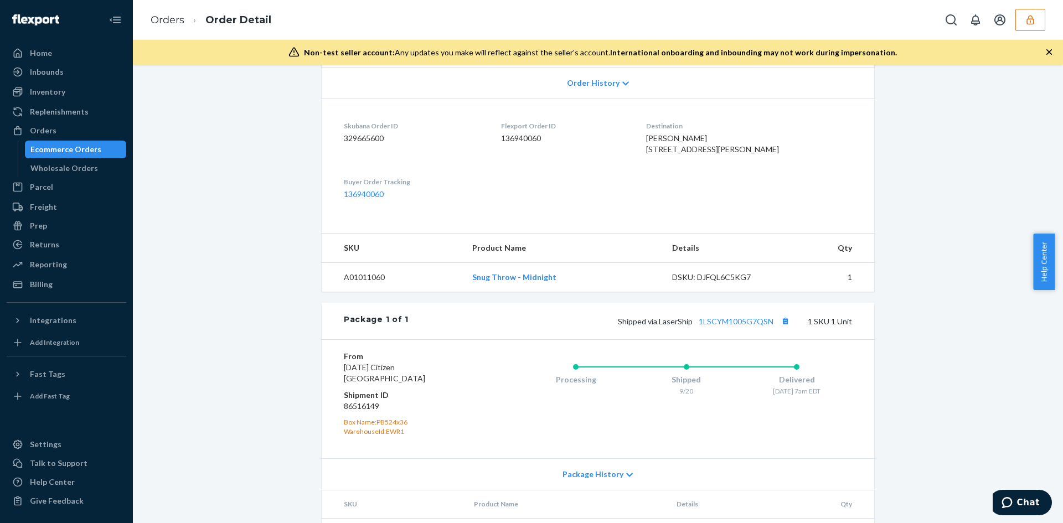
scroll to position [277, 0]
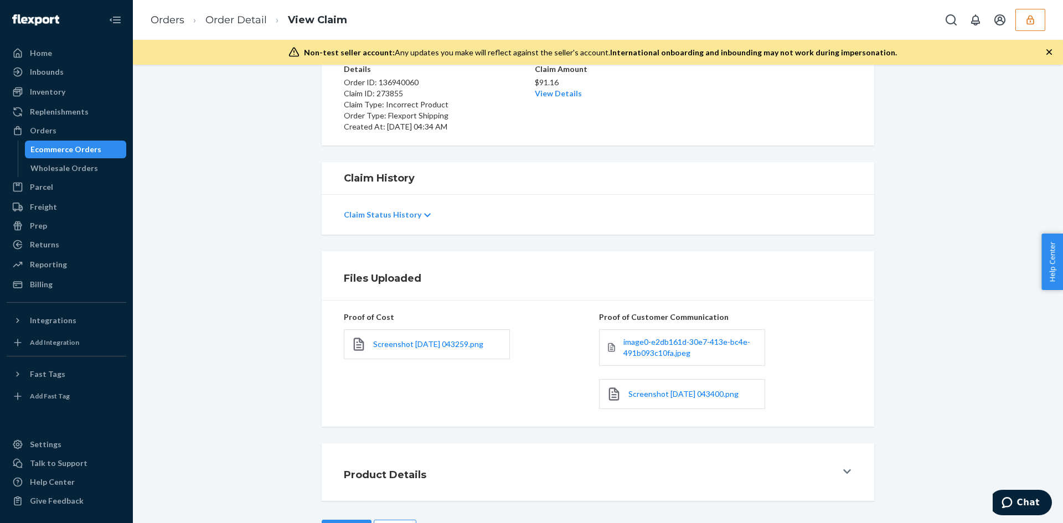
scroll to position [138, 0]
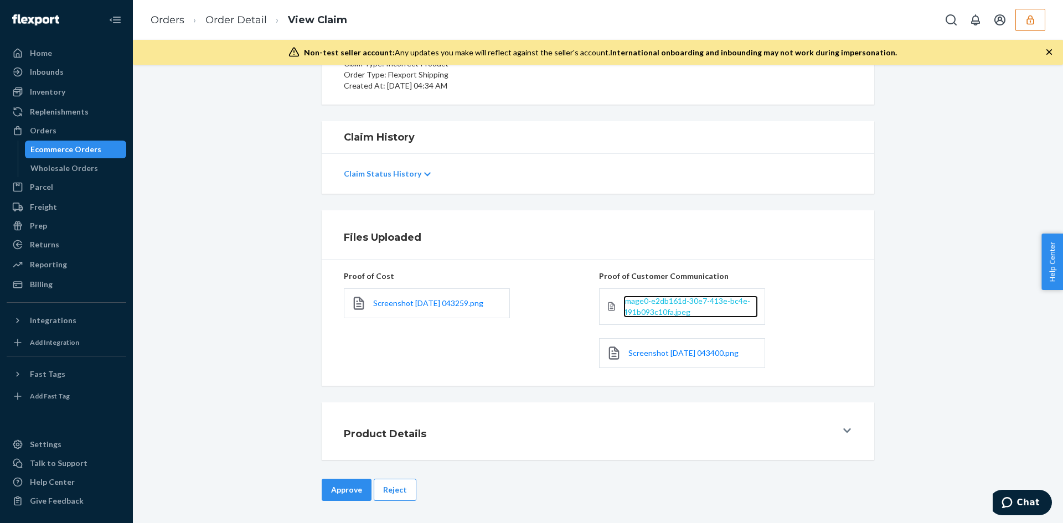
drag, startPoint x: 640, startPoint y: 295, endPoint x: 646, endPoint y: 307, distance: 13.4
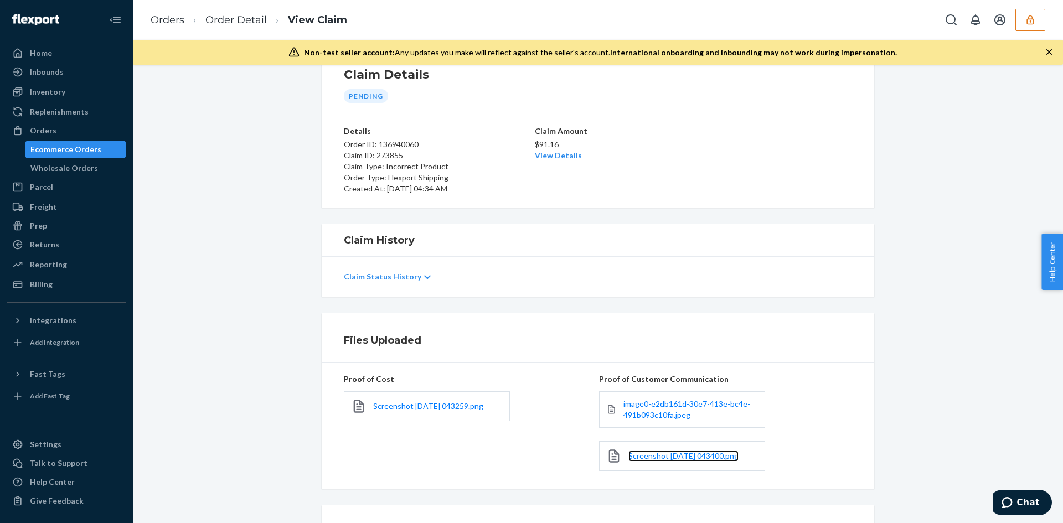
scroll to position [0, 0]
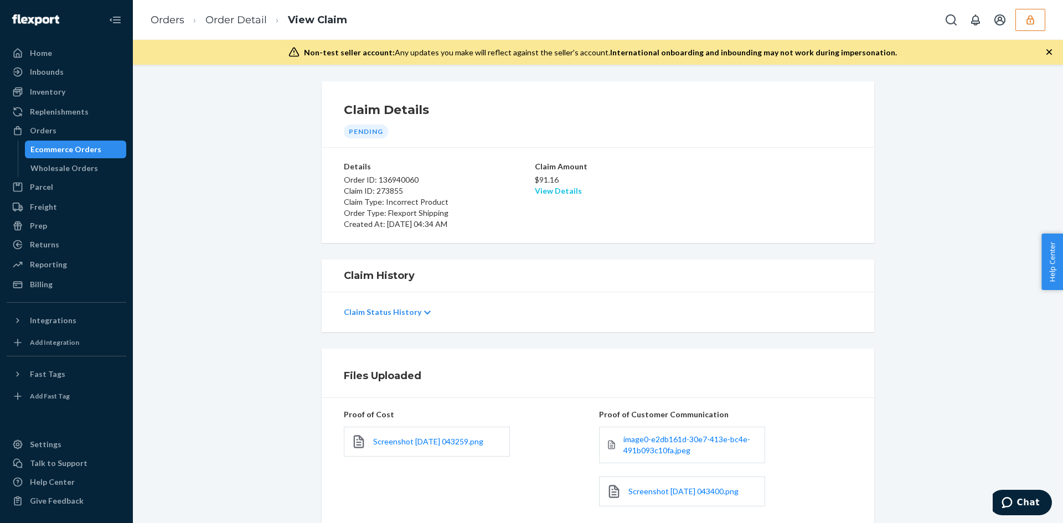
click at [557, 188] on link "View Details" at bounding box center [558, 190] width 47 height 9
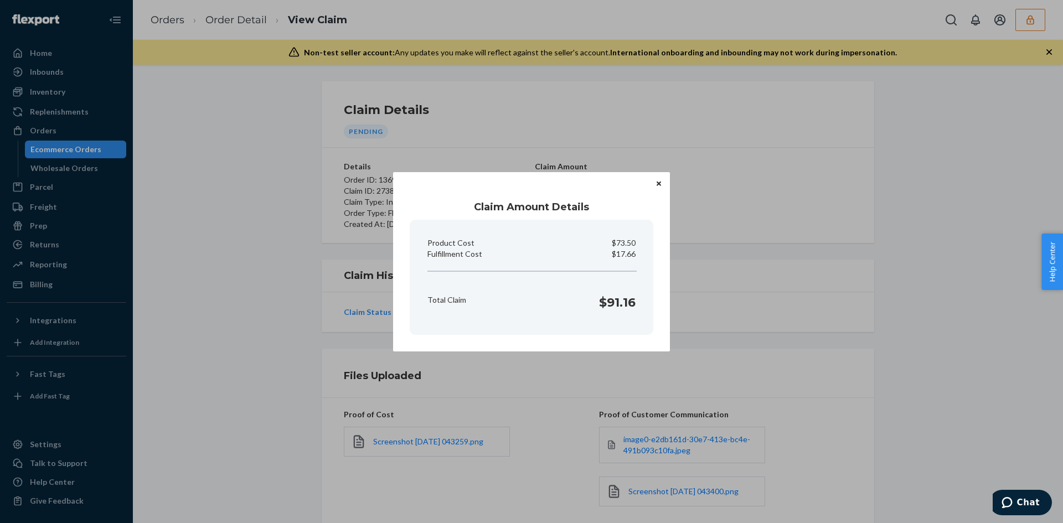
click at [630, 254] on p "$17.66" at bounding box center [624, 254] width 24 height 11
copy p "17.66"
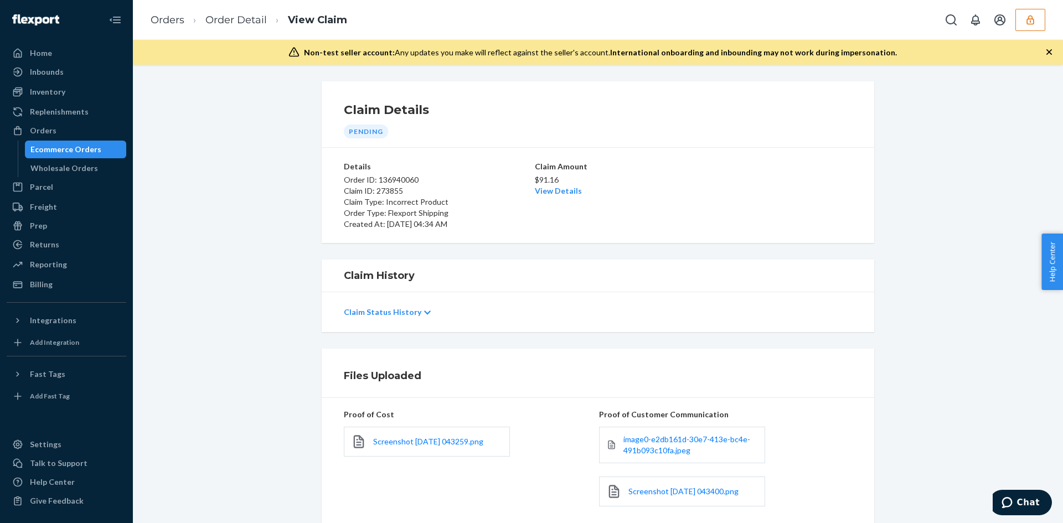
drag, startPoint x: 773, startPoint y: 306, endPoint x: 750, endPoint y: 311, distance: 23.8
click at [764, 308] on div "Home Inbounds Shipping Plans Problems Inventory Products Branded Packaging Repl…" at bounding box center [531, 261] width 1063 height 523
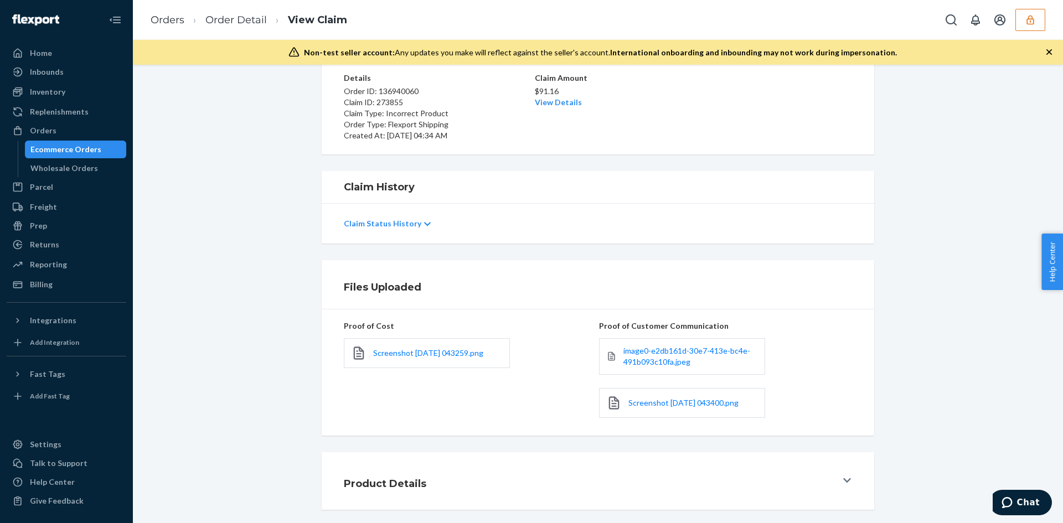
scroll to position [138, 0]
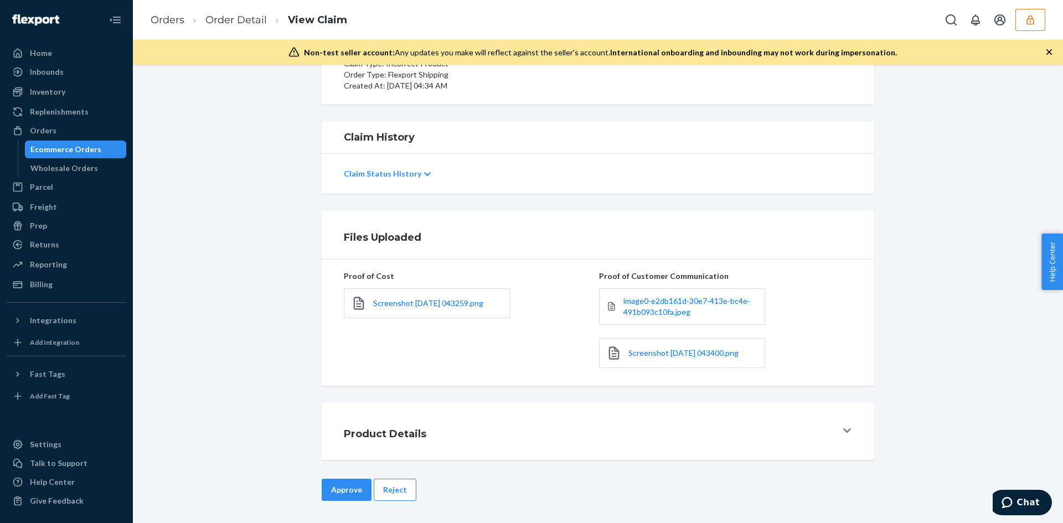
drag, startPoint x: 341, startPoint y: 490, endPoint x: 373, endPoint y: 465, distance: 40.6
click at [341, 490] on button "Approve" at bounding box center [347, 490] width 50 height 22
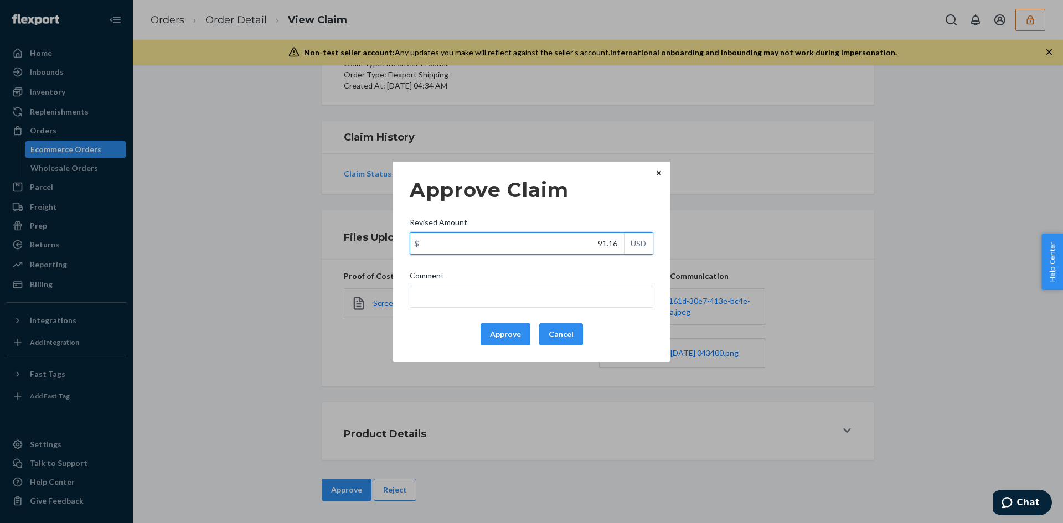
click at [611, 246] on input "91.16" at bounding box center [517, 243] width 214 height 21
paste input "17.6"
type input "17.66"
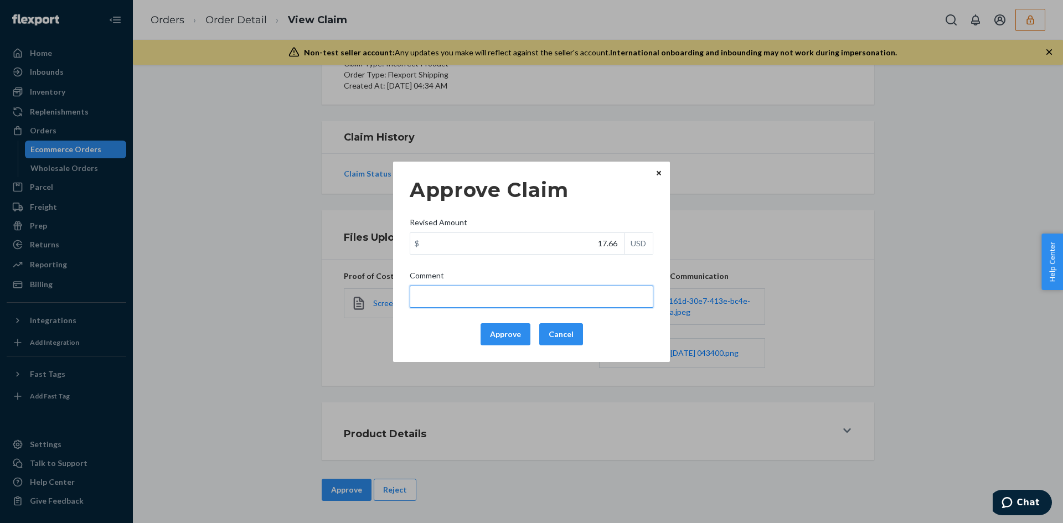
click at [591, 290] on input "Comment" at bounding box center [532, 297] width 244 height 22
type input "The incorrect product received is not part of your inventory so the claim is va…"
click at [507, 323] on button "Approve" at bounding box center [506, 334] width 50 height 22
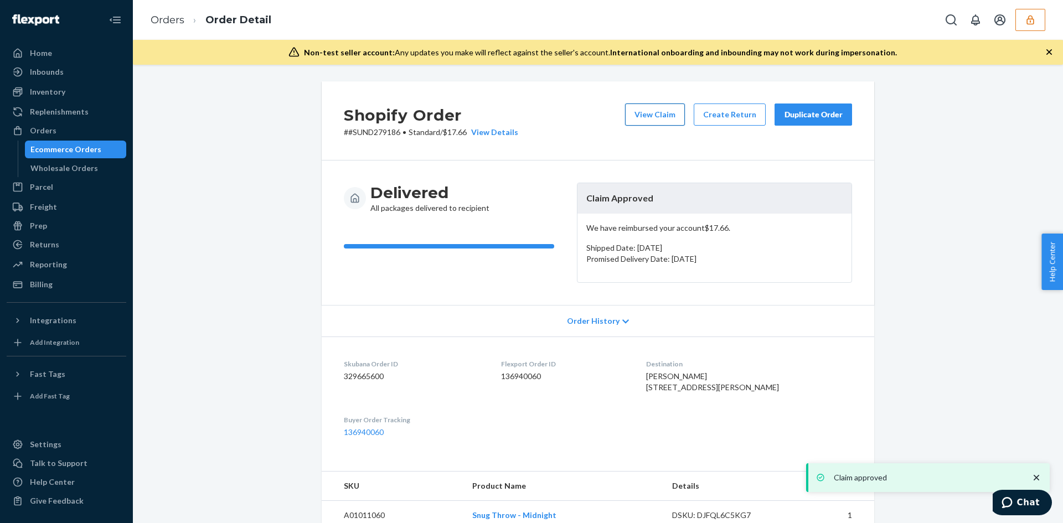
click at [653, 123] on button "View Claim" at bounding box center [655, 115] width 60 height 22
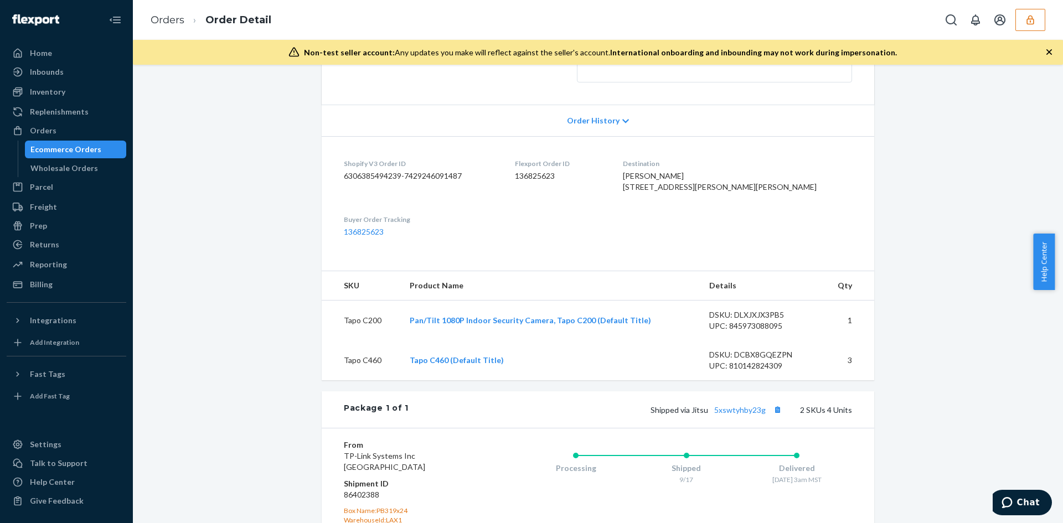
scroll to position [277, 0]
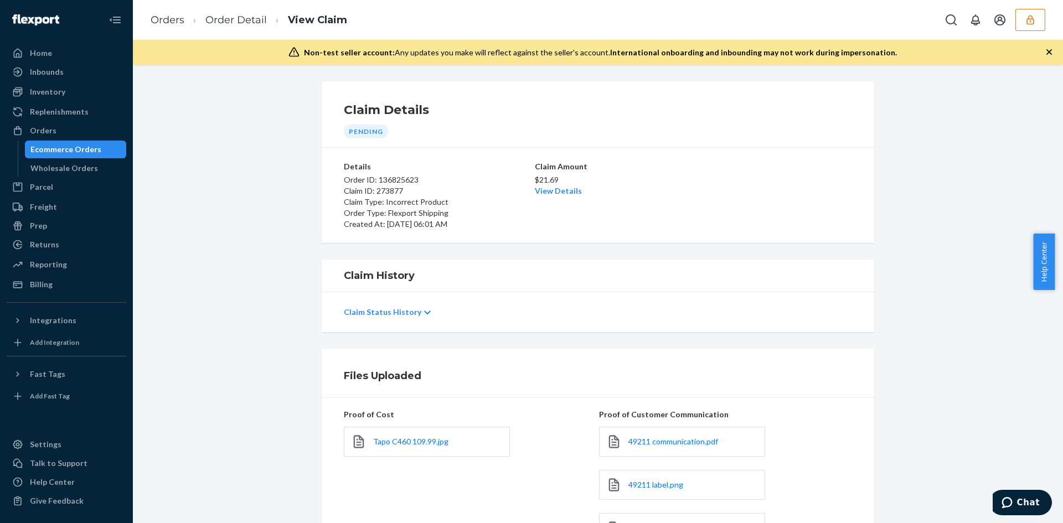
scroll to position [175, 0]
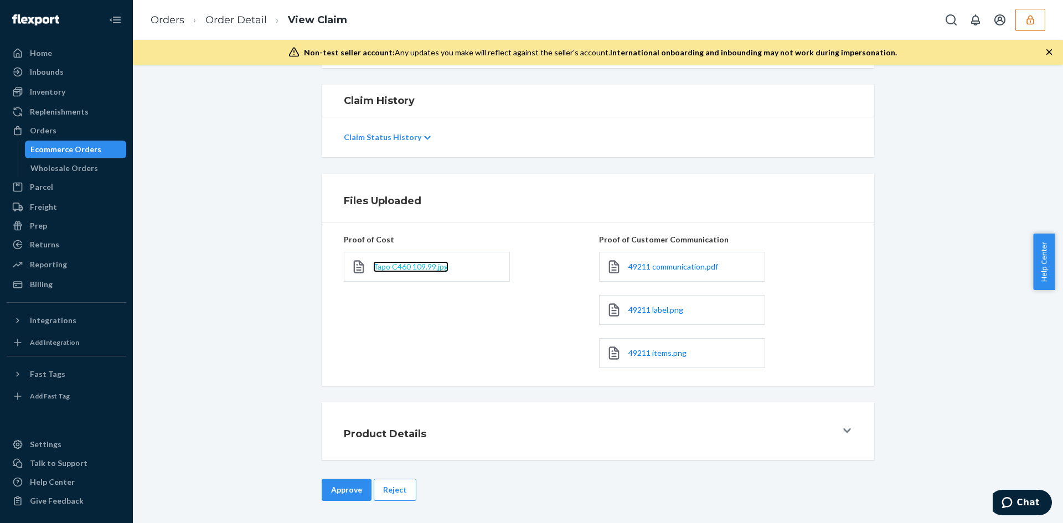
click at [410, 266] on span "Tapo C460 109.99.jpg" at bounding box center [410, 266] width 75 height 9
click at [390, 491] on button "Reject" at bounding box center [395, 490] width 43 height 22
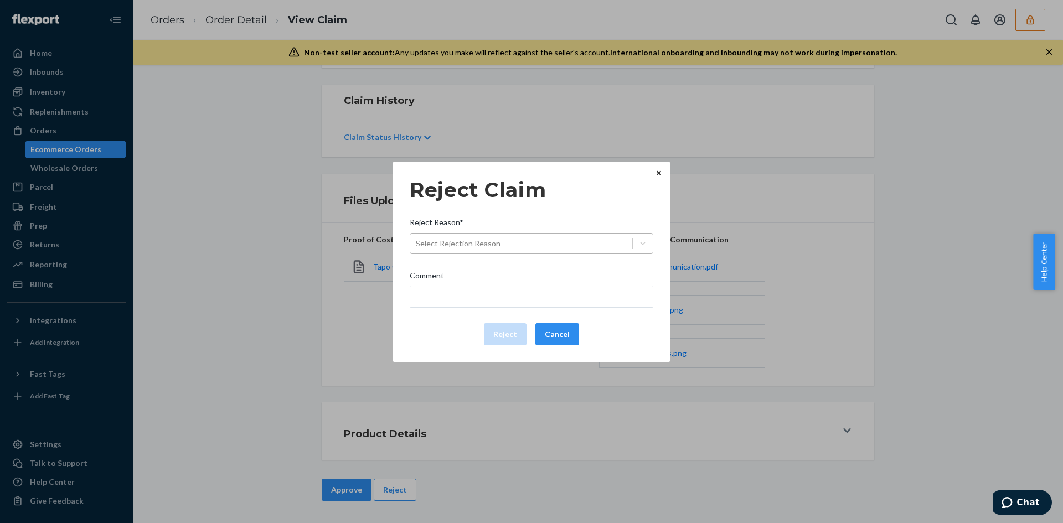
click at [438, 238] on div "Select Rejection Reason" at bounding box center [458, 243] width 85 height 11
click at [417, 238] on input "Reject Reason* Select Rejection Reason" at bounding box center [416, 243] width 1 height 11
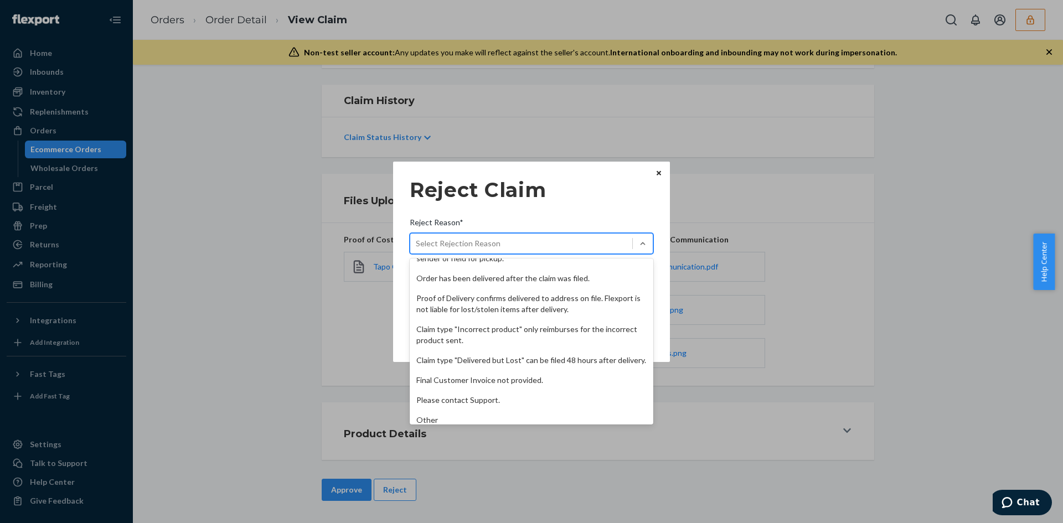
scroll to position [144, 0]
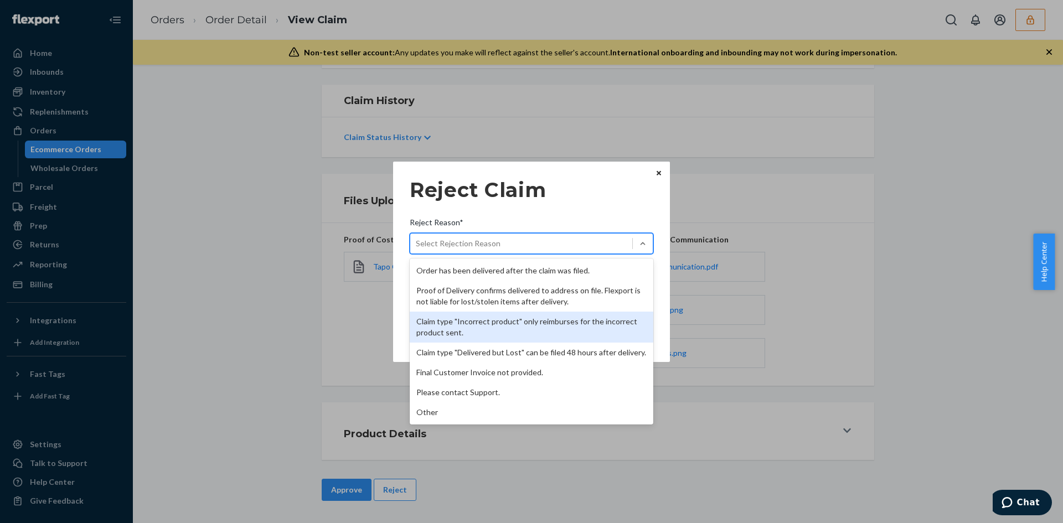
click at [480, 312] on div "Claim type "Incorrect product" only reimburses for the incorrect product sent." at bounding box center [532, 327] width 244 height 31
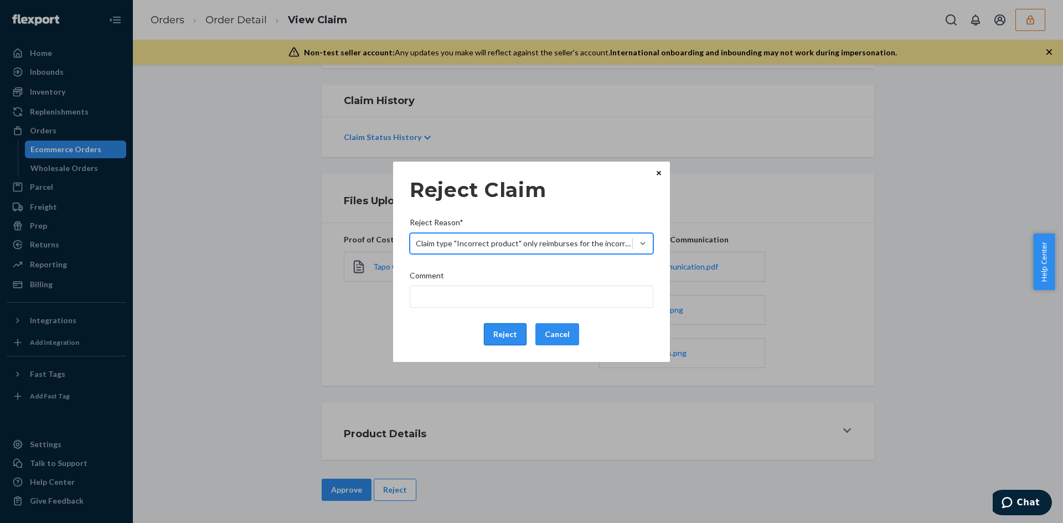
click at [492, 332] on button "Reject" at bounding box center [505, 334] width 43 height 22
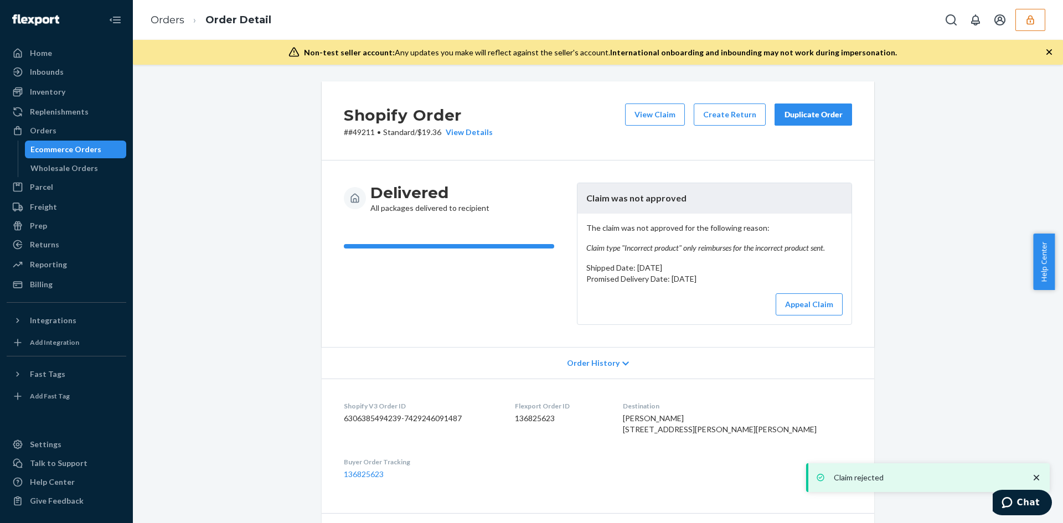
drag, startPoint x: 629, startPoint y: 107, endPoint x: 461, endPoint y: 69, distance: 171.4
click at [629, 107] on button "View Claim" at bounding box center [655, 115] width 60 height 22
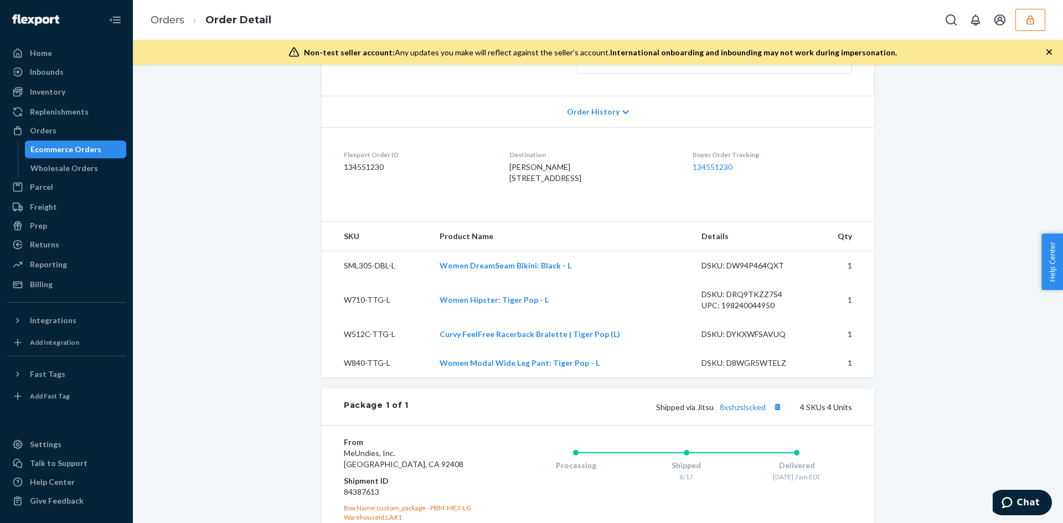
scroll to position [277, 0]
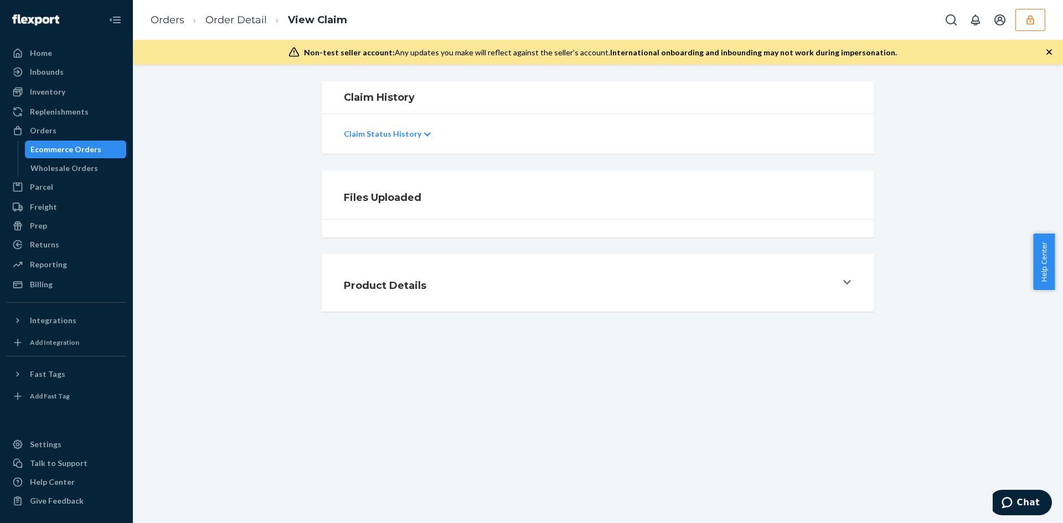
click at [873, 199] on div "Files Uploaded" at bounding box center [597, 204] width 569 height 67
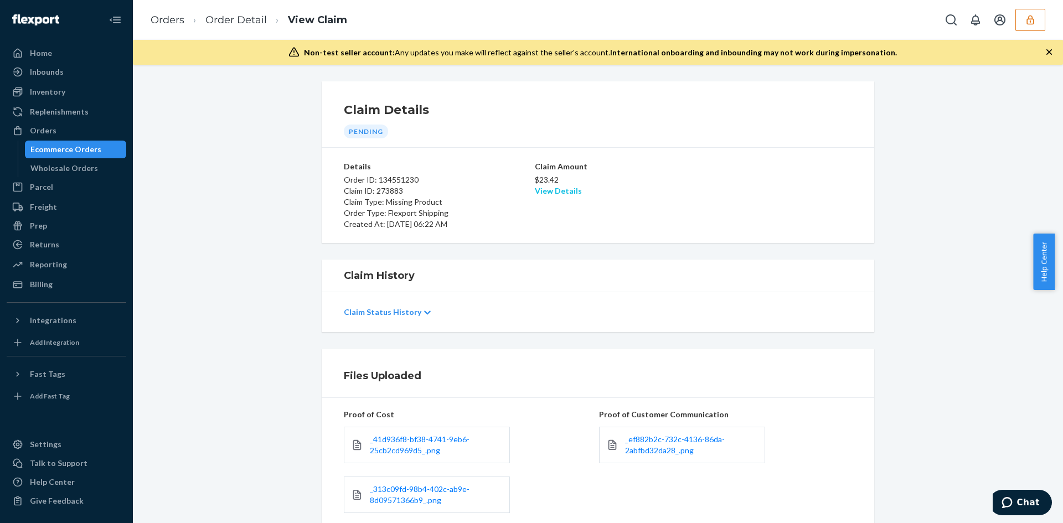
click at [552, 194] on link "View Details" at bounding box center [558, 190] width 47 height 9
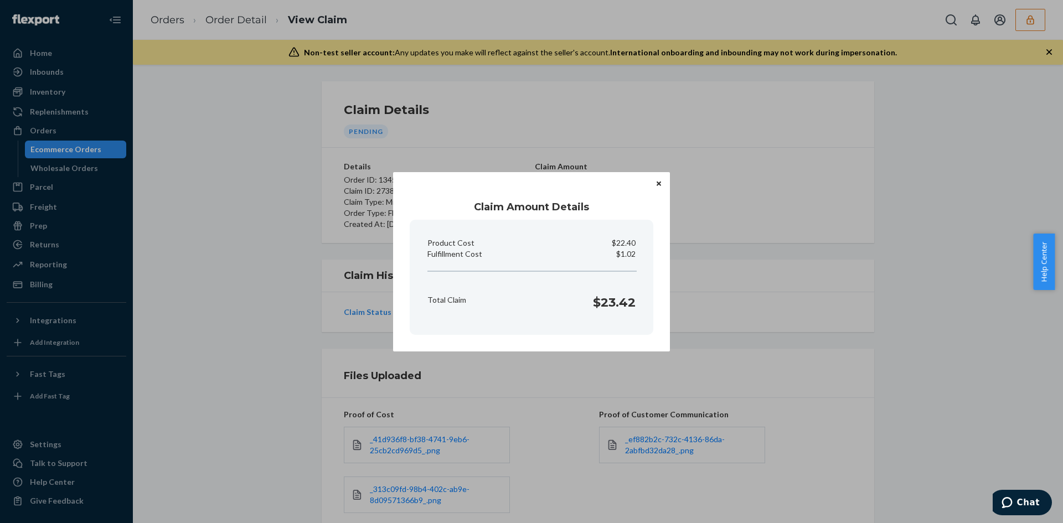
click at [755, 297] on div "Claim Amount Details Product Cost $22.40 Fulfillment Cost $1.02 Total Claim $23…" at bounding box center [531, 261] width 1063 height 523
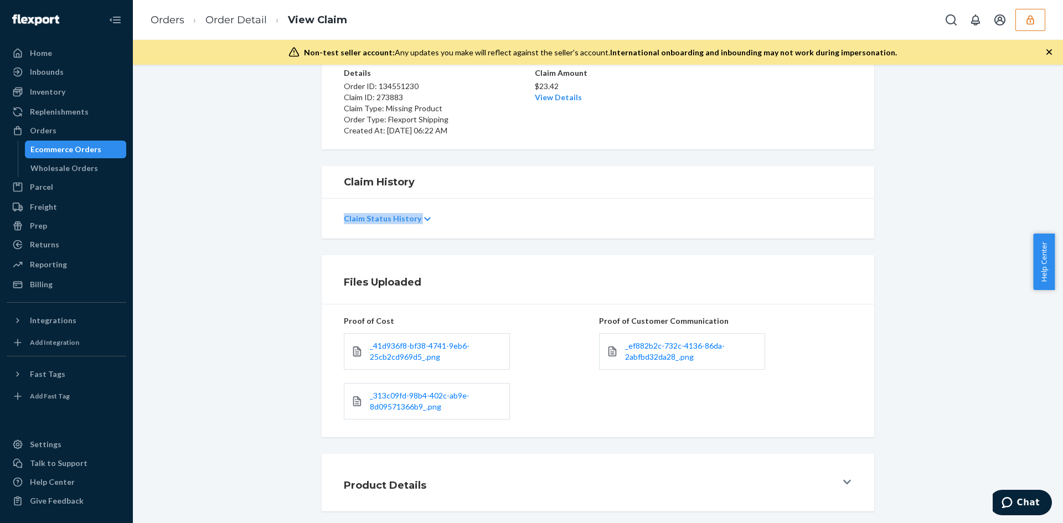
scroll to position [145, 0]
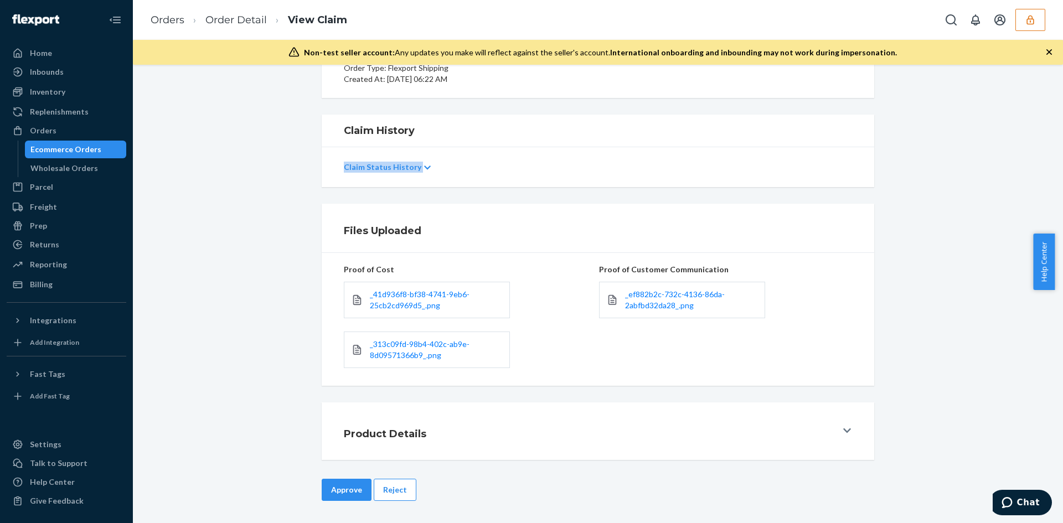
click at [332, 490] on button "Approve" at bounding box center [347, 490] width 50 height 22
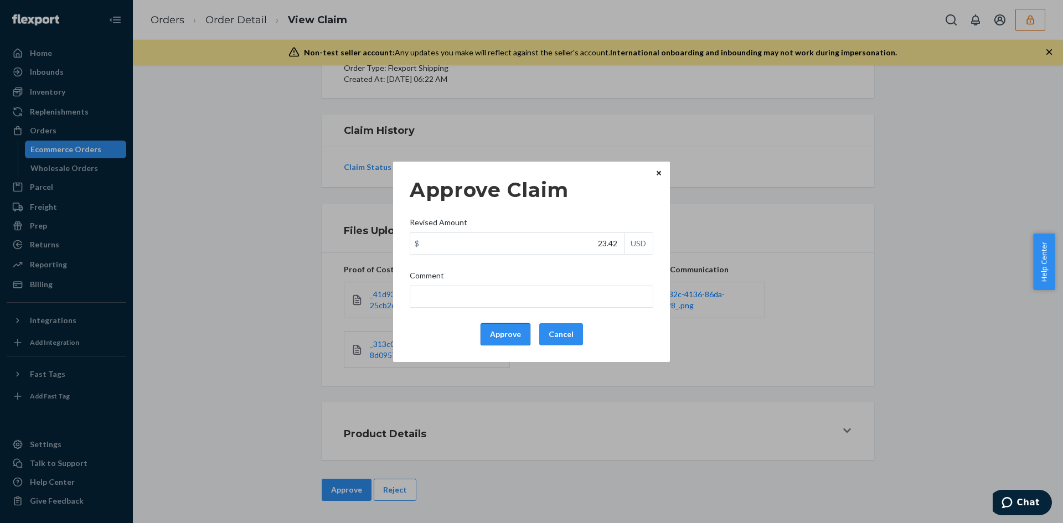
click at [532, 330] on div "Approve Cancel" at bounding box center [531, 334] width 253 height 22
click at [529, 330] on button "Approve" at bounding box center [506, 334] width 50 height 22
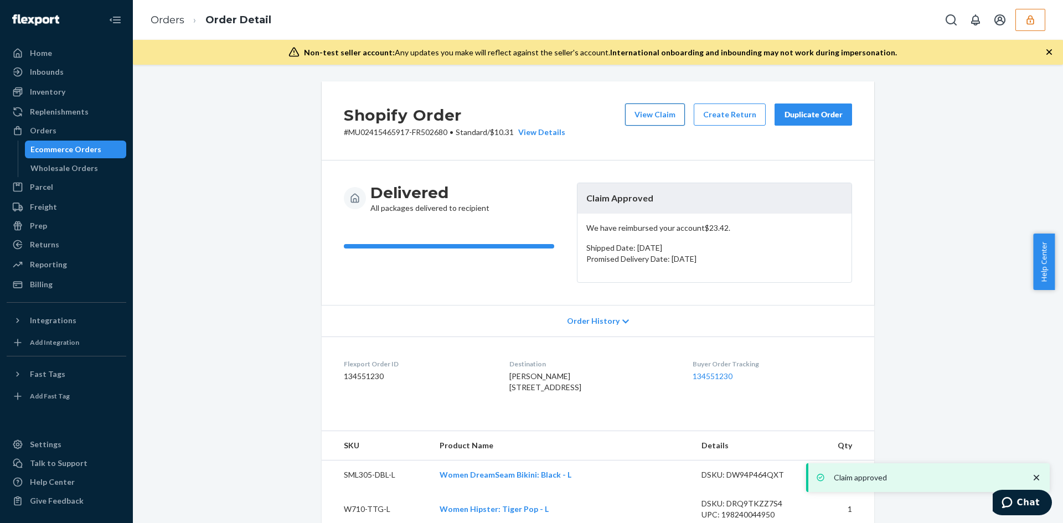
click at [641, 114] on button "View Claim" at bounding box center [655, 115] width 60 height 22
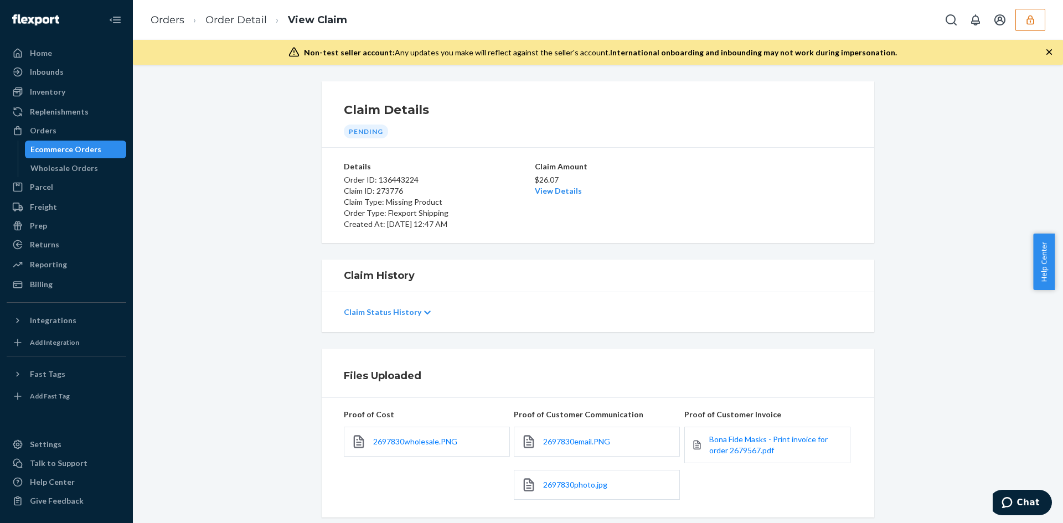
scroll to position [132, 0]
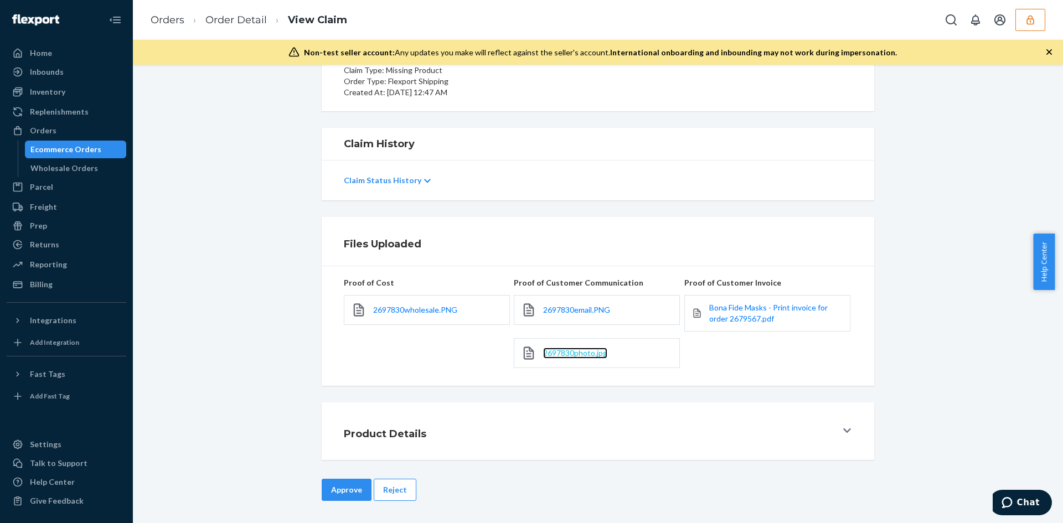
drag, startPoint x: 563, startPoint y: 363, endPoint x: 558, endPoint y: 353, distance: 10.7
click at [732, 307] on span "Bona Fide Masks - Print invoice for order 2679567.pdf" at bounding box center [768, 313] width 119 height 20
click at [406, 305] on span "2697830wholesale.PNG" at bounding box center [415, 309] width 84 height 9
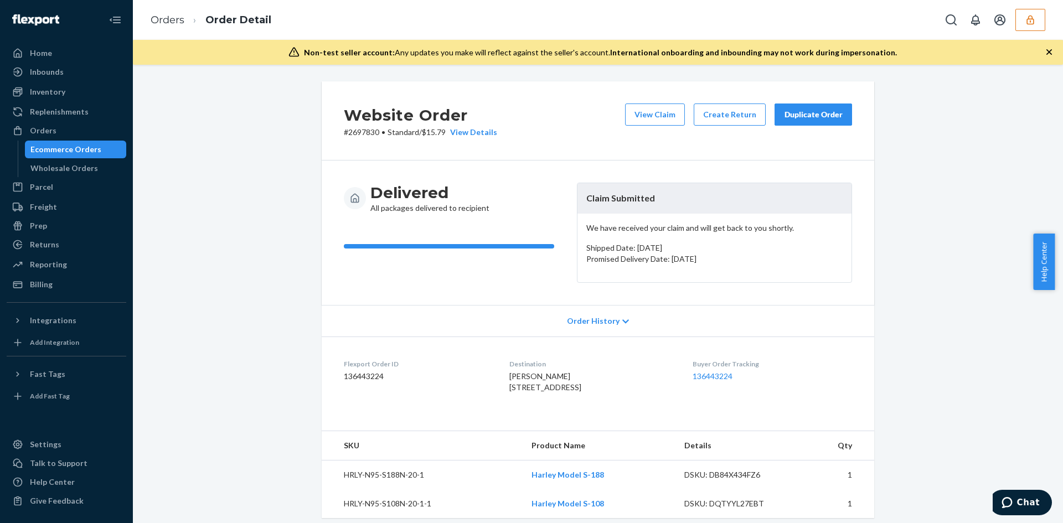
scroll to position [222, 0]
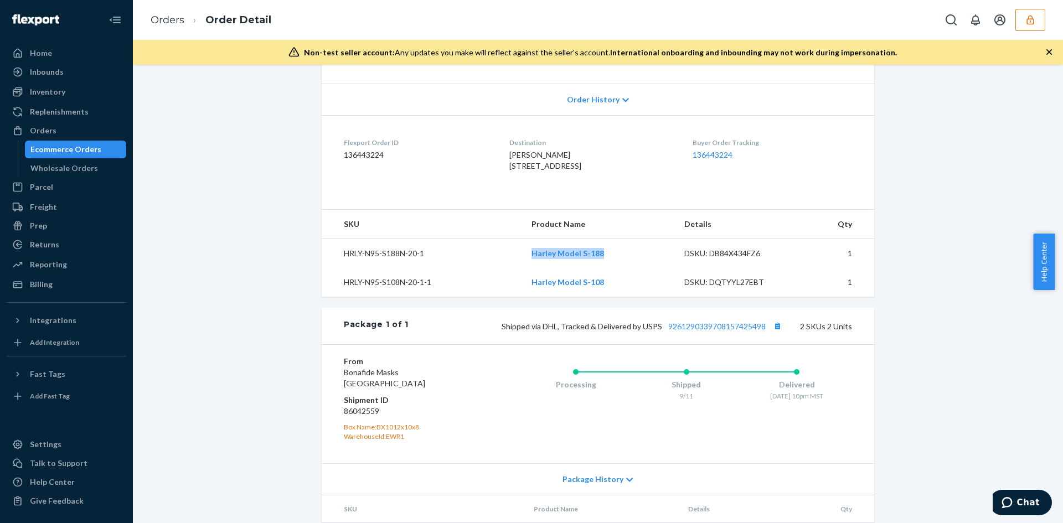
drag, startPoint x: 516, startPoint y: 284, endPoint x: 609, endPoint y: 279, distance: 92.6
click at [609, 268] on tr "HRLY-N95-S188N-20-1 Harley Model S-188 DSKU: DB84X434FZ6 1" at bounding box center [598, 253] width 553 height 29
copy tr "Harley Model S-188"
drag, startPoint x: 500, startPoint y: 300, endPoint x: 606, endPoint y: 301, distance: 105.8
click at [606, 297] on tr "HRLY-N95-S108N-20-1-1 Harley Model S-108 DSKU: DQTYYL27EBT 1" at bounding box center [598, 282] width 553 height 29
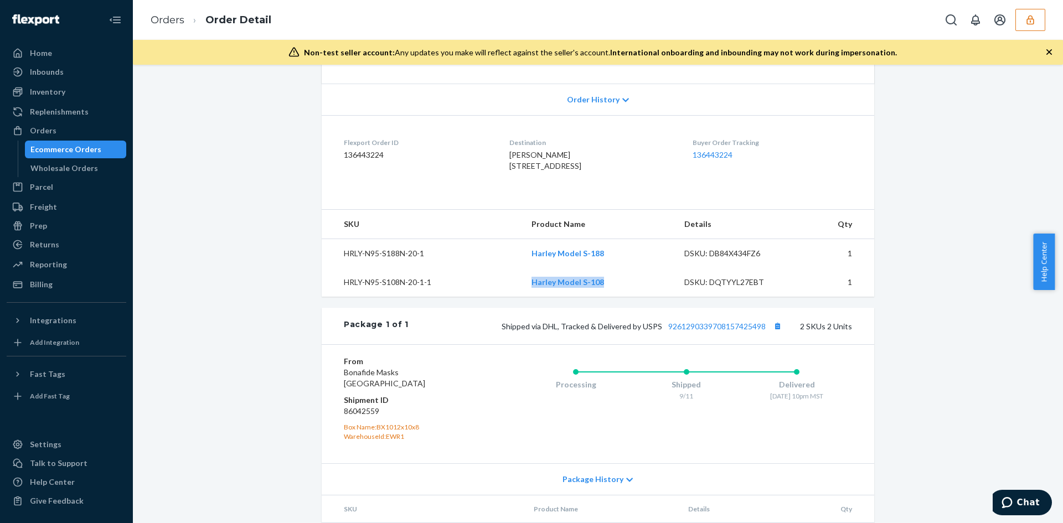
copy tr "Harley Model S-108"
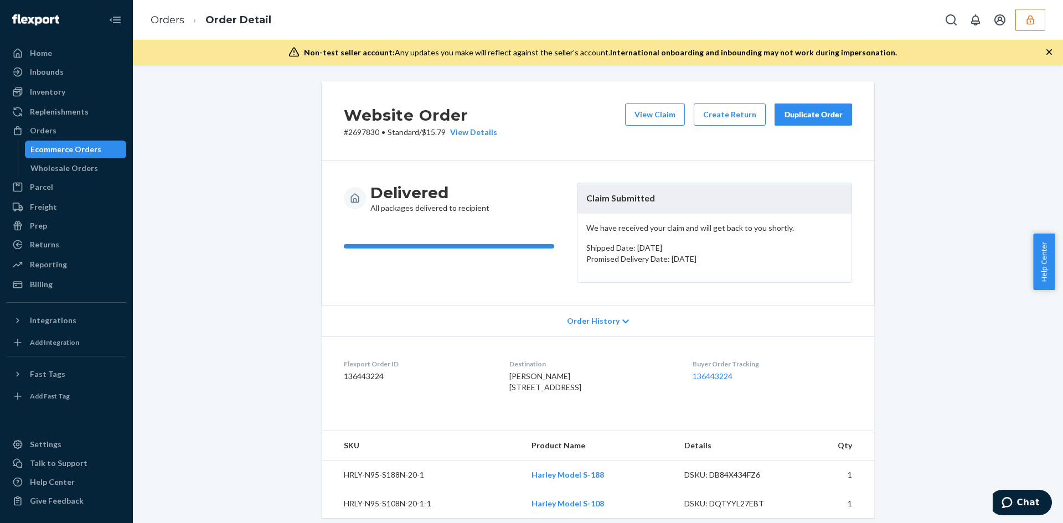
click at [363, 131] on p "# 2697830 • Standard / $15.79 View Details" at bounding box center [420, 132] width 153 height 11
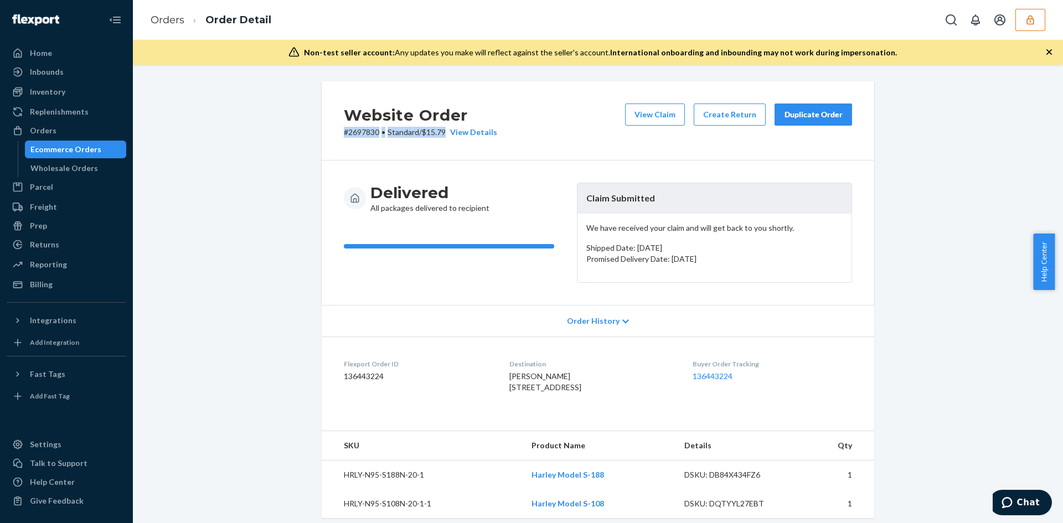
drag, startPoint x: 374, startPoint y: 155, endPoint x: 356, endPoint y: 125, distance: 35.5
click at [374, 153] on div "Website Order # 2697830 • Standard / $15.79 View Details View Claim Create Retu…" at bounding box center [598, 120] width 553 height 79
click at [356, 125] on h2 "Website Order" at bounding box center [420, 115] width 153 height 23
click at [359, 129] on p "# 2697830 • Standard / $15.79 View Details" at bounding box center [420, 132] width 153 height 11
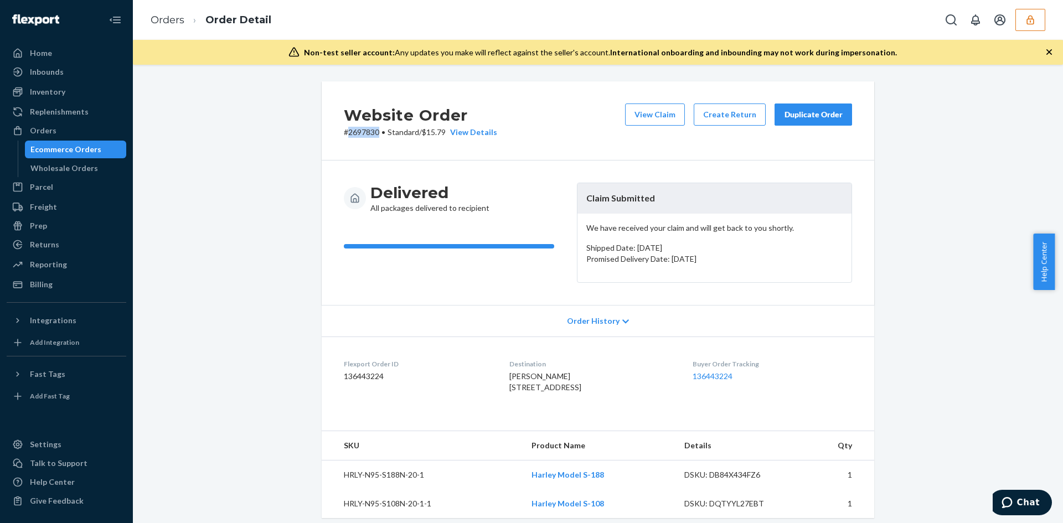
copy p "2697830"
click at [371, 131] on p "# 2697830 • Standard / $15.79 View Details" at bounding box center [420, 132] width 153 height 11
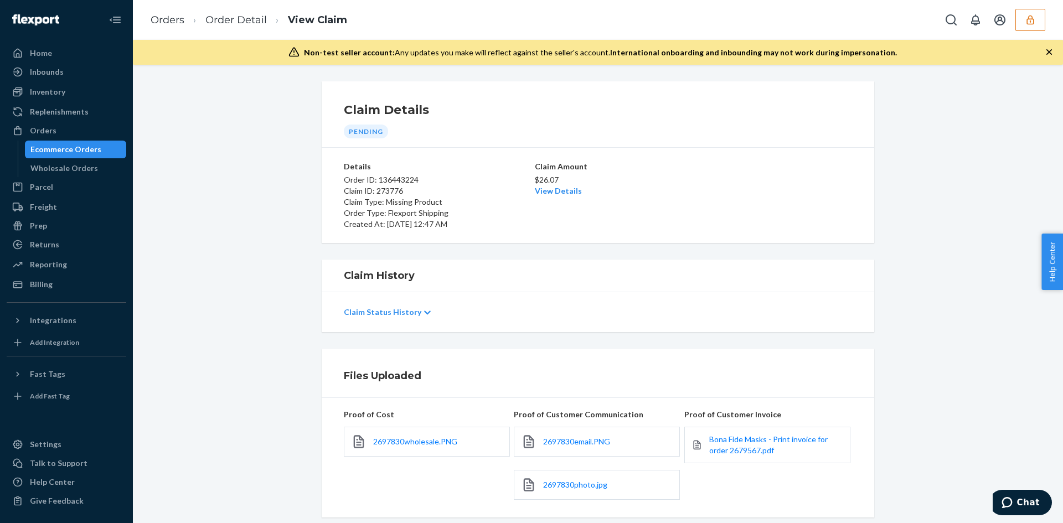
click at [409, 435] on div "2697830wholesale.PNG" at bounding box center [427, 442] width 166 height 30
click at [415, 444] on span "2697830wholesale.PNG" at bounding box center [415, 441] width 84 height 9
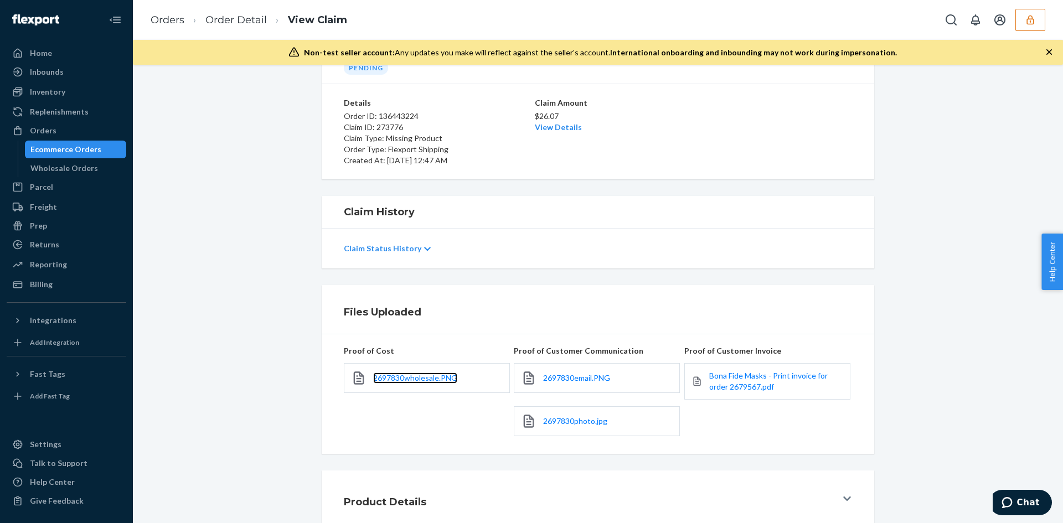
scroll to position [132, 0]
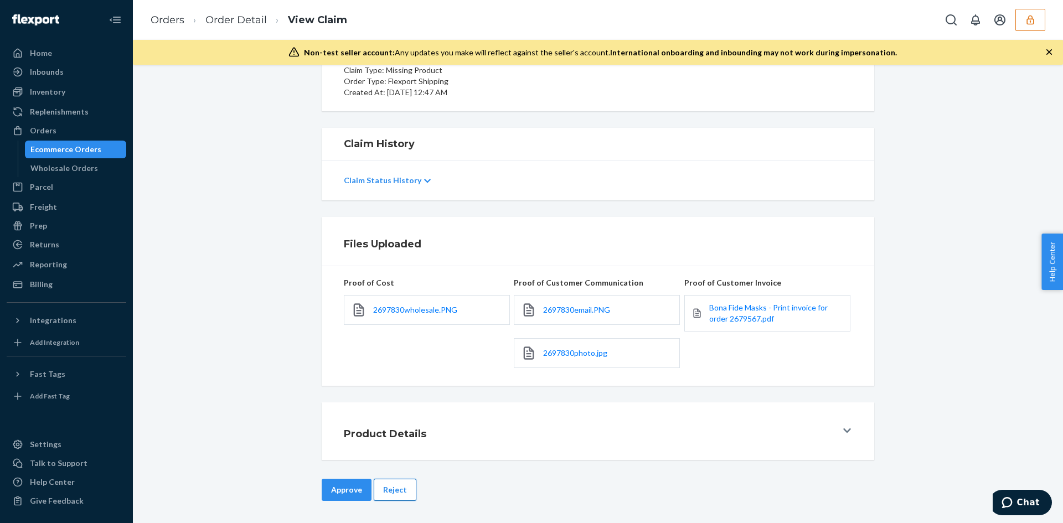
click at [408, 493] on button "Reject" at bounding box center [395, 490] width 43 height 22
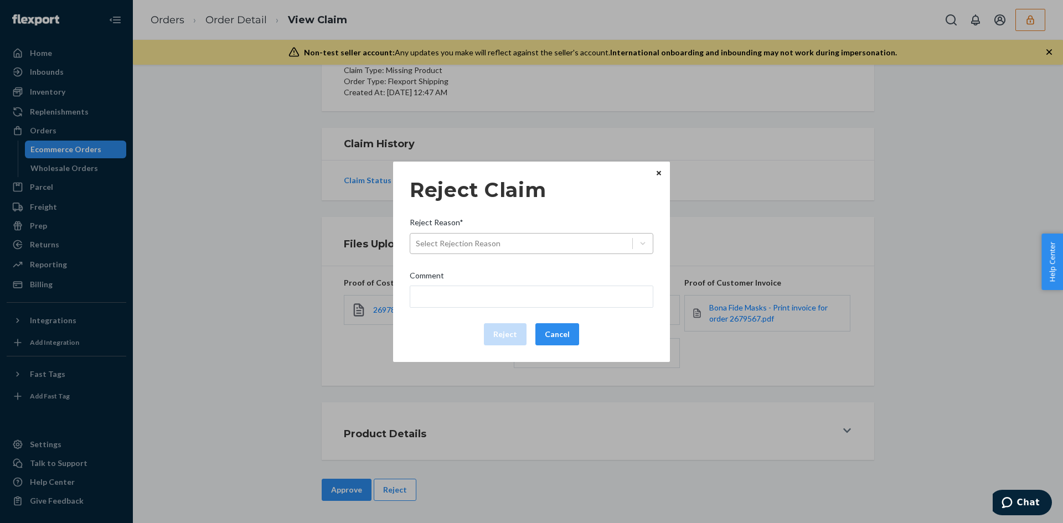
click at [505, 254] on div "Select Rejection Reason" at bounding box center [532, 243] width 244 height 21
click at [417, 249] on input "Reject Reason* Select Rejection Reason" at bounding box center [416, 243] width 1 height 11
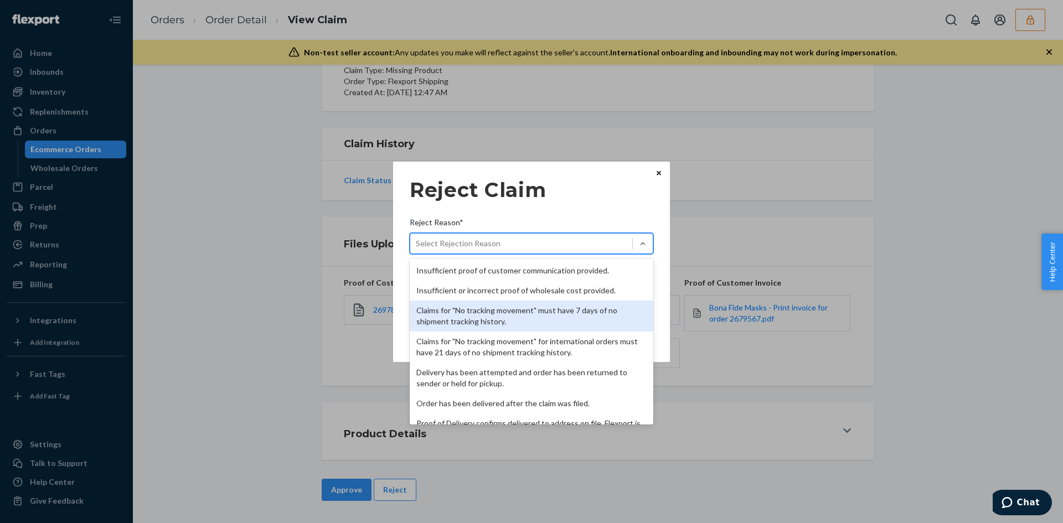
scroll to position [144, 0]
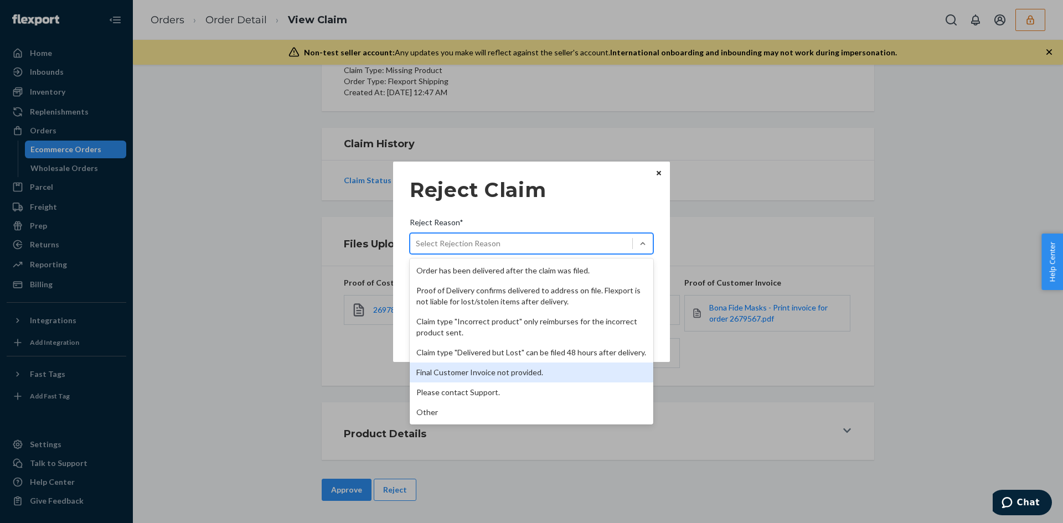
click at [473, 368] on div "Final Customer Invoice not provided." at bounding box center [532, 373] width 244 height 20
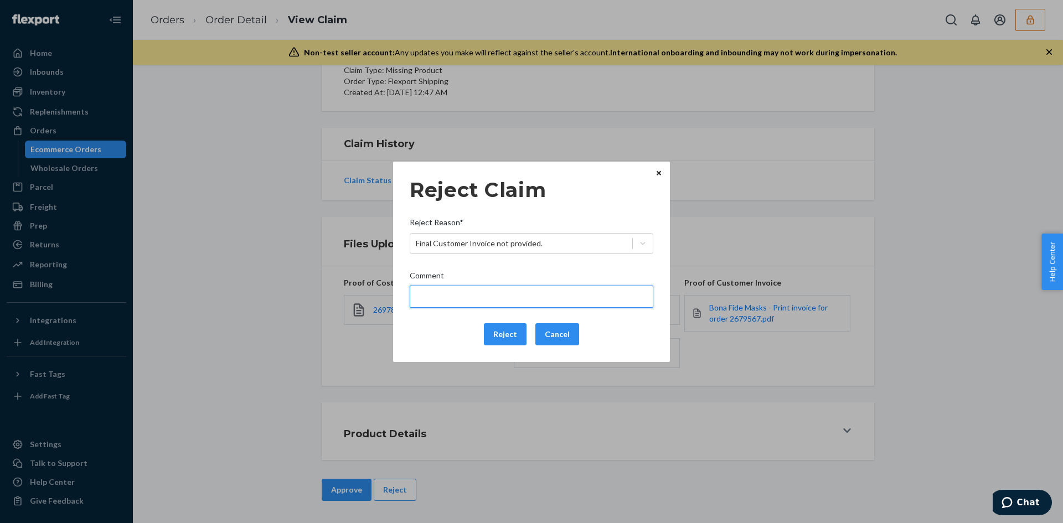
click at [461, 295] on input "Comment" at bounding box center [532, 297] width 244 height 22
type input "Please provide a complete final customer invoice. ( Incorrect Order Number)"
click at [497, 328] on button "Reject" at bounding box center [505, 334] width 43 height 22
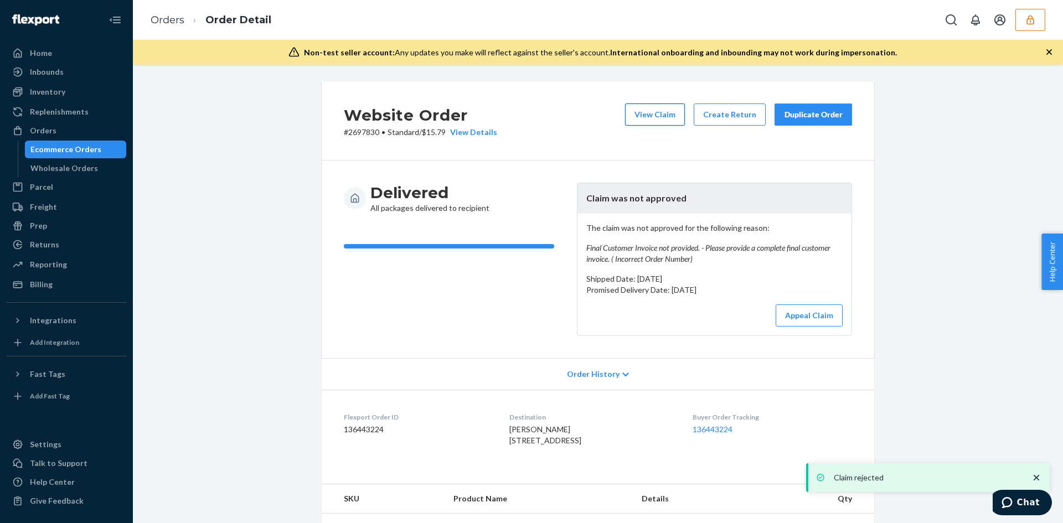
click at [650, 119] on button "View Claim" at bounding box center [655, 115] width 60 height 22
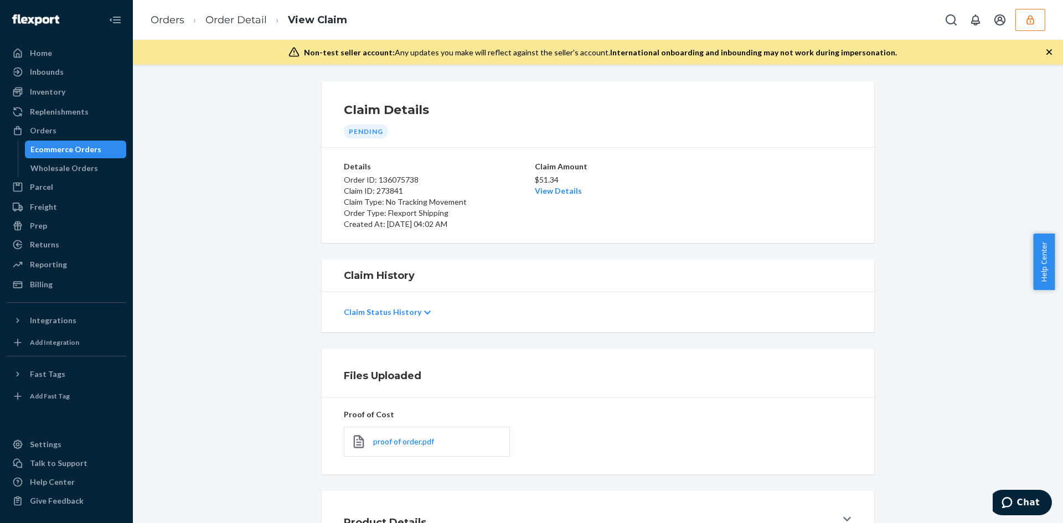
scroll to position [89, 0]
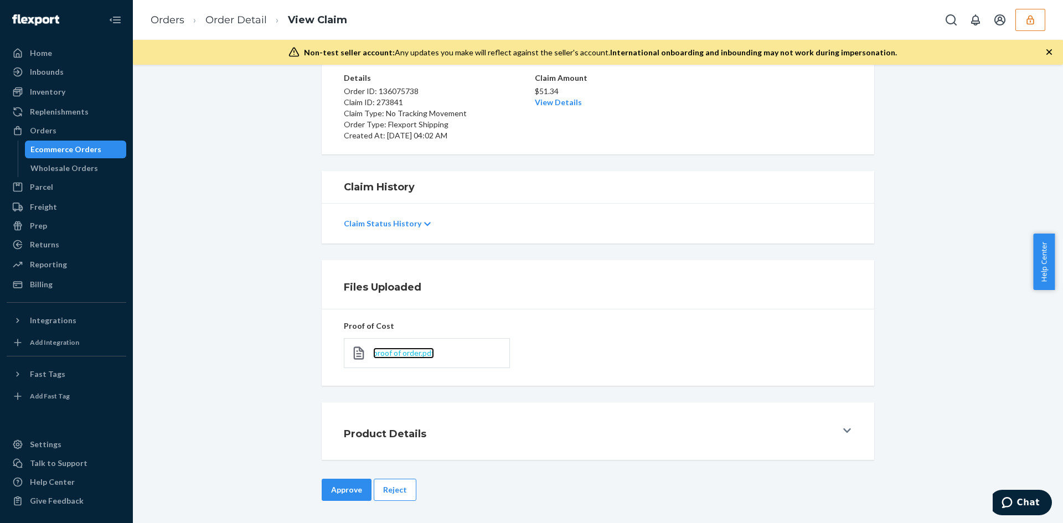
click at [402, 356] on span "proof of order.pdf" at bounding box center [403, 352] width 61 height 9
drag, startPoint x: 405, startPoint y: 481, endPoint x: 404, endPoint y: 488, distance: 7.8
click at [404, 488] on button "Reject" at bounding box center [395, 490] width 43 height 22
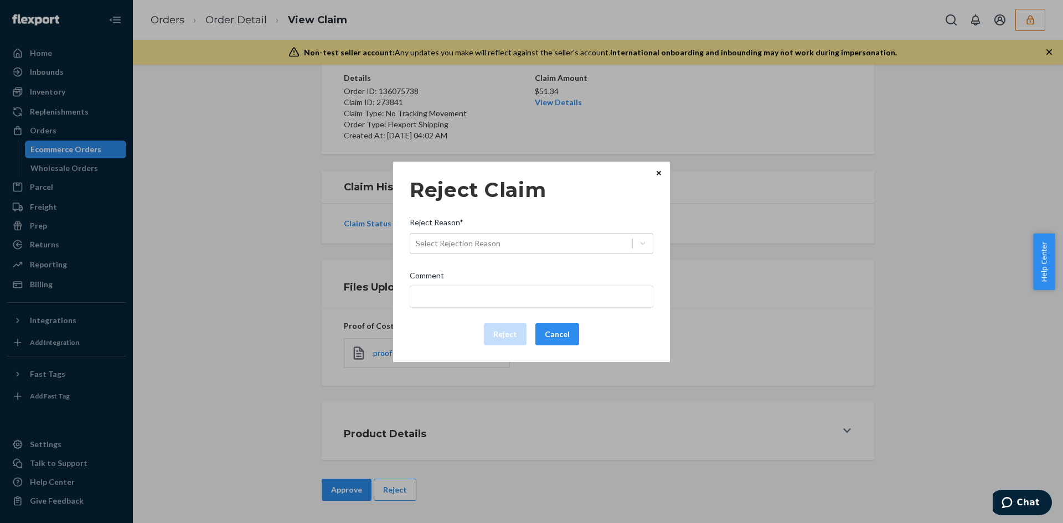
click at [404, 488] on div "Reject Claim Reject Reason* Select Rejection Reason Comment Reject Cancel Home …" at bounding box center [531, 261] width 1063 height 523
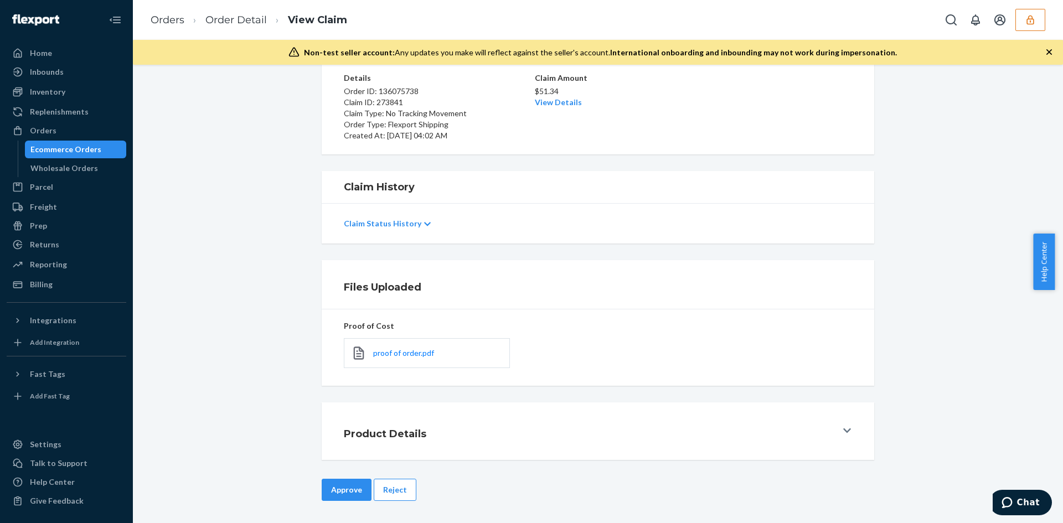
click at [393, 488] on button "Reject" at bounding box center [395, 490] width 43 height 22
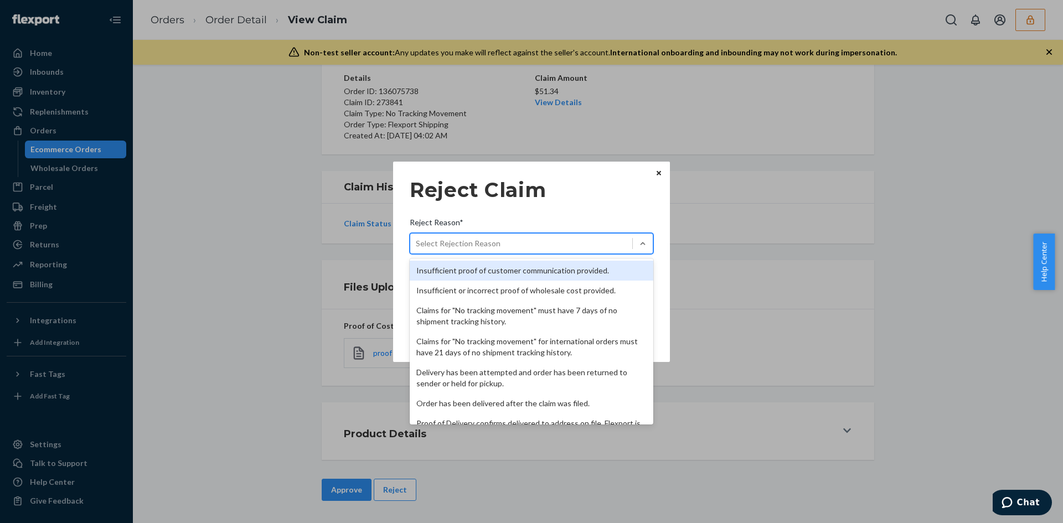
drag, startPoint x: 490, startPoint y: 244, endPoint x: 495, endPoint y: 296, distance: 52.9
click at [490, 247] on div "Select Rejection Reason" at bounding box center [458, 243] width 85 height 11
click at [417, 247] on input "Reject Reason* option Insufficient proof of customer communication provided. fo…" at bounding box center [416, 243] width 1 height 11
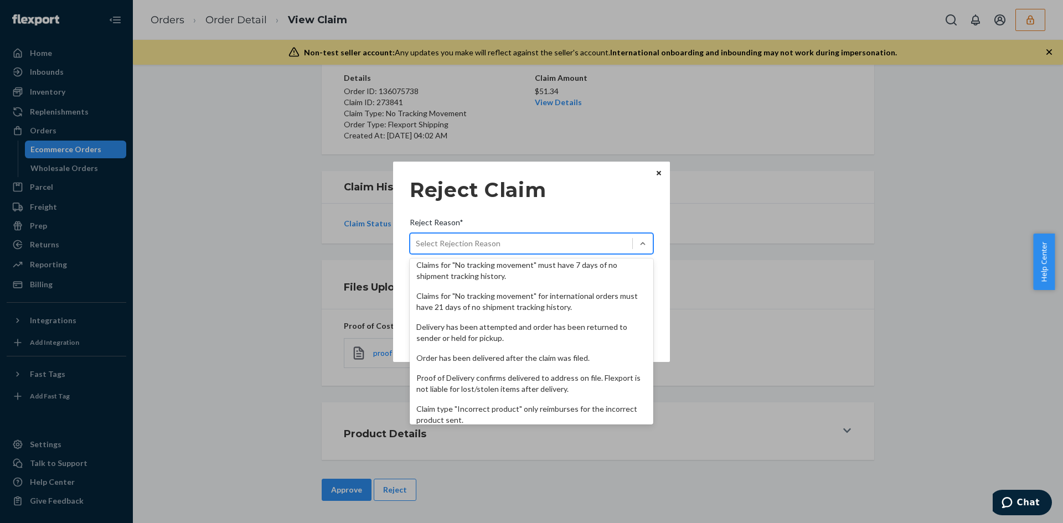
scroll to position [0, 0]
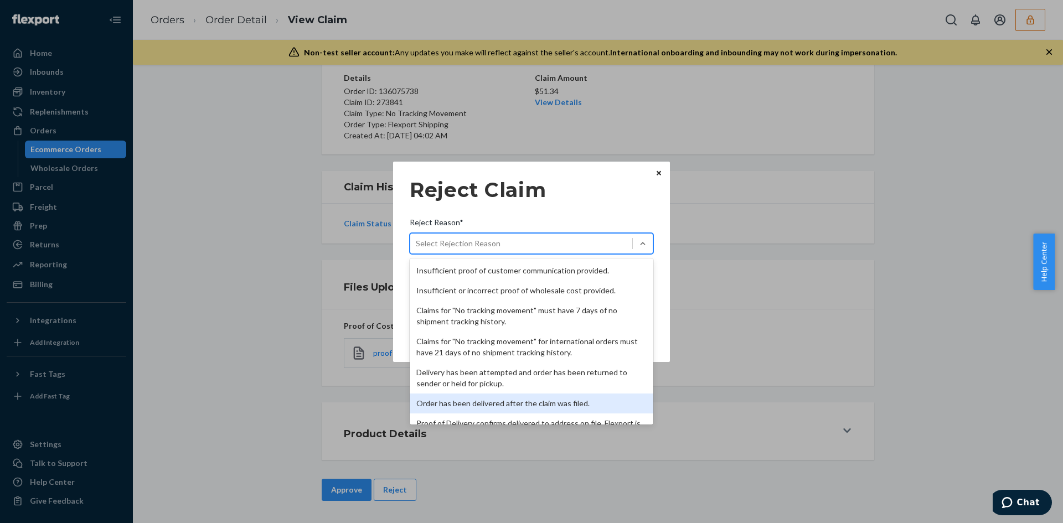
click at [480, 397] on div "Order has been delivered after the claim was filed." at bounding box center [532, 404] width 244 height 20
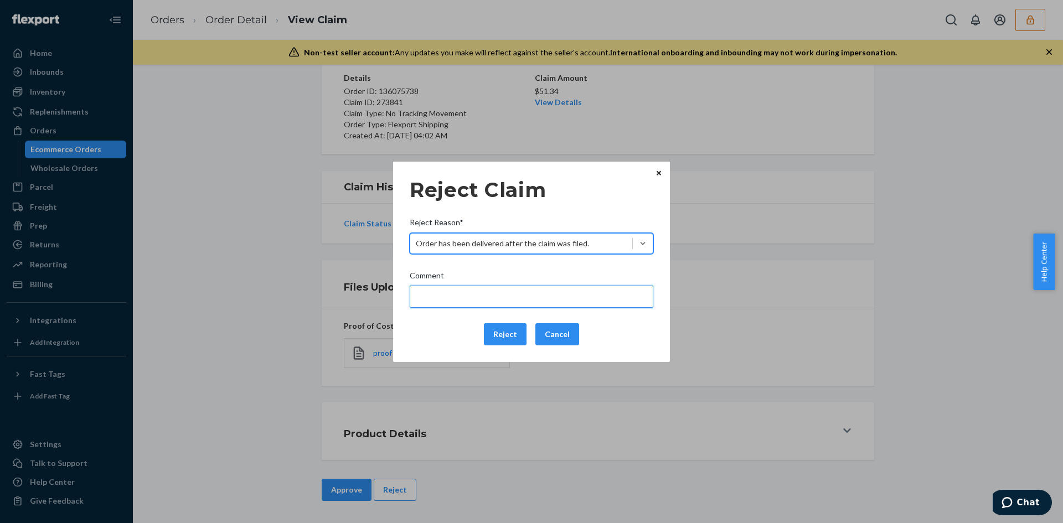
click at [454, 291] on input "Comment" at bounding box center [532, 297] width 244 height 22
paste input "The package is delivered. 2025-09-12 - 09:24:22 AM"
type input "The package is delivered. 2025-09-12 - 09:24:22 AM"
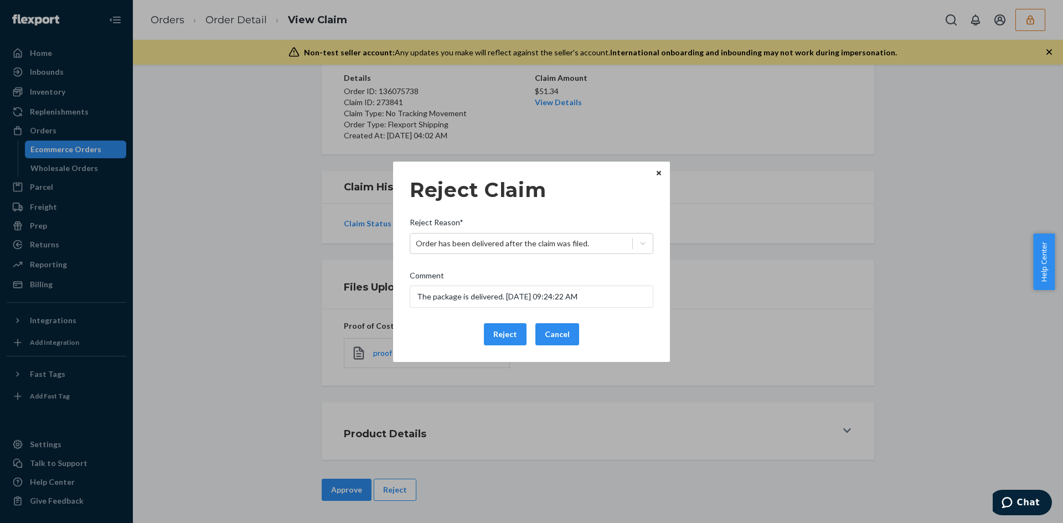
click at [444, 329] on div "Reject Cancel" at bounding box center [531, 334] width 253 height 22
click at [510, 336] on button "Reject" at bounding box center [505, 334] width 43 height 22
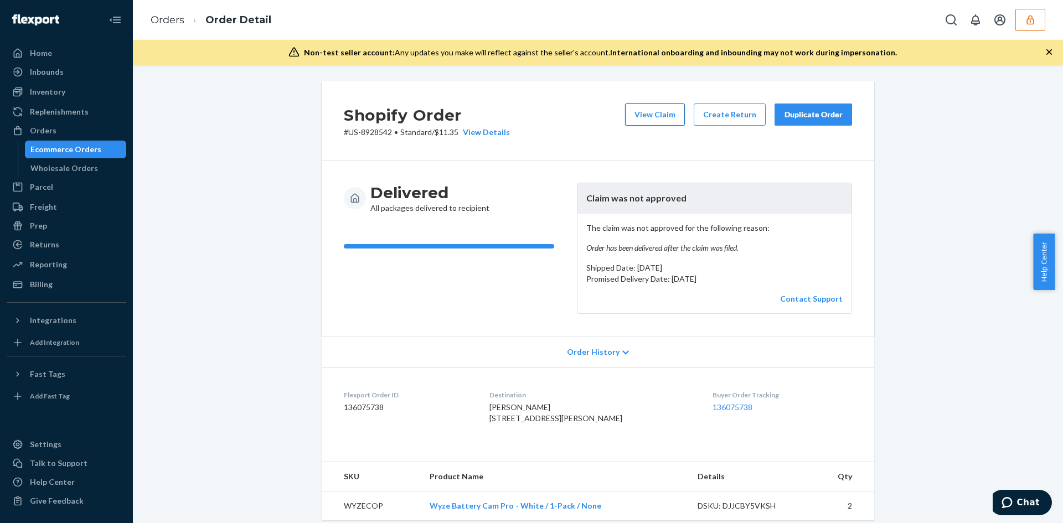
click at [636, 115] on button "View Claim" at bounding box center [655, 115] width 60 height 22
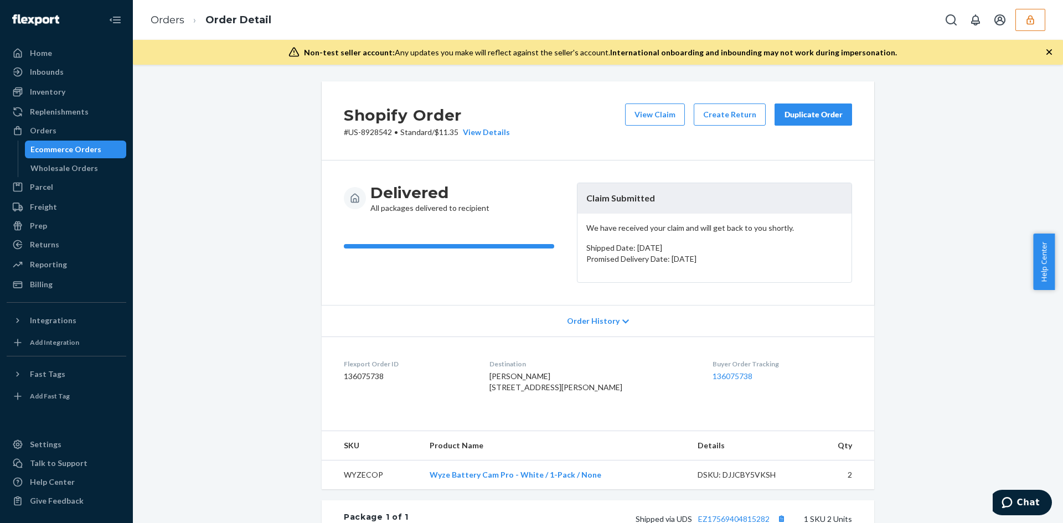
scroll to position [257, 0]
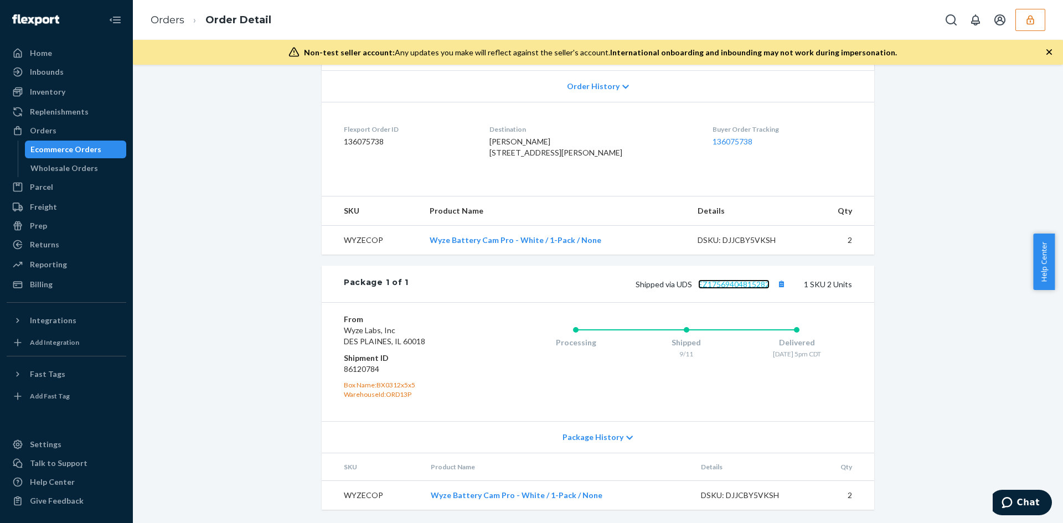
click at [717, 280] on link "EZ17569404815282" at bounding box center [733, 284] width 71 height 9
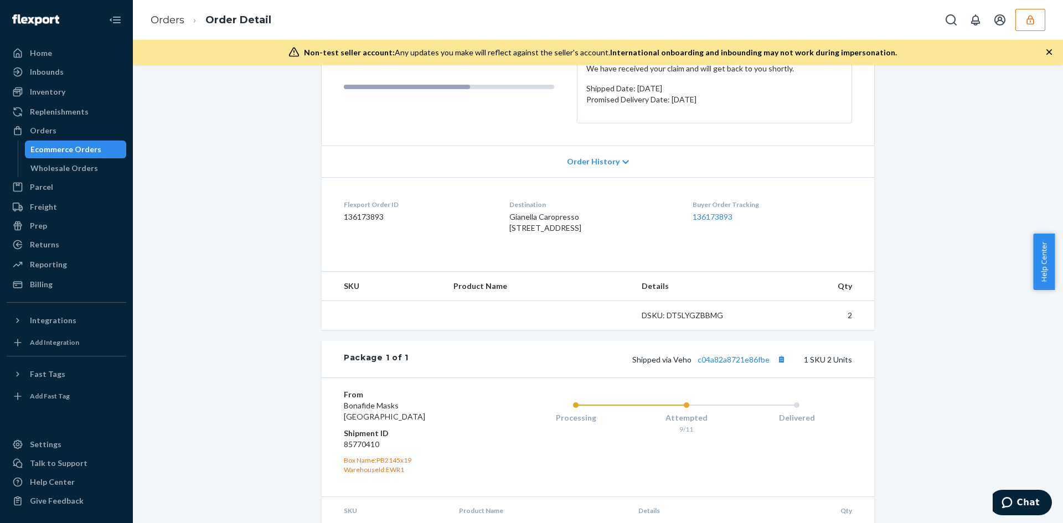
scroll to position [225, 0]
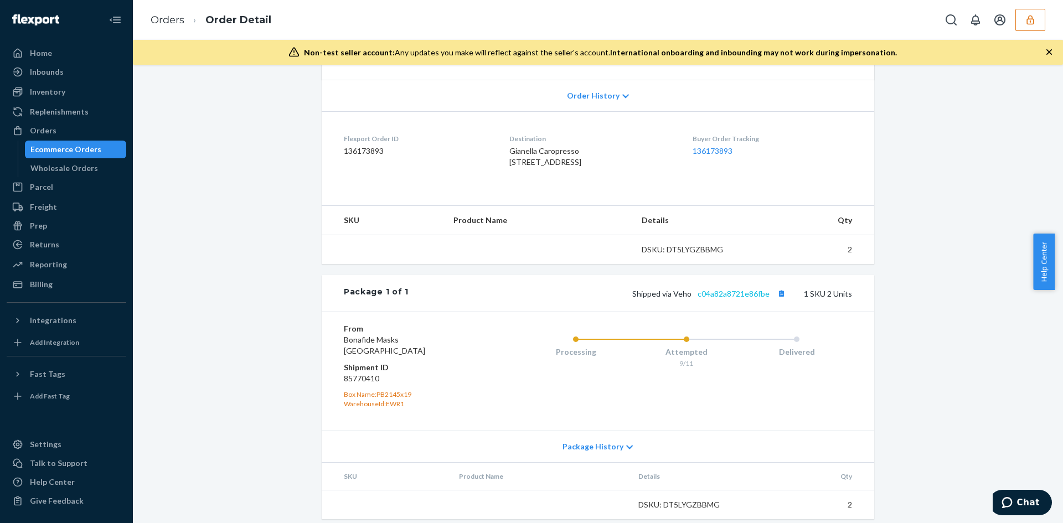
drag, startPoint x: 744, startPoint y: 307, endPoint x: 745, endPoint y: 314, distance: 7.3
click at [745, 312] on div "Package 1 of 1 Shipped via Veho c04a82a8721e86fbe 1 SKU 2 Units" at bounding box center [598, 293] width 553 height 37
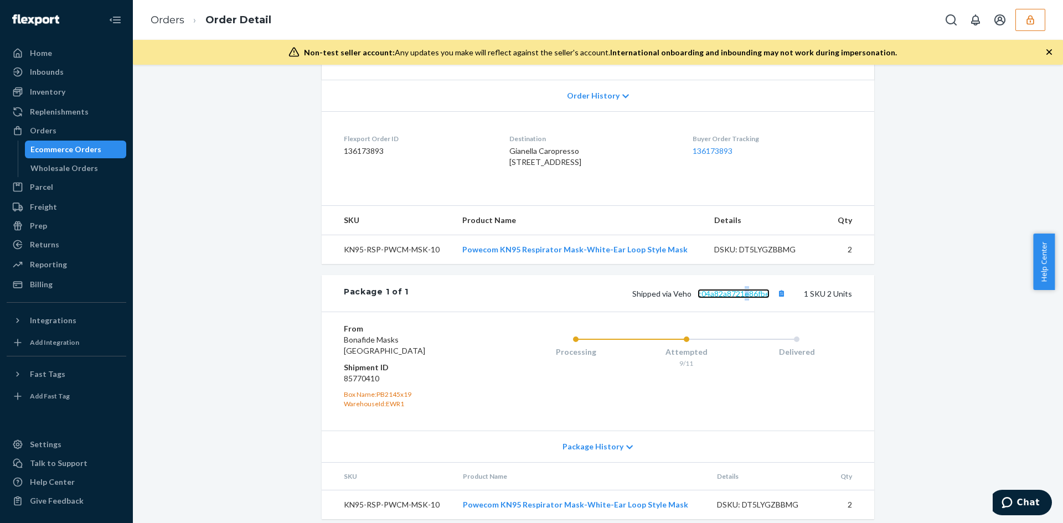
click at [745, 298] on link "c04a82a8721e86fbe" at bounding box center [734, 293] width 72 height 9
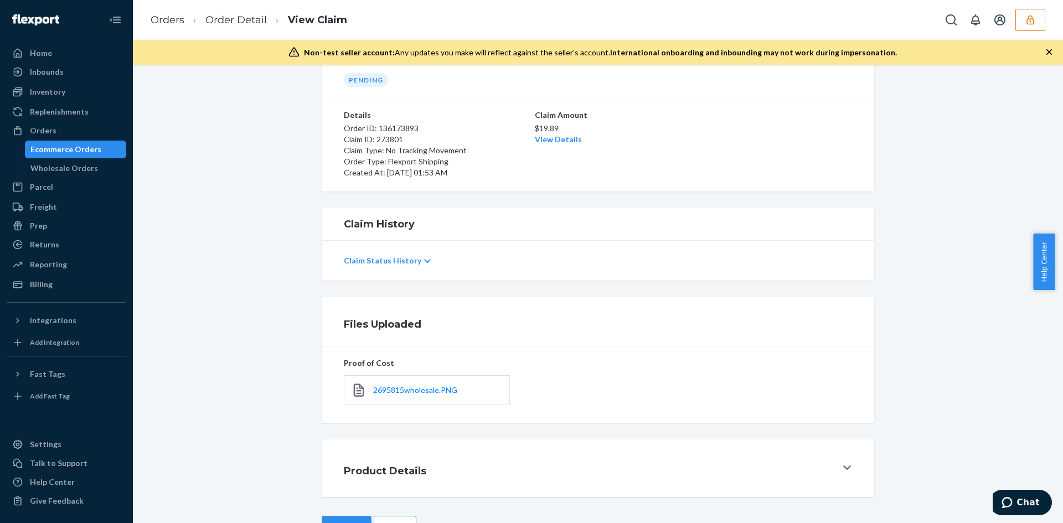
scroll to position [89, 0]
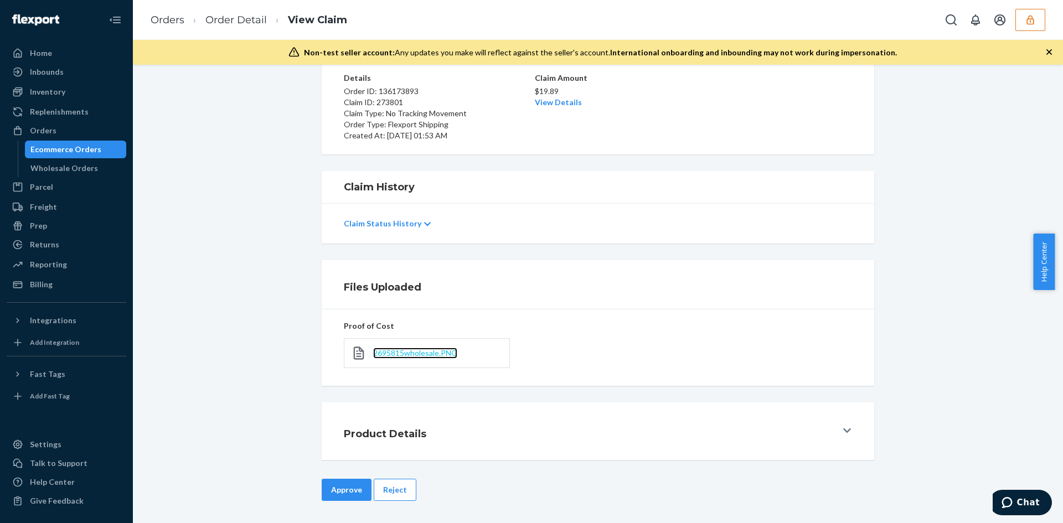
click at [409, 352] on span "2695815wholesale.PNG" at bounding box center [415, 352] width 84 height 9
click at [573, 98] on link "View Details" at bounding box center [558, 101] width 47 height 9
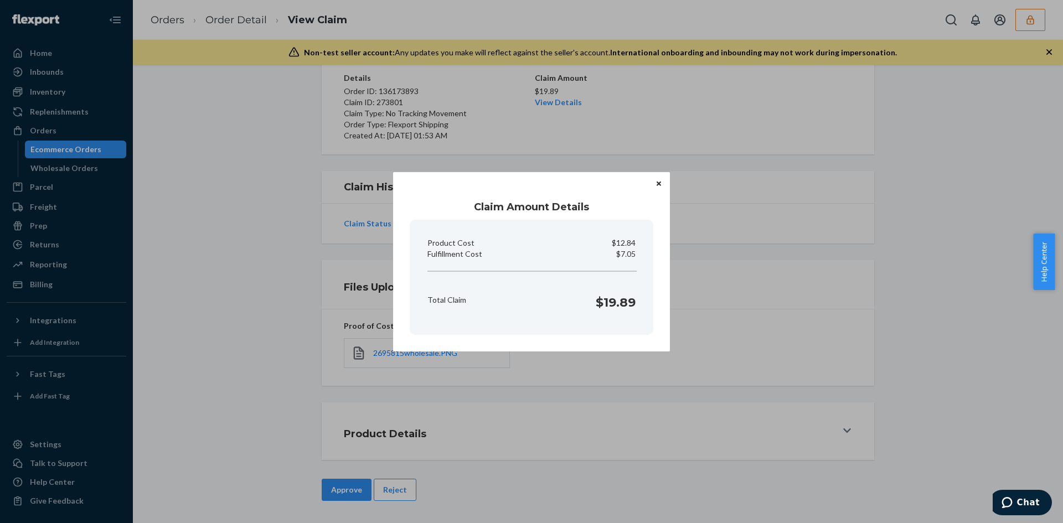
click at [586, 423] on div "Claim Amount Details Product Cost $12.84 Fulfillment Cost $7.05 Total Claim $19…" at bounding box center [531, 261] width 1063 height 523
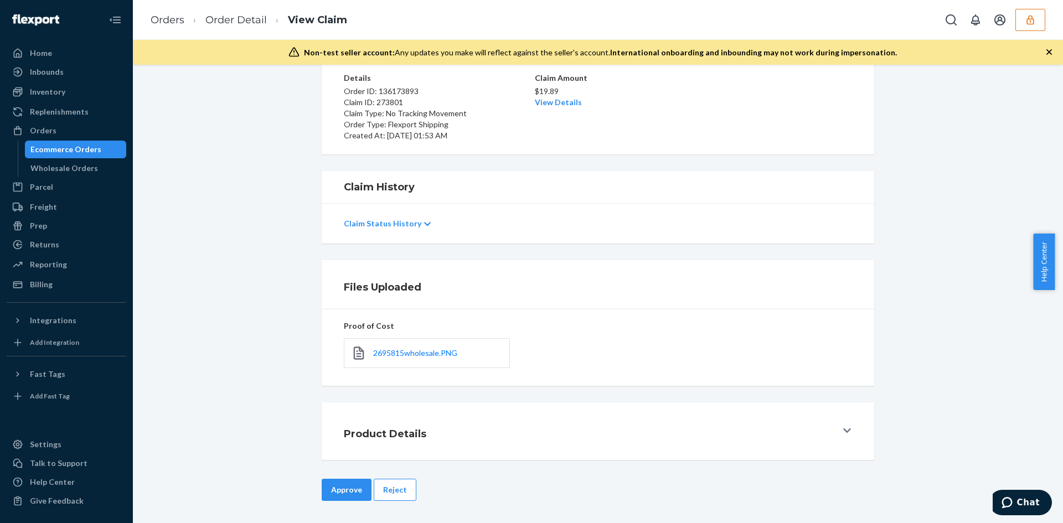
click at [308, 501] on div "Approve Reject" at bounding box center [598, 501] width 914 height 44
click at [322, 495] on button "Approve" at bounding box center [347, 490] width 50 height 22
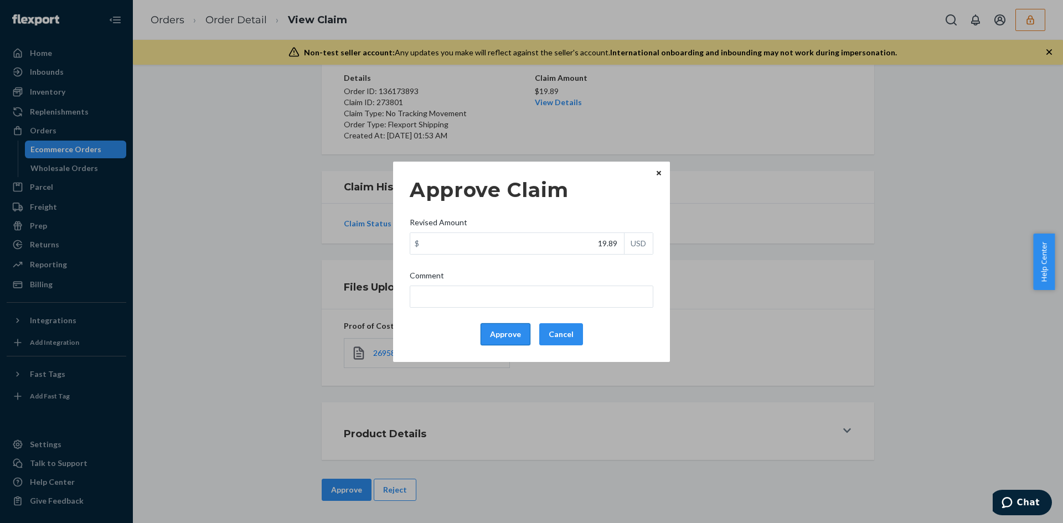
click at [487, 330] on button "Approve" at bounding box center [506, 334] width 50 height 22
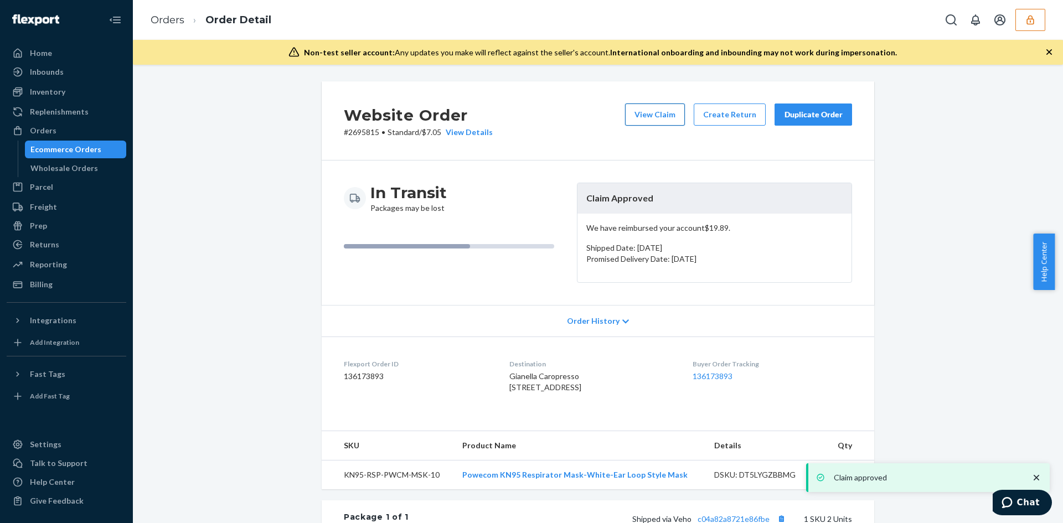
click at [680, 106] on button "View Claim" at bounding box center [655, 115] width 60 height 22
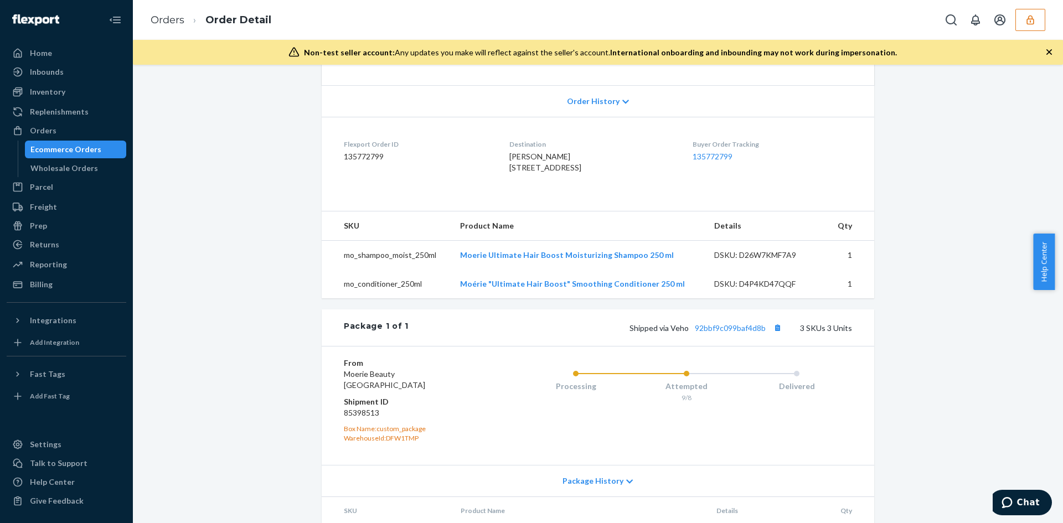
scroll to position [277, 0]
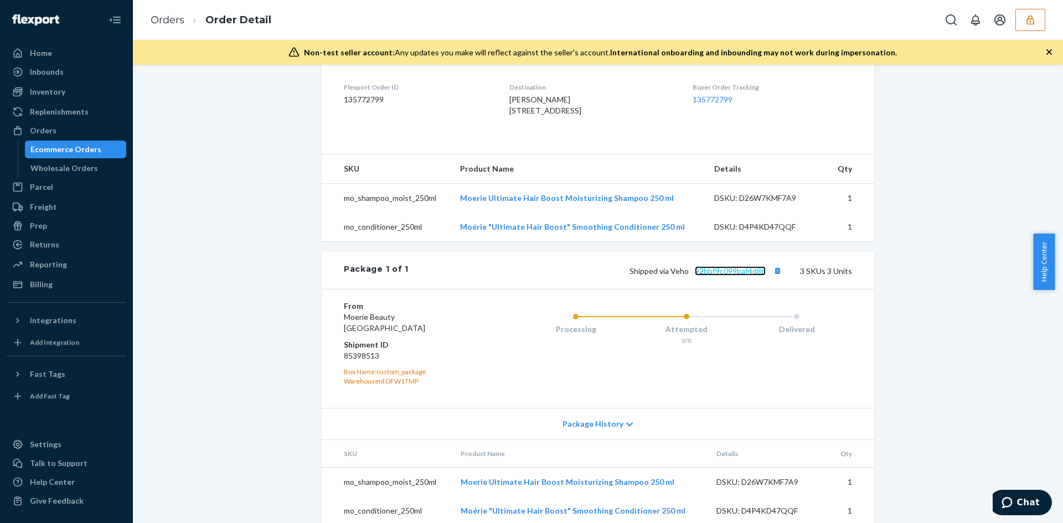
click at [724, 276] on link "92bbf9c099baf4d8b" at bounding box center [730, 270] width 71 height 9
drag, startPoint x: 393, startPoint y: 219, endPoint x: 341, endPoint y: 220, distance: 51.5
click at [341, 213] on td "mo_shampoo_moist_250ml" at bounding box center [387, 197] width 130 height 29
copy td "mo_shampoo_moist_250ml"
click at [377, 240] on td "mo_conditioner_250ml" at bounding box center [387, 227] width 130 height 29
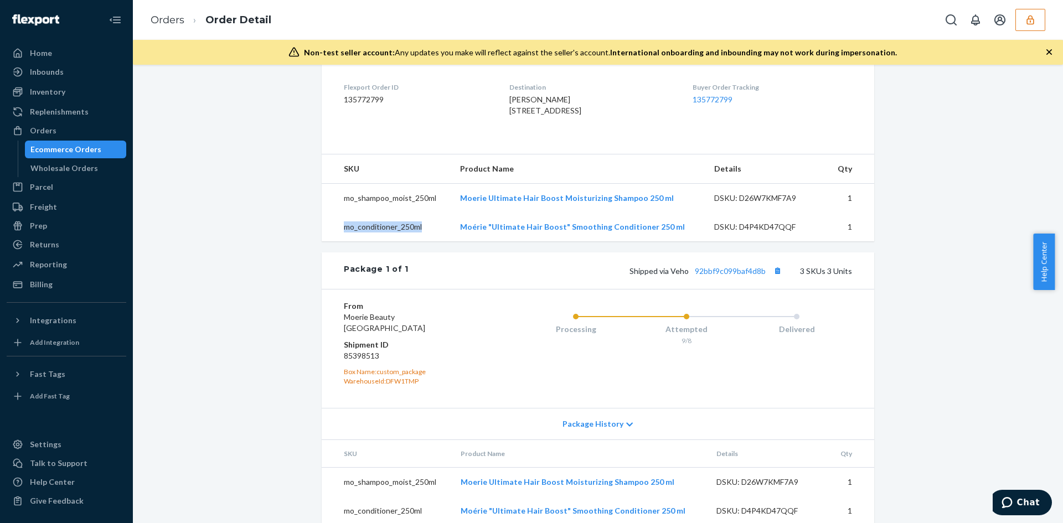
click at [377, 240] on td "mo_conditioner_250ml" at bounding box center [387, 227] width 130 height 29
copy td "mo_conditioner_250ml"
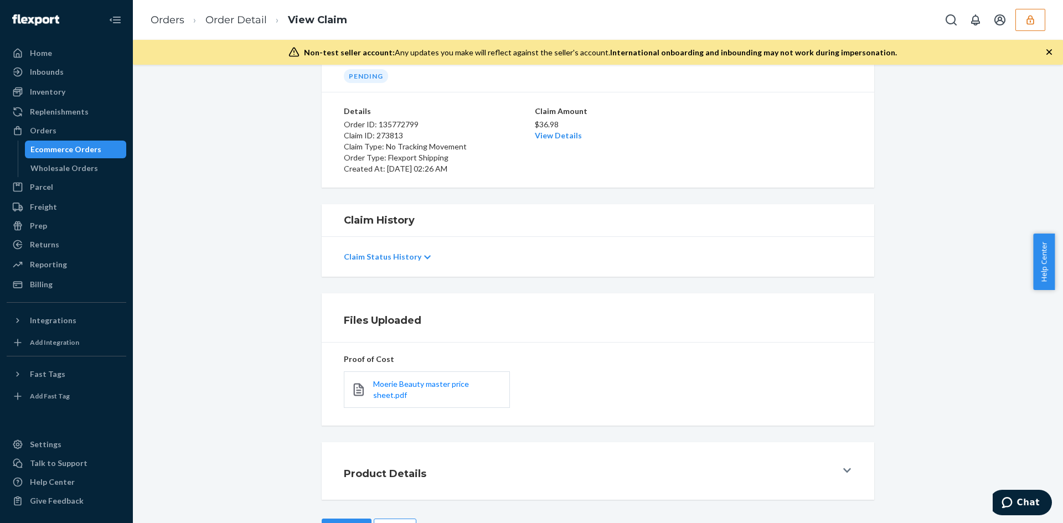
scroll to position [89, 0]
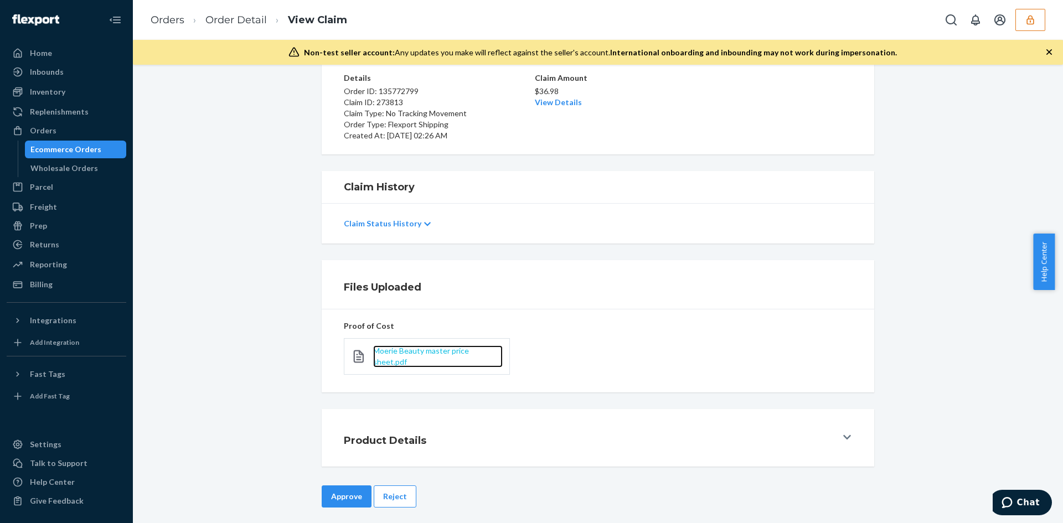
click at [394, 354] on span "Moerie Beauty master price sheet.pdf" at bounding box center [421, 356] width 96 height 20
click at [556, 96] on p "$36.98" at bounding box center [598, 91] width 126 height 11
click at [565, 94] on p "$36.98" at bounding box center [598, 91] width 126 height 11
click at [559, 104] on link "View Details" at bounding box center [558, 101] width 47 height 9
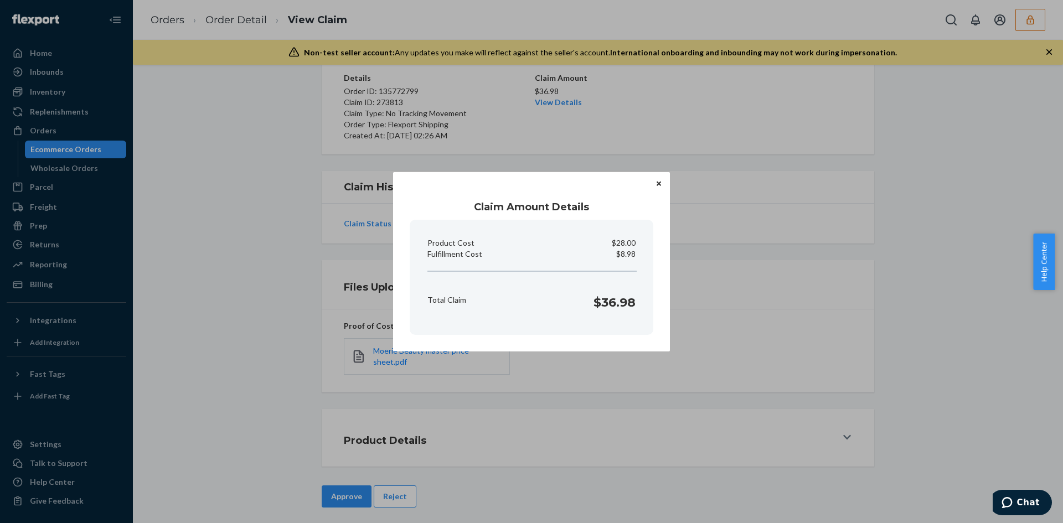
drag, startPoint x: 698, startPoint y: 378, endPoint x: 681, endPoint y: 378, distance: 17.7
click at [689, 378] on div "Claim Amount Details Product Cost $28.00 Fulfillment Cost $8.98 Total Claim $36…" at bounding box center [531, 261] width 1063 height 523
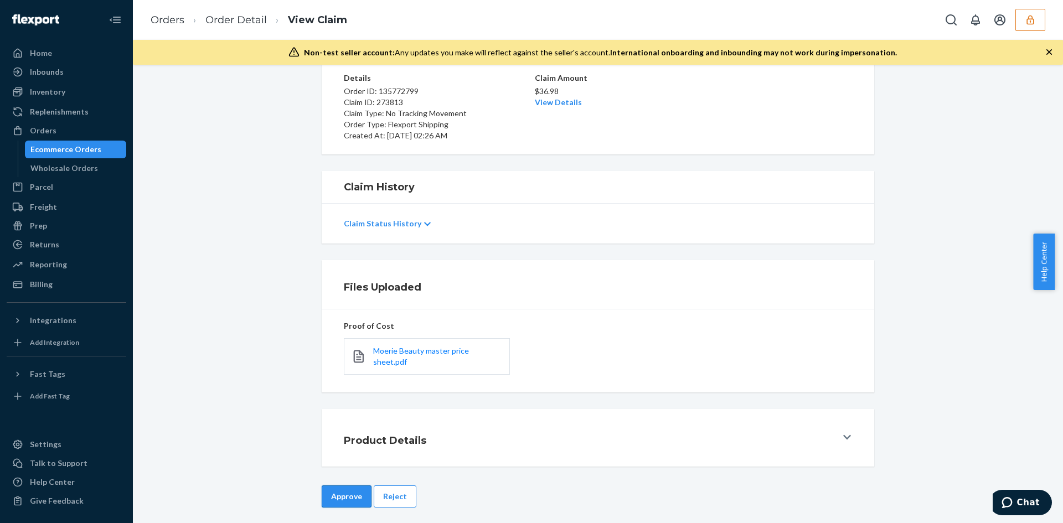
click at [352, 488] on button "Approve" at bounding box center [347, 497] width 50 height 22
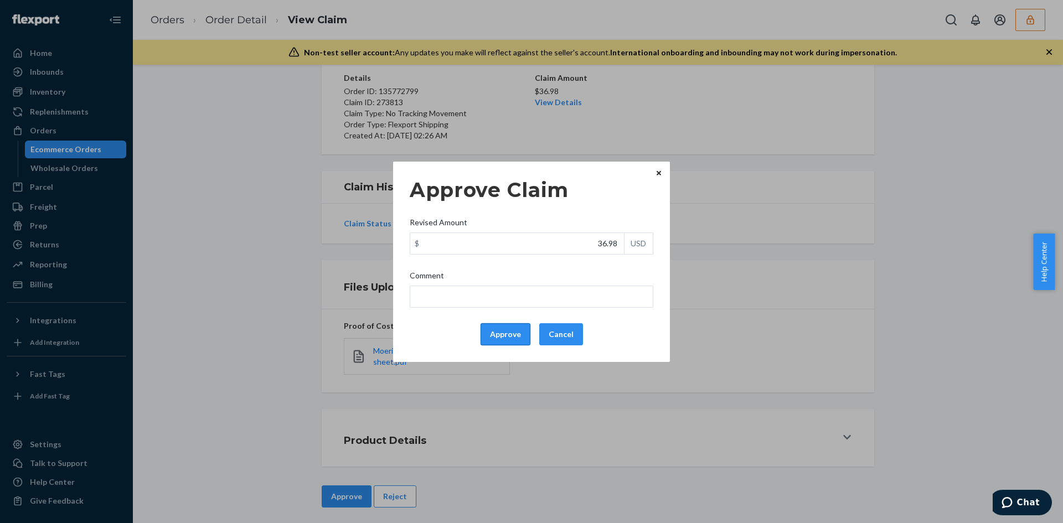
click at [482, 344] on button "Approve" at bounding box center [506, 334] width 50 height 22
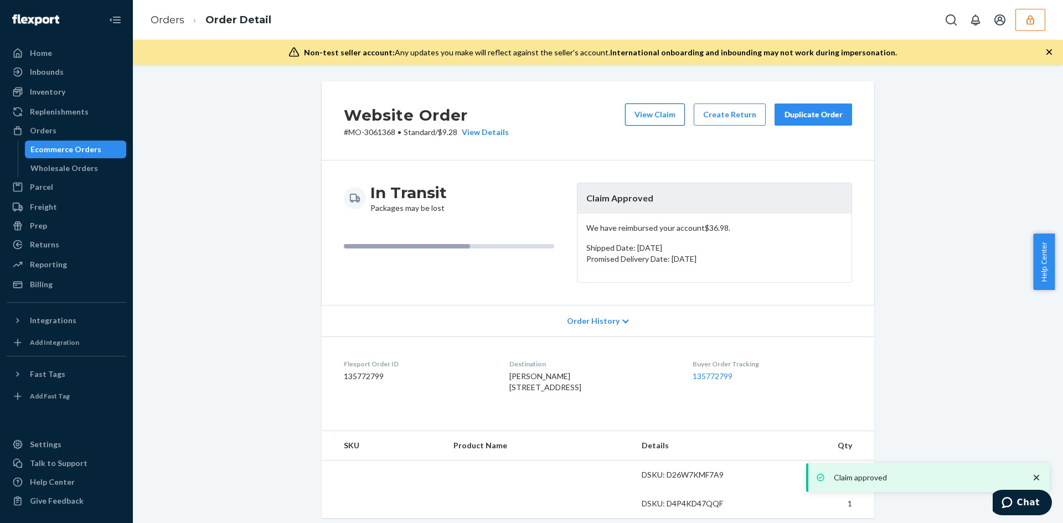
click at [646, 118] on button "View Claim" at bounding box center [655, 115] width 60 height 22
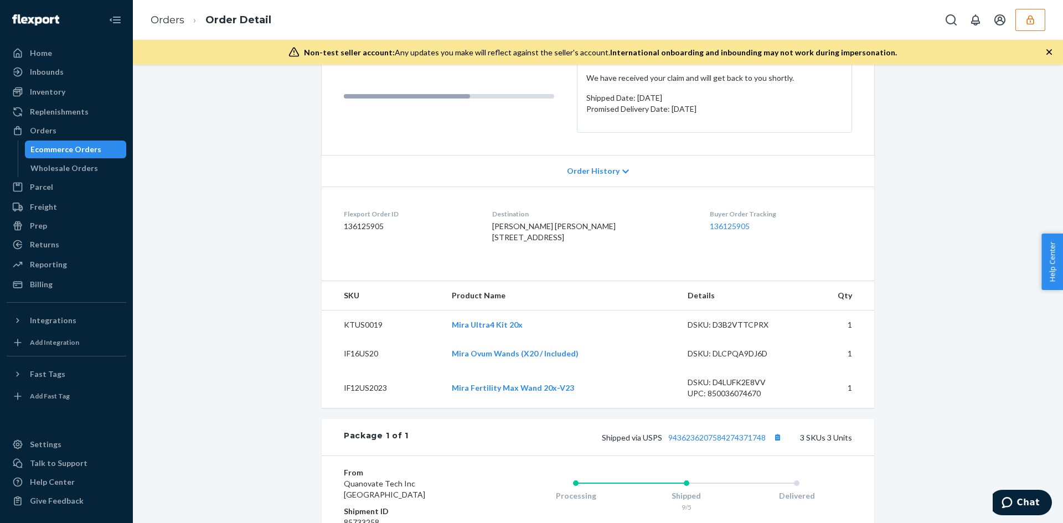
scroll to position [332, 0]
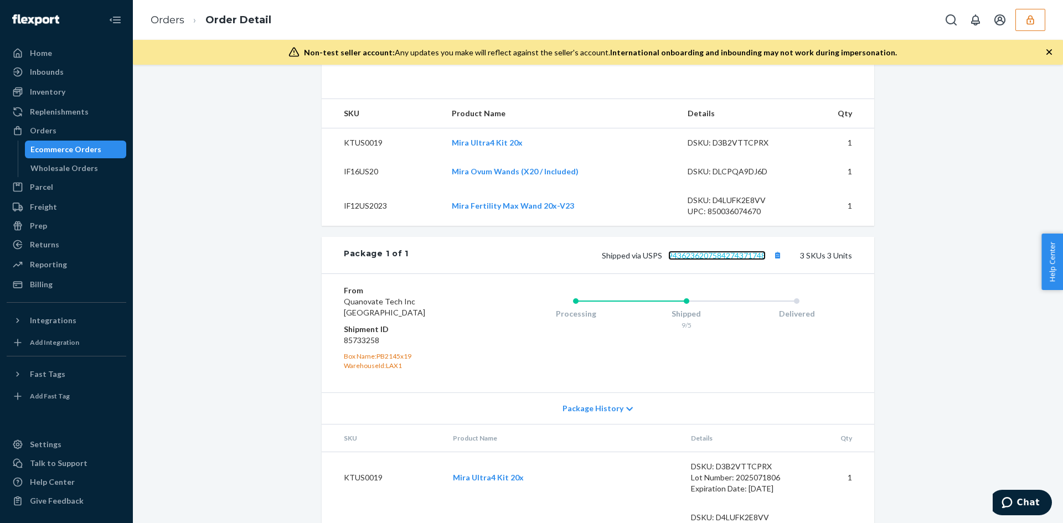
click at [722, 260] on link "9436236207584274371748" at bounding box center [716, 255] width 97 height 9
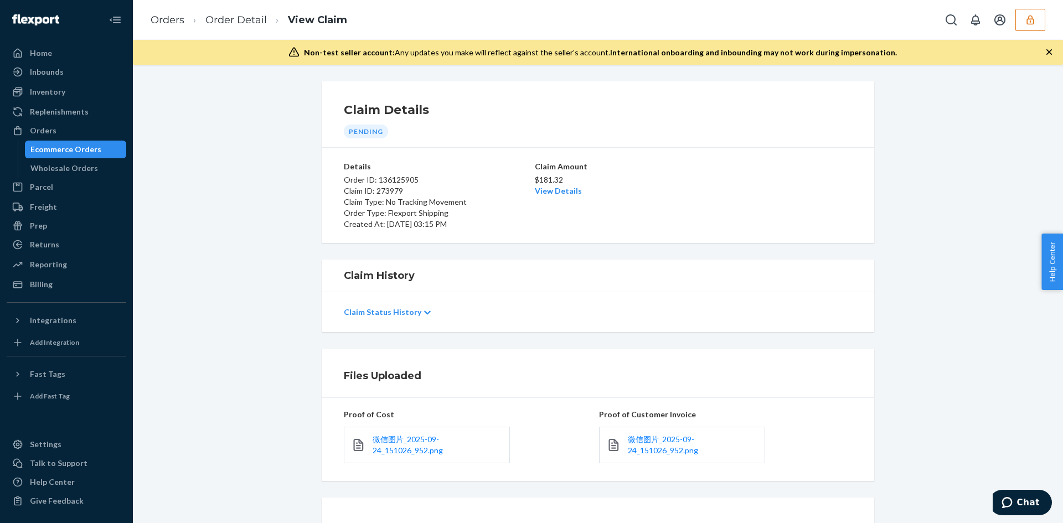
scroll to position [95, 0]
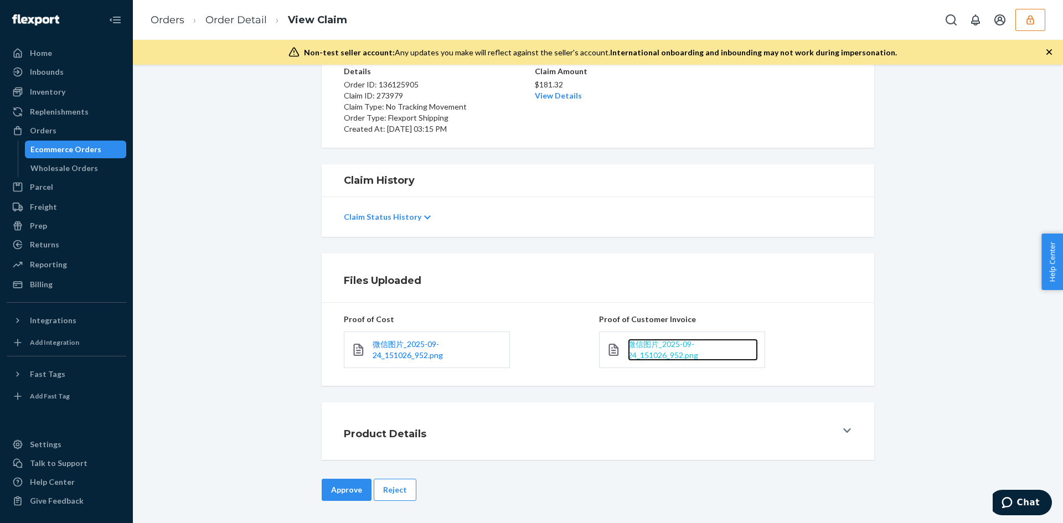
click at [653, 351] on span "微信图片_2025-09-24_151026_952.png" at bounding box center [663, 349] width 70 height 20
click at [393, 487] on button "Reject" at bounding box center [395, 490] width 43 height 22
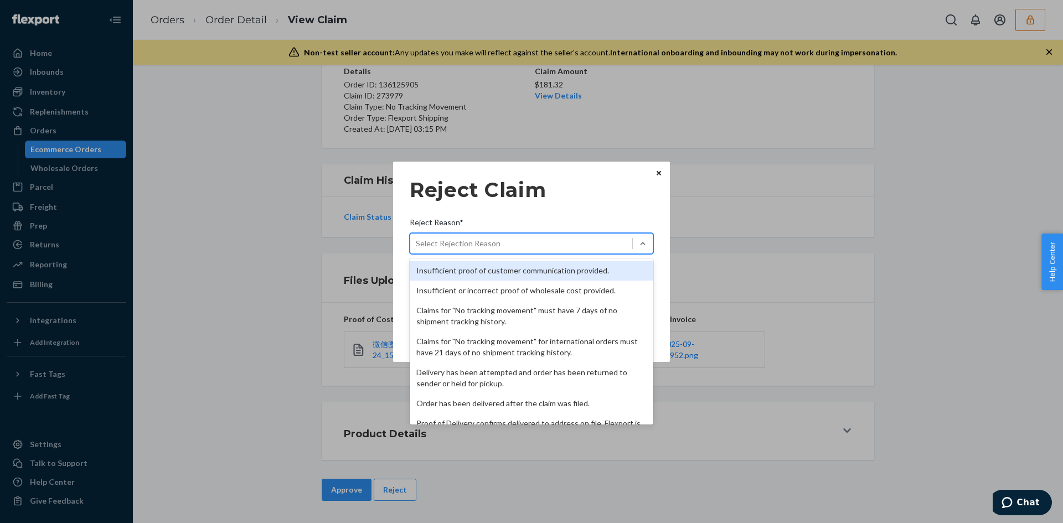
click at [506, 241] on div "Select Rejection Reason" at bounding box center [521, 244] width 222 height 18
click at [417, 241] on input "Reject Reason* option Insufficient proof of customer communication provided. fo…" at bounding box center [416, 243] width 1 height 11
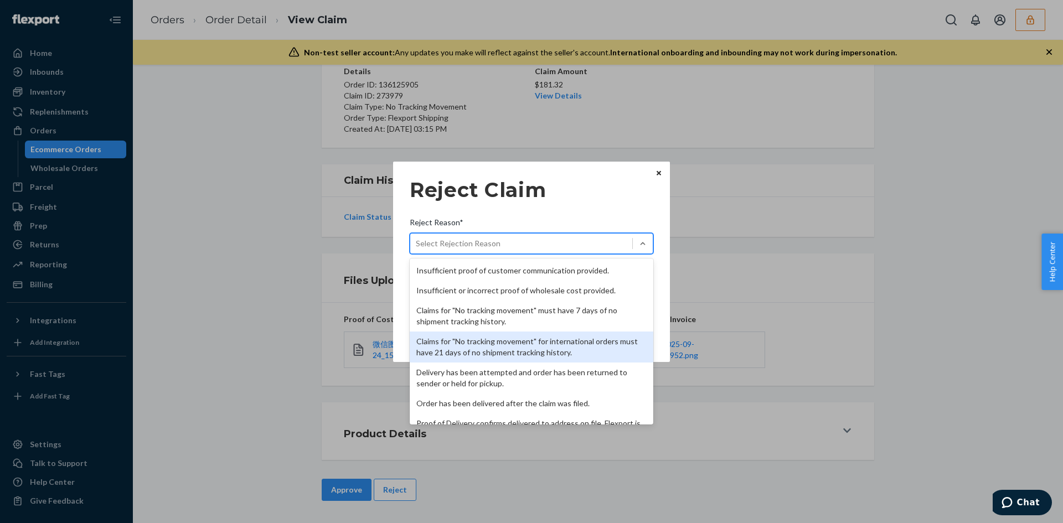
scroll to position [144, 0]
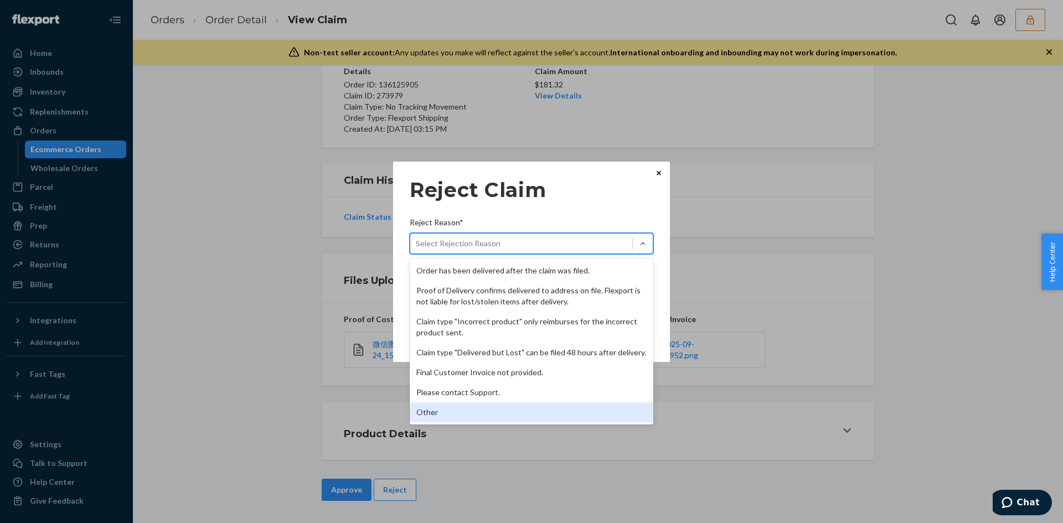
click at [434, 416] on div "Other" at bounding box center [532, 413] width 244 height 20
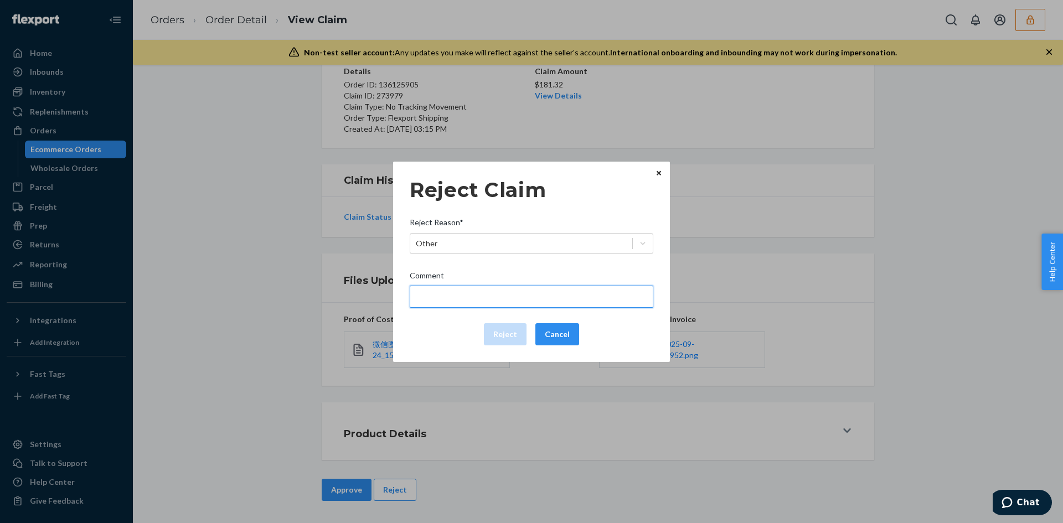
click at [460, 296] on input "Comment" at bounding box center [532, 297] width 244 height 22
paste input "Held at Post Office, At Customer Request"
type input "Held at Post Office, At Customer Request"
click at [409, 340] on div "Reject Cancel" at bounding box center [531, 334] width 253 height 22
click at [509, 338] on button "Reject" at bounding box center [505, 334] width 43 height 22
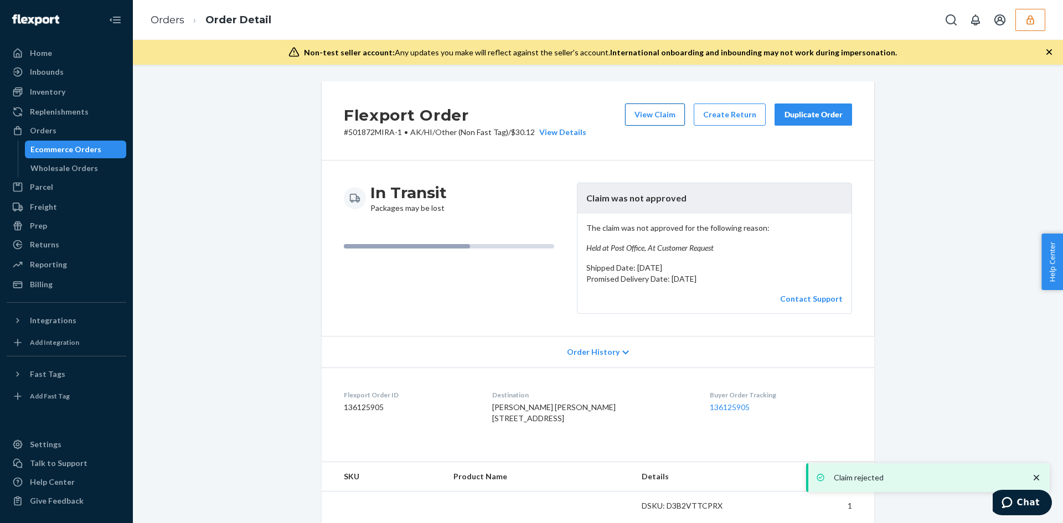
click at [629, 107] on button "View Claim" at bounding box center [655, 115] width 60 height 22
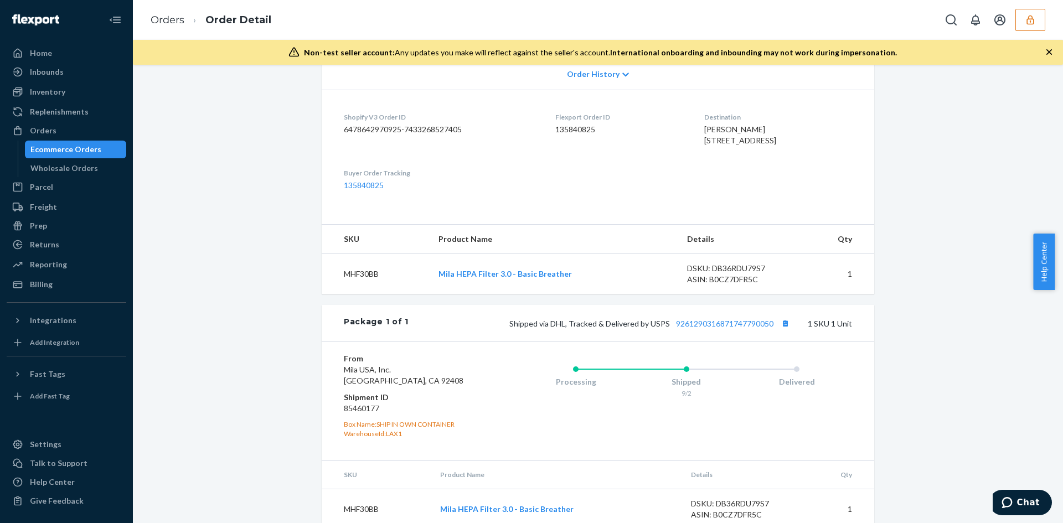
scroll to position [266, 0]
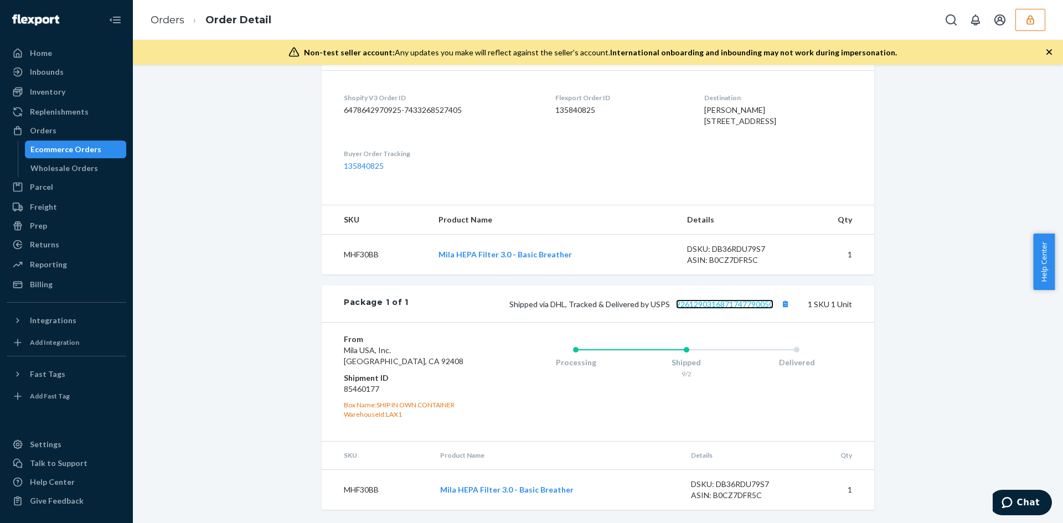
click at [736, 309] on link "9261290316871747790050" at bounding box center [724, 304] width 97 height 9
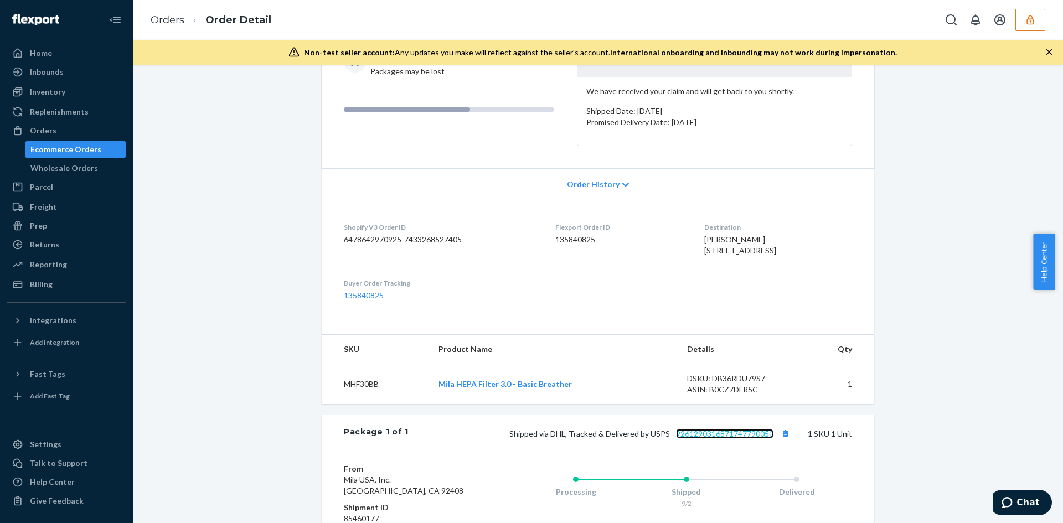
scroll to position [45, 0]
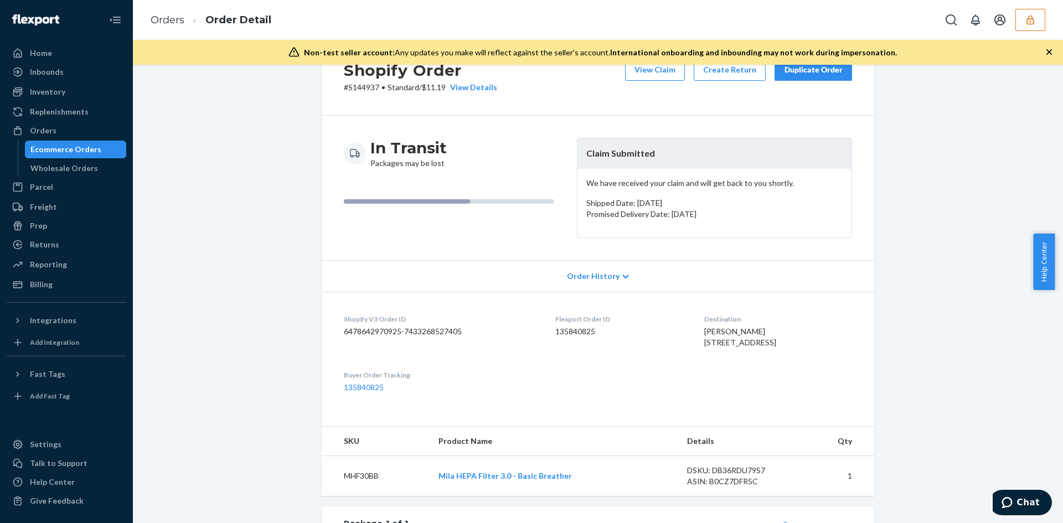
click at [367, 94] on div "Shopify Order # S144937 • Standard / $11.19 View Details View Claim Create Retu…" at bounding box center [598, 76] width 553 height 79
click at [366, 91] on div "Shopify Order # S144937 • Standard / $11.19 View Details View Claim Create Retu…" at bounding box center [598, 76] width 553 height 79
copy p "S144937"
drag, startPoint x: 728, startPoint y: 329, endPoint x: 681, endPoint y: 330, distance: 47.6
click at [681, 330] on dl "Shopify V3 Order ID 6478642970925-7433268527405 Flexport Order ID 135840825 Des…" at bounding box center [598, 353] width 553 height 123
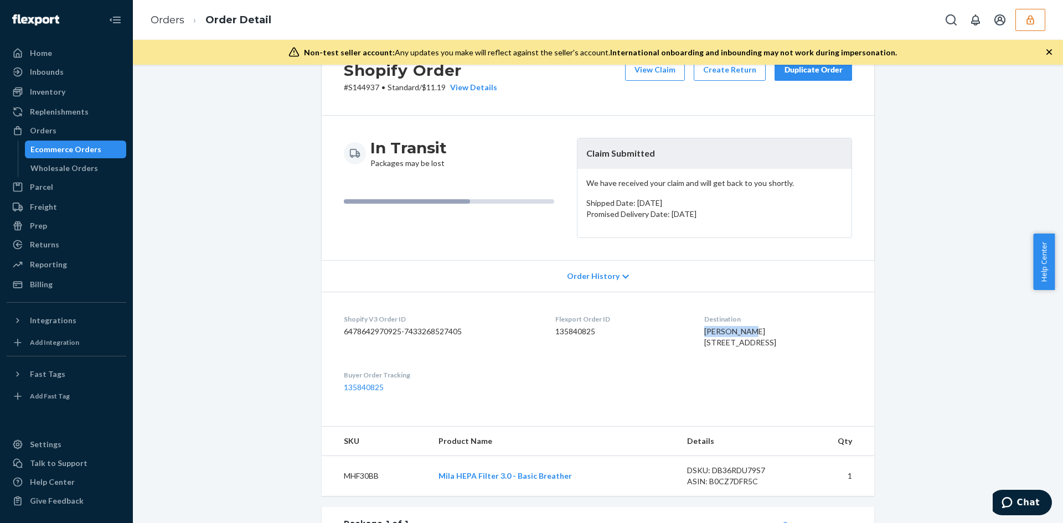
copy span "Katie Bourg"
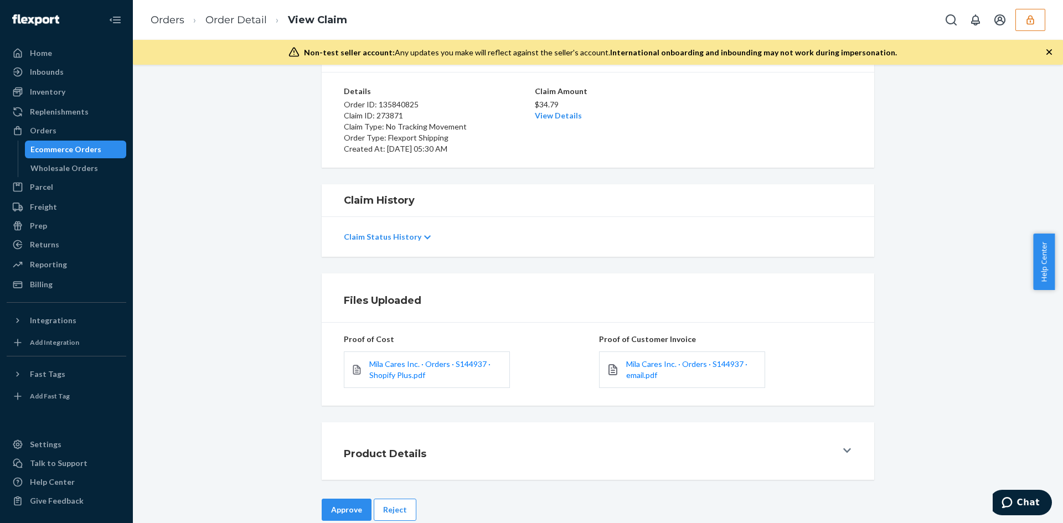
scroll to position [95, 0]
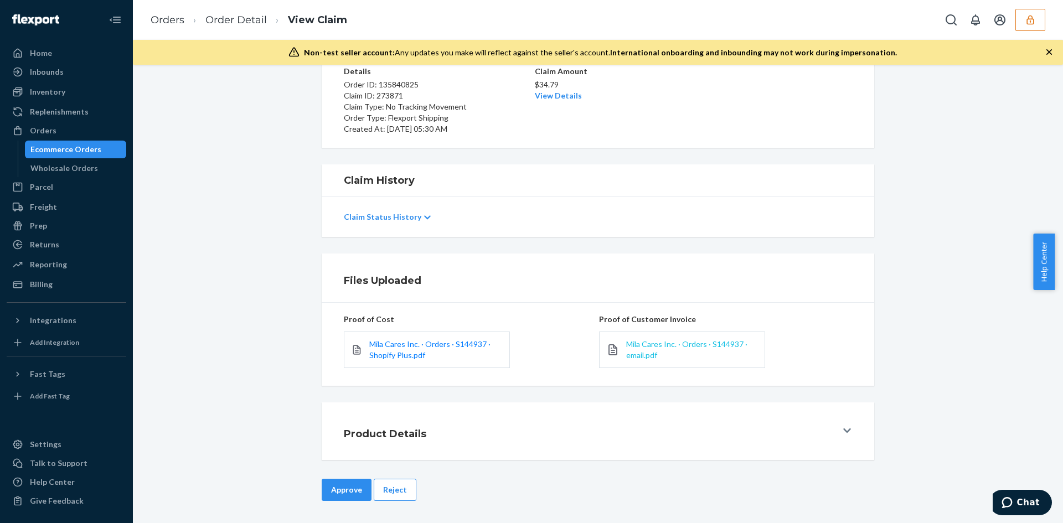
drag, startPoint x: 640, startPoint y: 330, endPoint x: 644, endPoint y: 343, distance: 14.2
click at [640, 330] on div "Mila Cares Inc. · Orders · S144937 · email.pdf" at bounding box center [725, 350] width 253 height 50
click at [644, 343] on span "Mila Cares Inc. · Orders · S144937 · email.pdf" at bounding box center [686, 349] width 121 height 20
click at [556, 99] on link "View Details" at bounding box center [558, 95] width 47 height 9
drag, startPoint x: 513, startPoint y: 433, endPoint x: 372, endPoint y: 476, distance: 147.5
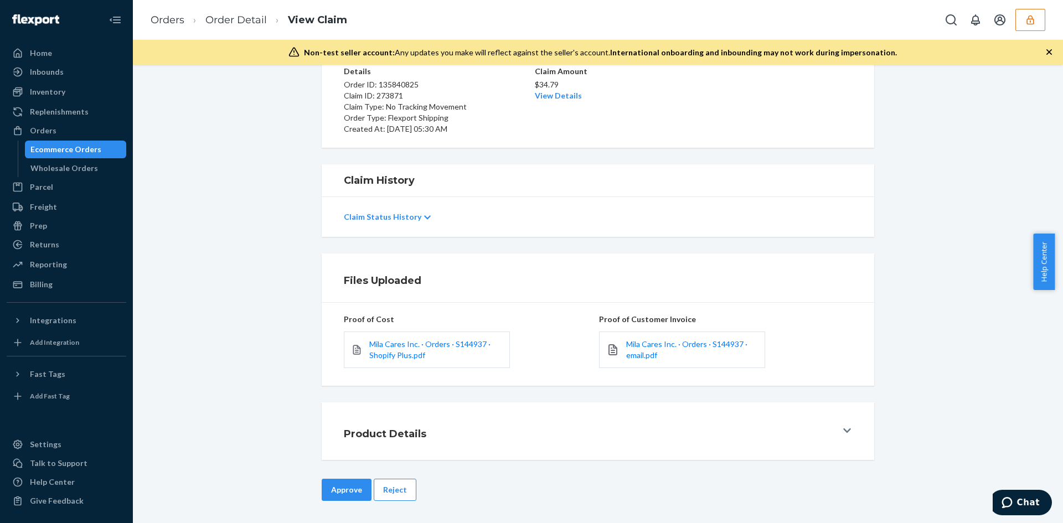
click at [511, 434] on div "Home Inbounds Shipping Plans Problems Inventory Products Branded Packaging Repl…" at bounding box center [531, 261] width 1063 height 523
click at [356, 494] on button "Approve" at bounding box center [347, 490] width 50 height 22
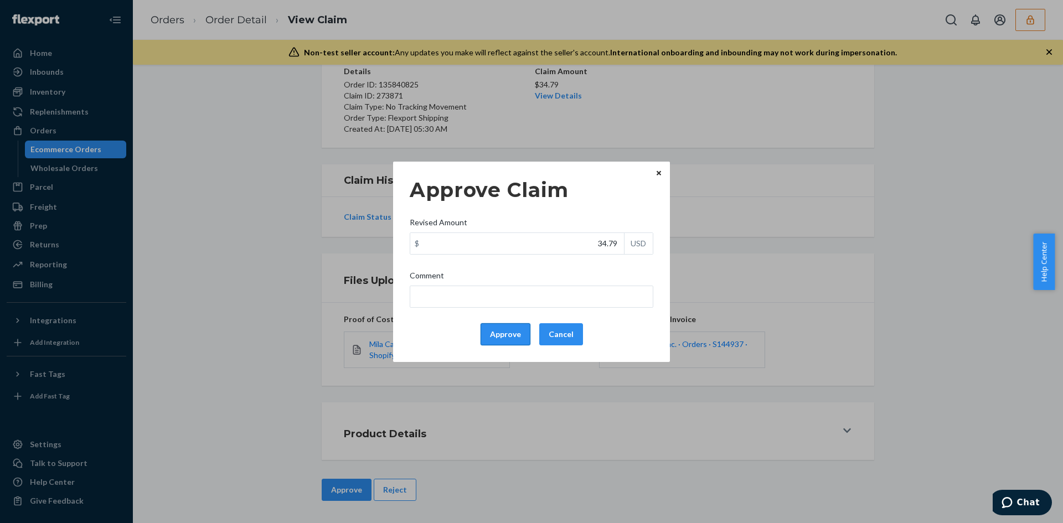
click at [501, 333] on button "Approve" at bounding box center [506, 334] width 50 height 22
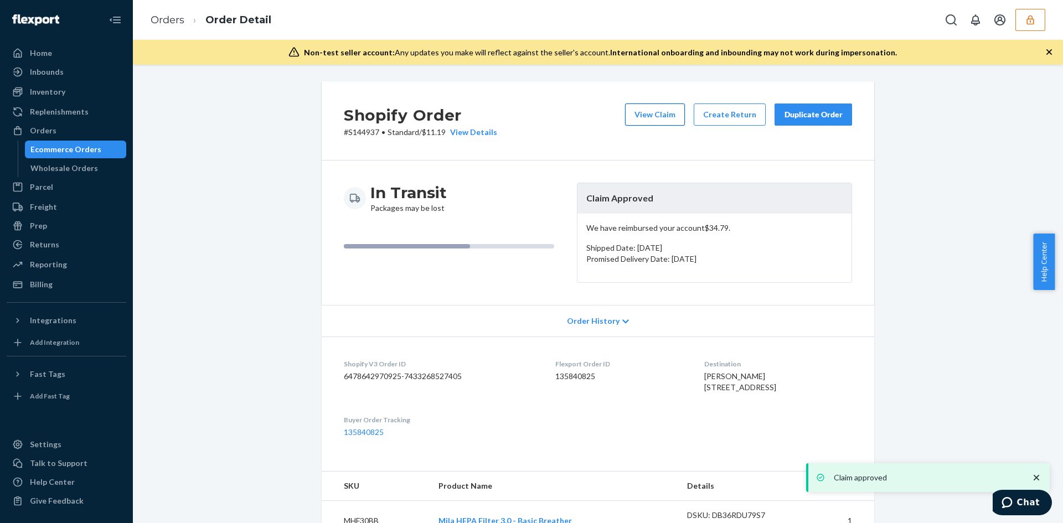
click at [663, 120] on button "View Claim" at bounding box center [655, 115] width 60 height 22
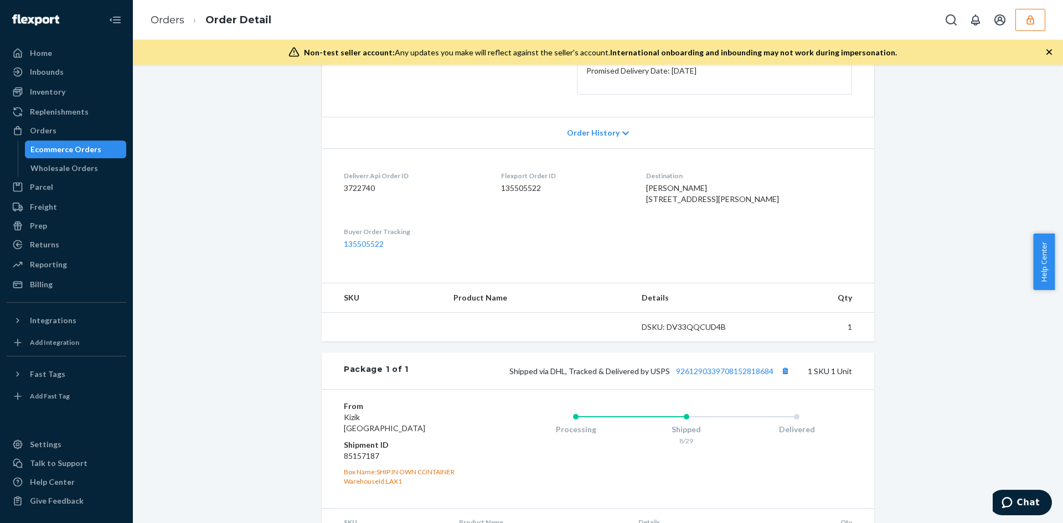
scroll to position [266, 0]
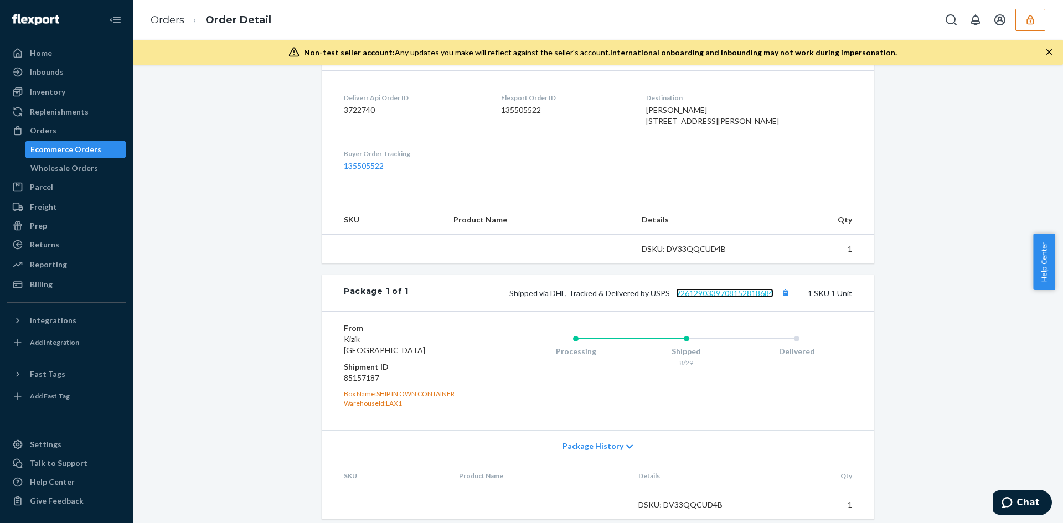
click at [711, 298] on link "9261290339708152818684" at bounding box center [724, 293] width 97 height 9
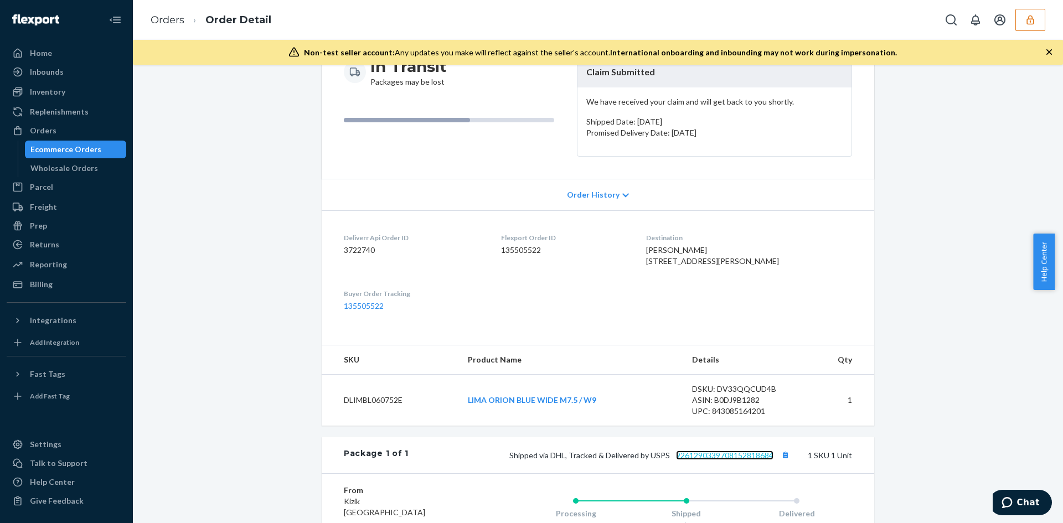
scroll to position [45, 0]
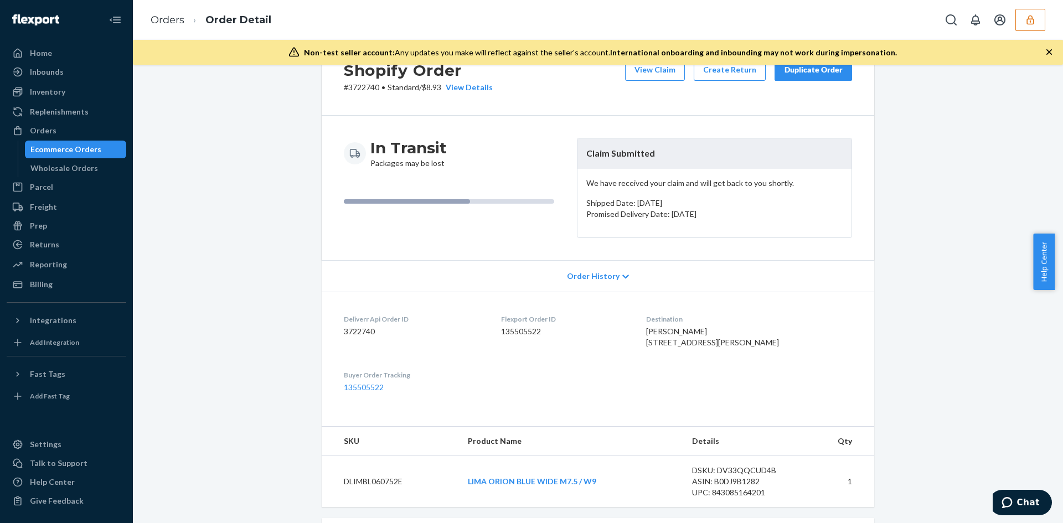
click at [356, 80] on h2 "Shopify Order" at bounding box center [418, 70] width 149 height 23
click at [366, 91] on p "# 3722740 • Standard / $8.93 View Details" at bounding box center [418, 87] width 149 height 11
copy p "3722740"
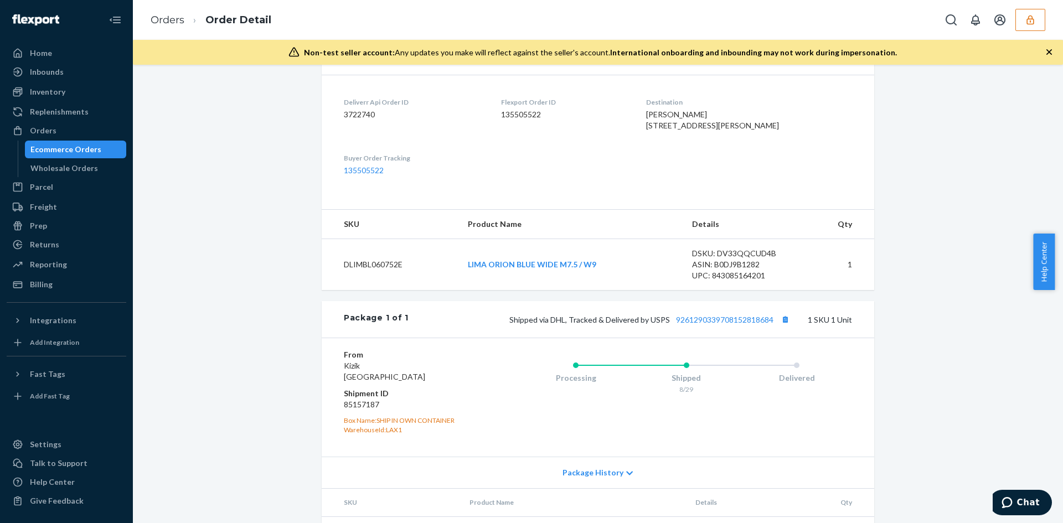
scroll to position [266, 0]
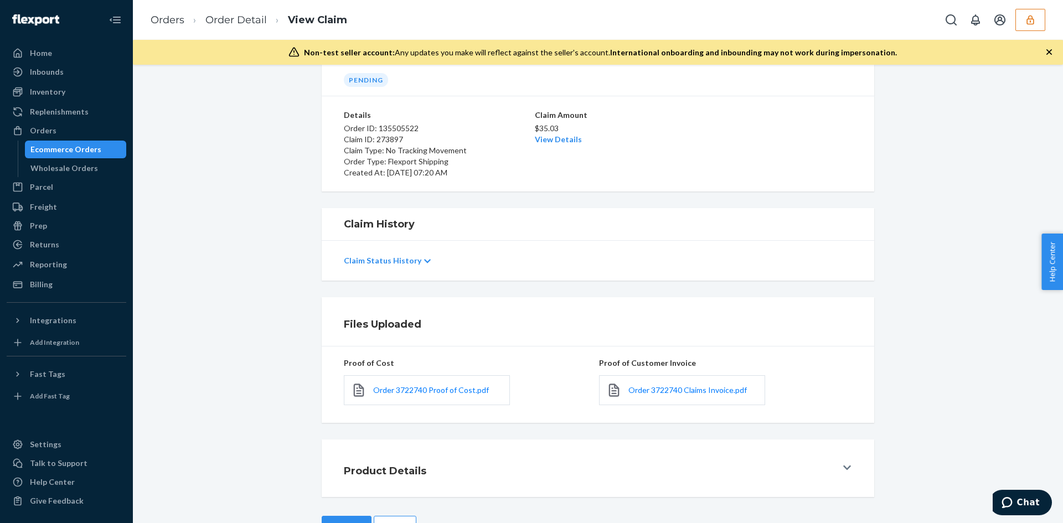
scroll to position [89, 0]
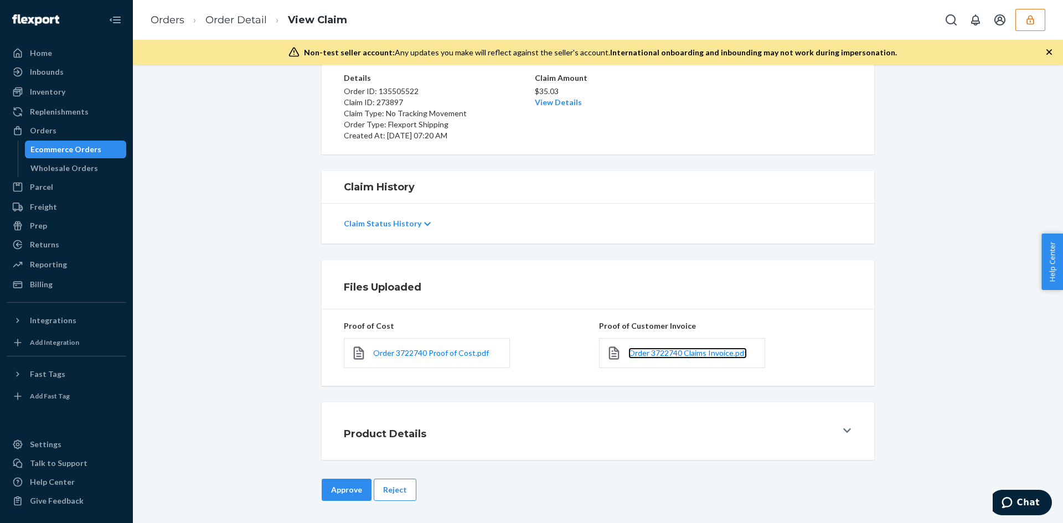
click at [649, 355] on span "Order 3722740 Claims Invoice.pdf" at bounding box center [688, 352] width 119 height 9
click at [547, 104] on link "View Details" at bounding box center [558, 101] width 47 height 9
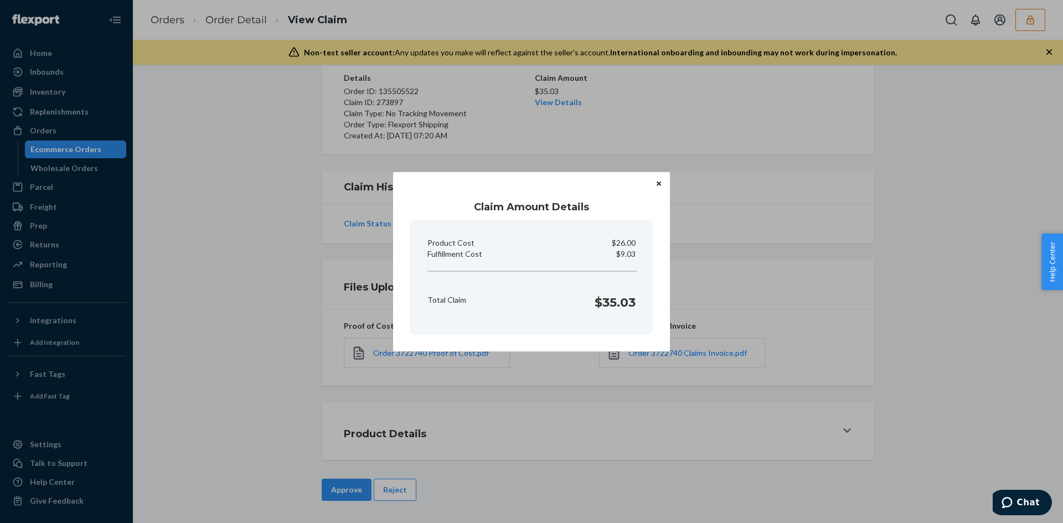
click at [548, 419] on div "Claim Amount Details Product Cost $26.00 Fulfillment Cost $9.03 Total Claim $35…" at bounding box center [531, 261] width 1063 height 523
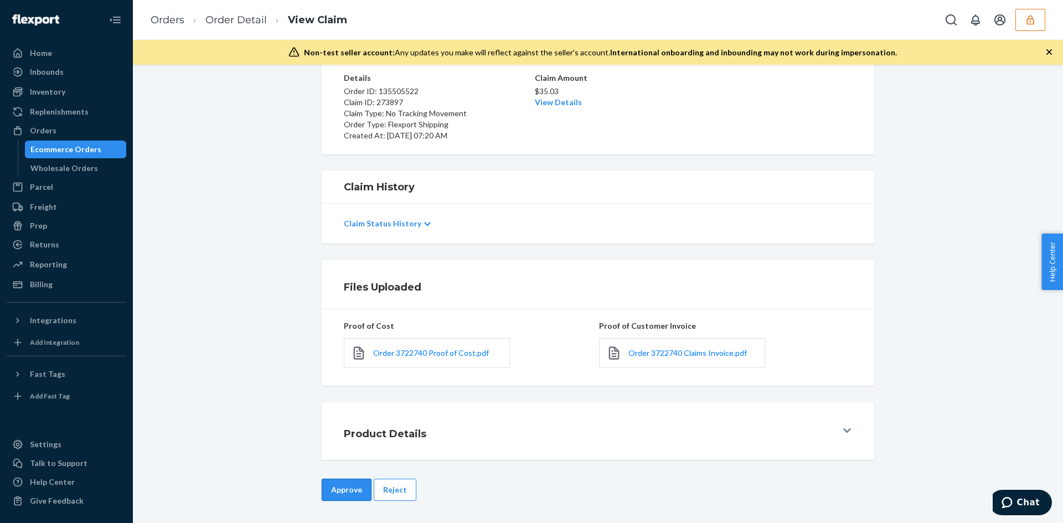
click at [332, 497] on button "Approve" at bounding box center [347, 490] width 50 height 22
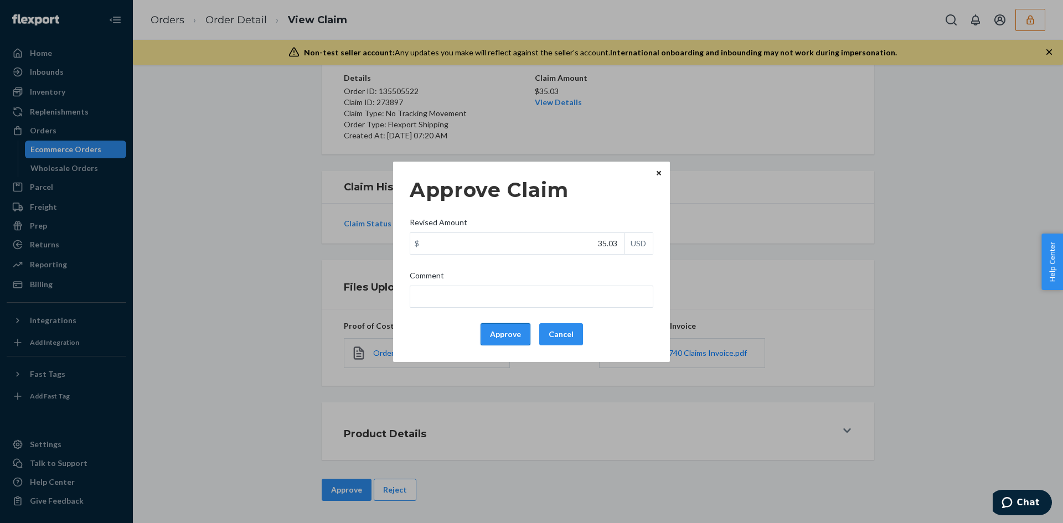
click at [499, 332] on button "Approve" at bounding box center [506, 334] width 50 height 22
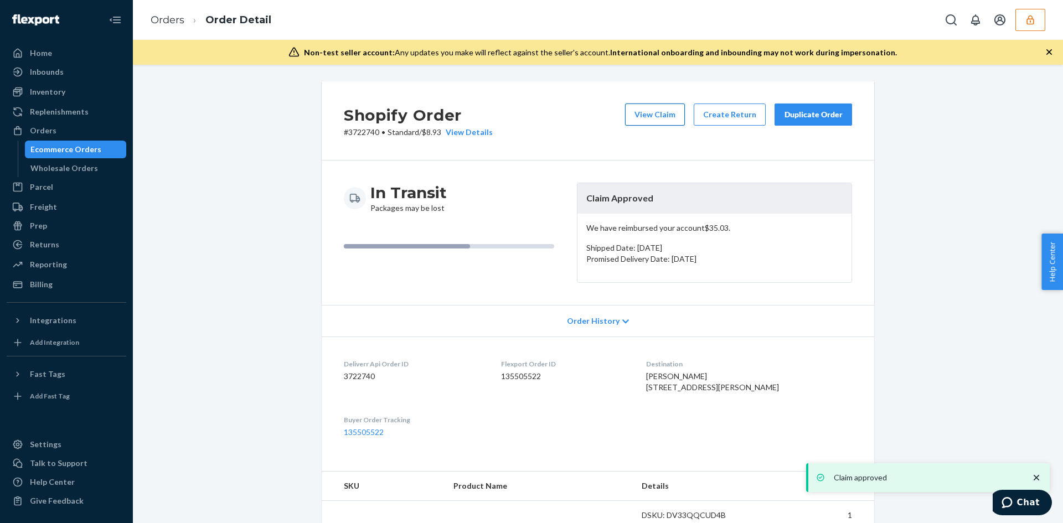
click at [643, 111] on button "View Claim" at bounding box center [655, 115] width 60 height 22
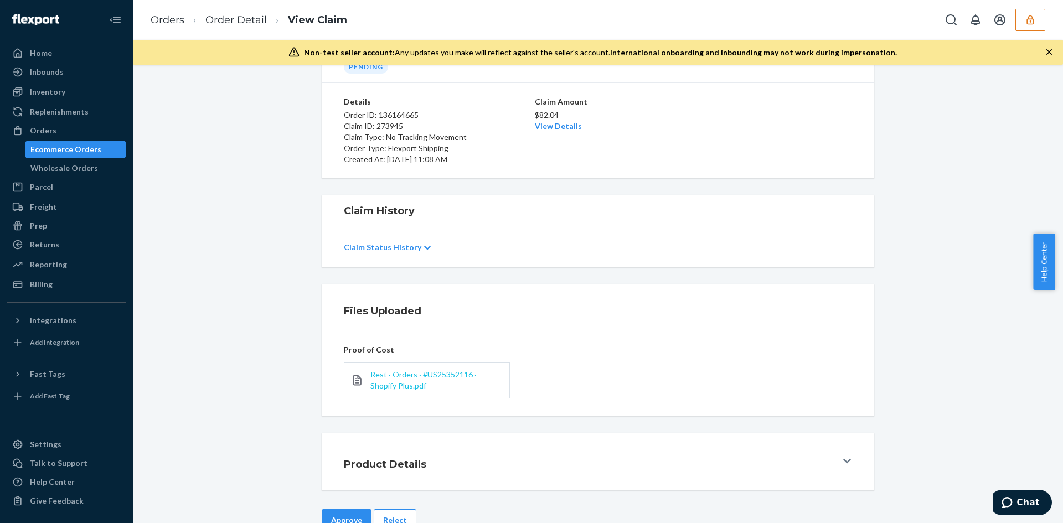
scroll to position [95, 0]
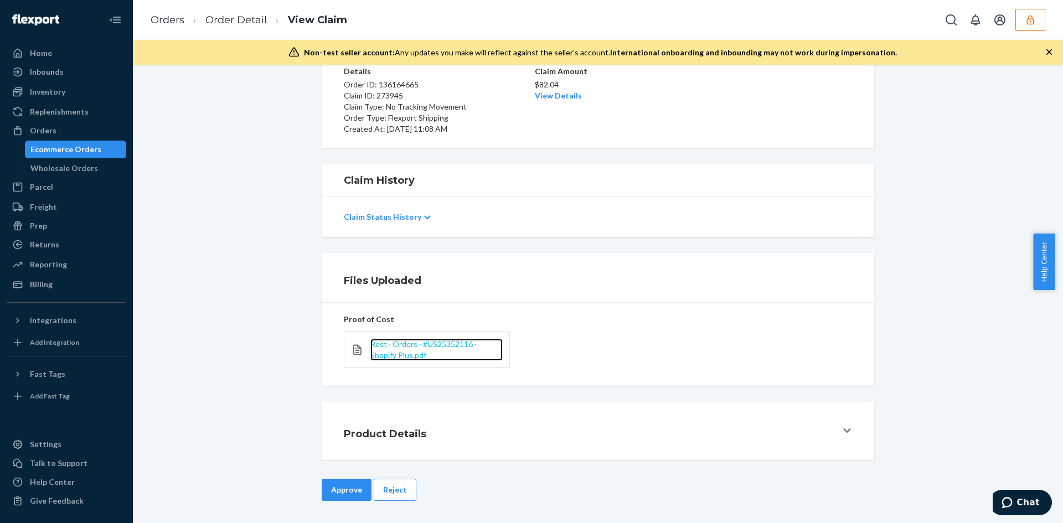
click at [389, 346] on span "Rest · Orders · #US25352116 · Shopify Plus.pdf" at bounding box center [423, 349] width 106 height 20
click at [548, 95] on link "View Details" at bounding box center [558, 95] width 47 height 9
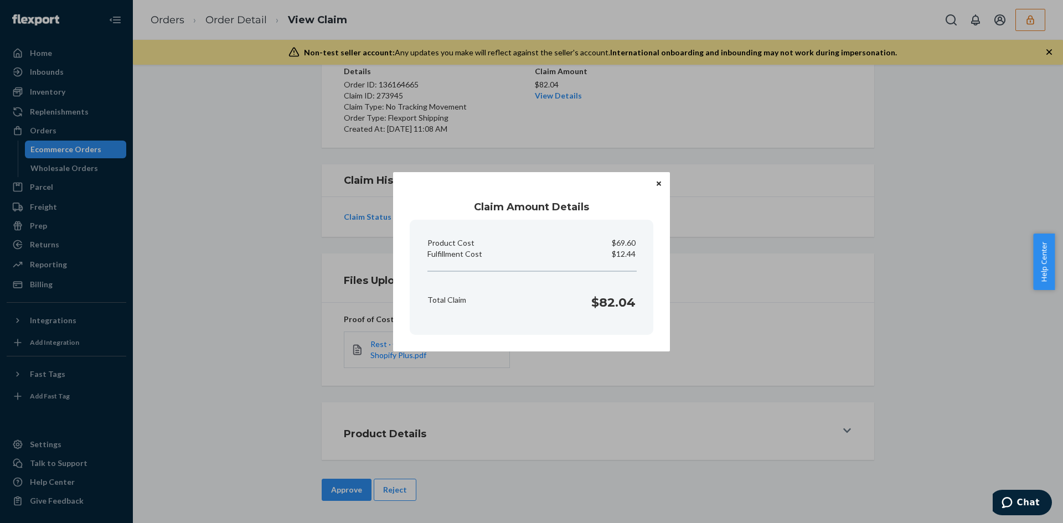
drag, startPoint x: 586, startPoint y: 455, endPoint x: 435, endPoint y: 467, distance: 152.3
click at [586, 455] on div "Claim Amount Details Product Cost $69.60 Fulfillment Cost $12.44 Total Claim $8…" at bounding box center [531, 261] width 1063 height 523
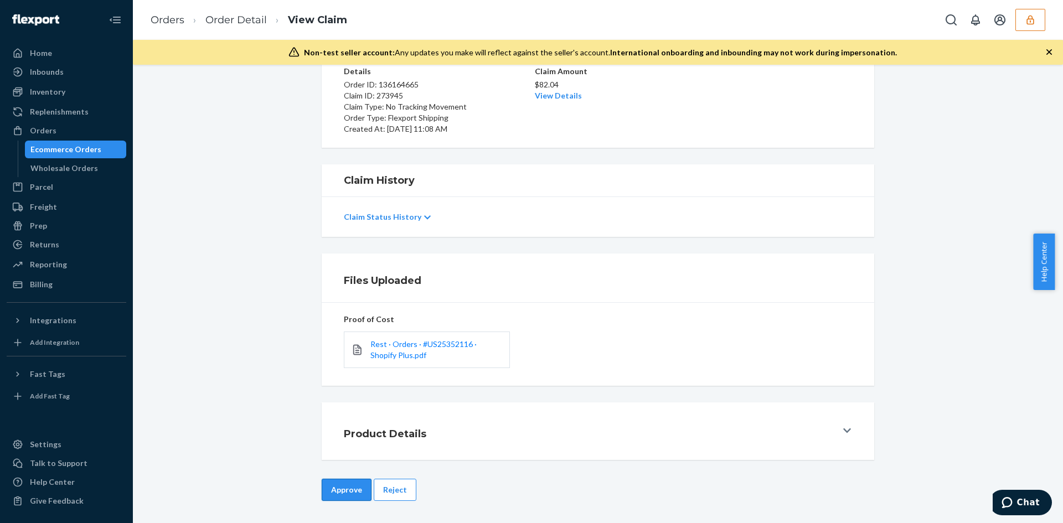
click at [330, 498] on button "Approve" at bounding box center [347, 490] width 50 height 22
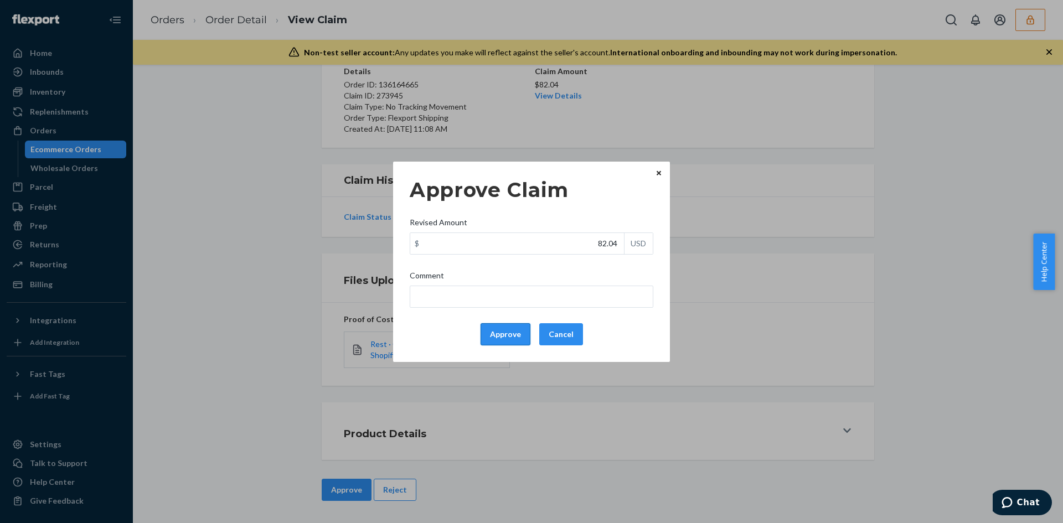
click at [506, 337] on button "Approve" at bounding box center [506, 334] width 50 height 22
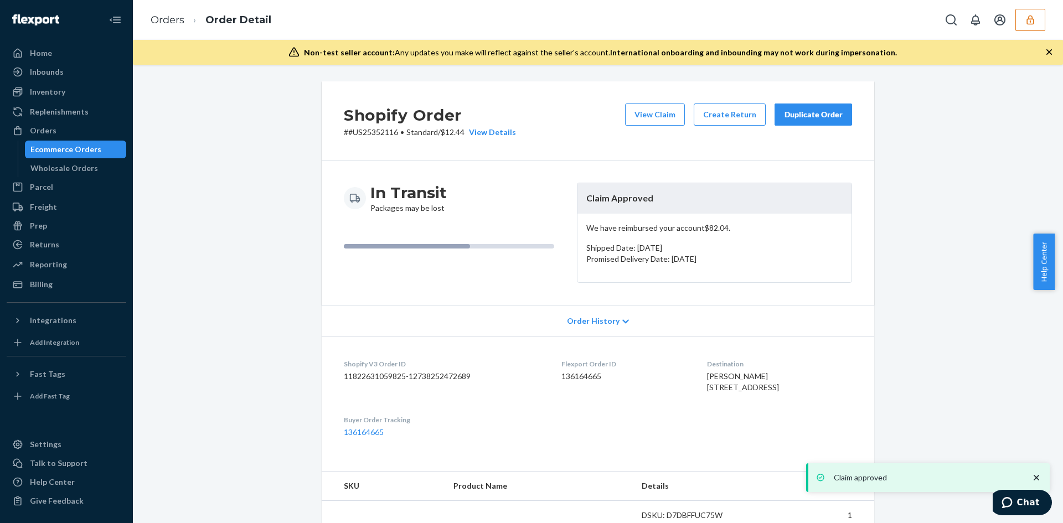
click at [665, 116] on button "View Claim" at bounding box center [655, 115] width 60 height 22
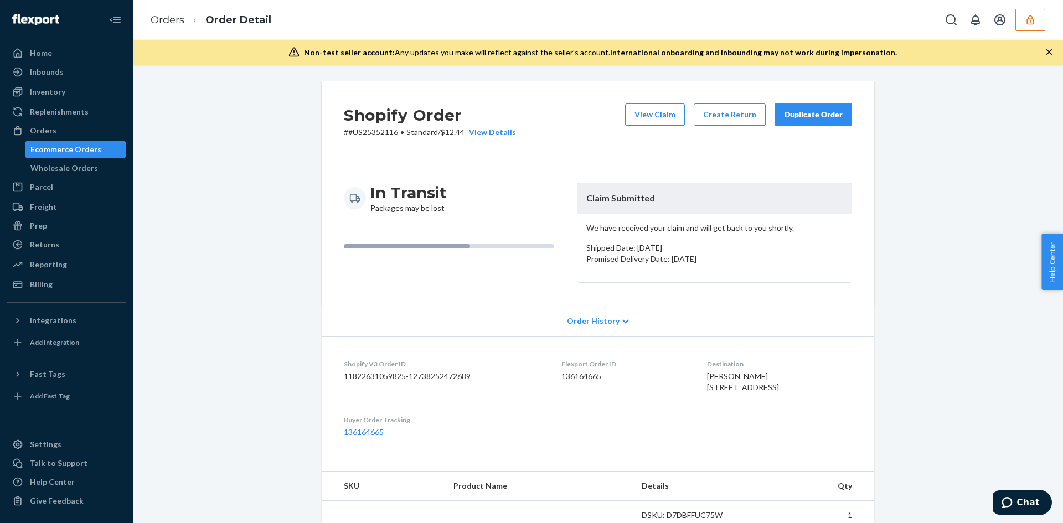
scroll to position [266, 0]
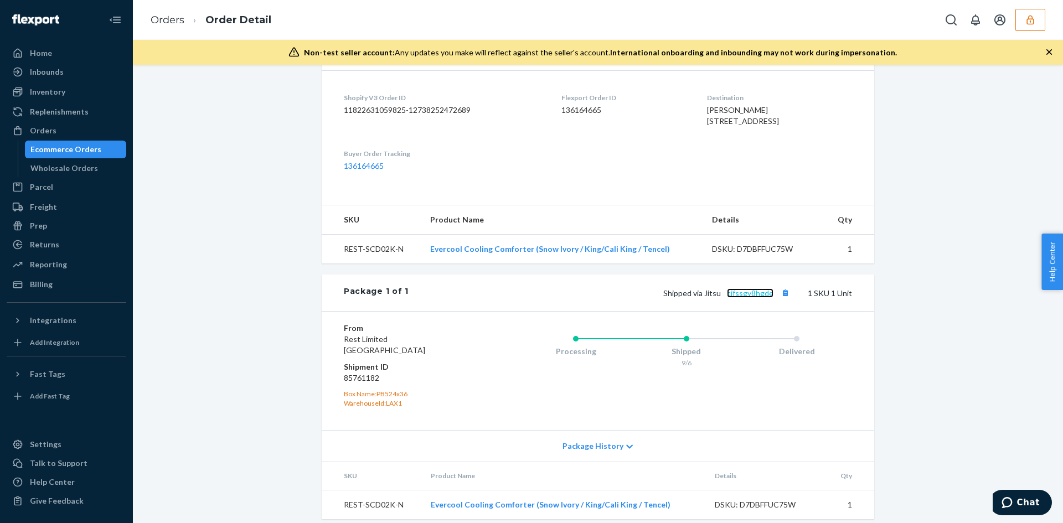
click at [744, 298] on link "cjfssgy8hgde" at bounding box center [750, 293] width 47 height 9
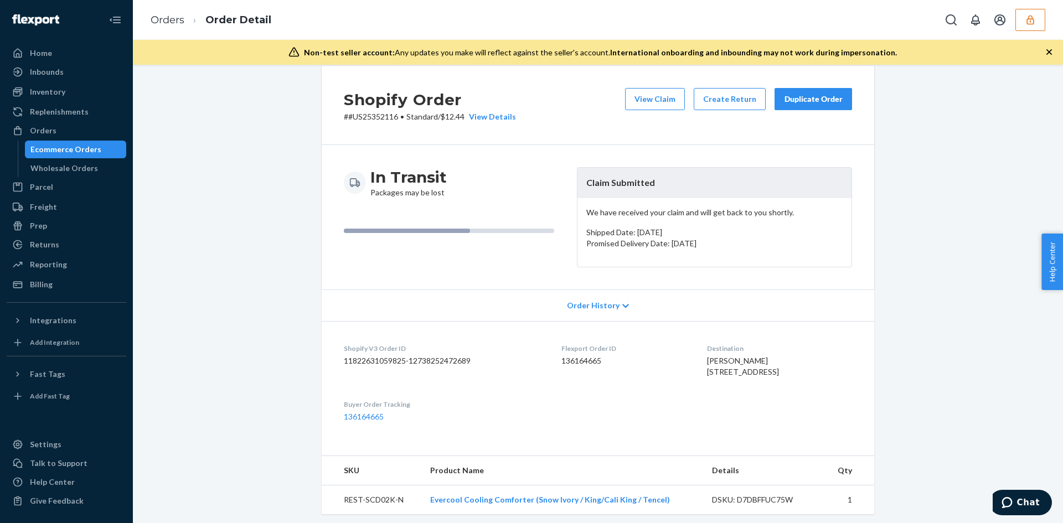
scroll to position [0, 0]
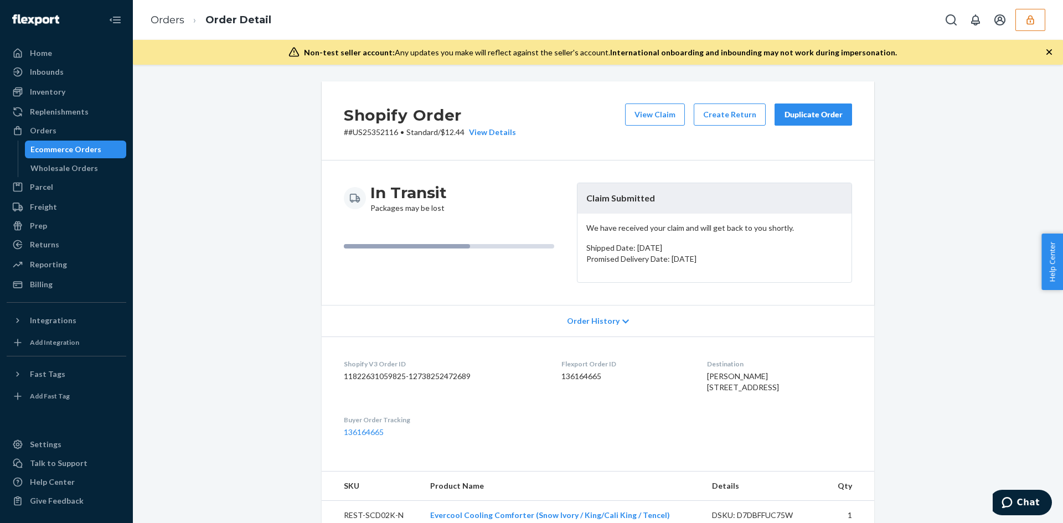
click at [380, 127] on p "# #US25352116 • Standard / $12.44 View Details" at bounding box center [430, 132] width 172 height 11
copy p "US25352116"
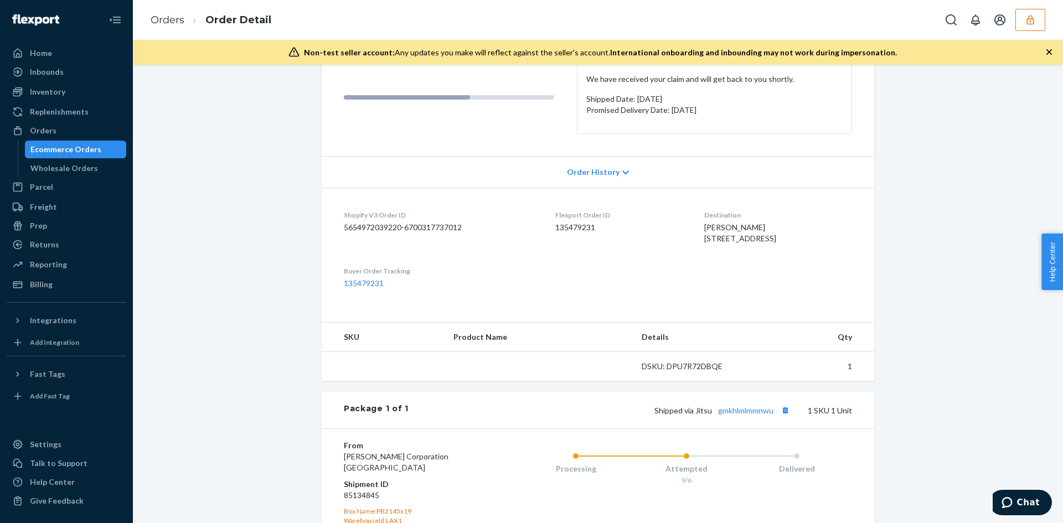
scroll to position [266, 0]
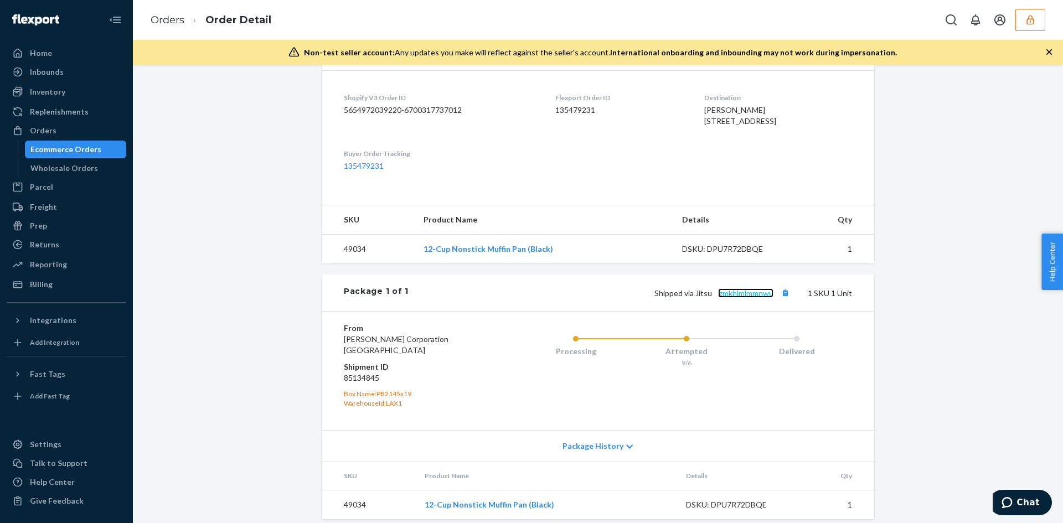
click at [722, 298] on link "gmkhlmlmmnwu" at bounding box center [745, 293] width 55 height 9
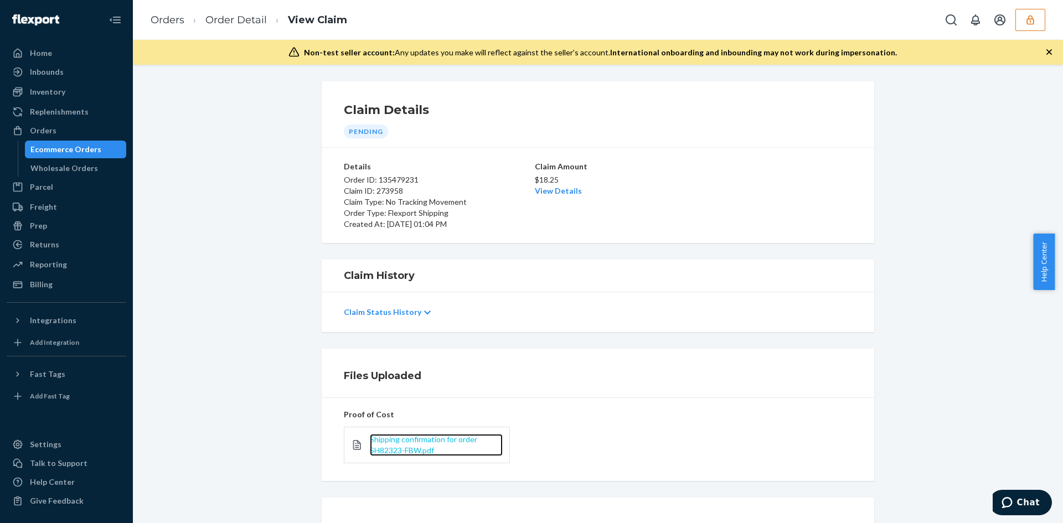
click at [390, 452] on span "Shipping confirmation for order SH82323-FBW.pdf" at bounding box center [423, 445] width 107 height 20
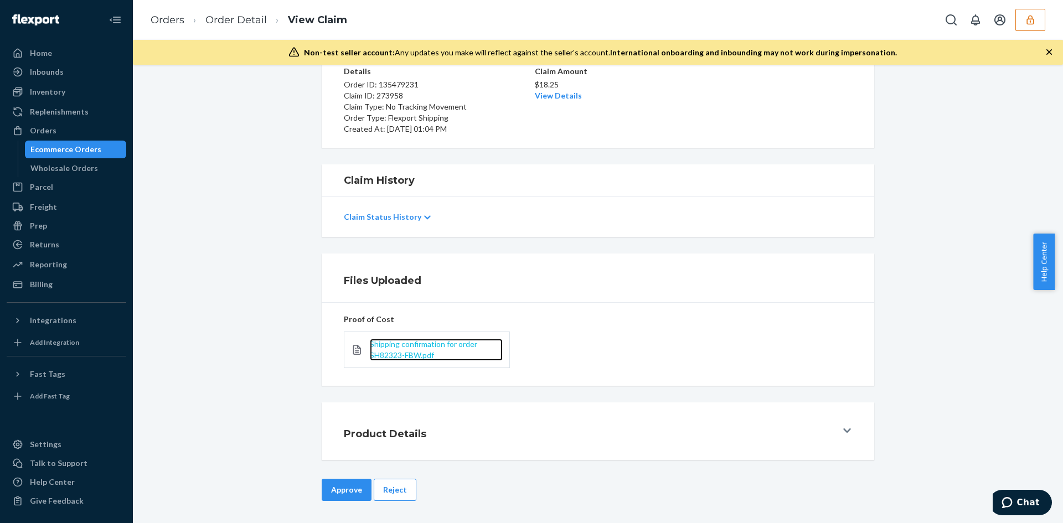
click at [395, 341] on span "Shipping confirmation for order SH82323-FBW.pdf" at bounding box center [423, 349] width 107 height 20
click at [388, 496] on button "Reject" at bounding box center [395, 490] width 43 height 22
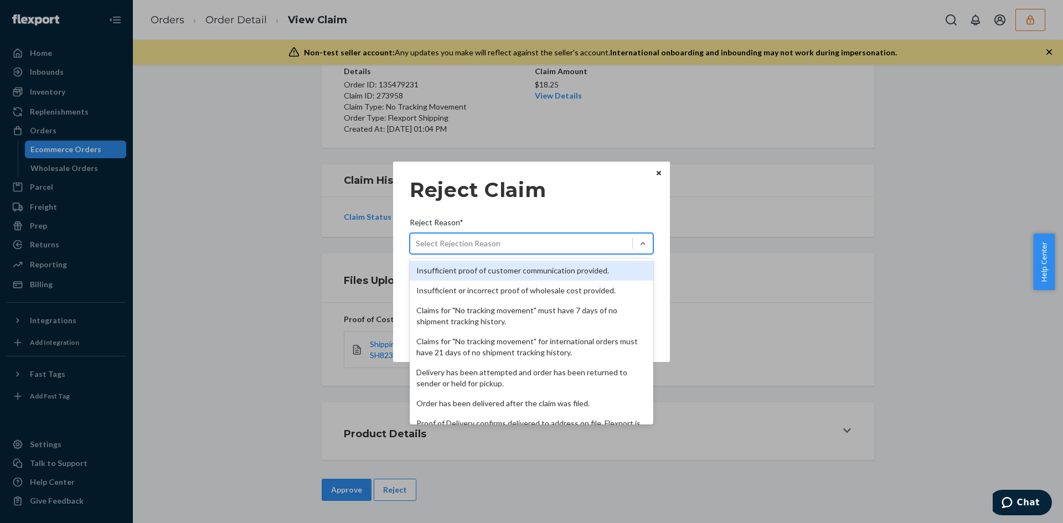
drag, startPoint x: 514, startPoint y: 242, endPoint x: 517, endPoint y: 297, distance: 55.4
click at [514, 242] on div "Select Rejection Reason" at bounding box center [521, 244] width 222 height 18
click at [417, 242] on input "Reject Reason* option Insufficient proof of customer communication provided. fo…" at bounding box center [416, 243] width 1 height 11
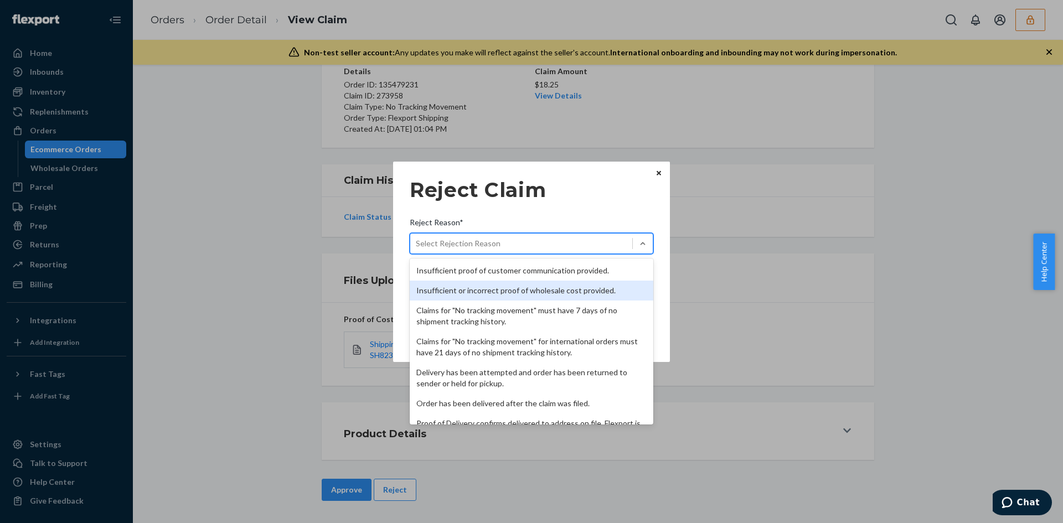
click at [513, 292] on div "Insufficient or incorrect proof of wholesale cost provided." at bounding box center [532, 291] width 244 height 20
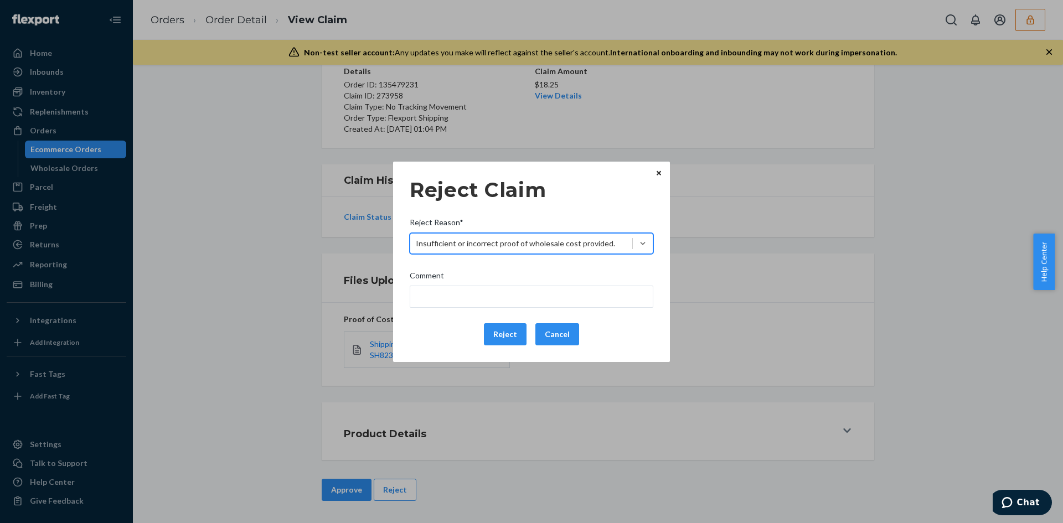
click at [508, 315] on div "Reject Claim Reject Reason* option Insufficient or incorrect proof of wholesale…" at bounding box center [532, 262] width 244 height 176
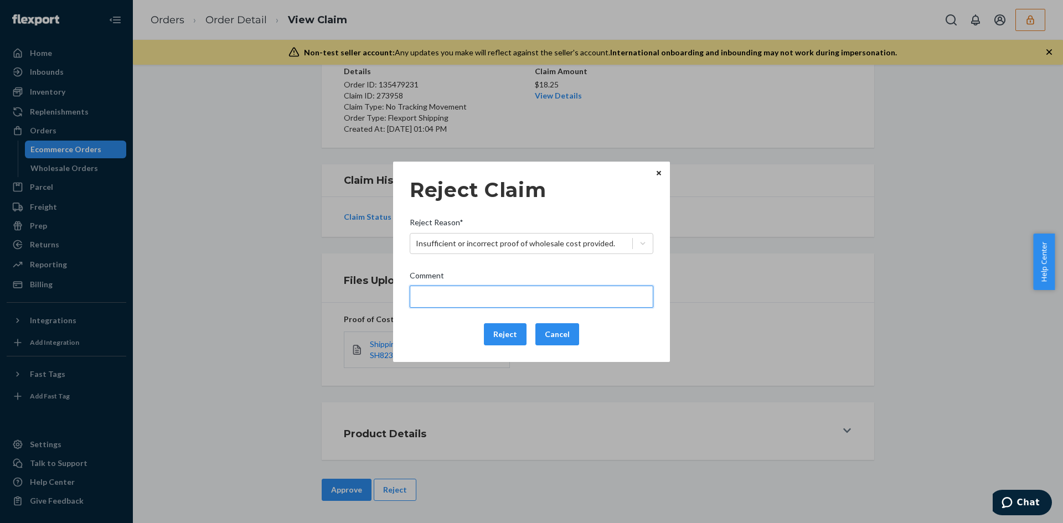
click at [509, 298] on input "Comment" at bounding box center [532, 297] width 244 height 22
click at [577, 298] on input "Please provide sufficient proof of cost for" at bounding box center [532, 297] width 244 height 22
paste input "12-Cup Nonstick Muffin Pan (Black)"
click at [442, 295] on input "Please provide sufficient proof of cost for 12-Cup Nonstick Muffin Pan (Black) …" at bounding box center [532, 297] width 244 height 22
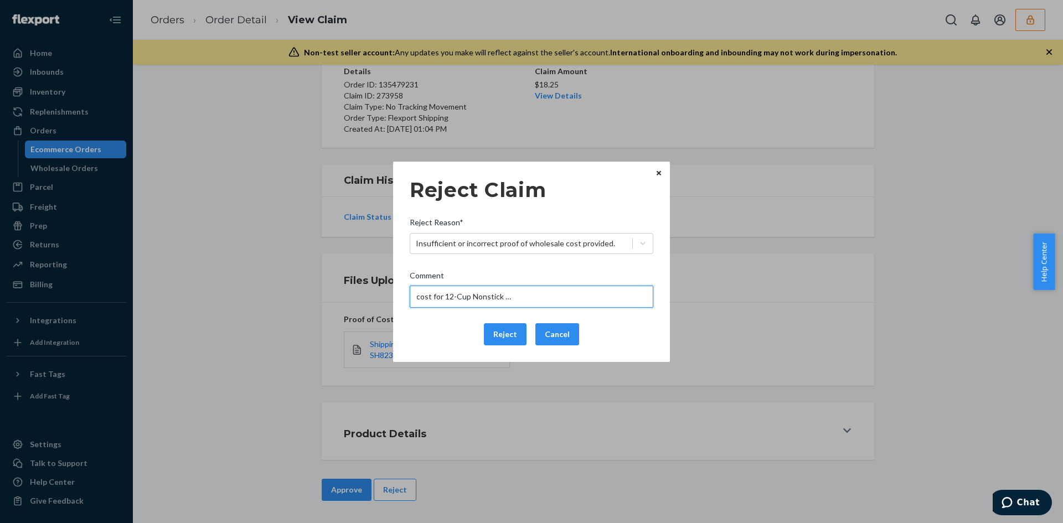
scroll to position [0, 114]
type input "Please provide sufficient proof of cost for 12-Cup Nonstick Muffin Pan (Black) …"
click at [505, 336] on button "Reject" at bounding box center [505, 334] width 43 height 22
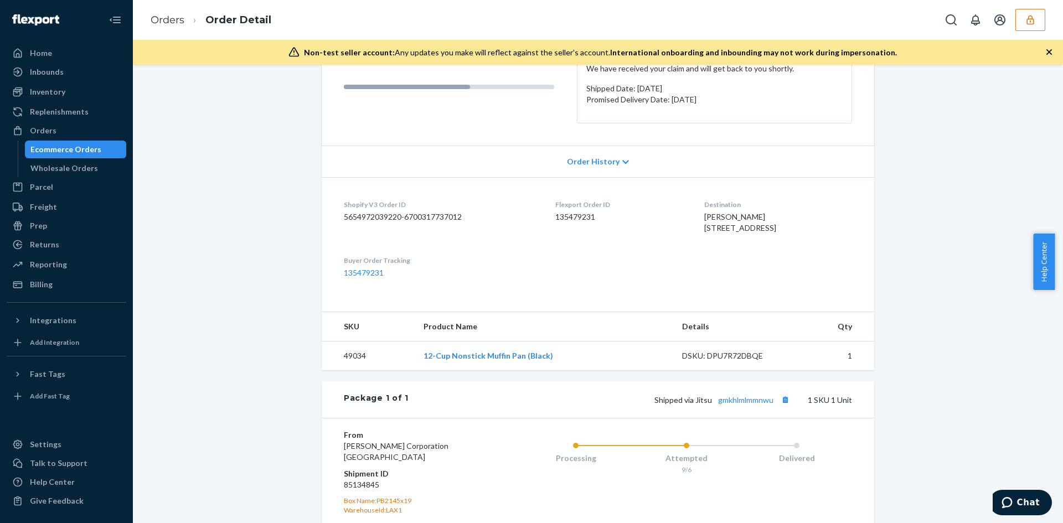
scroll to position [222, 0]
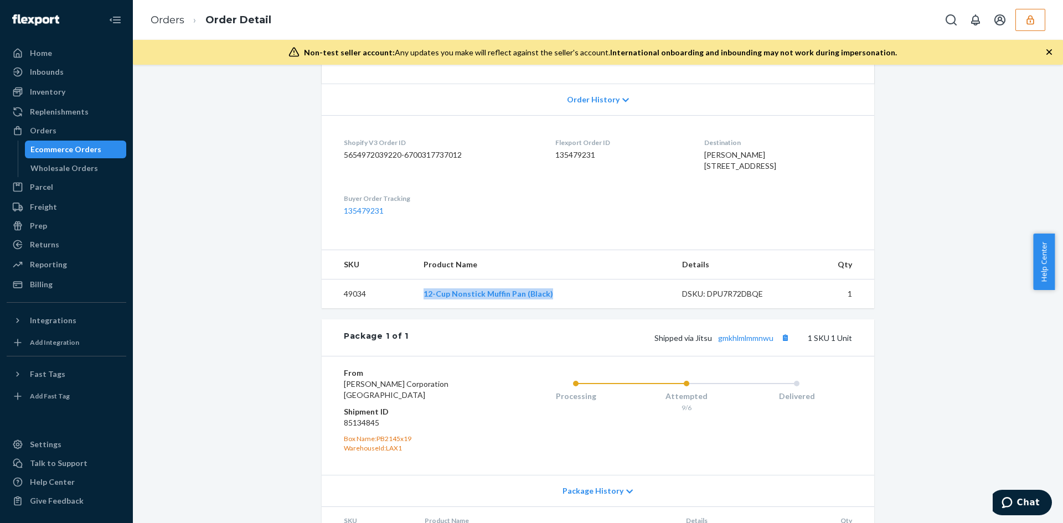
drag, startPoint x: 416, startPoint y: 313, endPoint x: 554, endPoint y: 325, distance: 138.4
click at [554, 309] on tr "49034 12-Cup Nonstick Muffin Pan (Black) DSKU: DPU7R72DBQE 1" at bounding box center [598, 294] width 553 height 29
copy tr "12-Cup Nonstick Muffin Pan (Black)"
